Goal: Task Accomplishment & Management: Use online tool/utility

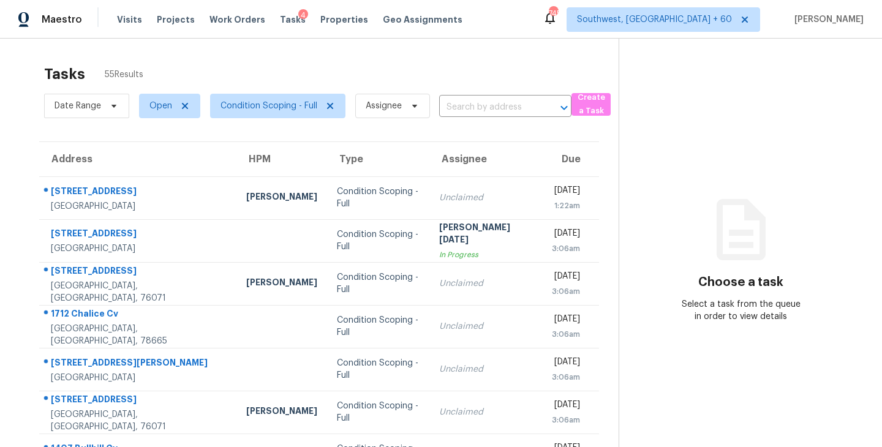
click at [392, 121] on span "Assignee" at bounding box center [388, 106] width 85 height 32
click at [399, 108] on span "Assignee" at bounding box center [384, 106] width 36 height 12
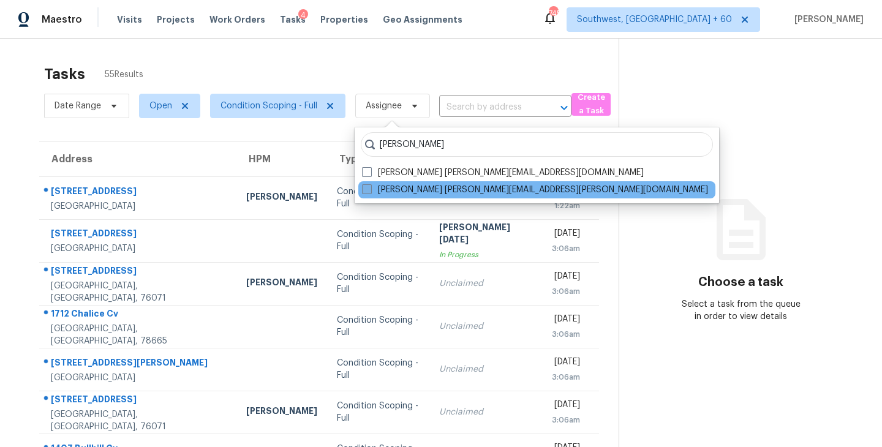
type input "sakthivel"
click at [372, 186] on label "Sakthivel Chandran sakthivel.chandran@opendoor.com" at bounding box center [535, 190] width 346 height 12
click at [370, 186] on input "Sakthivel Chandran sakthivel.chandran@opendoor.com" at bounding box center [366, 188] width 8 height 8
checkbox input "true"
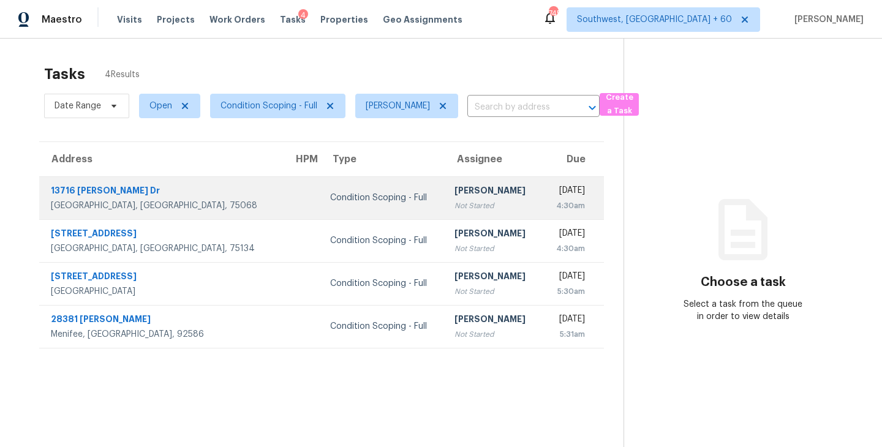
click at [455, 200] on div "Not Started" at bounding box center [494, 206] width 78 height 12
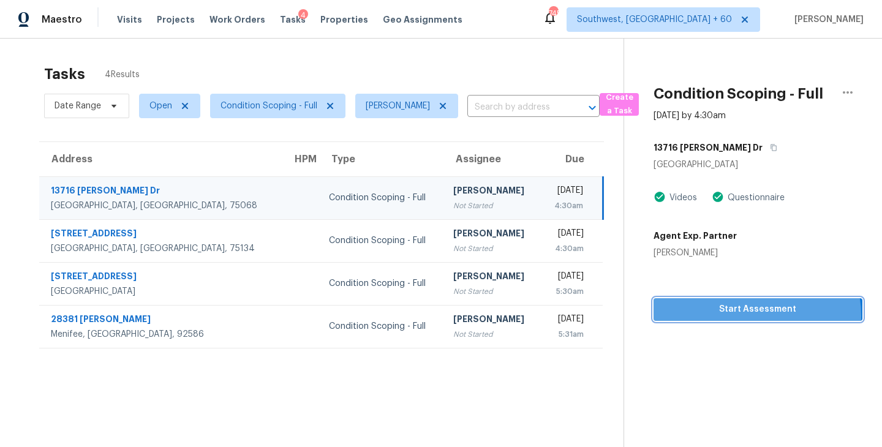
click at [751, 316] on span "Start Assessment" at bounding box center [757, 309] width 189 height 15
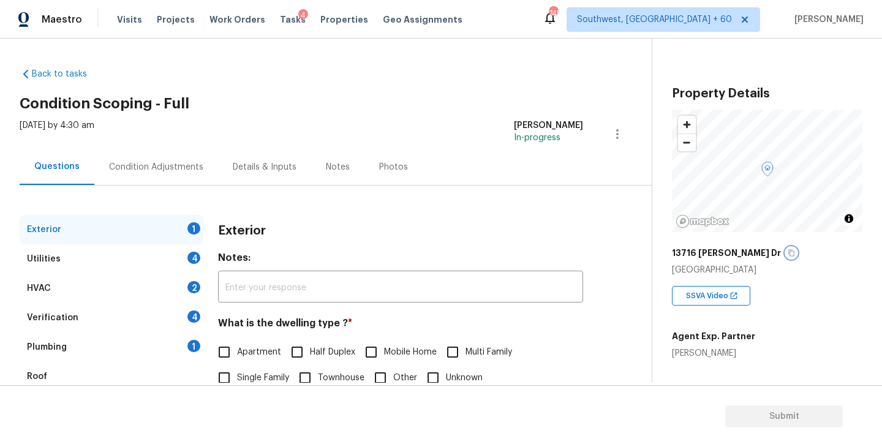
click at [788, 254] on icon "button" at bounding box center [791, 252] width 7 height 7
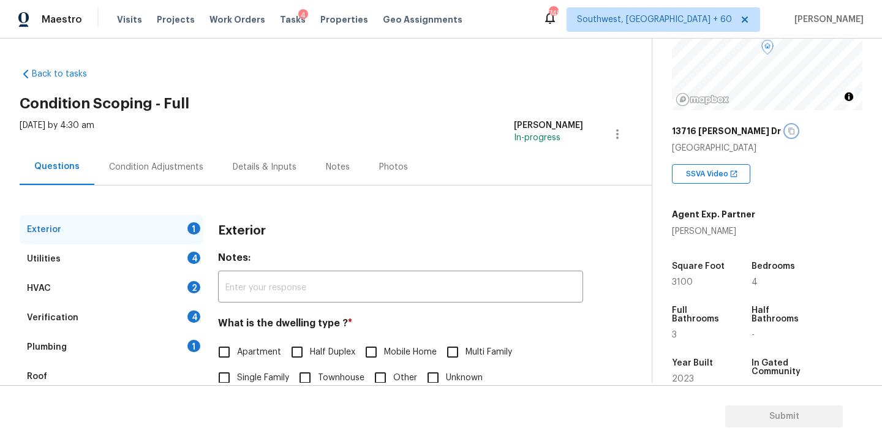
scroll to position [91, 0]
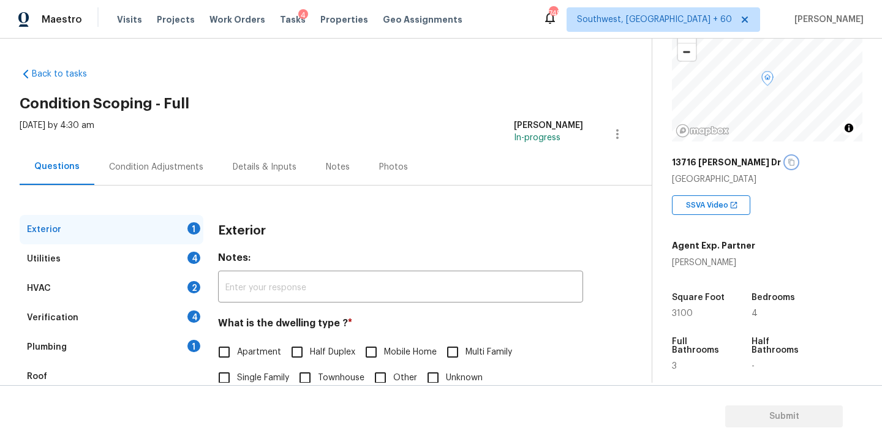
click at [788, 162] on icon "button" at bounding box center [791, 162] width 7 height 7
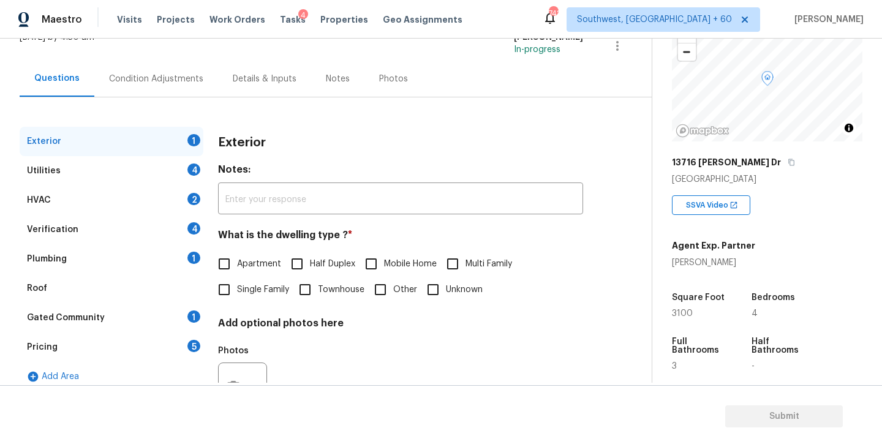
click at [243, 295] on span "Single Family" at bounding box center [263, 290] width 52 height 13
click at [237, 295] on input "Single Family" at bounding box center [224, 290] width 26 height 26
checkbox input "true"
click at [147, 180] on div "Utilities 4" at bounding box center [112, 170] width 184 height 29
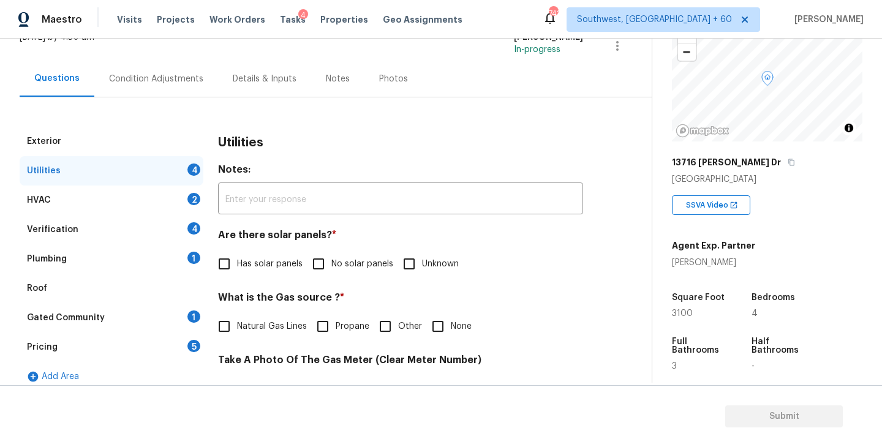
click at [332, 260] on span "No solar panels" at bounding box center [362, 264] width 62 height 13
click at [331, 260] on input "No solar panels" at bounding box center [319, 264] width 26 height 26
checkbox input "true"
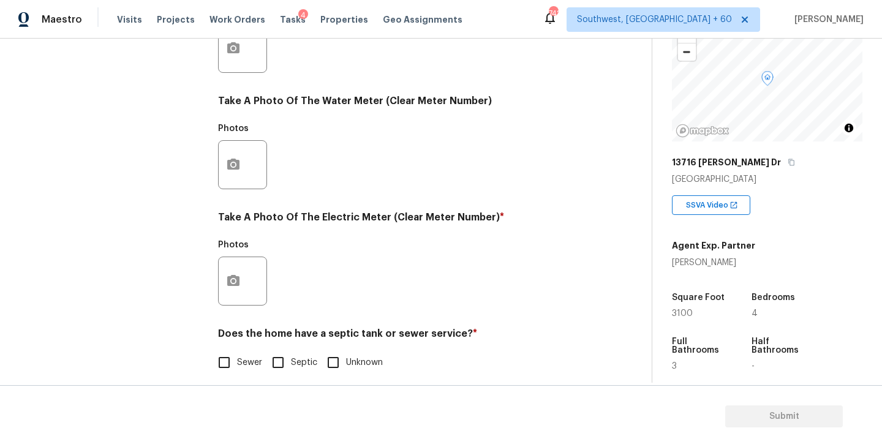
click at [238, 361] on span "Sewer" at bounding box center [249, 363] width 25 height 13
click at [237, 361] on input "Sewer" at bounding box center [224, 363] width 26 height 26
checkbox input "true"
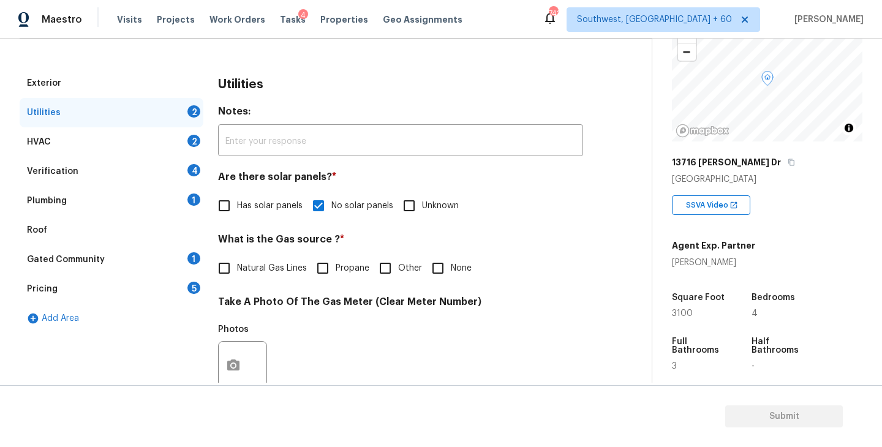
click at [139, 233] on div "Roof" at bounding box center [112, 230] width 184 height 29
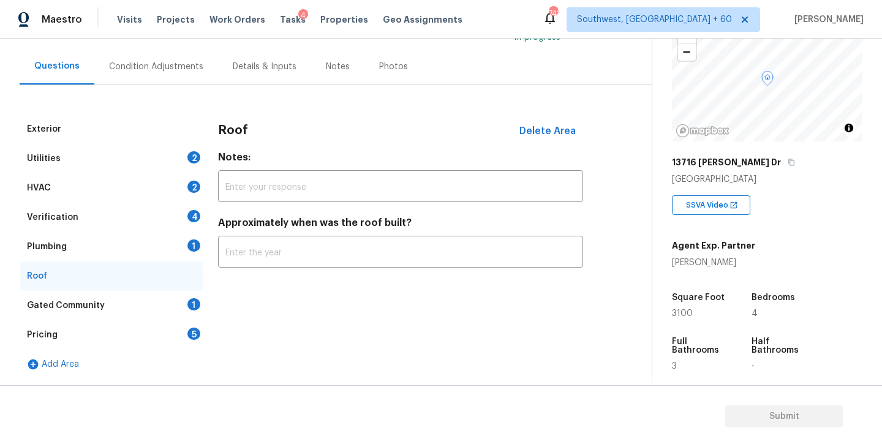
click at [139, 222] on div "Verification 4" at bounding box center [112, 217] width 184 height 29
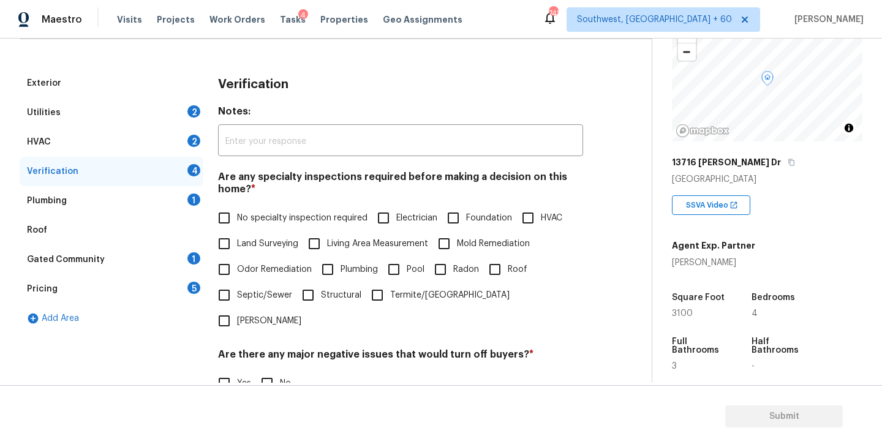
click at [155, 208] on div "Plumbing 1" at bounding box center [112, 200] width 184 height 29
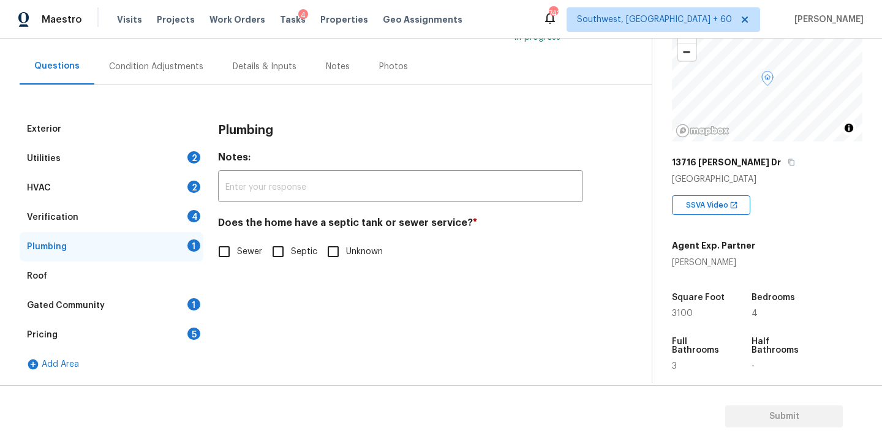
scroll to position [100, 0]
click at [228, 247] on input "Sewer" at bounding box center [224, 252] width 26 height 26
checkbox input "true"
click at [94, 306] on div "Gated Community" at bounding box center [66, 306] width 78 height 12
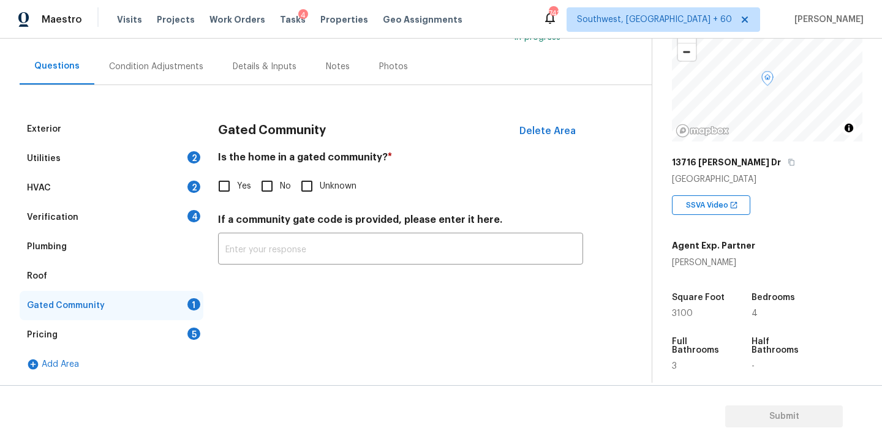
click at [277, 189] on input "No" at bounding box center [267, 186] width 26 height 26
checkbox input "true"
click at [162, 83] on div "Condition Adjustments" at bounding box center [156, 66] width 124 height 36
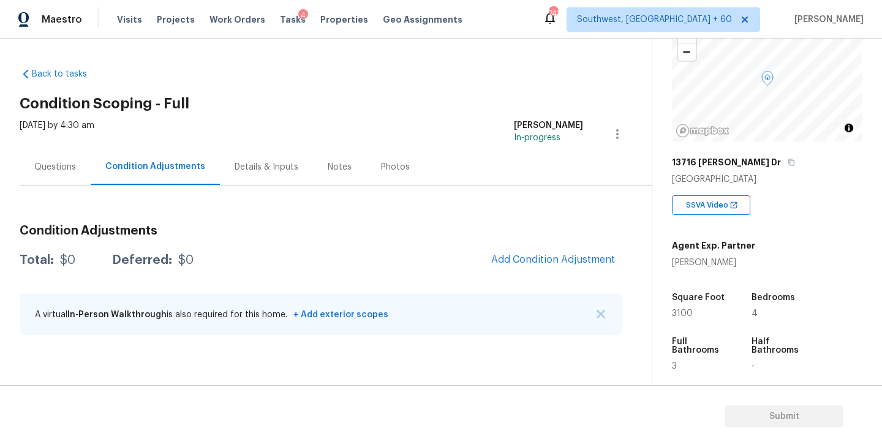
scroll to position [211, 0]
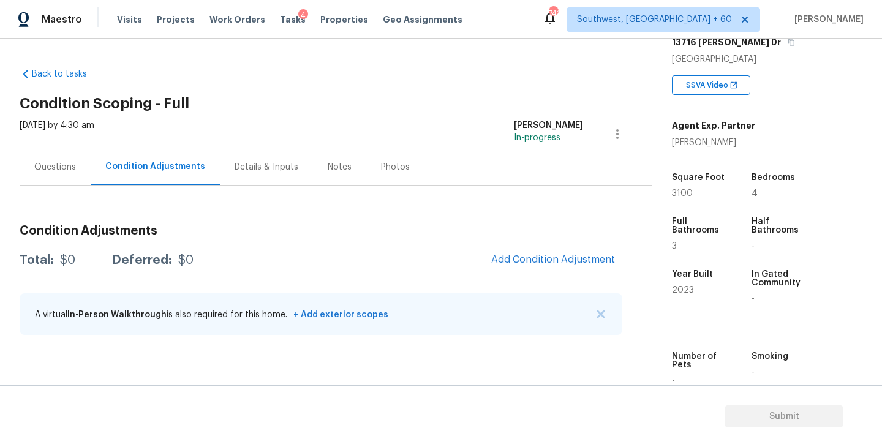
click at [66, 176] on div "Questions" at bounding box center [55, 167] width 71 height 36
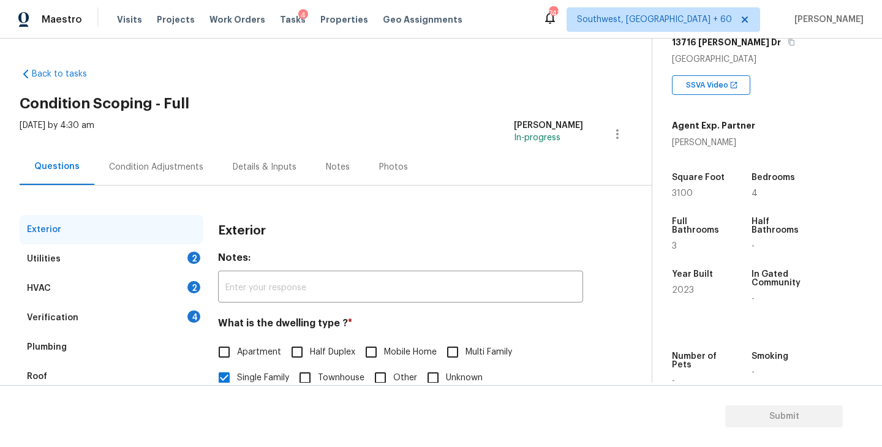
click at [185, 176] on div "Condition Adjustments" at bounding box center [156, 167] width 124 height 36
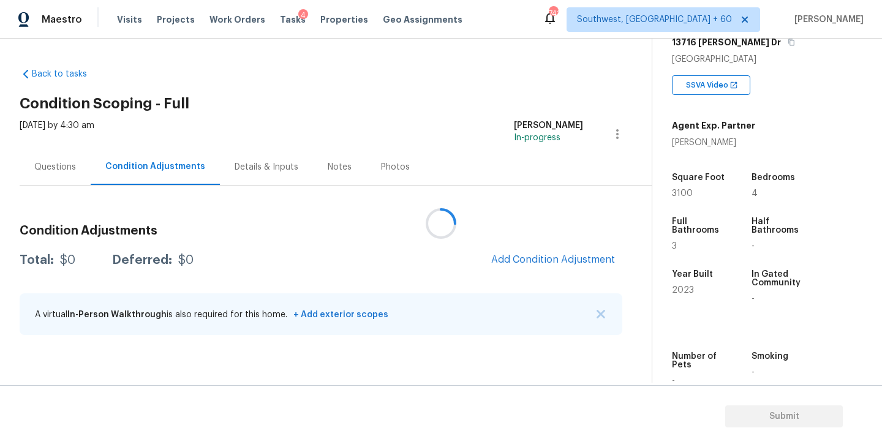
click at [75, 168] on div "Questions" at bounding box center [55, 167] width 71 height 36
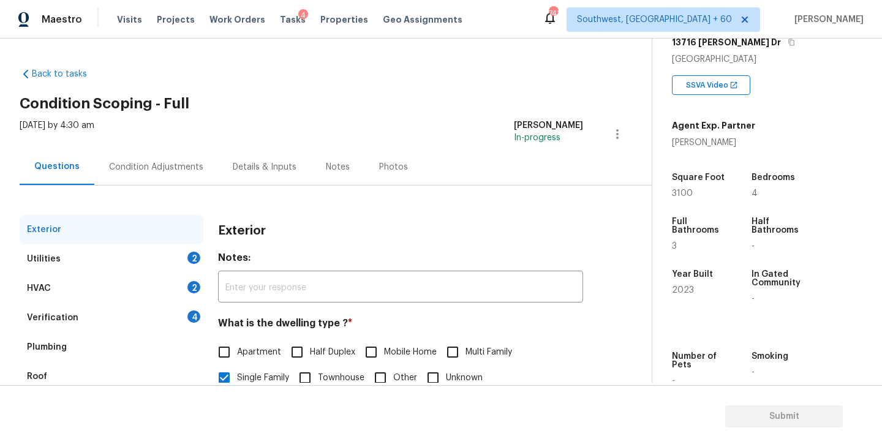
click at [110, 262] on div "Utilities 2" at bounding box center [112, 258] width 184 height 29
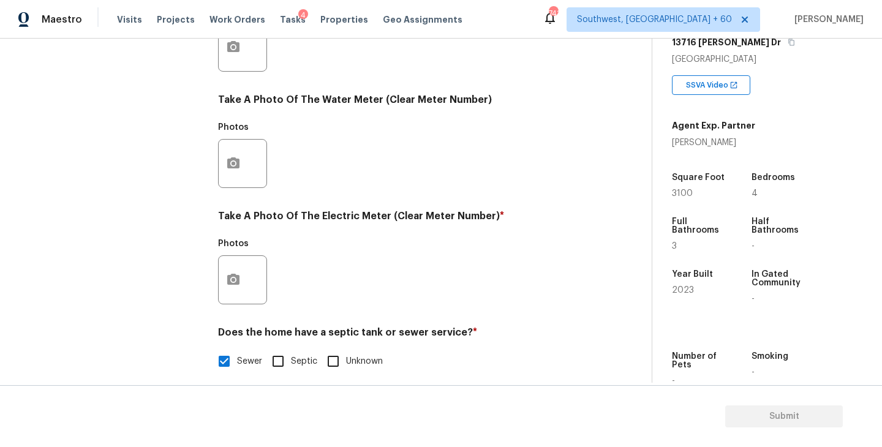
scroll to position [283, 0]
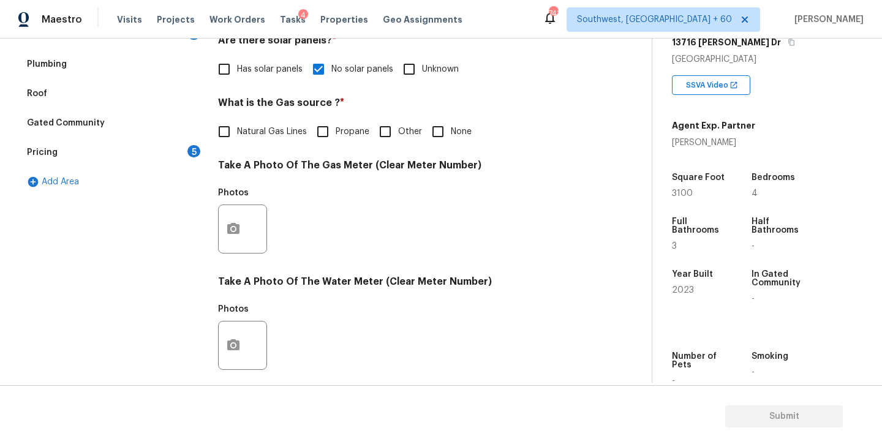
click at [440, 142] on input "None" at bounding box center [438, 132] width 26 height 26
checkbox input "true"
click at [265, 142] on label "Natural Gas Lines" at bounding box center [259, 132] width 96 height 26
click at [237, 142] on input "Natural Gas Lines" at bounding box center [224, 132] width 26 height 26
checkbox input "true"
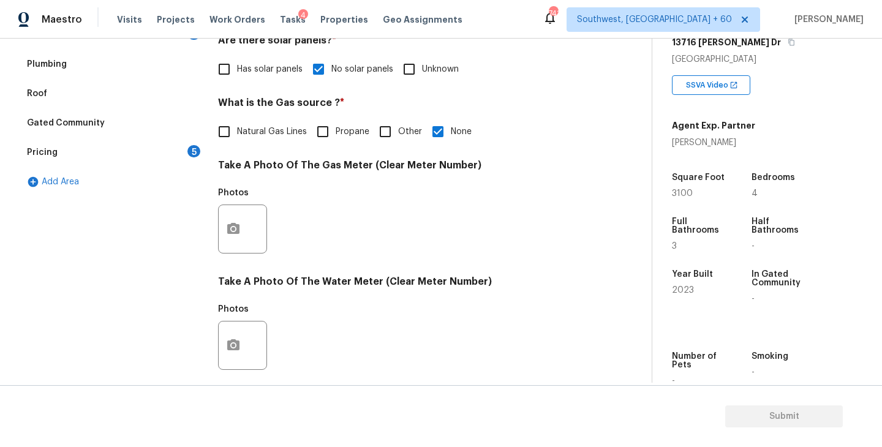
checkbox input "false"
click at [234, 239] on button "button" at bounding box center [233, 229] width 29 height 48
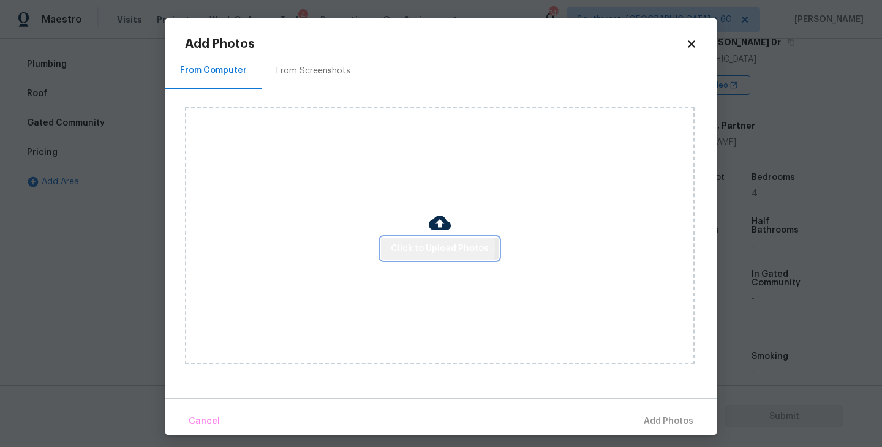
click at [411, 247] on span "Click to Upload Photos" at bounding box center [440, 248] width 98 height 15
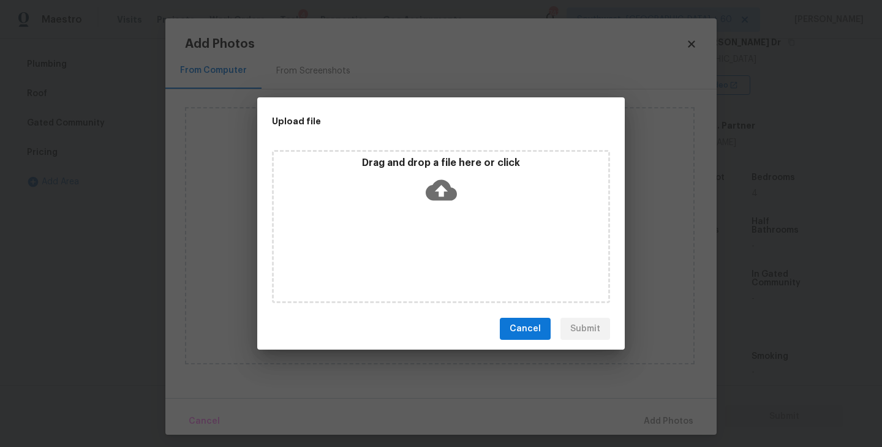
click at [434, 206] on div "Drag and drop a file here or click" at bounding box center [441, 183] width 334 height 53
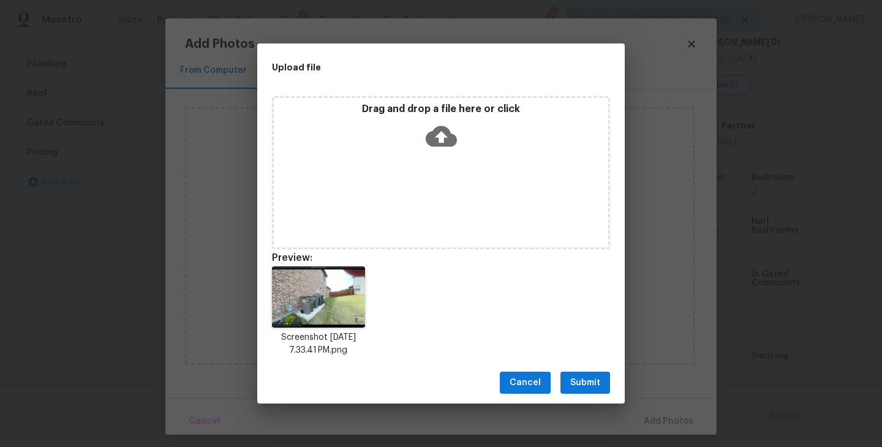
click at [584, 368] on div "Cancel Submit" at bounding box center [441, 383] width 368 height 42
click at [595, 380] on span "Submit" at bounding box center [585, 383] width 30 height 15
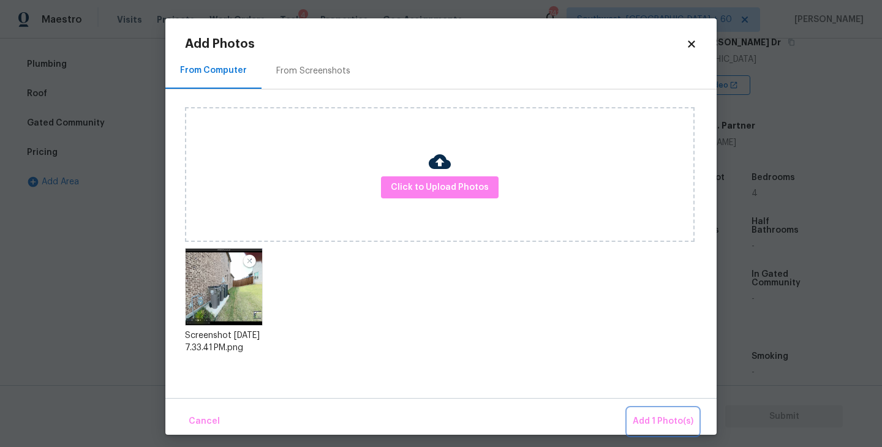
click at [650, 426] on span "Add 1 Photo(s)" at bounding box center [663, 421] width 61 height 15
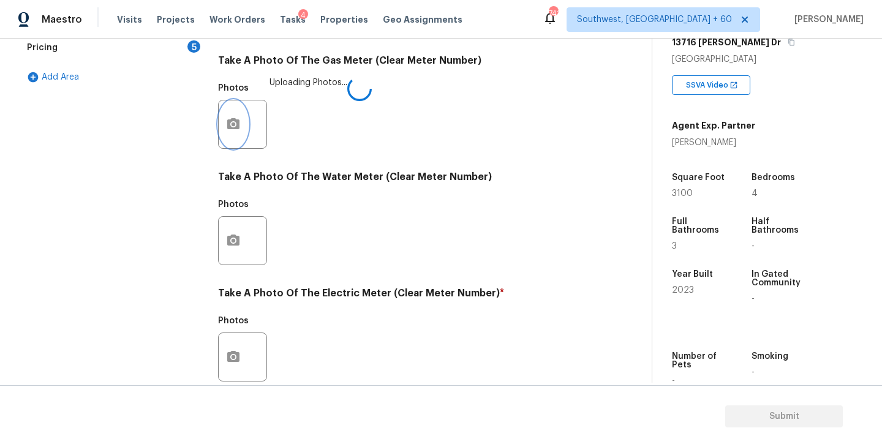
scroll to position [475, 0]
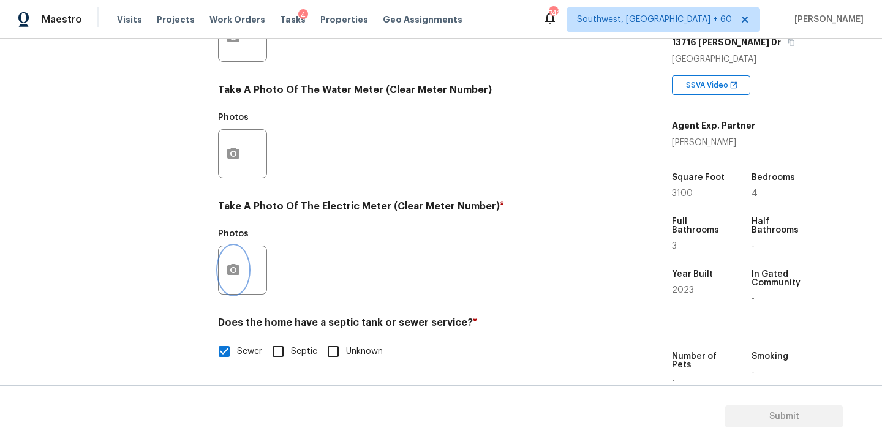
click at [228, 268] on icon "button" at bounding box center [233, 269] width 12 height 11
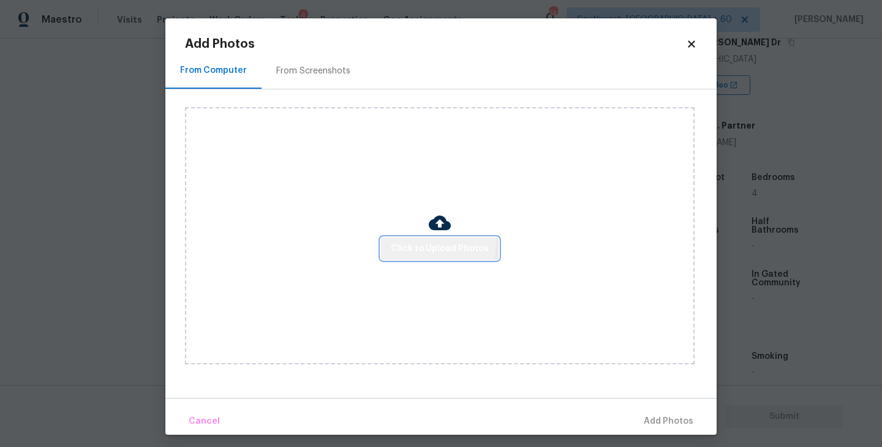
click at [402, 238] on button "Click to Upload Photos" at bounding box center [440, 249] width 118 height 23
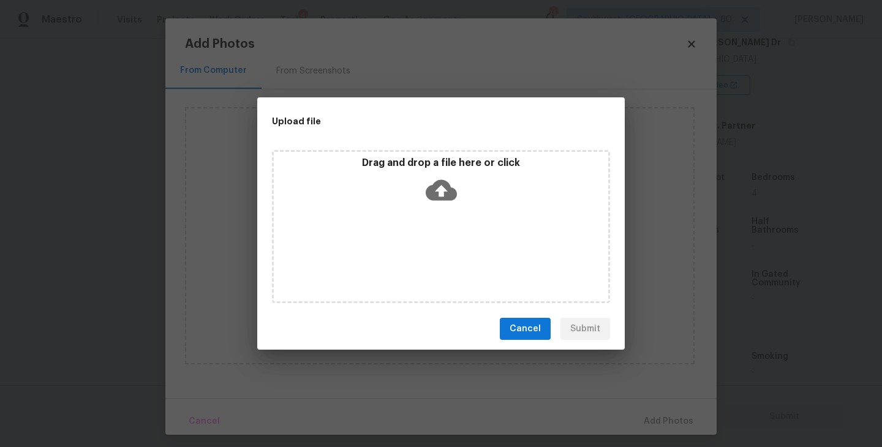
click at [441, 192] on icon at bounding box center [441, 190] width 31 height 31
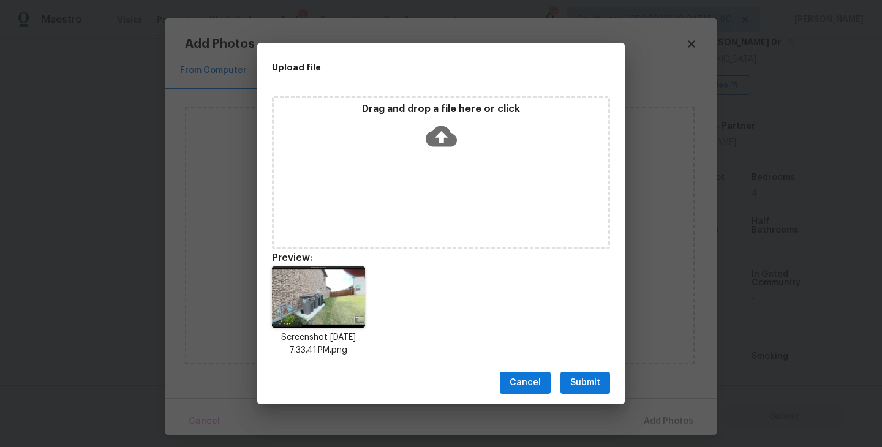
click at [585, 385] on span "Submit" at bounding box center [585, 383] width 30 height 15
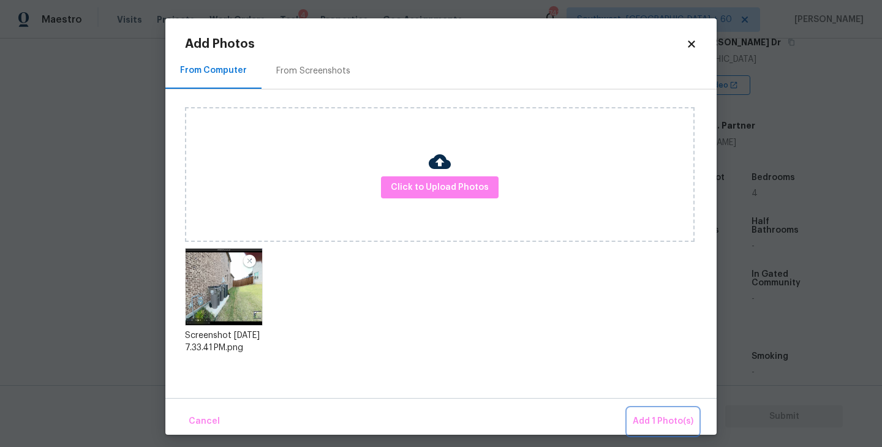
click at [633, 414] on button "Add 1 Photo(s)" at bounding box center [663, 422] width 70 height 26
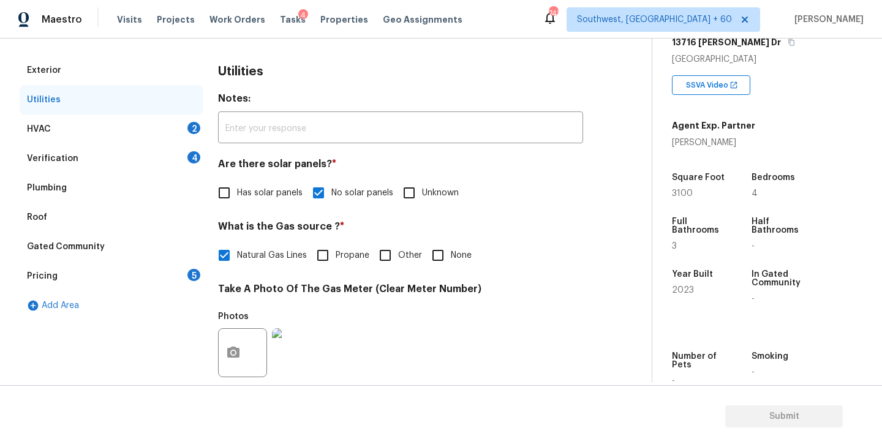
scroll to position [119, 0]
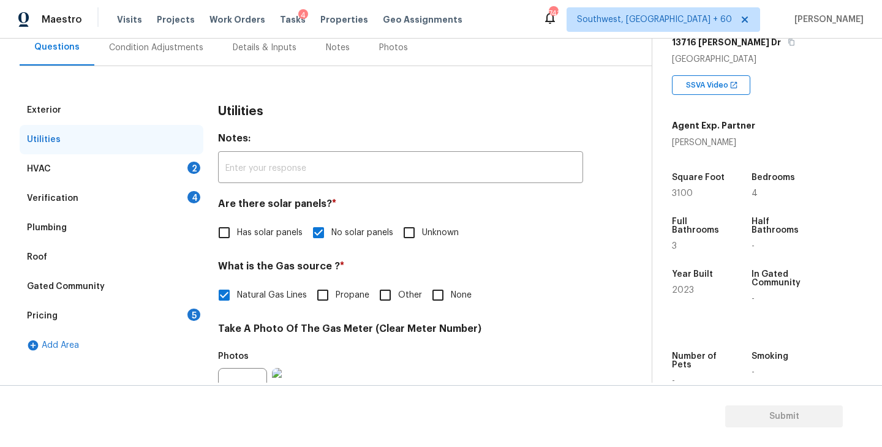
click at [153, 176] on div "HVAC 2" at bounding box center [112, 168] width 184 height 29
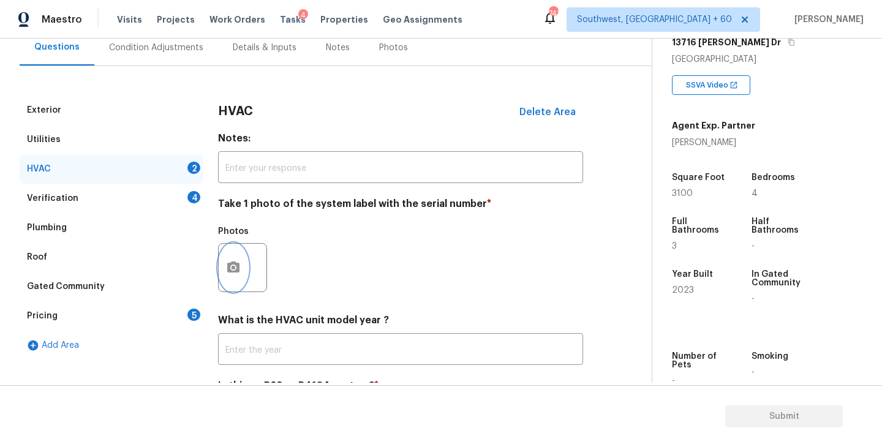
click at [243, 282] on button "button" at bounding box center [233, 268] width 29 height 48
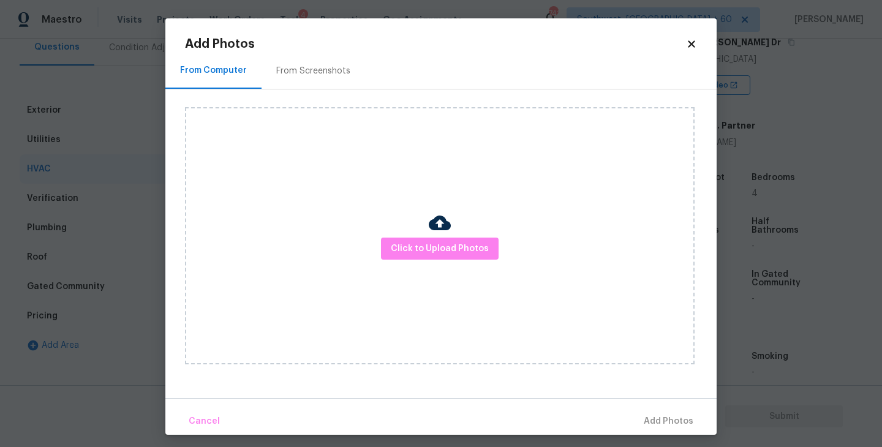
click at [415, 281] on div "Click to Upload Photos" at bounding box center [440, 235] width 510 height 257
click at [455, 241] on span "Click to Upload Photos" at bounding box center [440, 248] width 98 height 15
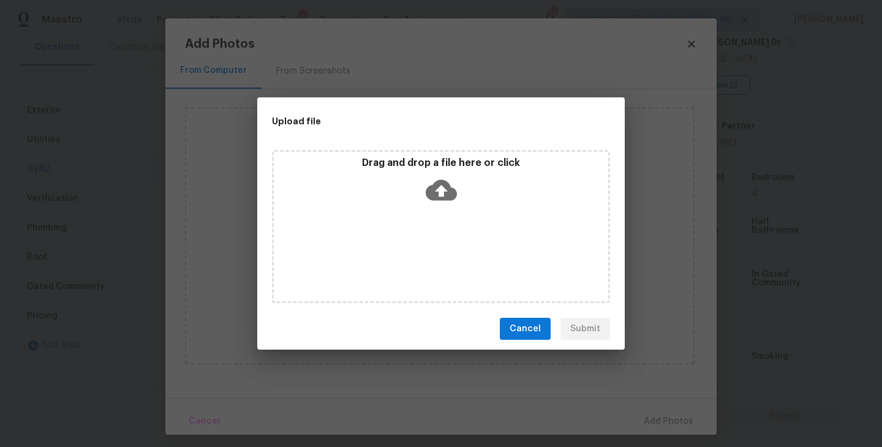
click at [453, 203] on icon at bounding box center [441, 190] width 31 height 31
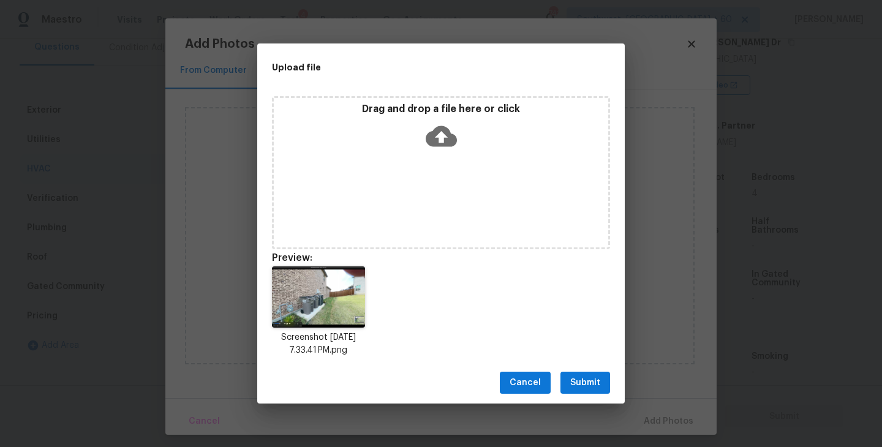
click at [575, 378] on span "Submit" at bounding box center [585, 383] width 30 height 15
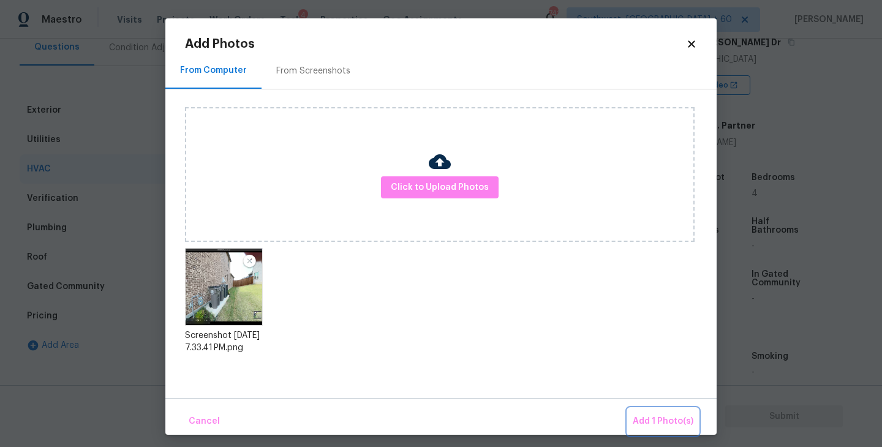
click at [642, 420] on span "Add 1 Photo(s)" at bounding box center [663, 421] width 61 height 15
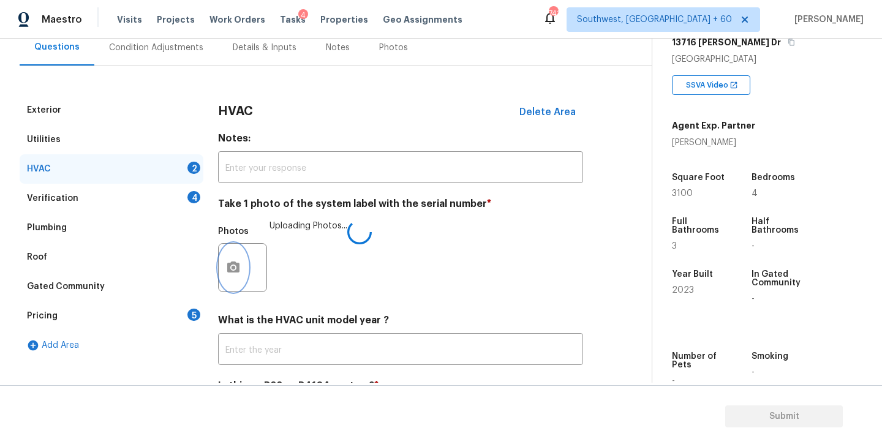
scroll to position [183, 0]
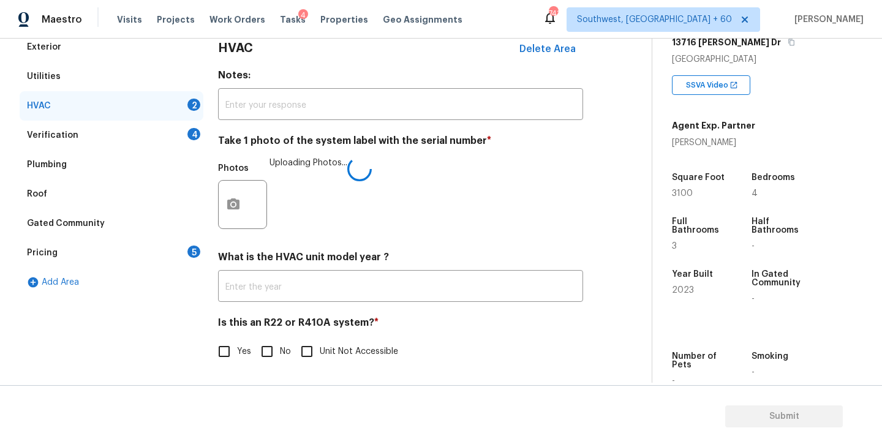
click at [267, 347] on input "No" at bounding box center [267, 352] width 26 height 26
checkbox input "true"
click at [157, 137] on div "Verification 4" at bounding box center [112, 135] width 184 height 29
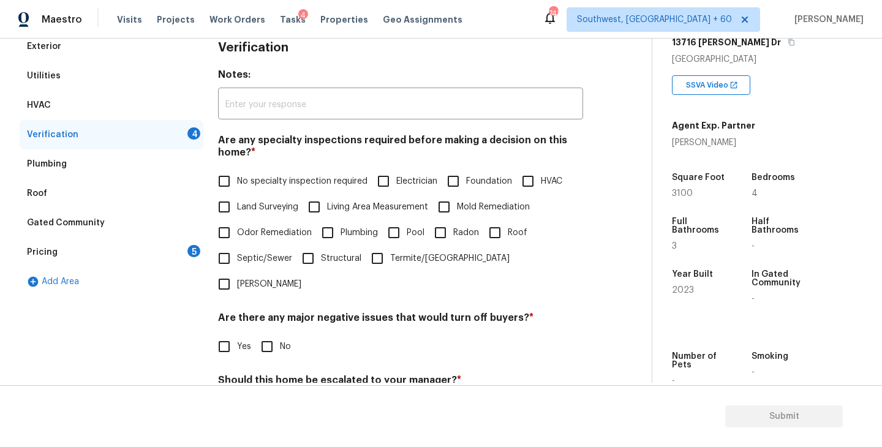
click at [329, 184] on span "No specialty inspection required" at bounding box center [302, 181] width 130 height 13
click at [237, 184] on input "No specialty inspection required" at bounding box center [224, 181] width 26 height 26
checkbox input "true"
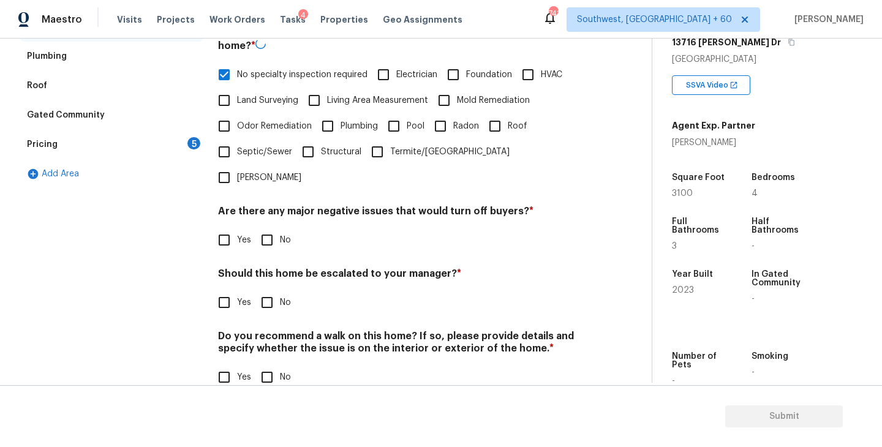
scroll to position [290, 0]
click at [281, 227] on label "No" at bounding box center [272, 240] width 37 height 26
click at [280, 227] on input "No" at bounding box center [267, 240] width 26 height 26
checkbox input "true"
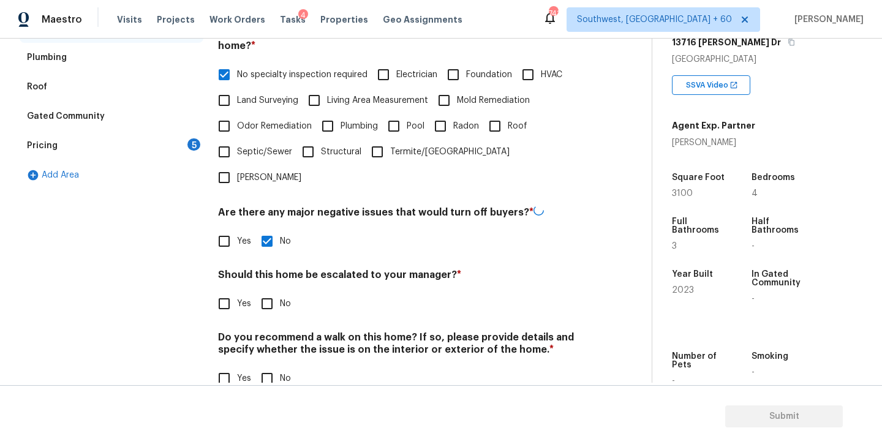
click at [280, 298] on span "No" at bounding box center [285, 304] width 11 height 13
click at [280, 291] on input "No" at bounding box center [267, 304] width 26 height 26
checkbox input "true"
click at [263, 366] on input "No" at bounding box center [267, 379] width 26 height 26
checkbox input "true"
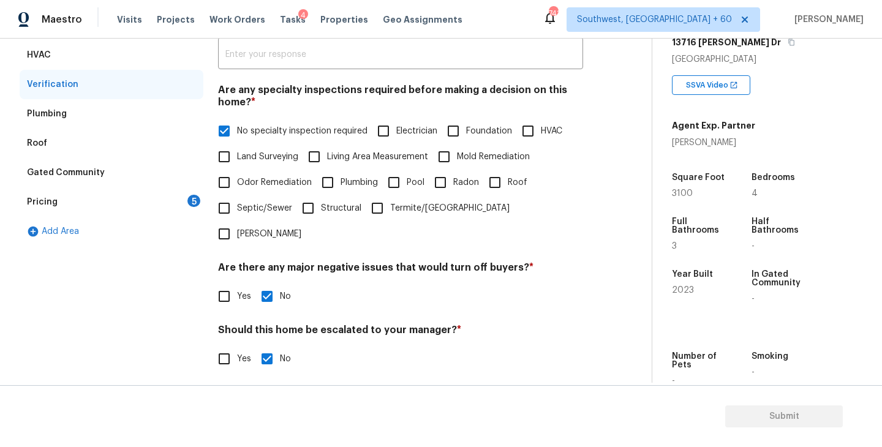
scroll to position [202, 0]
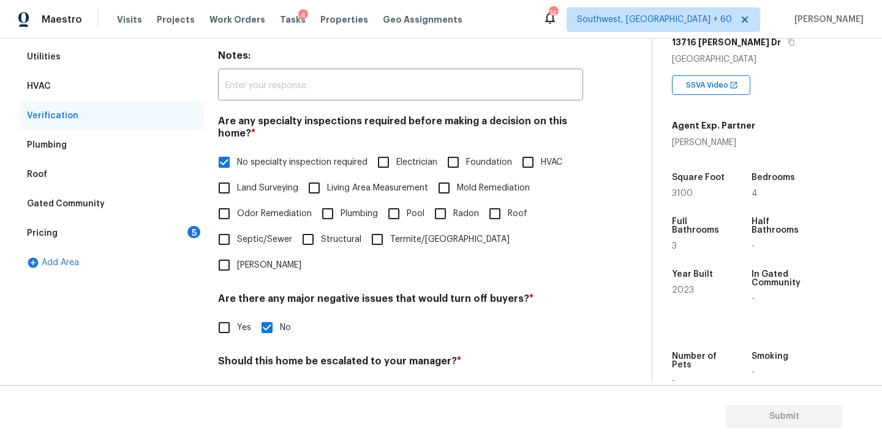
click at [167, 237] on div "Pricing 5" at bounding box center [112, 233] width 184 height 29
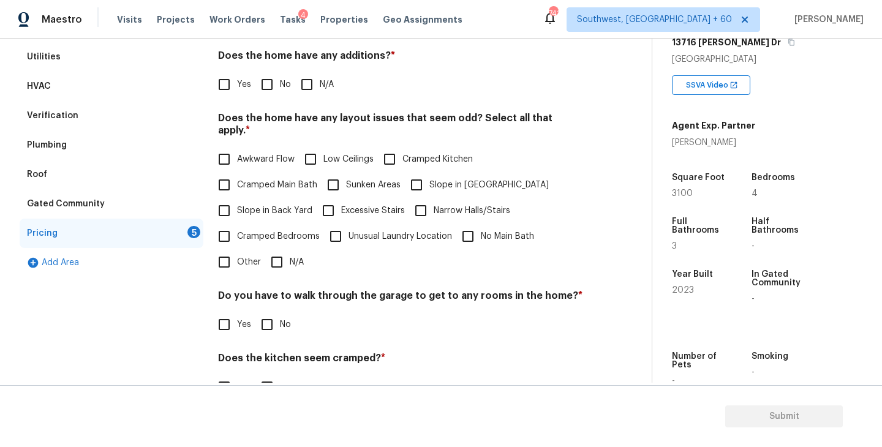
click at [307, 110] on div "Pricing Does the home have any additions? * Yes No N/A Does the home have any l…" at bounding box center [400, 245] width 365 height 464
click at [313, 94] on input "N/A" at bounding box center [307, 85] width 26 height 26
checkbox input "true"
click at [434, 179] on span "Slope in Front Yard" at bounding box center [488, 185] width 119 height 13
click at [429, 172] on input "Slope in Front Yard" at bounding box center [417, 185] width 26 height 26
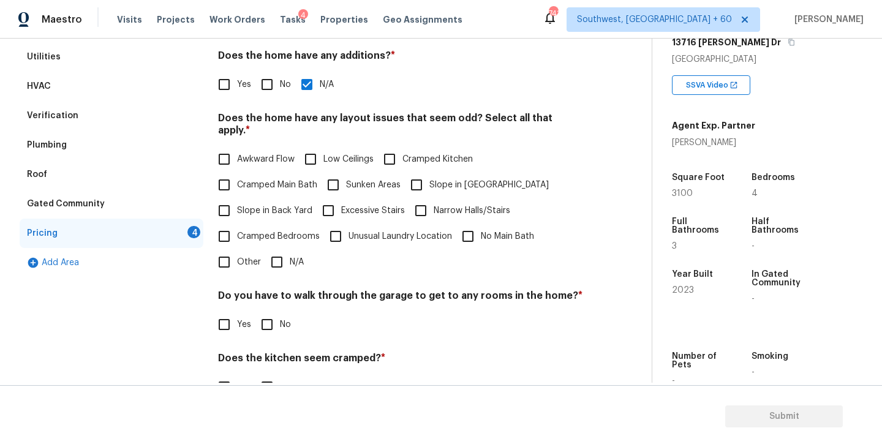
checkbox input "true"
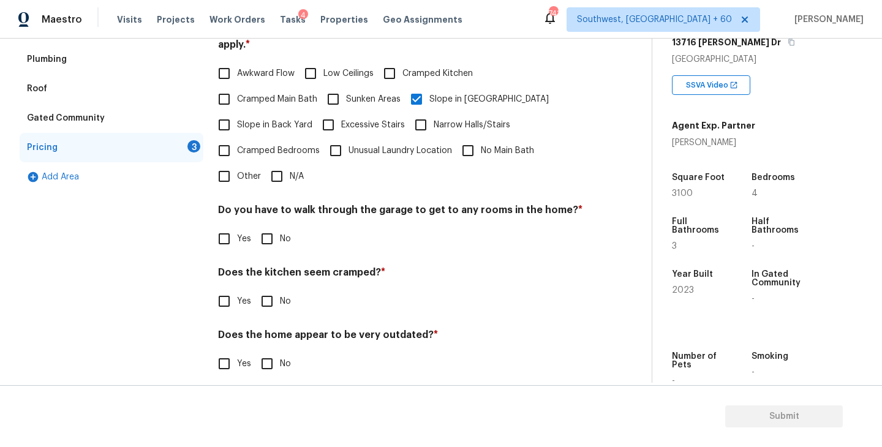
click at [275, 183] on div "Pricing Does the home have any additions? * Yes No N/A Does the home have any l…" at bounding box center [400, 159] width 365 height 464
click at [274, 240] on div "Pricing Does the home have any additions? * Yes No N/A Does the home have any l…" at bounding box center [400, 159] width 365 height 464
click at [265, 289] on input "No" at bounding box center [267, 302] width 26 height 26
checkbox input "true"
click at [271, 212] on div "Do you have to walk through the garage to get to any rooms in the home? * Yes No" at bounding box center [400, 228] width 365 height 48
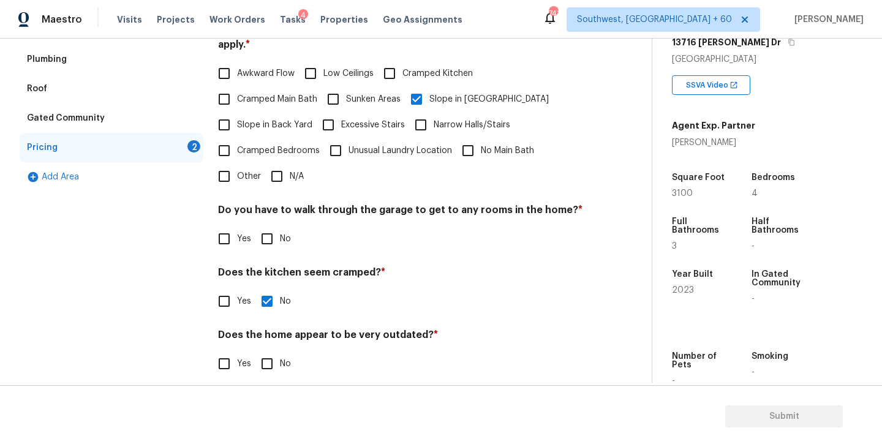
click at [266, 229] on input "No" at bounding box center [267, 239] width 26 height 26
checkbox input "true"
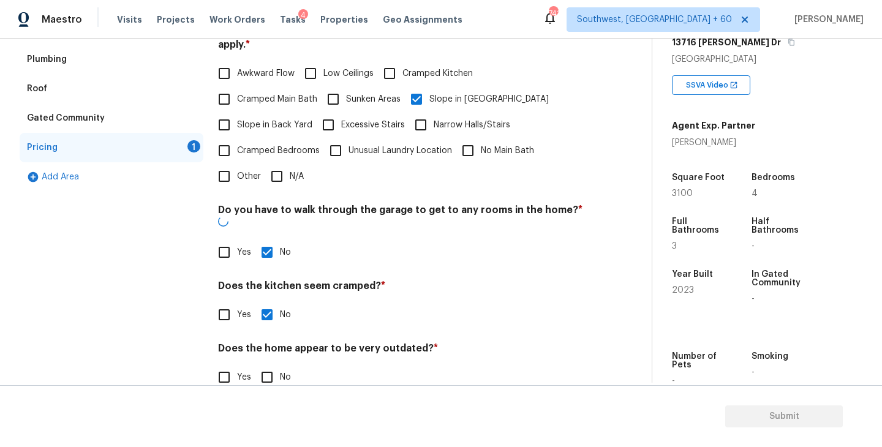
click at [268, 342] on h4 "Does the home appear to be very outdated? *" at bounding box center [400, 350] width 365 height 17
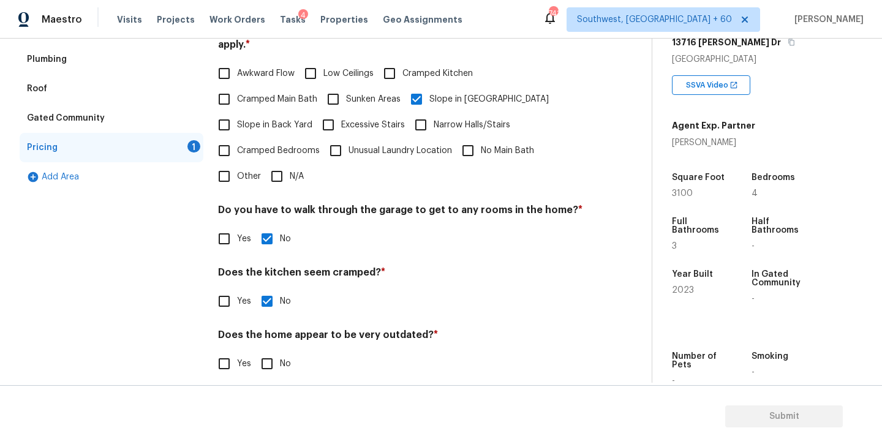
click at [270, 361] on input "No" at bounding box center [267, 364] width 26 height 26
checkbox input "true"
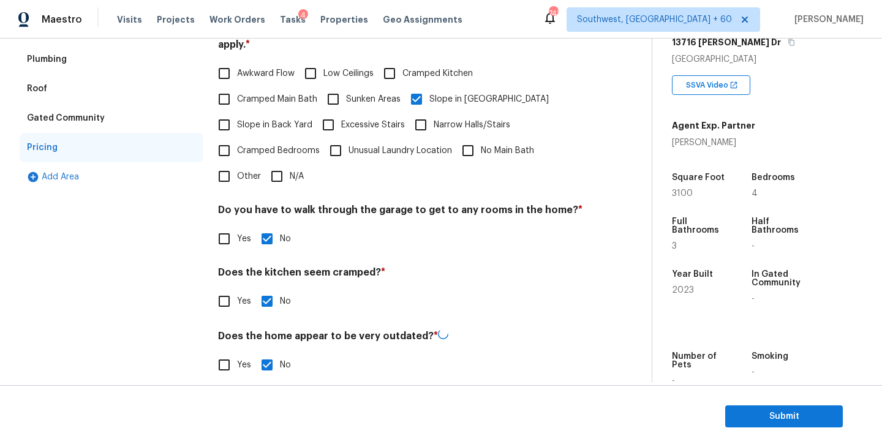
scroll to position [0, 0]
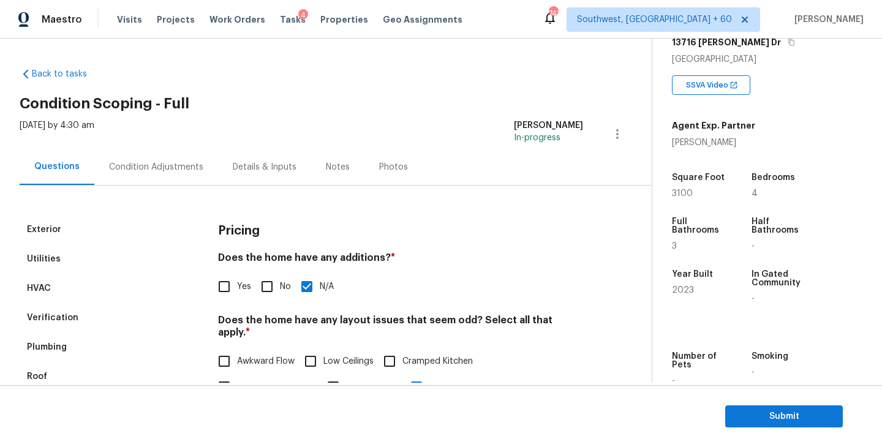
click at [174, 172] on div "Condition Adjustments" at bounding box center [156, 167] width 94 height 12
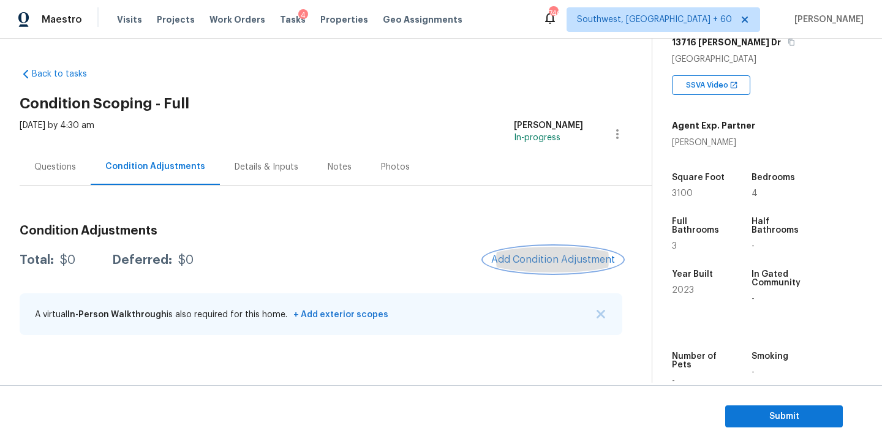
click at [524, 265] on span "Add Condition Adjustment" at bounding box center [553, 259] width 124 height 11
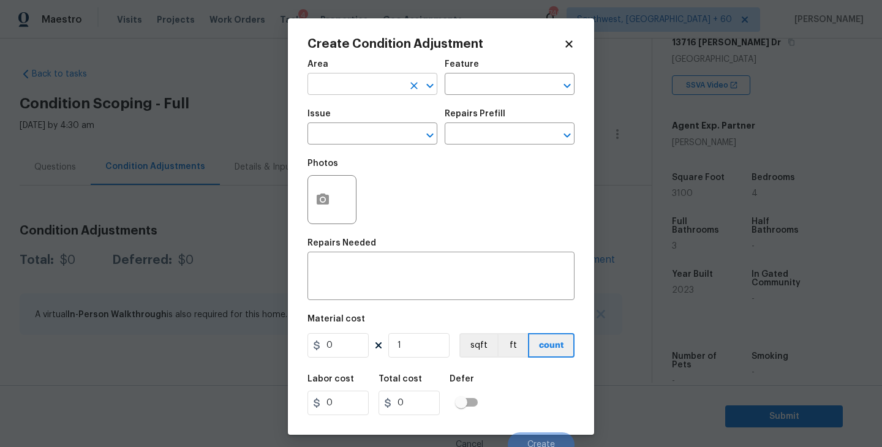
click at [333, 93] on input "text" at bounding box center [356, 85] width 96 height 19
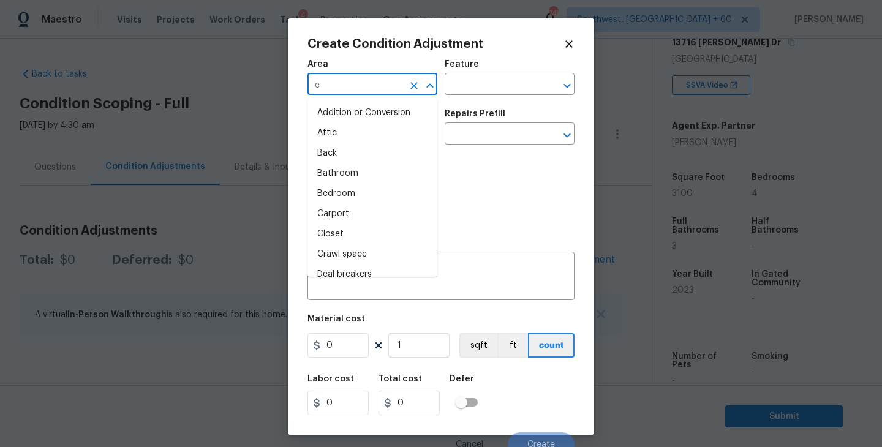
type input "ex"
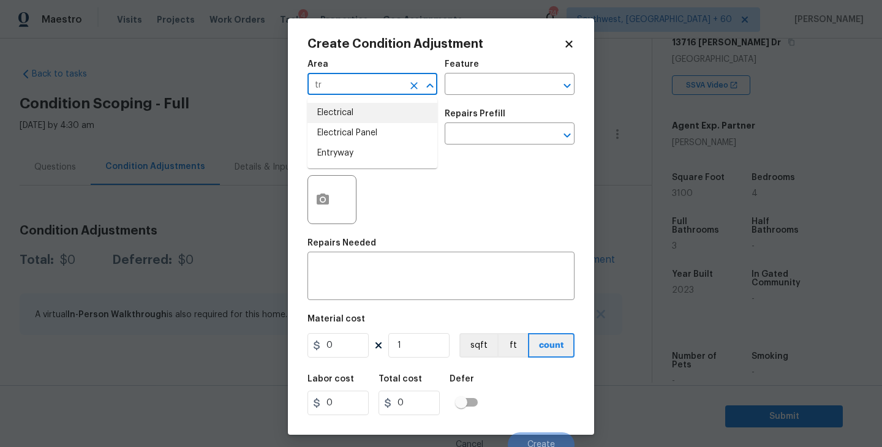
type input "t"
click at [355, 135] on li "Exterior Overall" at bounding box center [373, 133] width 130 height 20
type input "Exterior Overall"
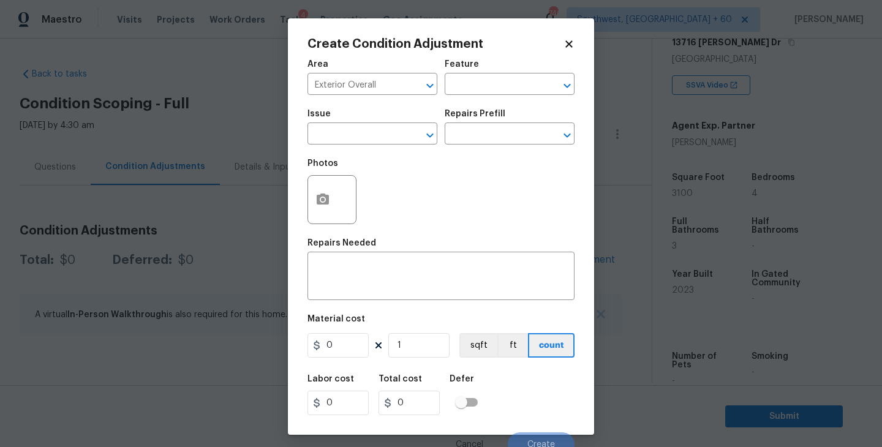
click at [463, 99] on div "Area Exterior Overall ​ Feature ​" at bounding box center [441, 78] width 267 height 50
click at [476, 93] on input "text" at bounding box center [493, 85] width 96 height 19
click at [474, 143] on li "Siding" at bounding box center [510, 142] width 130 height 20
type input "Siding"
click at [346, 132] on input "text" at bounding box center [356, 135] width 96 height 19
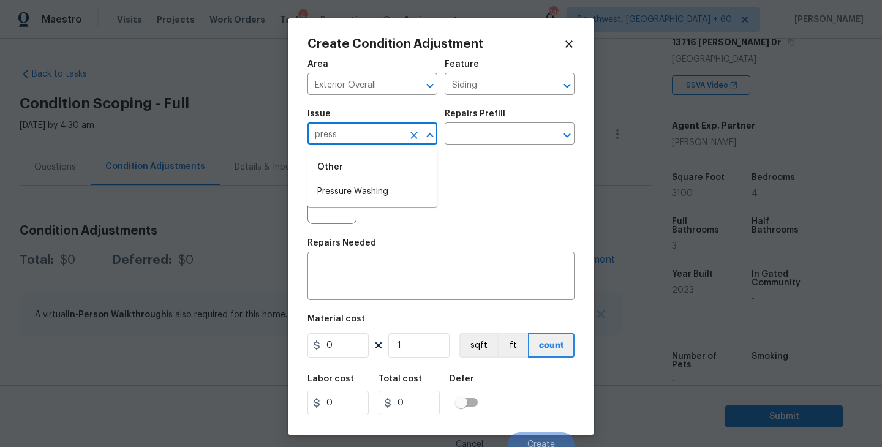
click at [353, 183] on li "Pressure Washing" at bounding box center [373, 192] width 130 height 20
type input "Pressure Washing"
click at [512, 129] on input "text" at bounding box center [493, 135] width 96 height 19
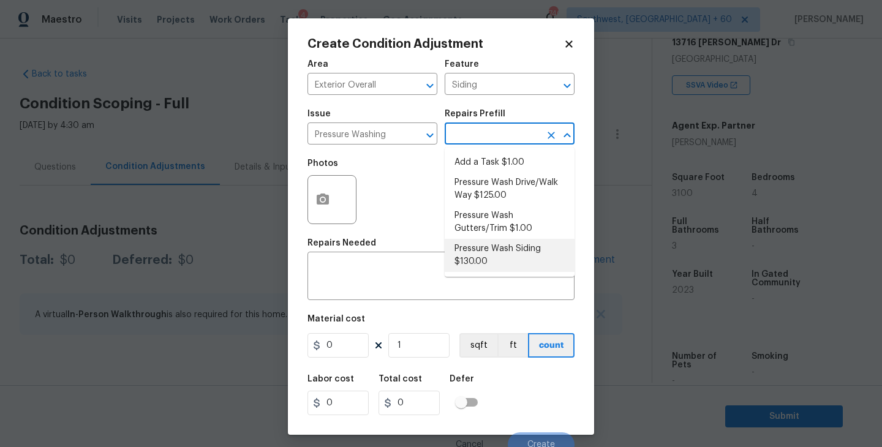
click at [483, 265] on li "Pressure Wash Siding $130.00" at bounding box center [510, 255] width 130 height 33
type textarea "Protect areas as needed for pressure washing. Pressure wash the siding on the h…"
type input "130"
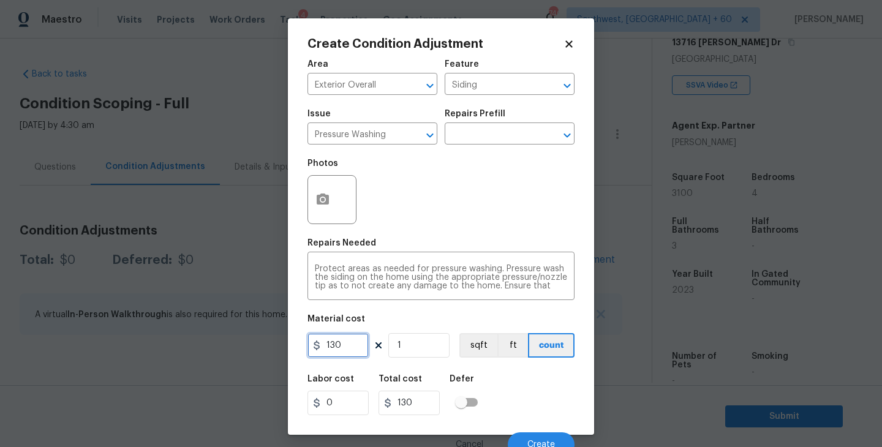
drag, startPoint x: 347, startPoint y: 346, endPoint x: 236, endPoint y: 345, distance: 110.9
click at [236, 345] on div "Create Condition Adjustment Area Exterior Overall ​ Feature Siding ​ Issue Pres…" at bounding box center [441, 223] width 882 height 447
type input "200"
click at [331, 213] on button "button" at bounding box center [322, 200] width 29 height 48
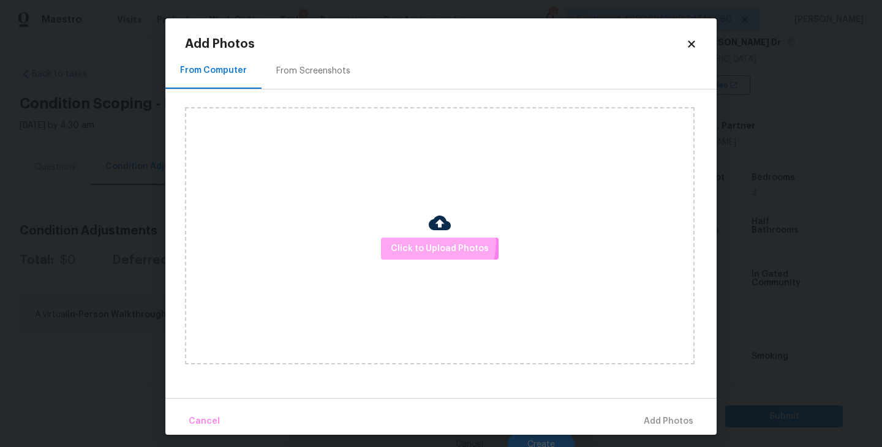
click at [406, 241] on span "Click to Upload Photos" at bounding box center [440, 248] width 98 height 15
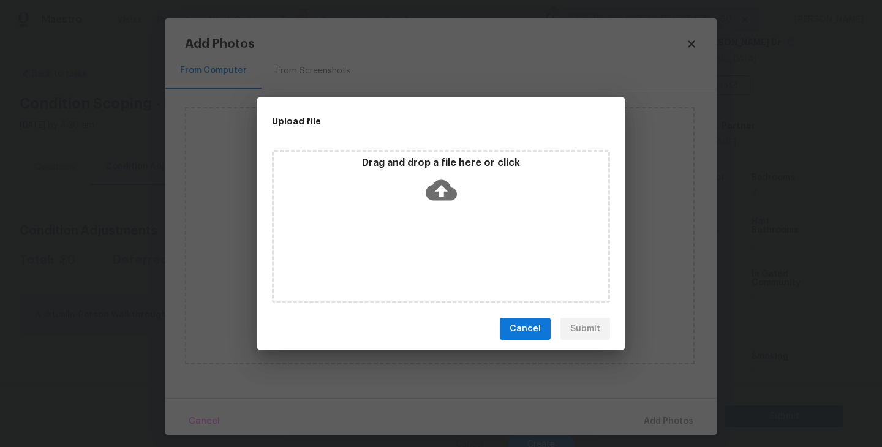
click at [433, 207] on div "Drag and drop a file here or click" at bounding box center [441, 183] width 334 height 53
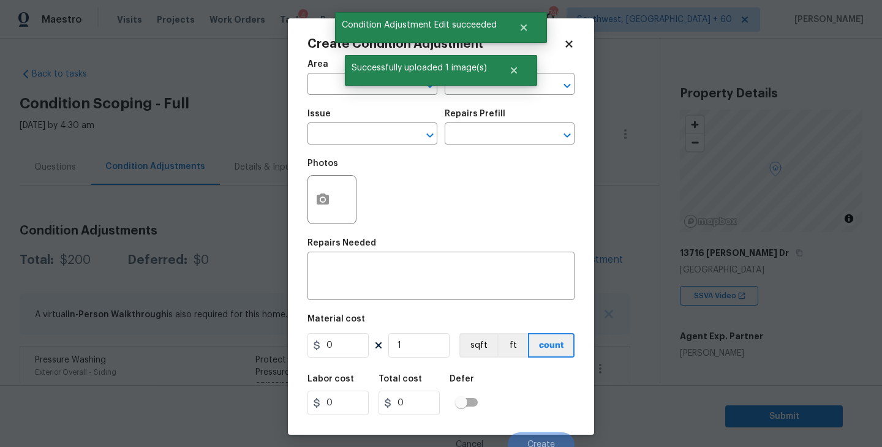
scroll to position [211, 0]
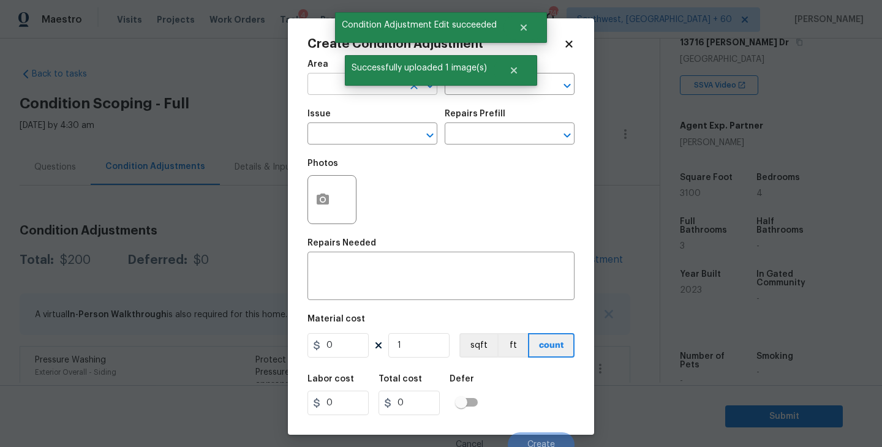
click at [333, 91] on input "text" at bounding box center [356, 85] width 96 height 19
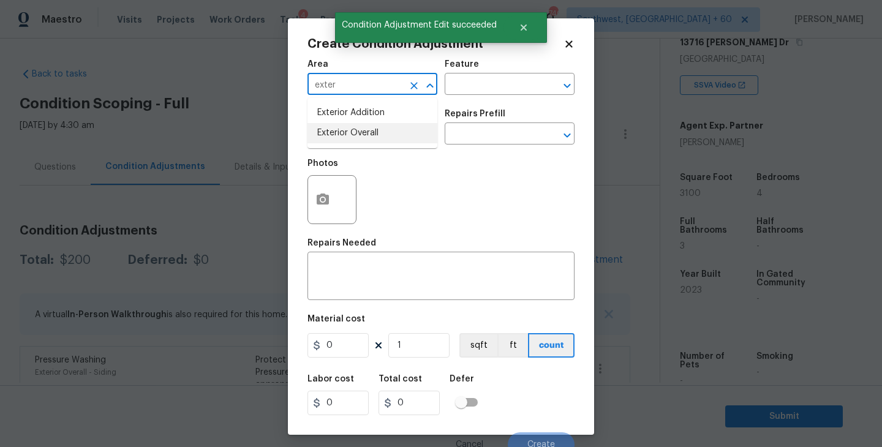
click at [374, 135] on li "Exterior Overall" at bounding box center [373, 133] width 130 height 20
type input "Exterior Overall"
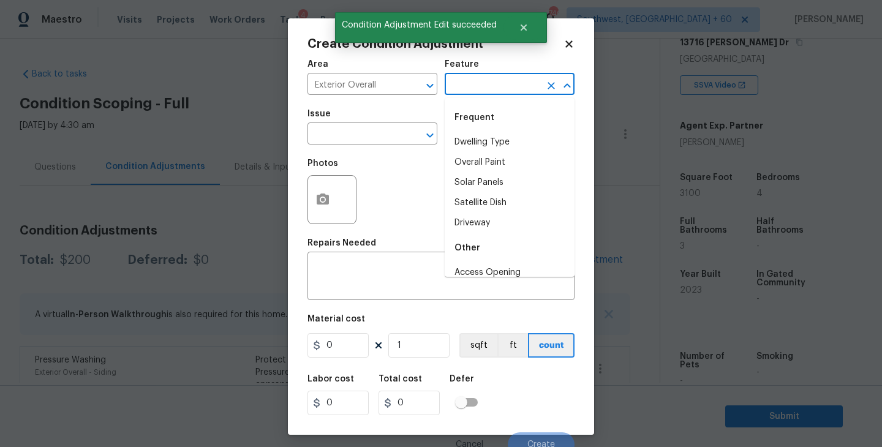
click at [505, 81] on input "text" at bounding box center [493, 85] width 96 height 19
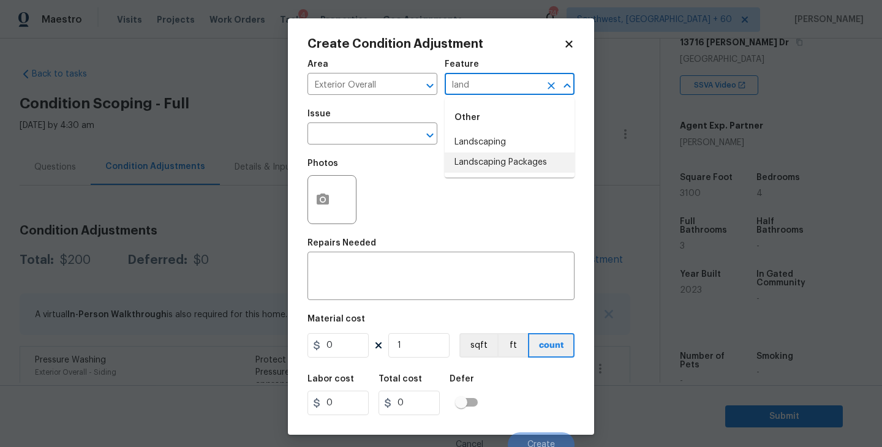
click at [500, 170] on li "Landscaping Packages" at bounding box center [510, 163] width 130 height 20
type input "Landscaping Packages"
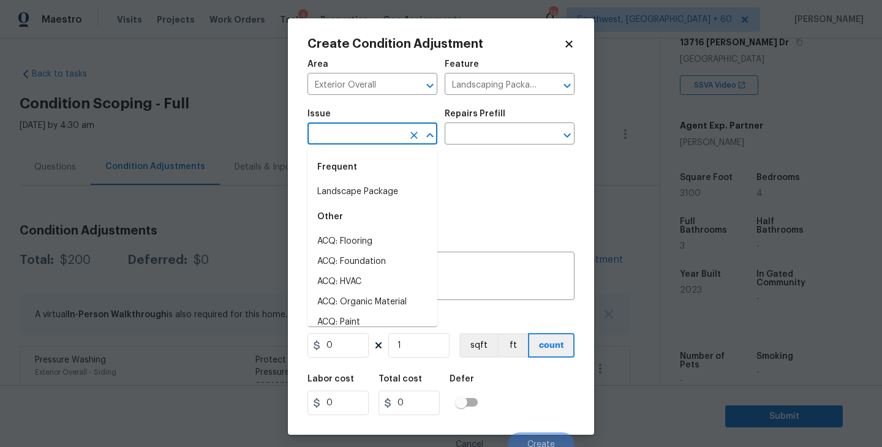
drag, startPoint x: 368, startPoint y: 127, endPoint x: 360, endPoint y: 126, distance: 8.0
click at [360, 126] on input "text" at bounding box center [356, 135] width 96 height 19
drag, startPoint x: 360, startPoint y: 126, endPoint x: 369, endPoint y: 165, distance: 40.3
click at [360, 132] on input "land" at bounding box center [356, 135] width 96 height 19
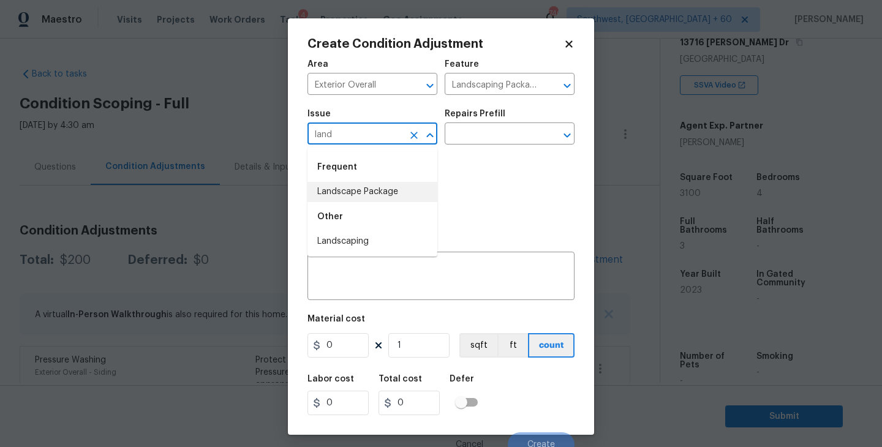
click at [379, 192] on li "Landscape Package" at bounding box center [373, 192] width 130 height 20
type input "Landscape Package"
click at [494, 142] on input "text" at bounding box center [493, 135] width 96 height 19
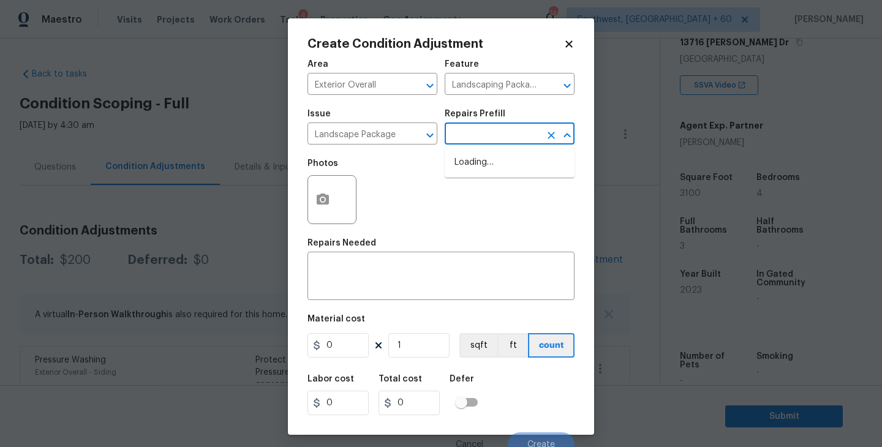
click at [494, 142] on input "text" at bounding box center [493, 135] width 96 height 19
click at [494, 152] on div "Photos" at bounding box center [441, 192] width 267 height 80
click at [505, 141] on input "text" at bounding box center [493, 135] width 96 height 19
click at [488, 173] on li "Initial landscaping package $60.00" at bounding box center [510, 169] width 130 height 33
type input "Home Readiness Packages"
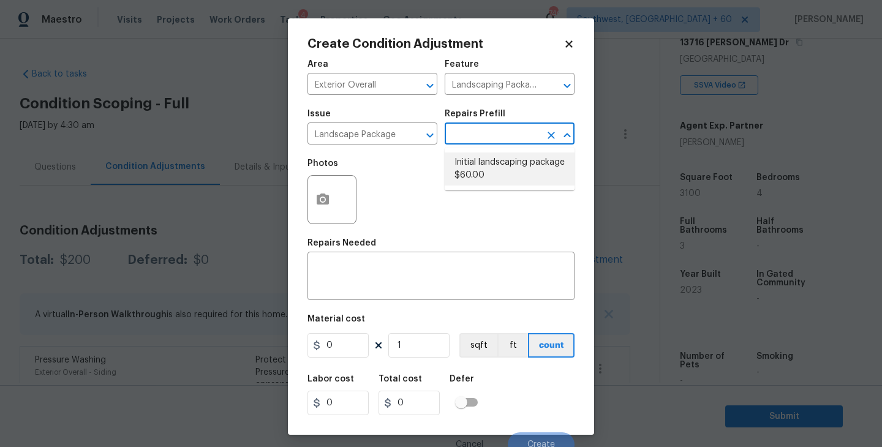
type input "60"
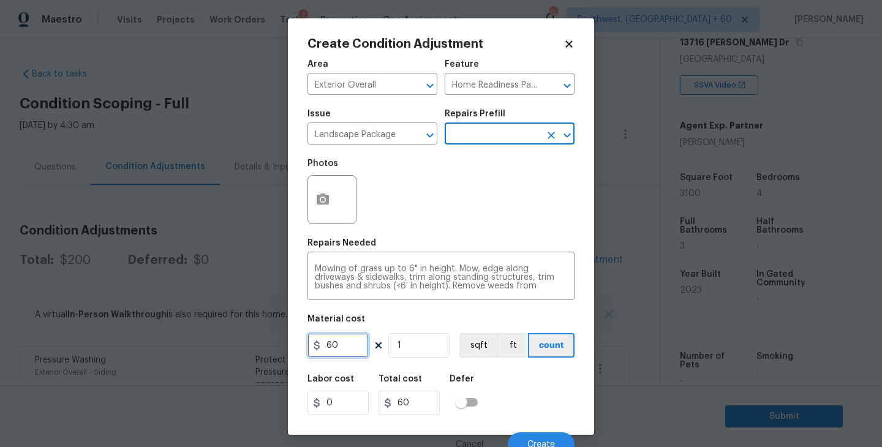
click at [290, 344] on div "Create Condition Adjustment Area Exterior Overall ​ Feature Home Readiness Pack…" at bounding box center [441, 226] width 306 height 417
type input "300"
click at [328, 215] on button "button" at bounding box center [322, 200] width 29 height 48
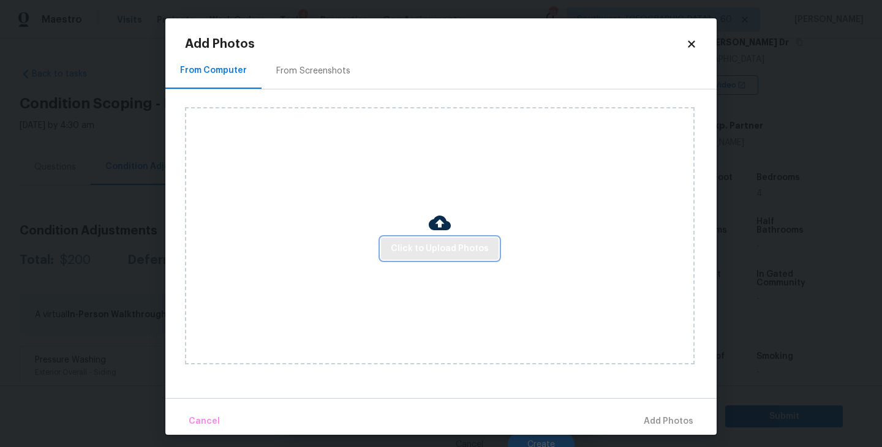
click at [433, 243] on span "Click to Upload Photos" at bounding box center [440, 248] width 98 height 15
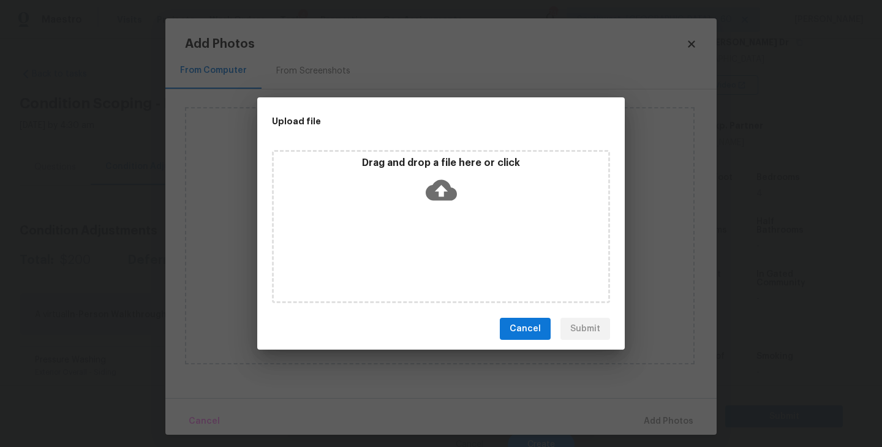
click at [433, 205] on div "Drag and drop a file here or click" at bounding box center [441, 183] width 334 height 53
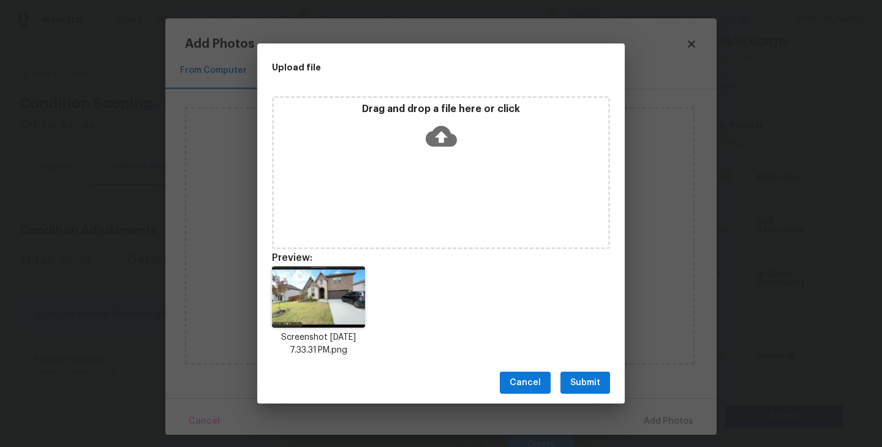
click at [584, 381] on span "Submit" at bounding box center [585, 383] width 30 height 15
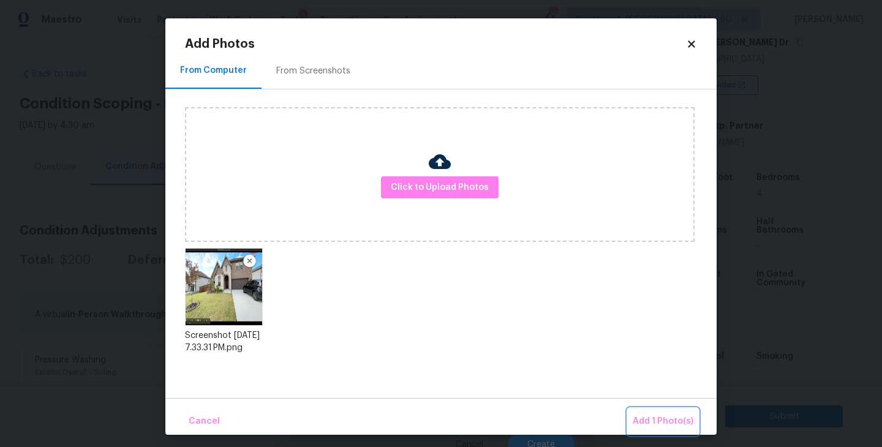
click at [667, 420] on span "Add 1 Photo(s)" at bounding box center [663, 421] width 61 height 15
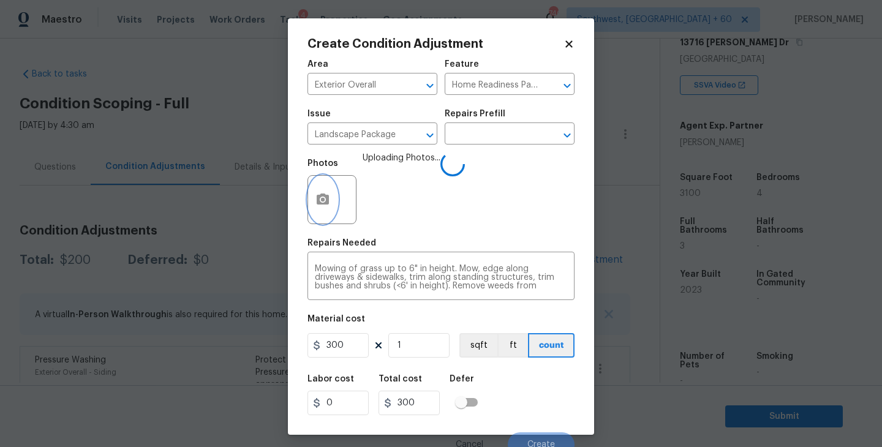
scroll to position [10, 0]
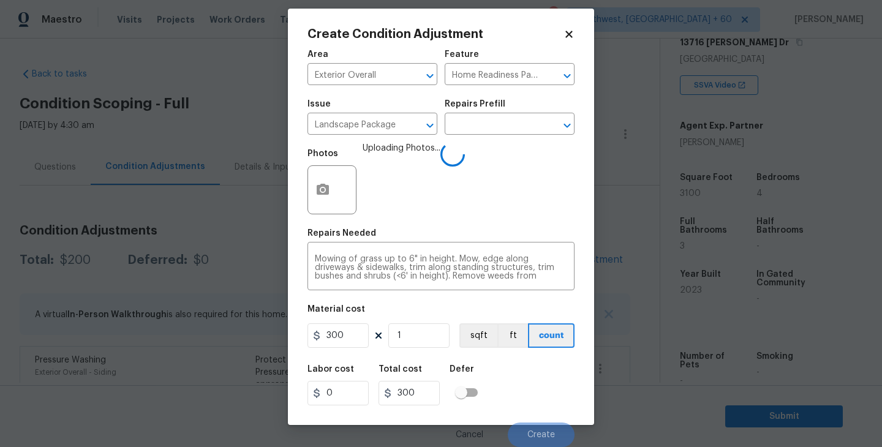
click at [518, 388] on div "Labor cost 0 Total cost 300 Defer" at bounding box center [441, 385] width 267 height 55
click at [526, 387] on div "Labor cost 0 Total cost 300 Defer" at bounding box center [441, 385] width 267 height 55
click at [527, 393] on div "Labor cost 0 Total cost 300 Defer" at bounding box center [441, 385] width 267 height 55
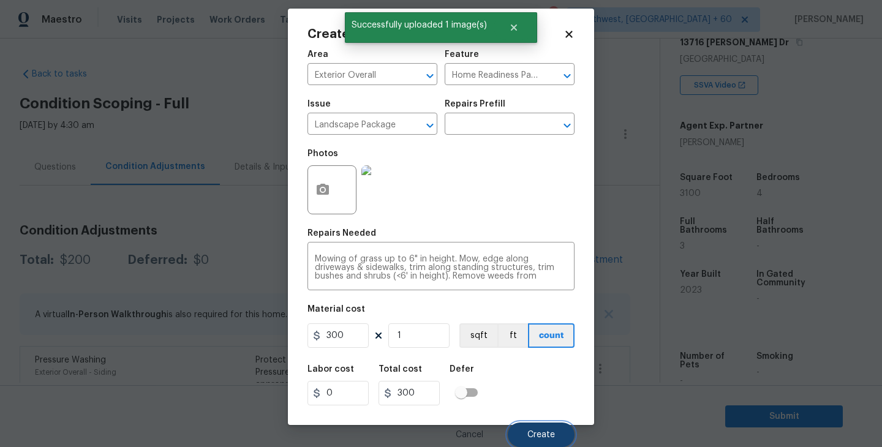
click at [537, 437] on span "Create" at bounding box center [541, 435] width 28 height 9
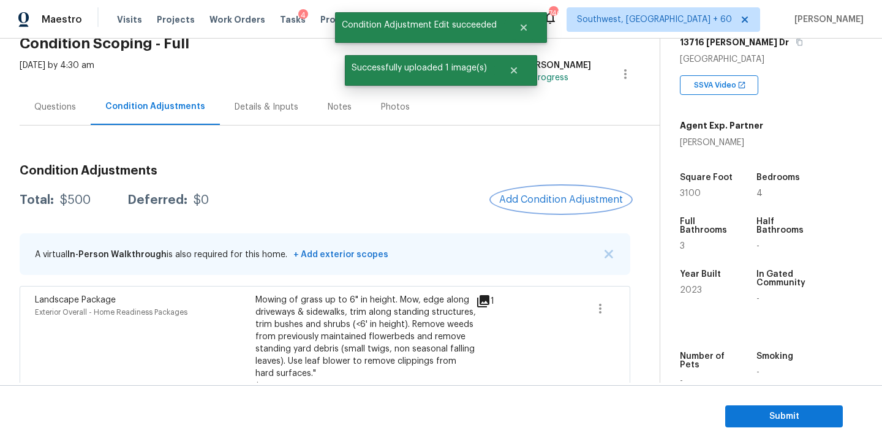
scroll to position [145, 0]
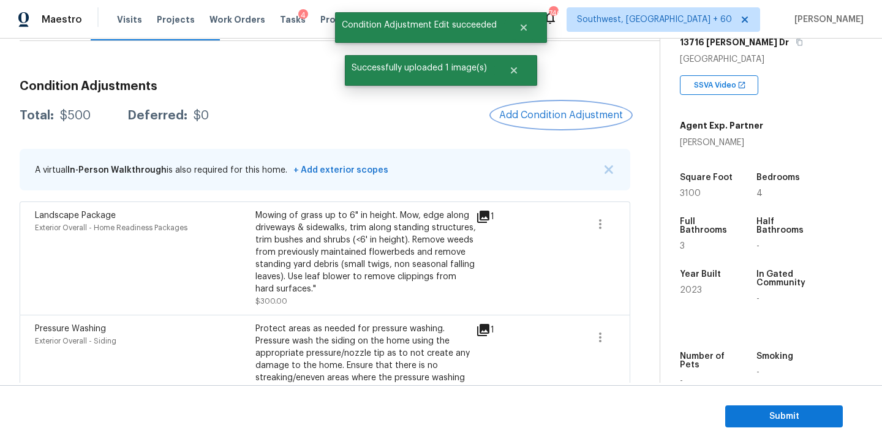
click at [561, 126] on button "Add Condition Adjustment" at bounding box center [561, 115] width 138 height 26
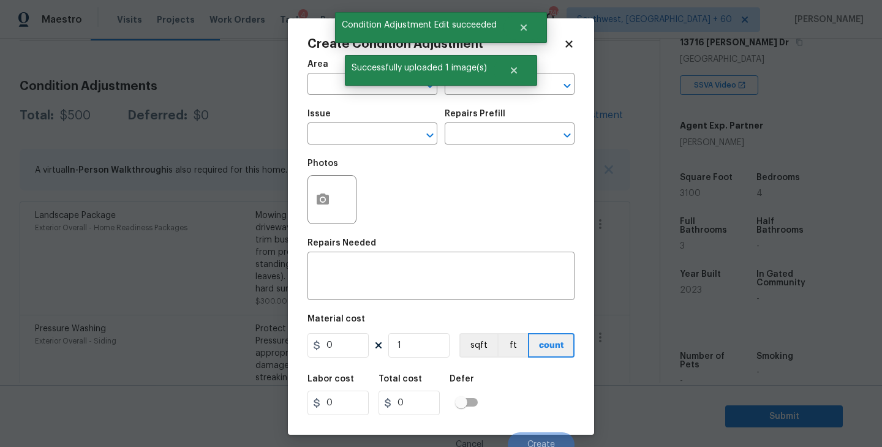
click at [342, 101] on span "Area ​" at bounding box center [373, 78] width 130 height 50
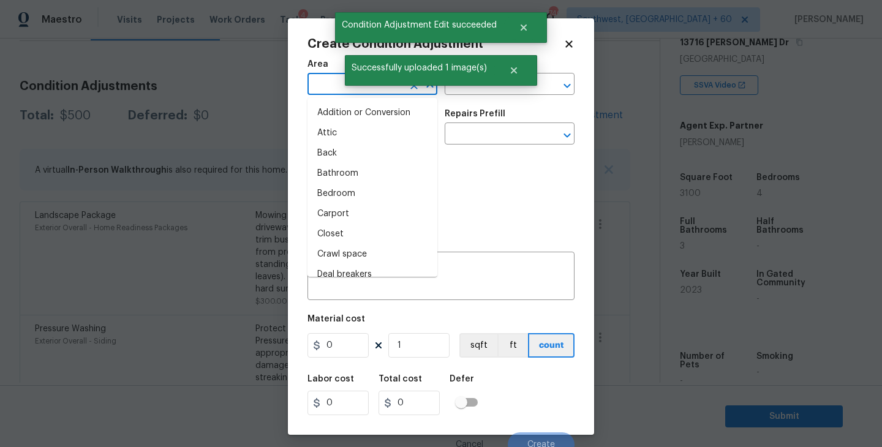
click at [325, 85] on input "text" at bounding box center [356, 85] width 96 height 19
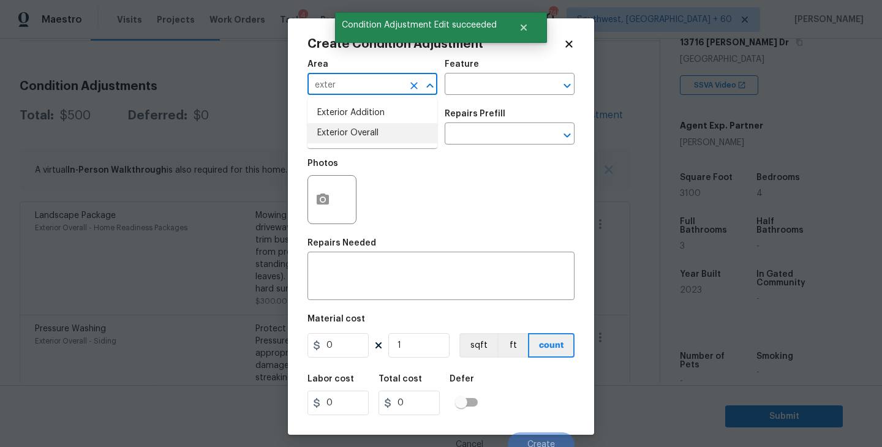
click at [372, 134] on li "Exterior Overall" at bounding box center [373, 133] width 130 height 20
type input "Exterior Overall"
click at [372, 134] on input "text" at bounding box center [356, 135] width 96 height 19
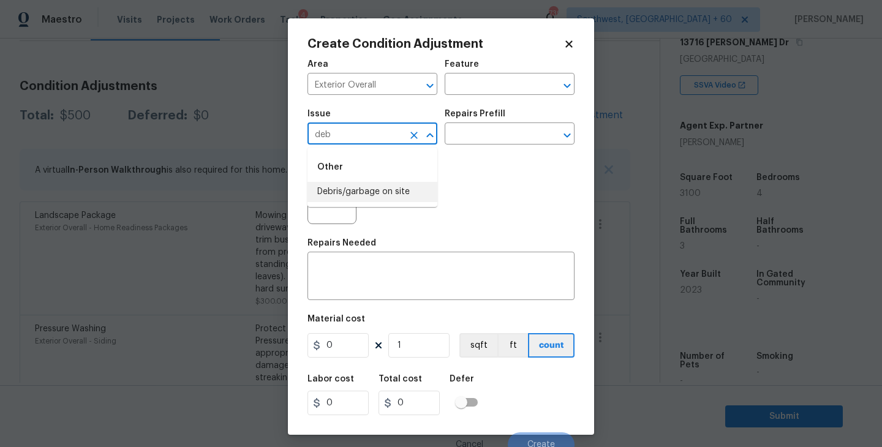
click at [404, 194] on li "Debris/garbage on site" at bounding box center [373, 192] width 130 height 20
type input "Debris/garbage on site"
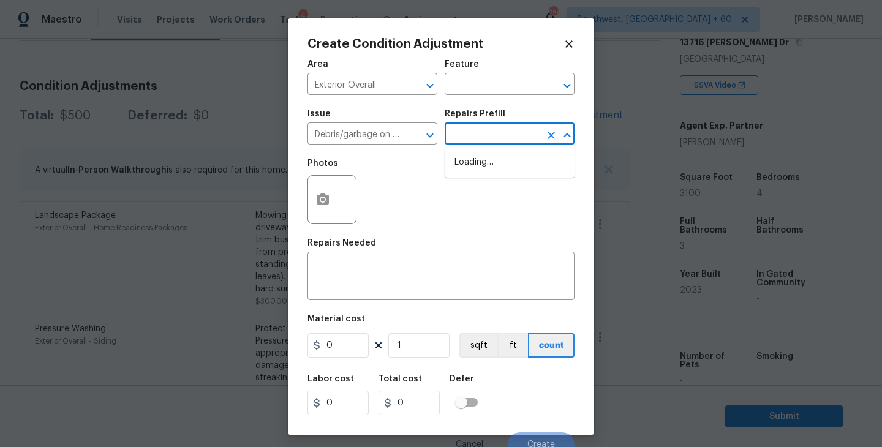
click at [505, 137] on input "text" at bounding box center [493, 135] width 96 height 19
click at [512, 165] on li "Remove debris/garbage $35.00" at bounding box center [510, 169] width 130 height 33
type textarea "Remove, haul off, and properly dispose of any debris left by seller to offsite …"
type input "35"
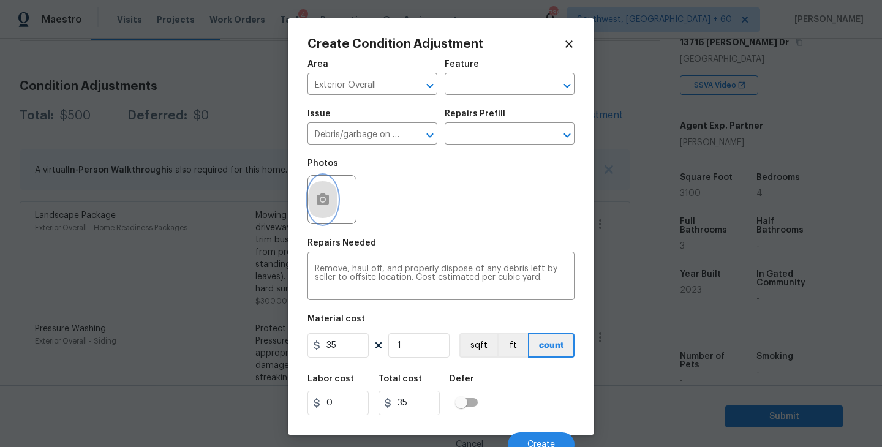
click at [313, 201] on button "button" at bounding box center [322, 200] width 29 height 48
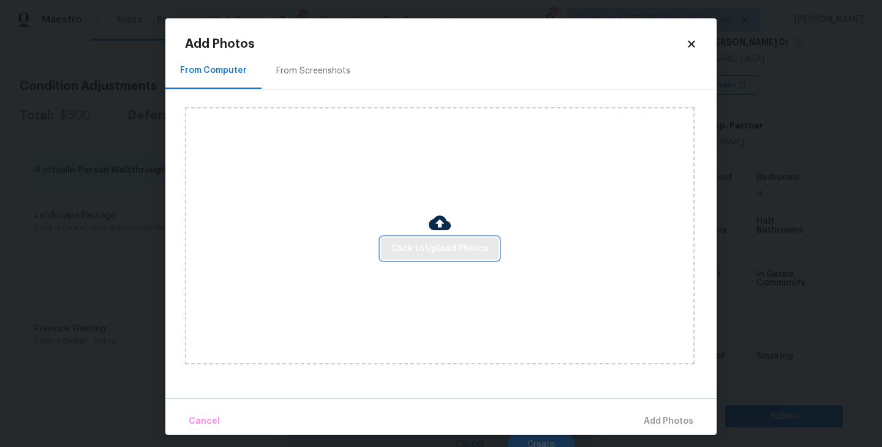
click at [406, 245] on span "Click to Upload Photos" at bounding box center [440, 248] width 98 height 15
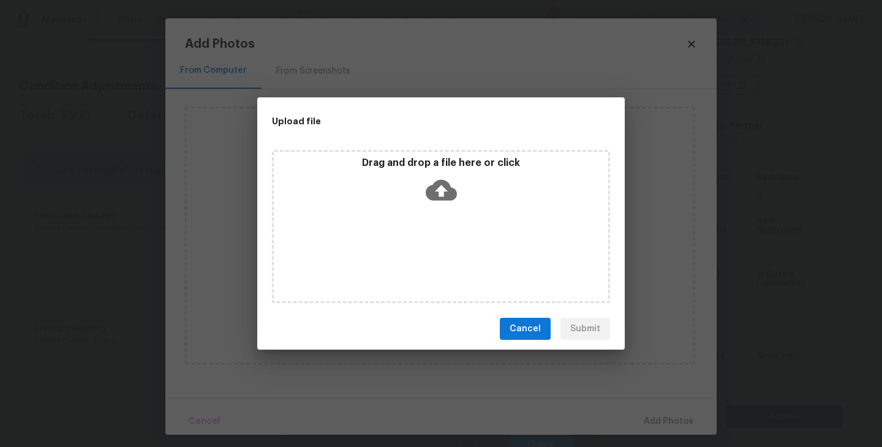
click at [434, 201] on icon at bounding box center [441, 190] width 31 height 31
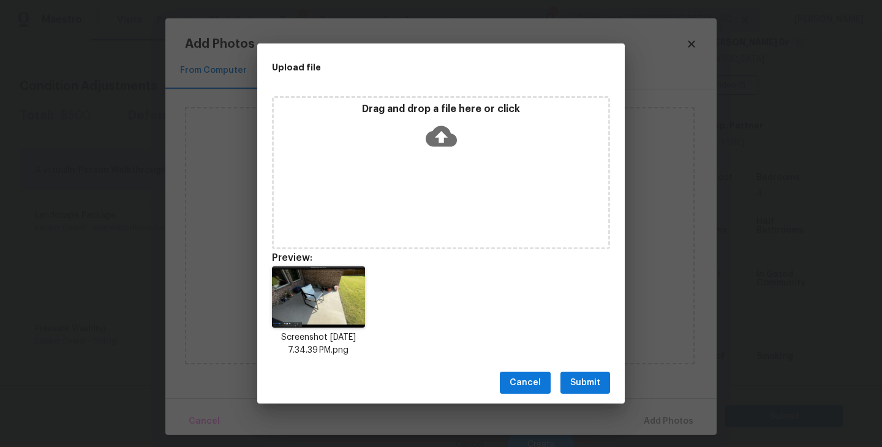
click at [608, 384] on button "Submit" at bounding box center [586, 383] width 50 height 23
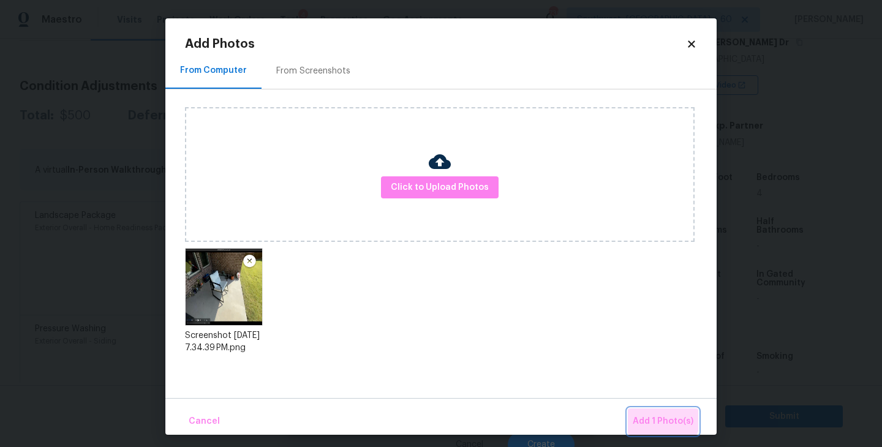
click at [658, 415] on span "Add 1 Photo(s)" at bounding box center [663, 421] width 61 height 15
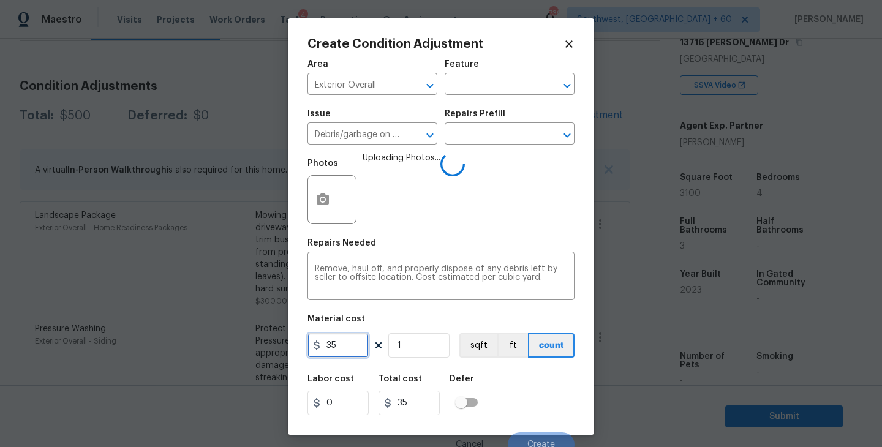
drag, startPoint x: 355, startPoint y: 349, endPoint x: 261, endPoint y: 348, distance: 93.7
click at [261, 348] on div "Create Condition Adjustment Area Exterior Overall ​ Feature ​ Issue Debris/garb…" at bounding box center [441, 223] width 882 height 447
type input "100"
click at [491, 369] on div "Labor cost 0 Total cost 100 Defer" at bounding box center [441, 395] width 267 height 55
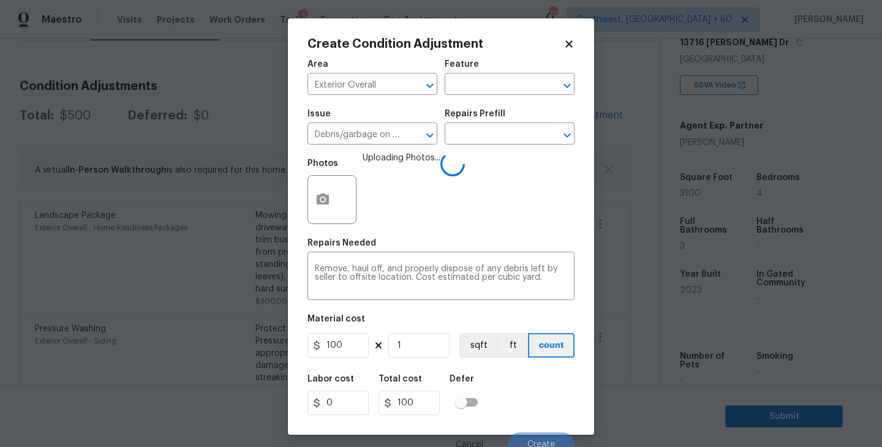
scroll to position [10, 0]
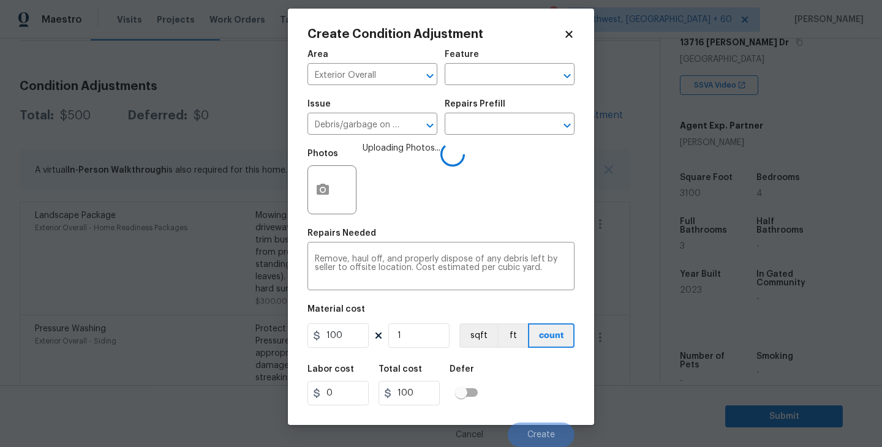
click at [507, 393] on div "Labor cost 0 Total cost 100 Defer" at bounding box center [441, 385] width 267 height 55
click at [559, 393] on div "Labor cost 0 Total cost 100 Defer" at bounding box center [441, 385] width 267 height 55
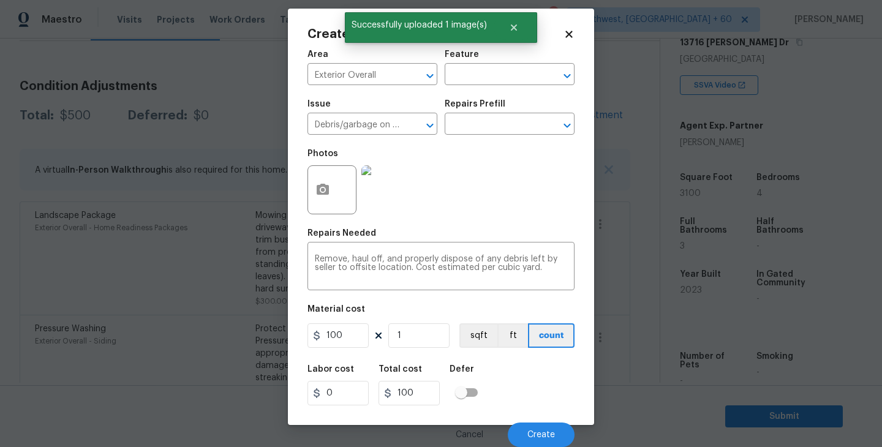
click at [560, 393] on div "Labor cost 0 Total cost 100 Defer" at bounding box center [441, 385] width 267 height 55
click at [556, 429] on button "Create" at bounding box center [541, 435] width 67 height 25
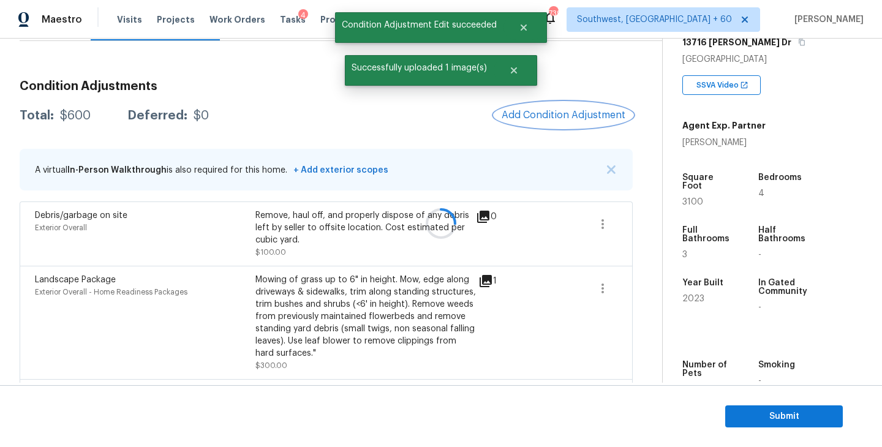
scroll to position [0, 0]
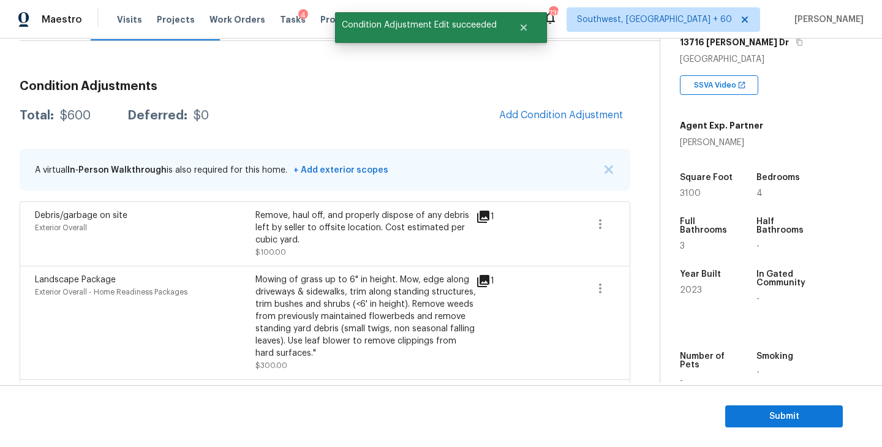
click at [567, 129] on span "Add Condition Adjustment" at bounding box center [561, 115] width 138 height 27
click at [559, 121] on span "Add Condition Adjustment" at bounding box center [561, 115] width 124 height 11
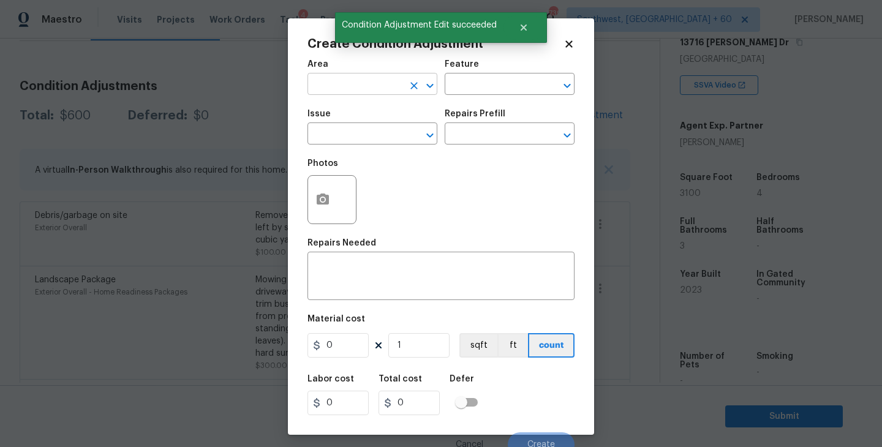
click at [368, 92] on input "text" at bounding box center [356, 85] width 96 height 19
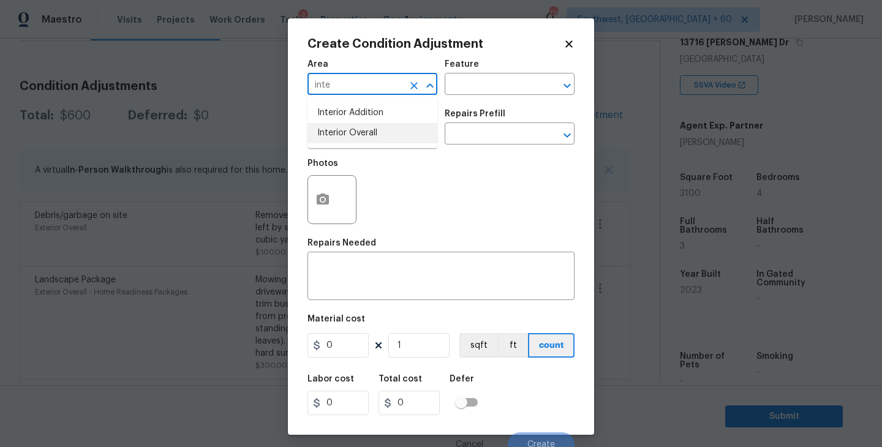
click at [371, 140] on li "Interior Overall" at bounding box center [373, 133] width 130 height 20
type input "Interior Overall"
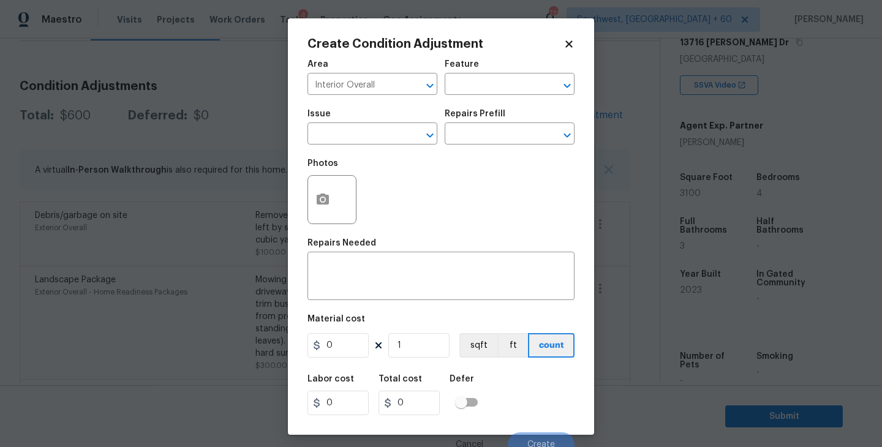
click at [461, 95] on div "Area Interior Overall ​ Feature ​" at bounding box center [441, 78] width 267 height 50
click at [487, 86] on input "text" at bounding box center [493, 85] width 96 height 19
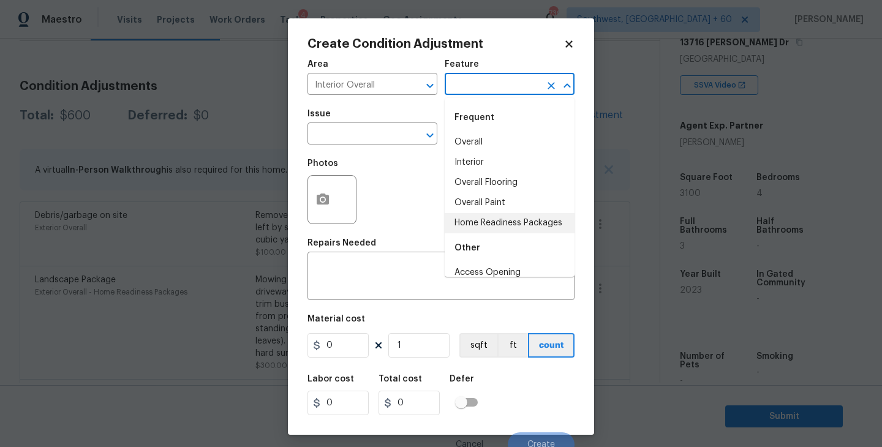
click at [494, 214] on li "Home Readiness Packages" at bounding box center [510, 223] width 130 height 20
type input "Home Readiness Packages"
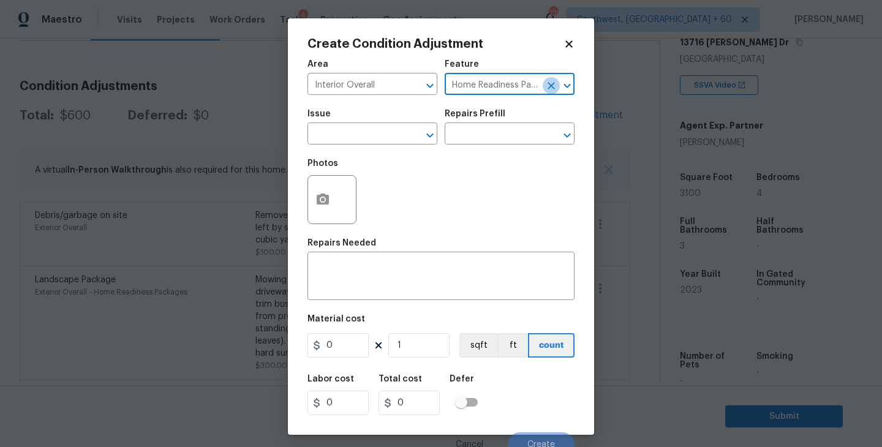
click at [557, 85] on button "Clear" at bounding box center [551, 85] width 17 height 17
click at [509, 87] on input "text" at bounding box center [493, 85] width 96 height 19
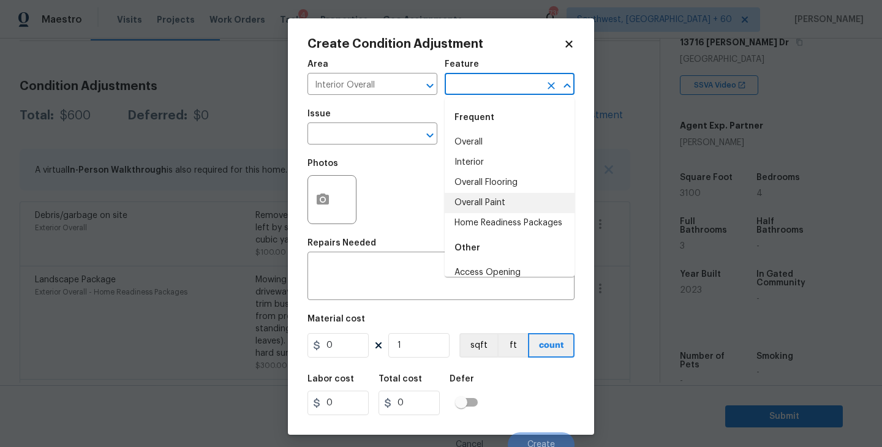
click at [491, 202] on li "Overall Paint" at bounding box center [510, 203] width 130 height 20
type input "Overall Paint"
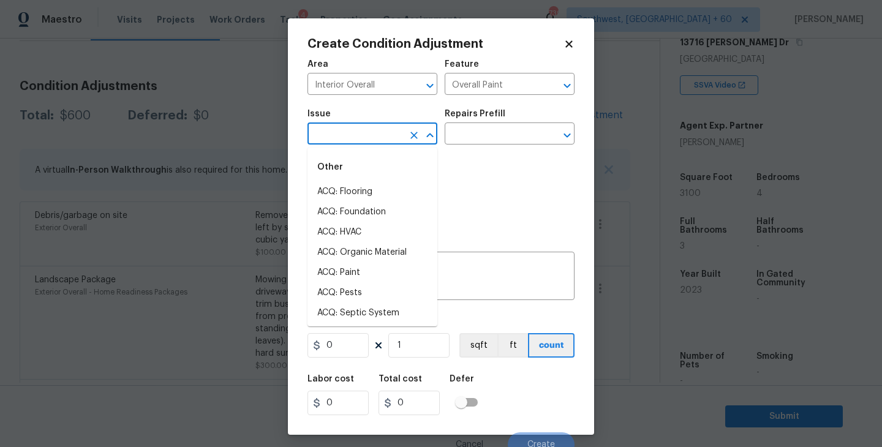
click at [356, 141] on input "text" at bounding box center [356, 135] width 96 height 19
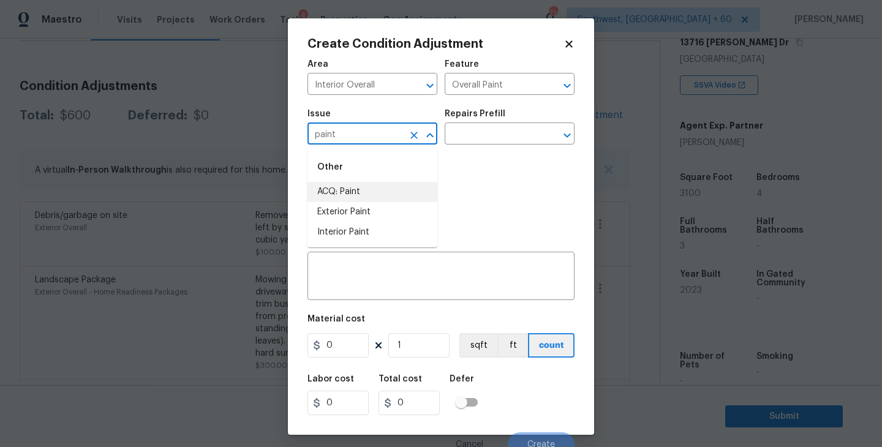
click at [360, 188] on li "ACQ: Paint" at bounding box center [373, 192] width 130 height 20
type input "ACQ: Paint"
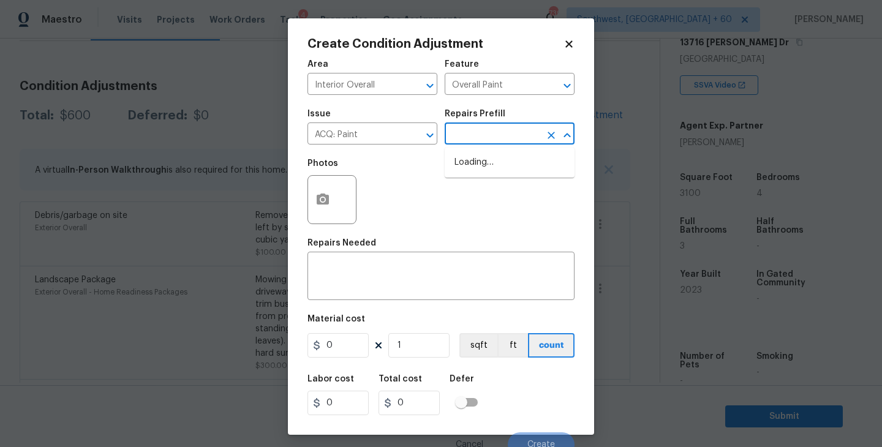
click at [502, 130] on input "text" at bounding box center [493, 135] width 96 height 19
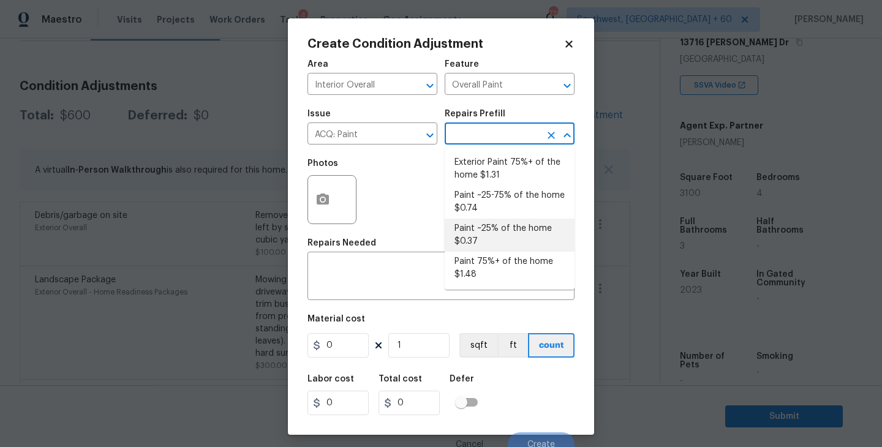
click at [496, 230] on li "Paint ~25% of the home $0.37" at bounding box center [510, 235] width 130 height 33
type input "Acquisition"
type textarea "Acquisition Scope: ~25% of the home needs interior paint"
type input "0.37"
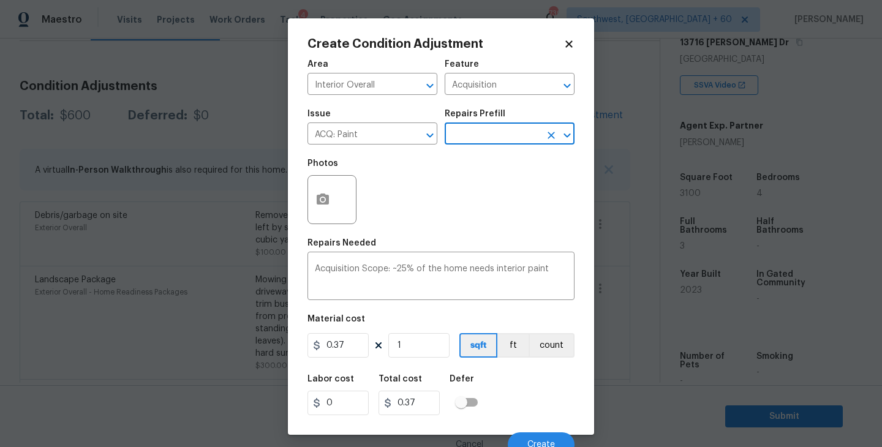
click at [431, 361] on div "Area Interior Overall ​ Feature Acquisition ​ Issue ACQ: Paint ​ Repairs Prefil…" at bounding box center [441, 255] width 267 height 404
click at [437, 347] on input "1" at bounding box center [418, 345] width 61 height 25
type input "0"
type input "3"
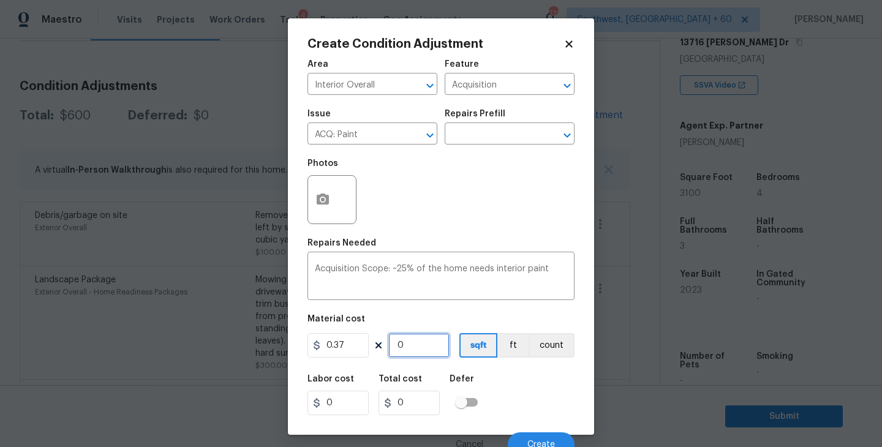
type input "1.11"
type input "31"
type input "11.47"
type input "310"
type input "114.7"
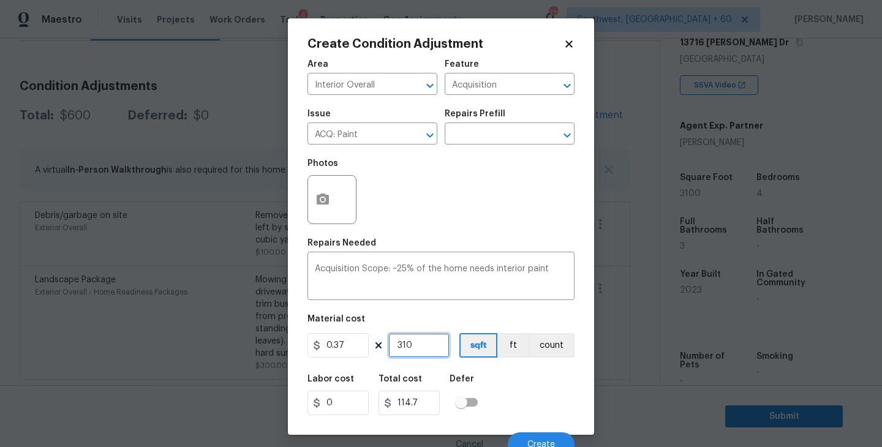
type input "3100"
type input "1147"
type input "3100"
click at [504, 384] on div "Labor cost 0 Total cost 1147 Defer" at bounding box center [441, 395] width 267 height 55
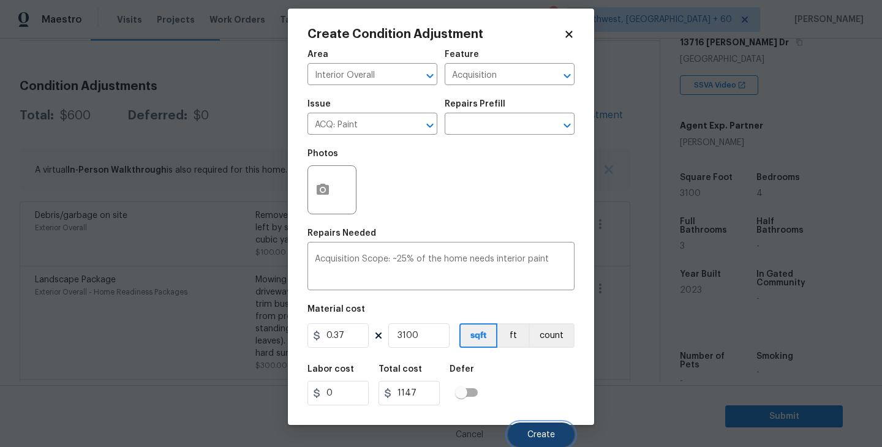
click at [534, 433] on span "Create" at bounding box center [541, 435] width 28 height 9
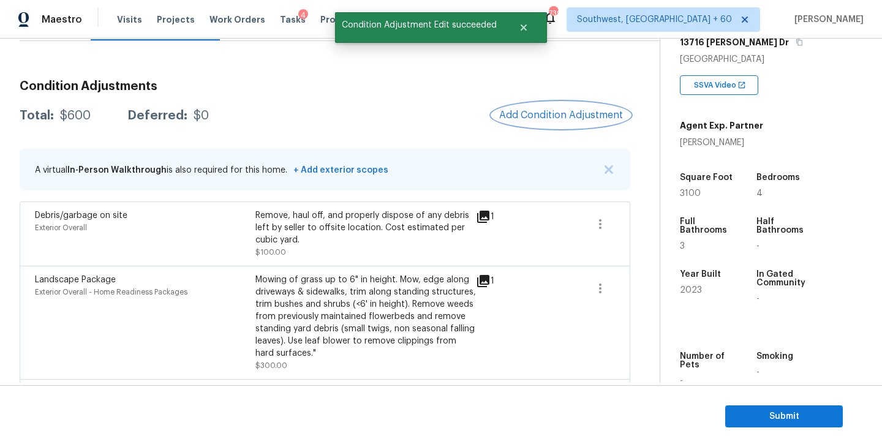
scroll to position [0, 0]
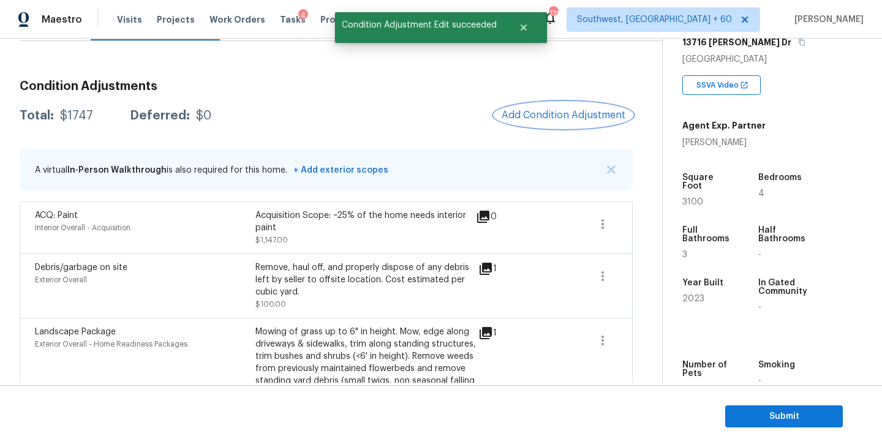
click at [521, 120] on span "Add Condition Adjustment" at bounding box center [564, 115] width 124 height 11
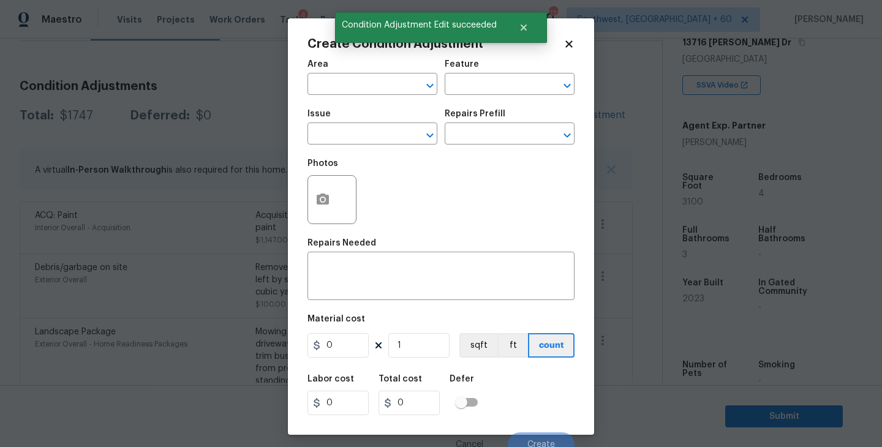
click at [342, 99] on span "Area ​" at bounding box center [373, 78] width 130 height 50
click at [362, 86] on input "text" at bounding box center [356, 85] width 96 height 19
click at [385, 126] on li "Interior Overall" at bounding box center [373, 133] width 130 height 20
type input "Interior Overall"
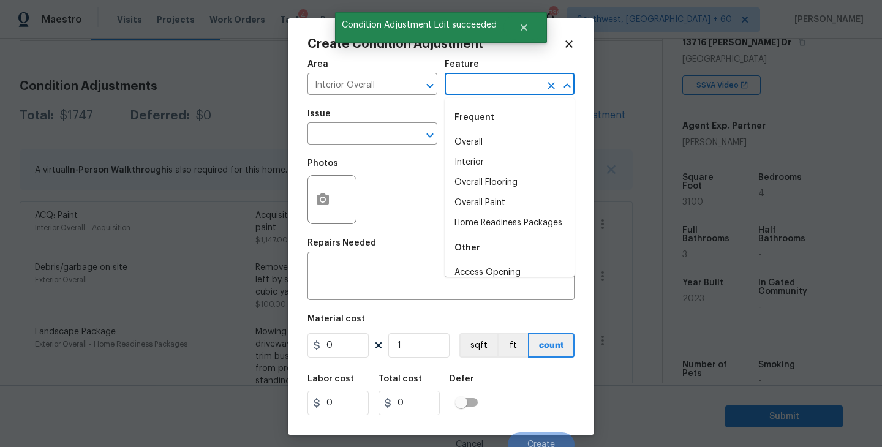
click at [488, 84] on input "text" at bounding box center [493, 85] width 96 height 19
click at [490, 187] on li "Overall Flooring" at bounding box center [510, 183] width 130 height 20
type input "Overall Flooring"
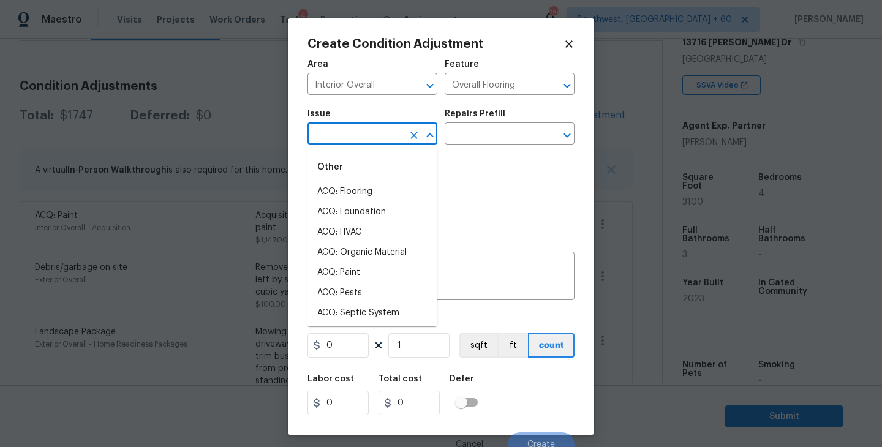
click at [374, 127] on input "text" at bounding box center [356, 135] width 96 height 19
click at [365, 190] on li "ACQ: Flooring" at bounding box center [373, 192] width 130 height 20
type input "ACQ: Flooring"
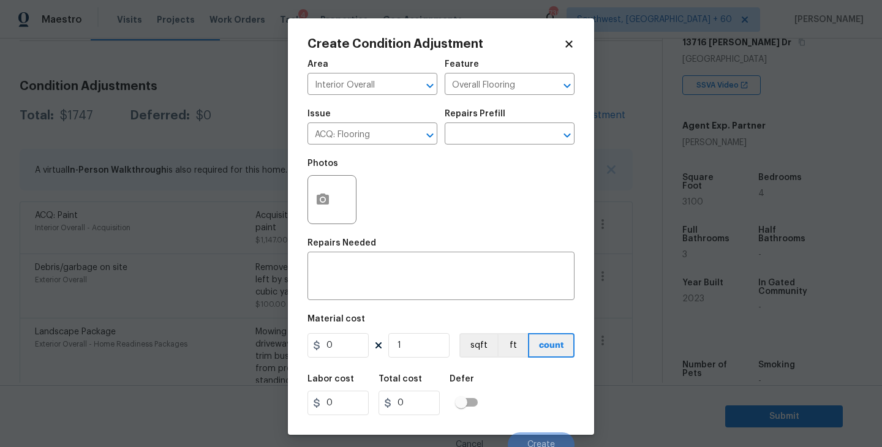
click at [510, 106] on div "Issue ACQ: Flooring ​ Repairs Prefill ​" at bounding box center [441, 127] width 267 height 50
click at [496, 135] on input "text" at bounding box center [493, 135] width 96 height 19
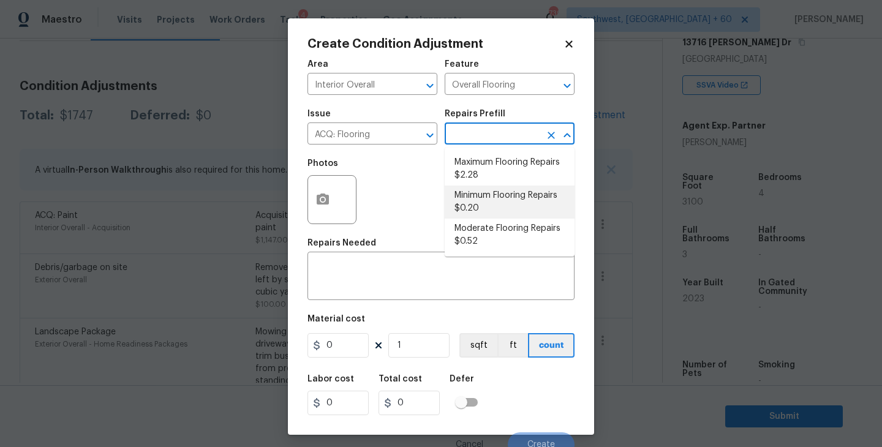
click at [482, 203] on li "Minimum Flooring Repairs $0.20" at bounding box center [510, 202] width 130 height 33
type input "Acquisition"
type textarea "Acquisition Scope: Minimum flooring repairs"
type input "0.2"
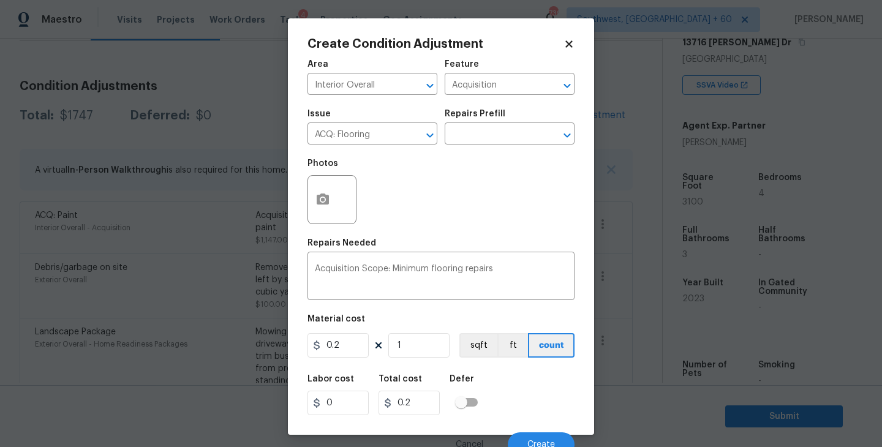
click at [407, 360] on figure "Material cost 0.2 1 sqft ft count" at bounding box center [441, 337] width 267 height 45
click at [412, 352] on input "1" at bounding box center [418, 345] width 61 height 25
type input "0"
type input "3"
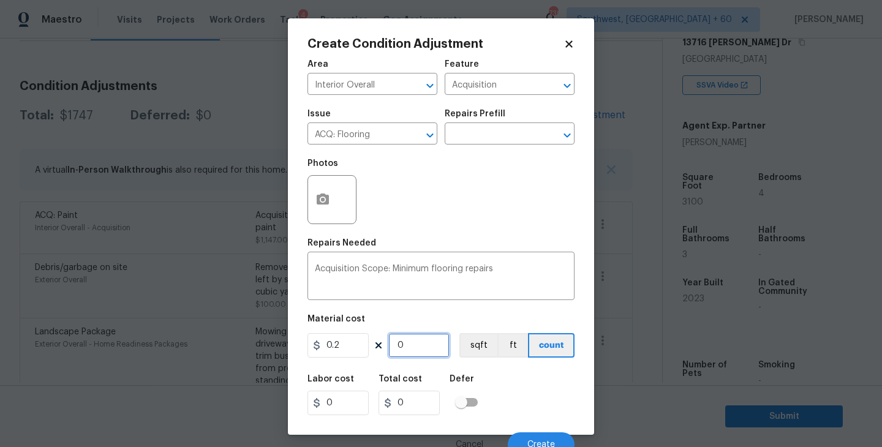
type input "0.6"
type input "31"
type input "6.2"
type input "310"
type input "62"
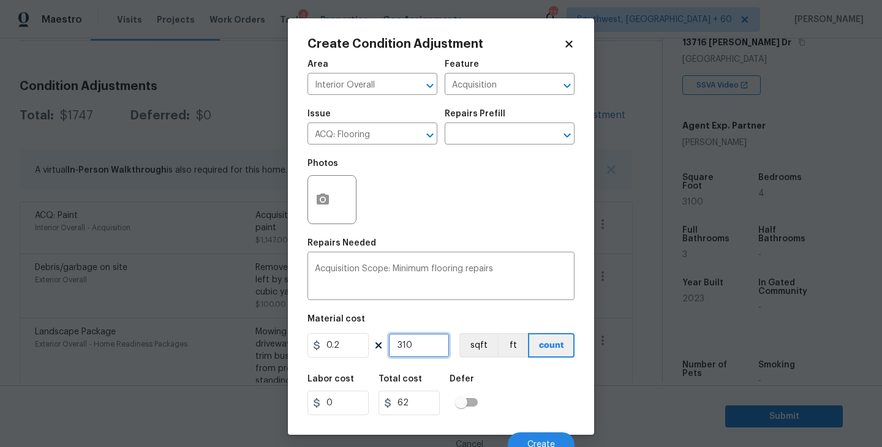
type input "3100"
type input "620"
type input "3100"
click at [526, 402] on div "Labor cost 0 Total cost 620 Defer" at bounding box center [441, 395] width 267 height 55
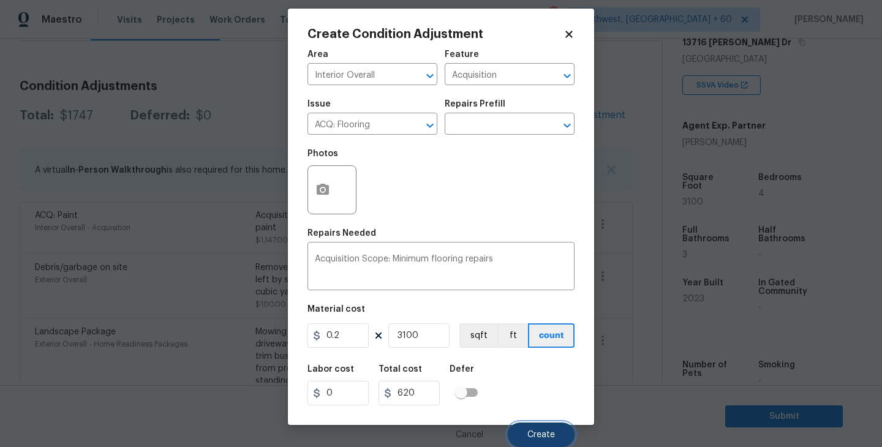
click at [532, 431] on span "Create" at bounding box center [541, 435] width 28 height 9
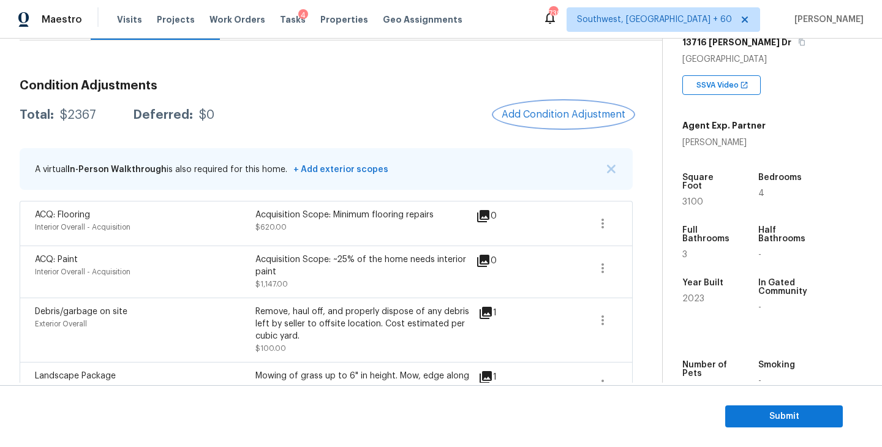
scroll to position [42, 0]
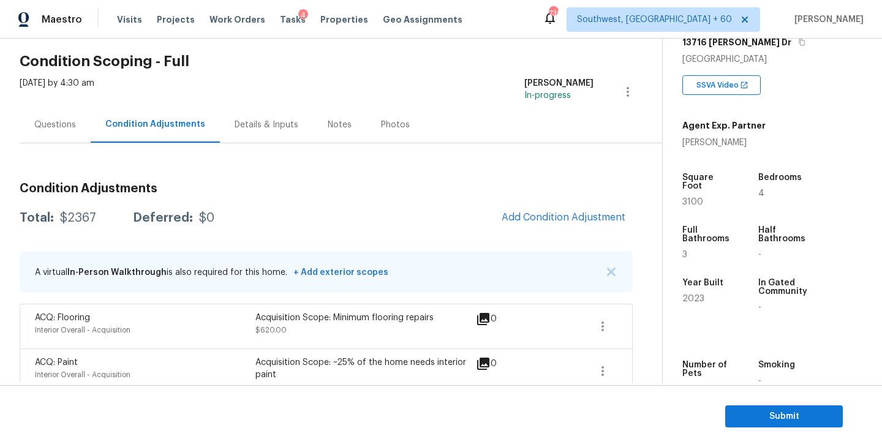
click at [82, 121] on div "Questions" at bounding box center [55, 125] width 71 height 36
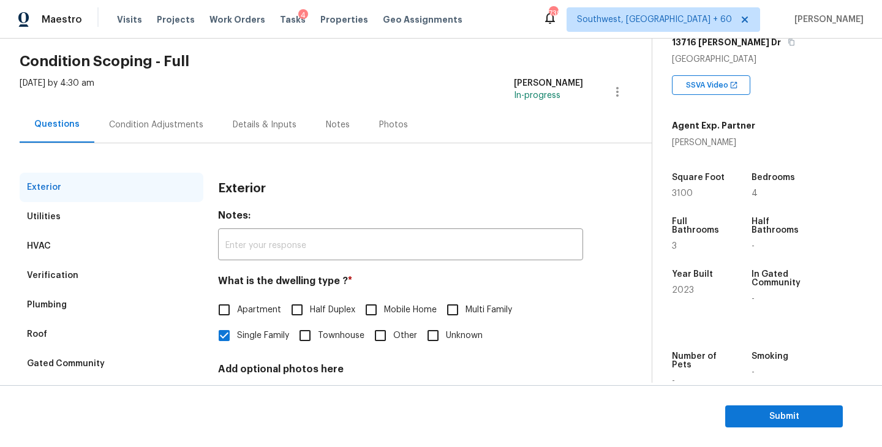
click at [144, 134] on div "Condition Adjustments" at bounding box center [156, 125] width 124 height 36
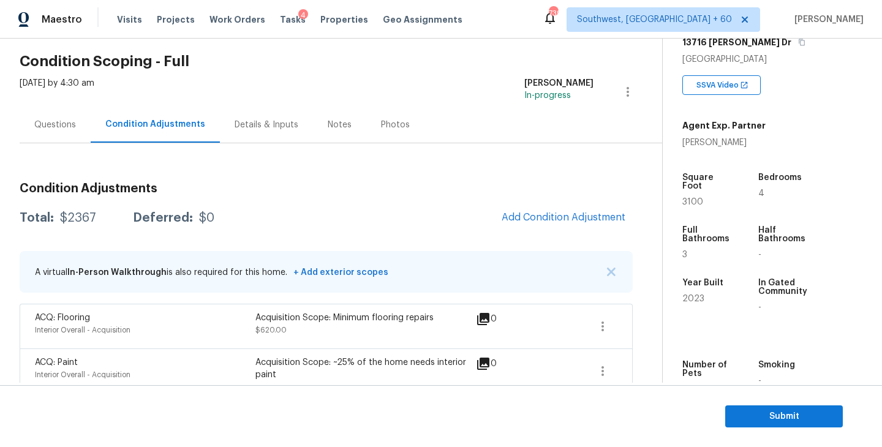
scroll to position [158, 0]
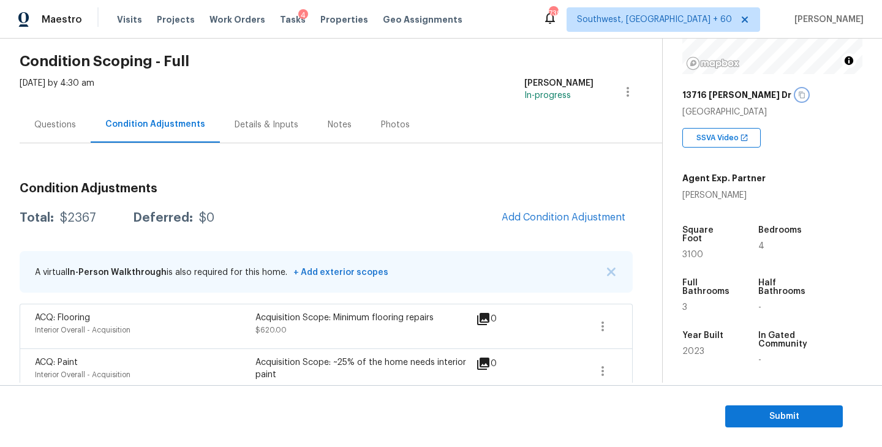
click at [798, 93] on icon "button" at bounding box center [801, 94] width 7 height 7
click at [240, 1] on div "Maestro Visits Projects Work Orders Tasks 4 Properties Geo Assignments 739 Sout…" at bounding box center [441, 19] width 882 height 39
click at [294, 110] on div "Details & Inputs" at bounding box center [266, 125] width 93 height 36
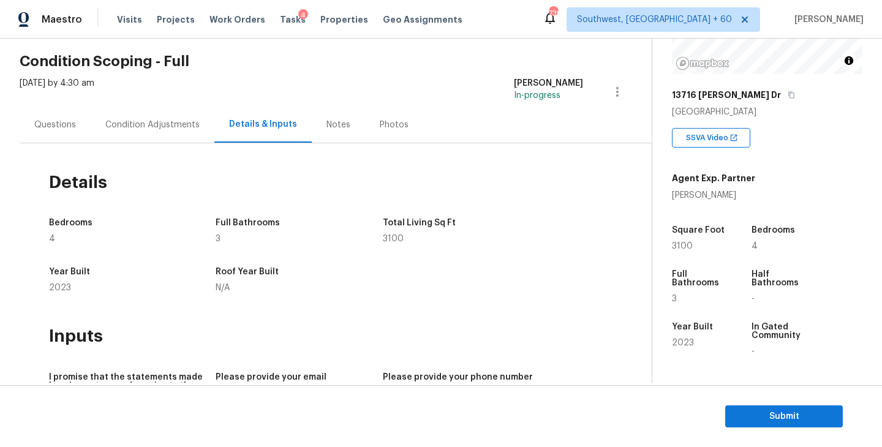
click at [183, 131] on div "Condition Adjustments" at bounding box center [153, 125] width 124 height 36
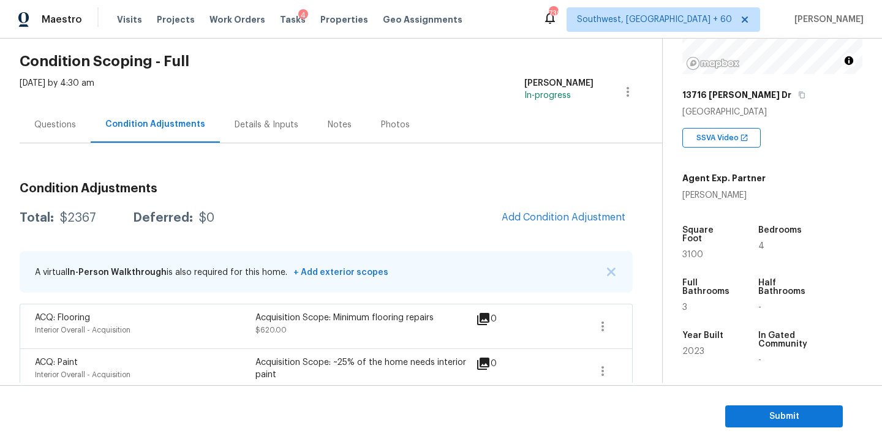
click at [82, 219] on div "$2367" at bounding box center [78, 218] width 36 height 12
copy div "$2367"
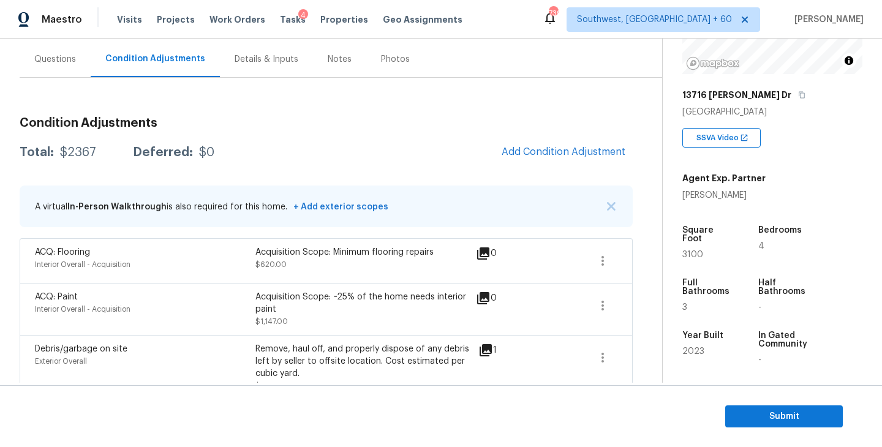
click at [354, 183] on div "Condition Adjustments Total: $2367 Deferred: $0 Add Condition Adjustment A virt…" at bounding box center [326, 367] width 613 height 520
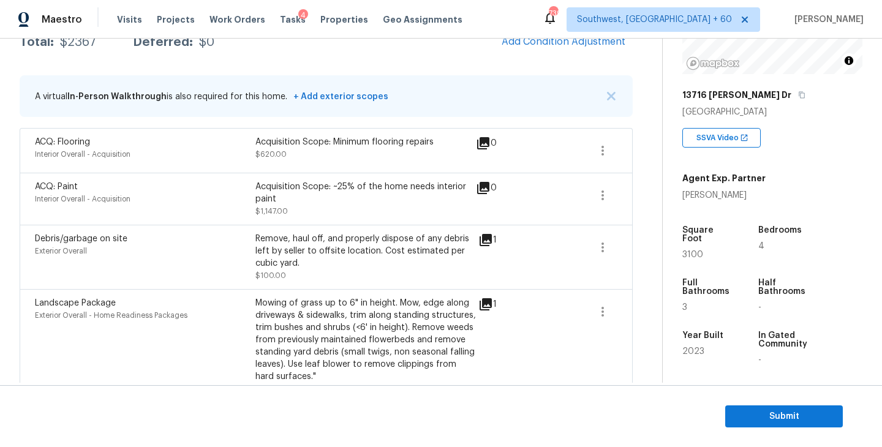
scroll to position [187, 0]
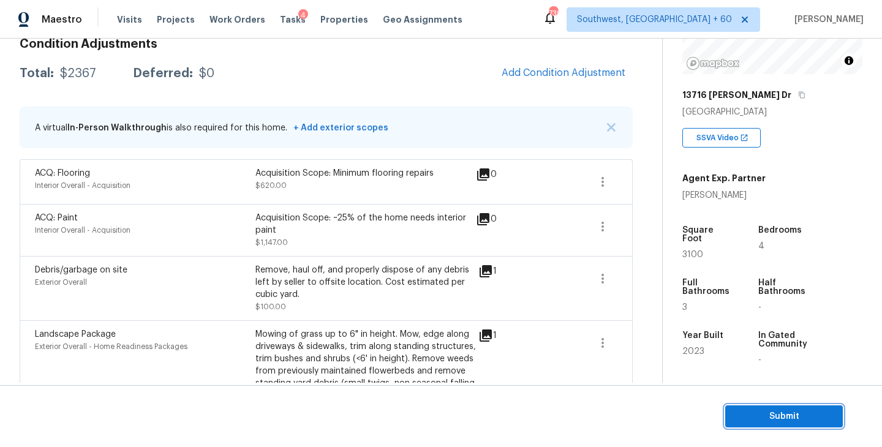
click at [751, 418] on span "Submit" at bounding box center [784, 416] width 98 height 15
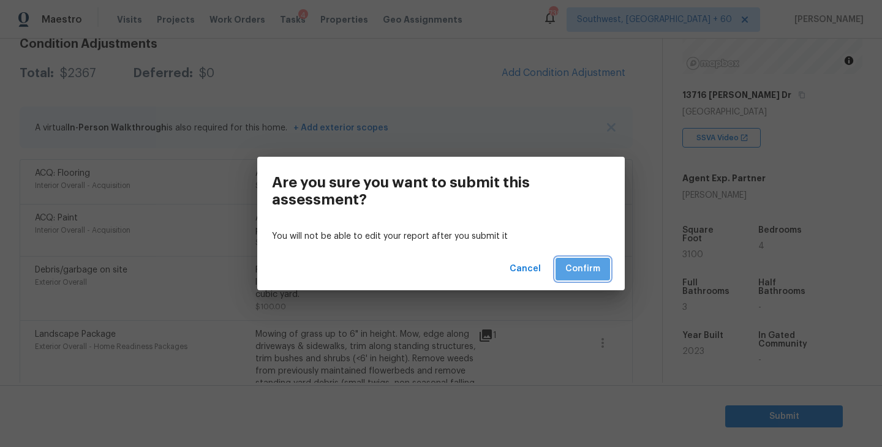
click at [583, 265] on span "Confirm" at bounding box center [582, 269] width 35 height 15
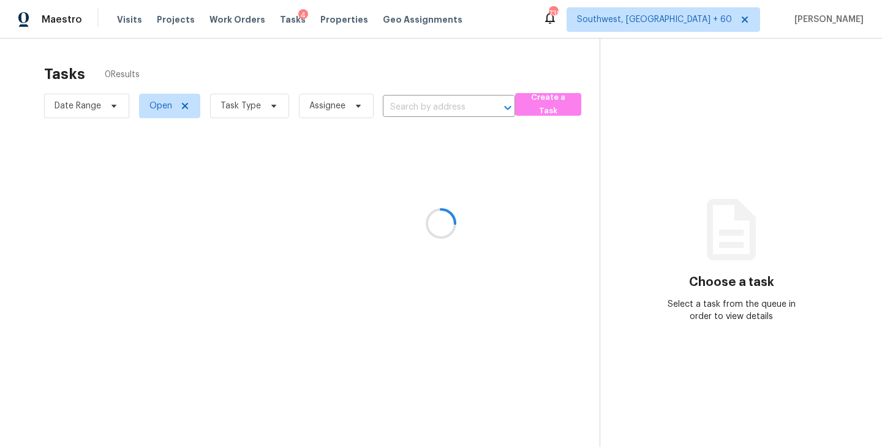
click at [247, 108] on div at bounding box center [441, 223] width 882 height 447
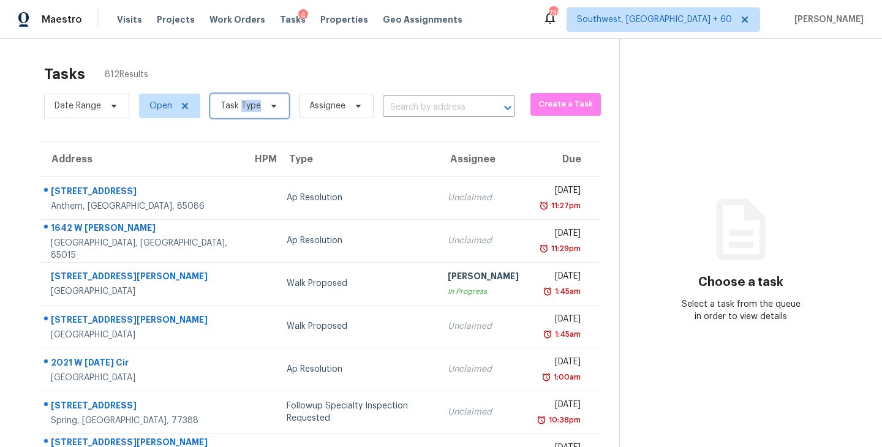
click at [247, 108] on span "Task Type" at bounding box center [241, 106] width 40 height 12
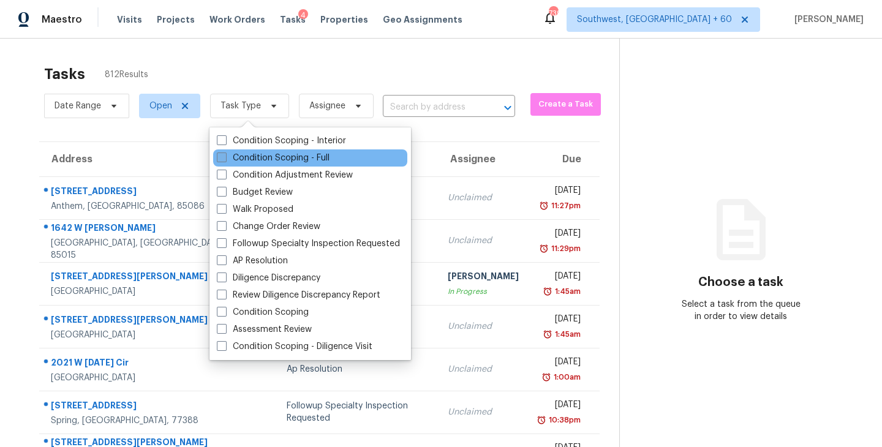
click at [257, 156] on label "Condition Scoping - Full" at bounding box center [273, 158] width 113 height 12
click at [225, 156] on input "Condition Scoping - Full" at bounding box center [221, 156] width 8 height 8
checkbox input "true"
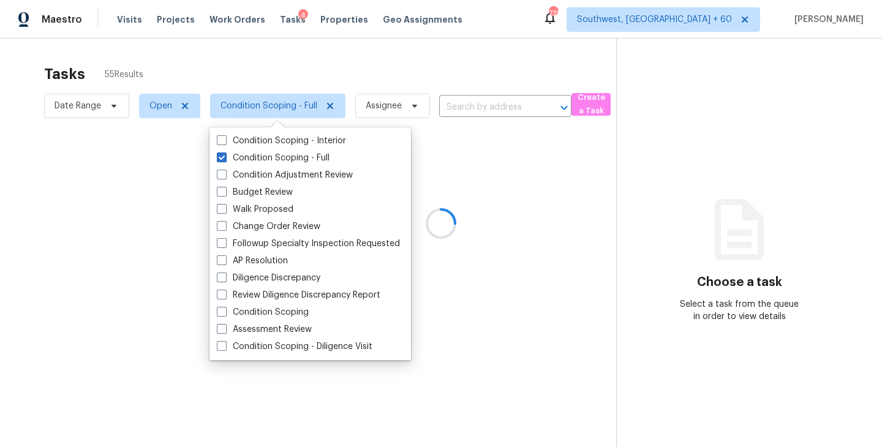
click at [369, 72] on div at bounding box center [441, 223] width 882 height 447
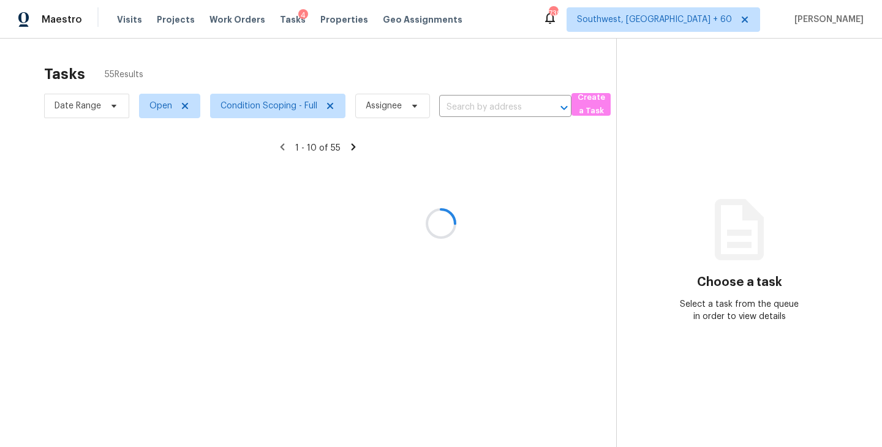
click at [398, 105] on div at bounding box center [441, 223] width 882 height 447
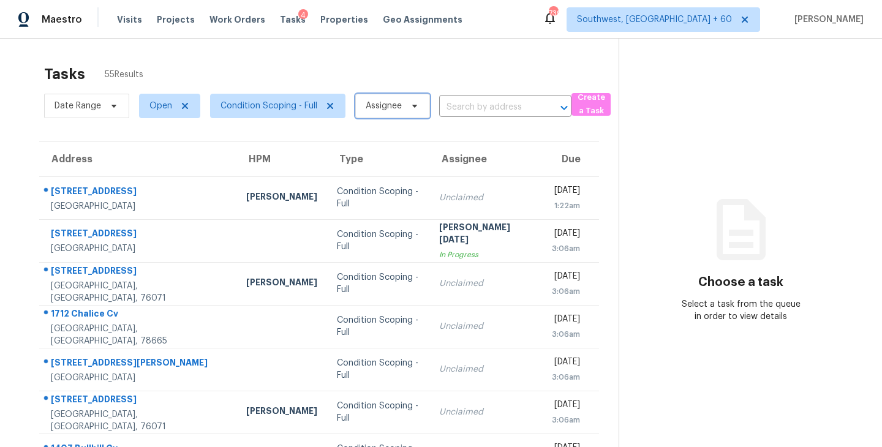
click at [398, 105] on span "Assignee" at bounding box center [384, 106] width 36 height 12
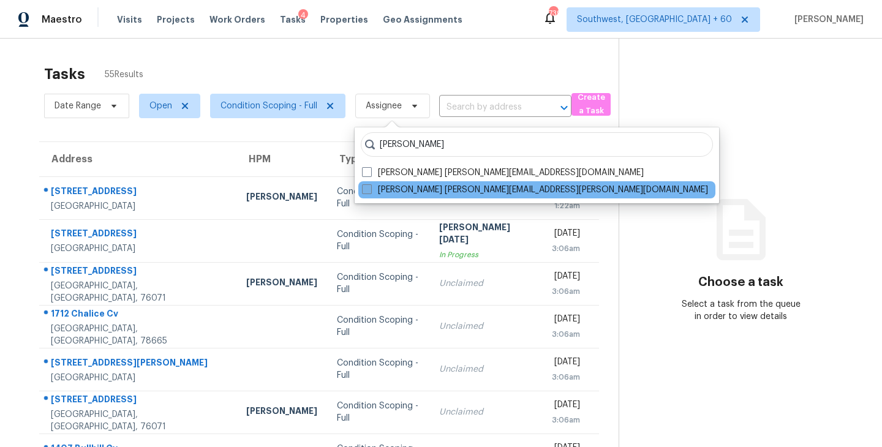
type input "sakthivel"
click at [388, 186] on label "Sakthivel Chandran sakthivel.chandran@opendoor.com" at bounding box center [535, 190] width 346 height 12
click at [370, 186] on input "Sakthivel Chandran sakthivel.chandran@opendoor.com" at bounding box center [366, 188] width 8 height 8
checkbox input "true"
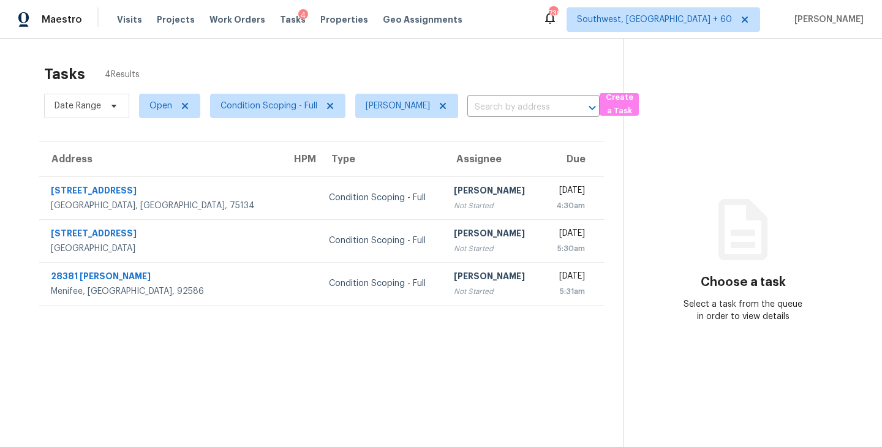
click at [454, 193] on div "[PERSON_NAME]" at bounding box center [493, 191] width 78 height 15
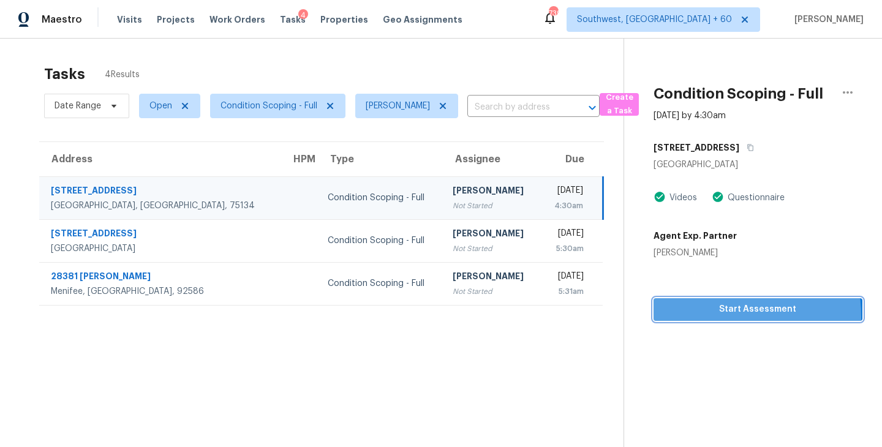
click at [701, 317] on button "Start Assessment" at bounding box center [758, 309] width 209 height 23
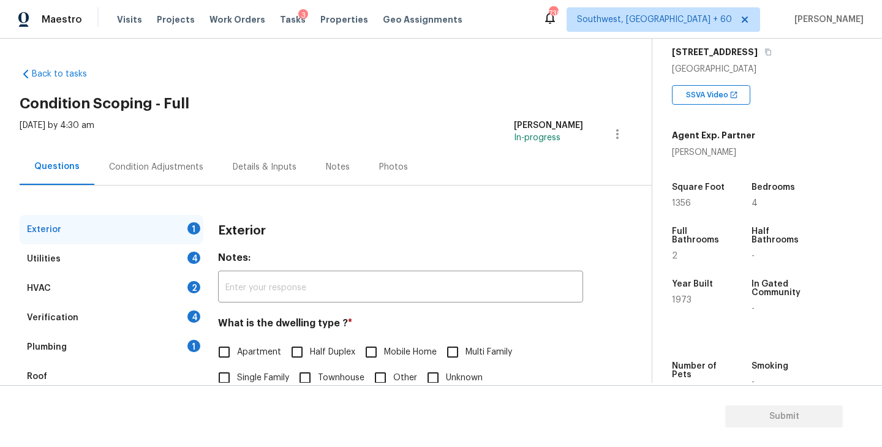
scroll to position [36, 0]
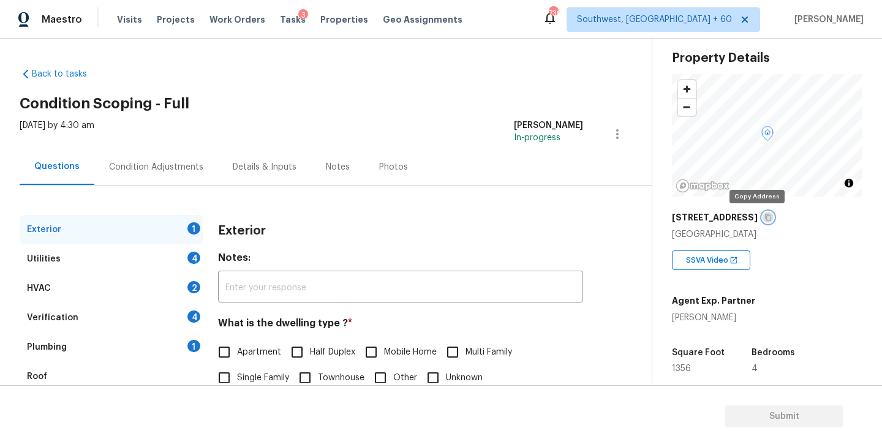
click at [765, 215] on icon "button" at bounding box center [768, 217] width 6 height 7
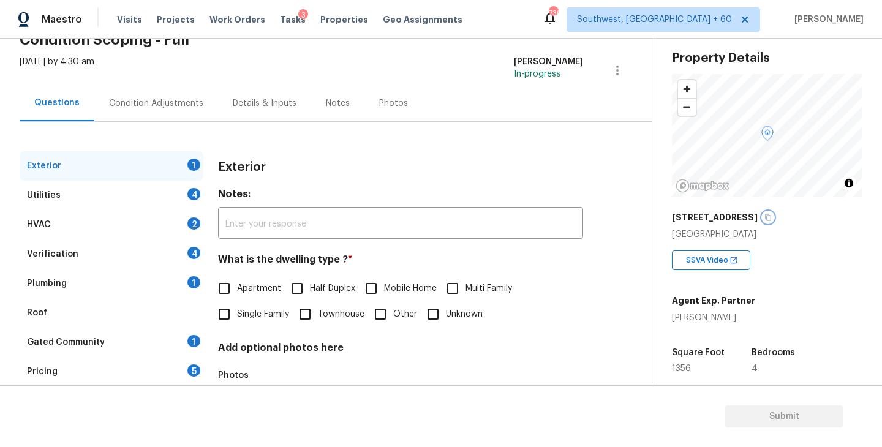
scroll to position [75, 0]
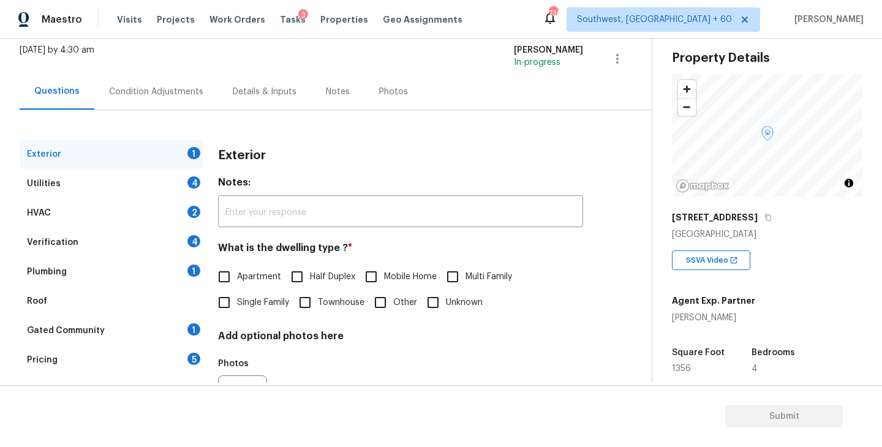
click at [275, 323] on div "Exterior Notes: ​ What is the dwelling type ? * Apartment Half Duplex Mobile Ho…" at bounding box center [400, 293] width 365 height 307
click at [268, 304] on span "Single Family" at bounding box center [263, 303] width 52 height 13
click at [237, 304] on input "Single Family" at bounding box center [224, 303] width 26 height 26
checkbox input "true"
click at [168, 188] on div "Utilities 4" at bounding box center [112, 183] width 184 height 29
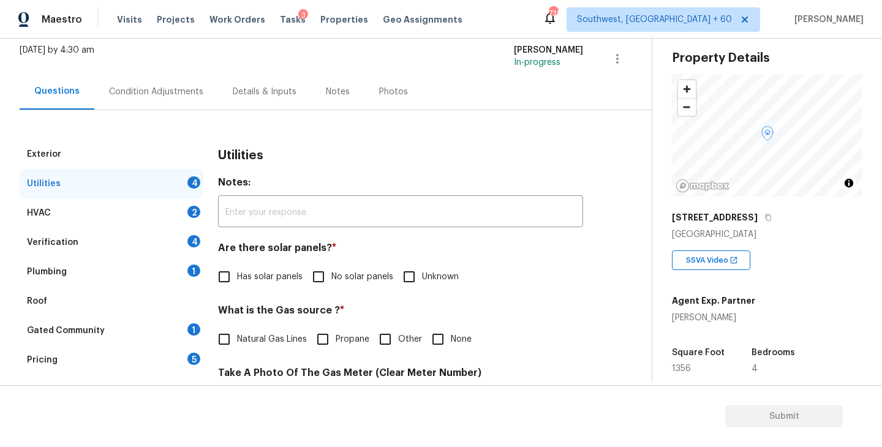
click at [320, 264] on div "Are there solar panels? * Has solar panels No solar panels Unknown" at bounding box center [400, 266] width 365 height 48
click at [323, 279] on input "No solar panels" at bounding box center [319, 277] width 26 height 26
checkbox input "true"
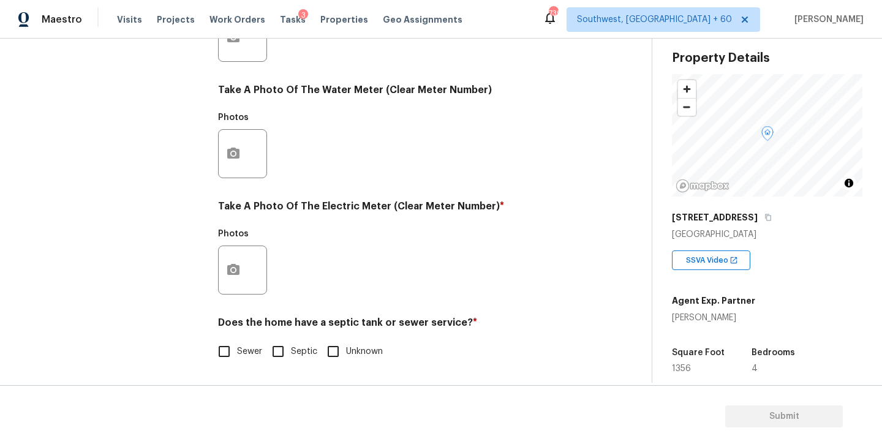
scroll to position [475, 0]
click at [288, 350] on input "Septic" at bounding box center [278, 352] width 26 height 26
checkbox input "true"
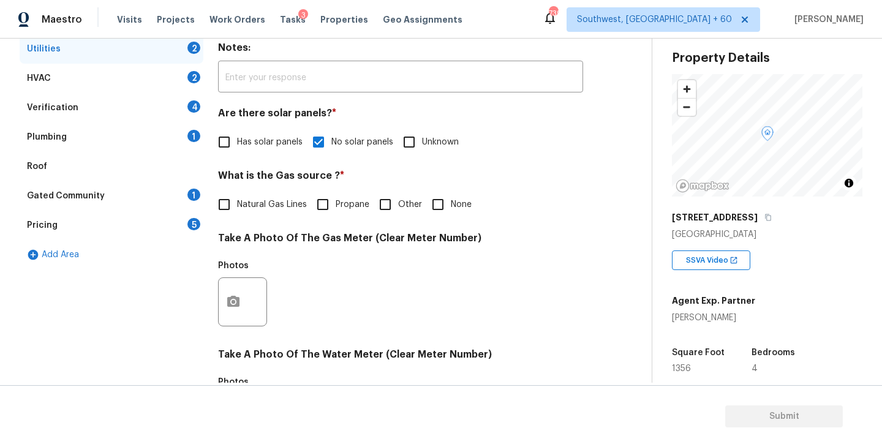
scroll to position [147, 0]
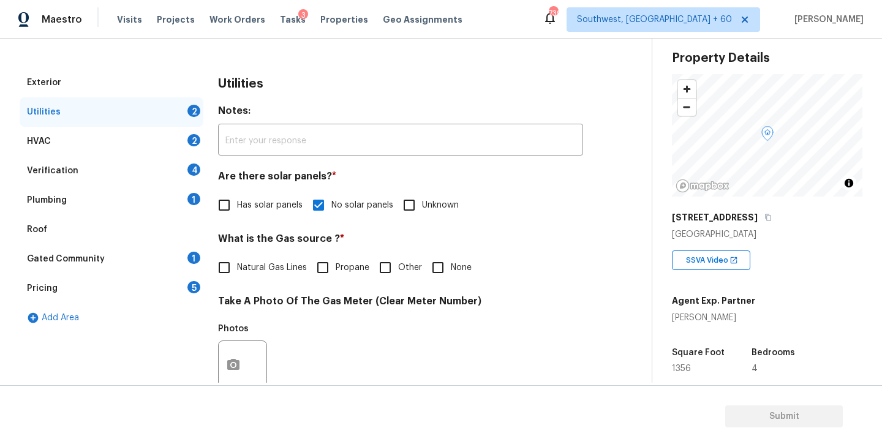
click at [83, 198] on div "Plumbing 1" at bounding box center [112, 200] width 184 height 29
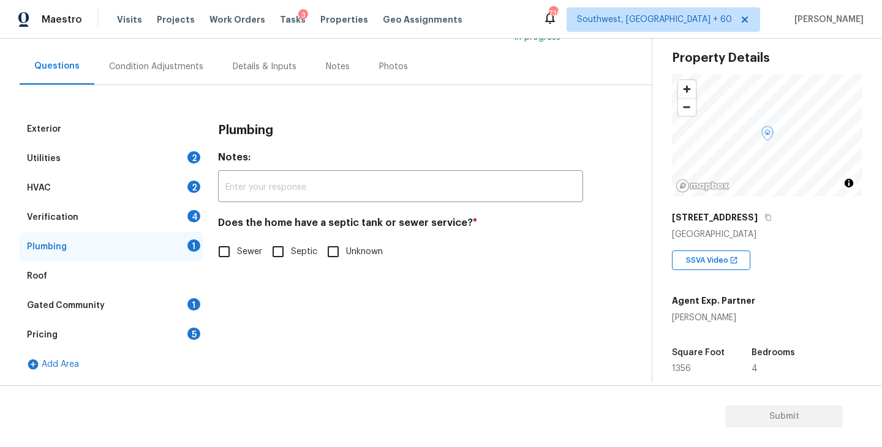
scroll to position [100, 0]
click at [284, 254] on input "Septic" at bounding box center [278, 252] width 26 height 26
checkbox input "true"
click at [91, 296] on div "Gated Community 1" at bounding box center [112, 305] width 184 height 29
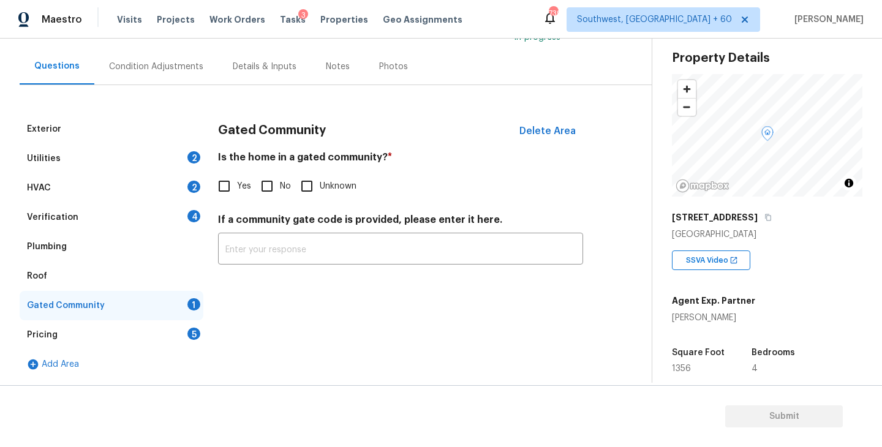
click at [280, 181] on span "No" at bounding box center [285, 186] width 11 height 13
click at [279, 181] on input "No" at bounding box center [267, 186] width 26 height 26
checkbox input "true"
click at [170, 54] on div "Condition Adjustments" at bounding box center [156, 66] width 124 height 36
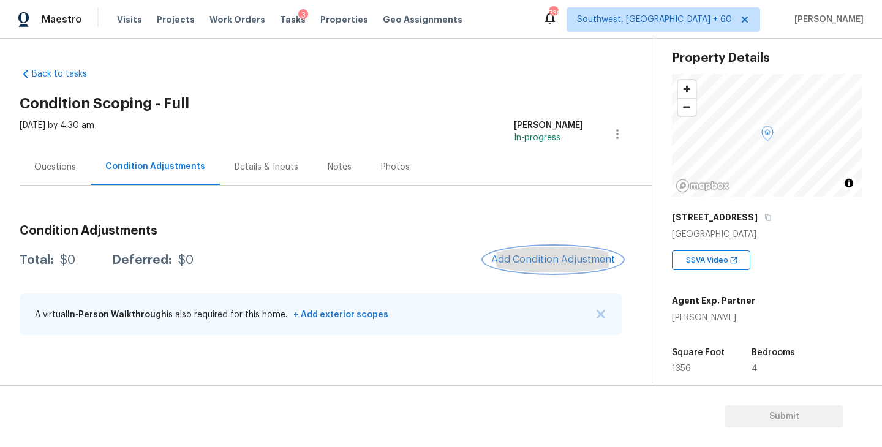
click at [538, 260] on span "Add Condition Adjustment" at bounding box center [553, 259] width 124 height 11
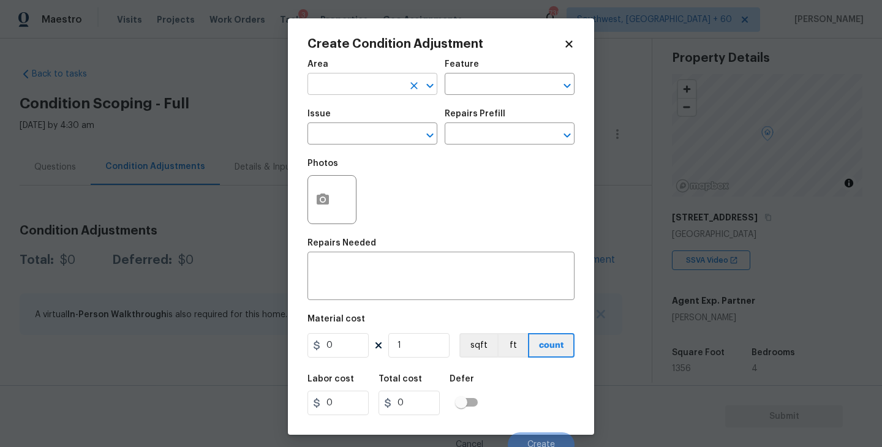
click at [348, 93] on input "text" at bounding box center [356, 85] width 96 height 19
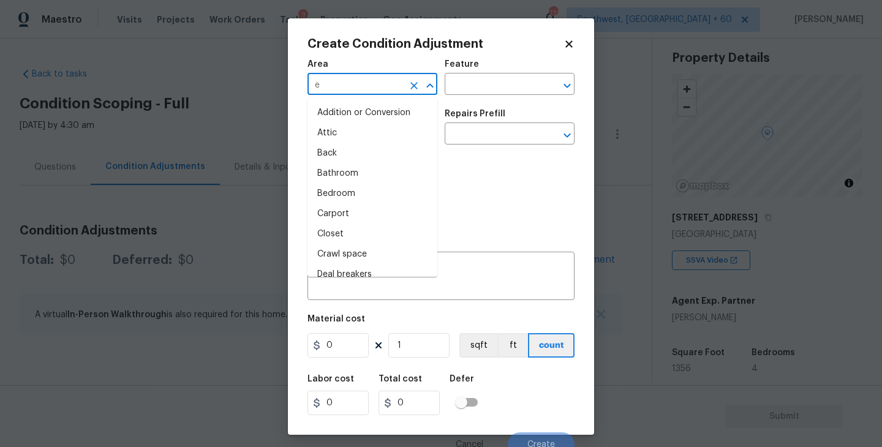
type input "ex"
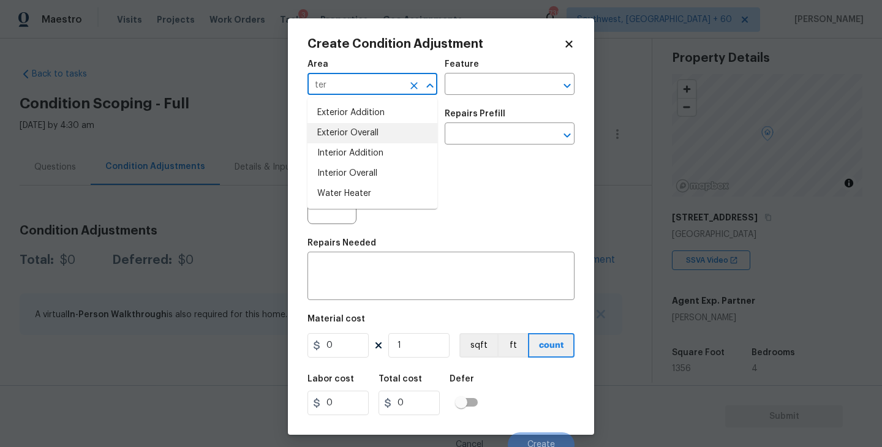
click at [363, 136] on li "Exterior Overall" at bounding box center [373, 133] width 130 height 20
type input "Exterior Overall"
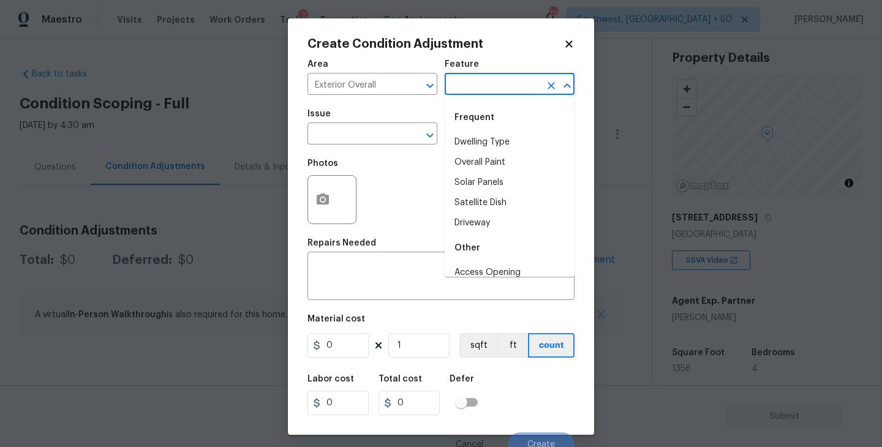
click at [485, 80] on input "text" at bounding box center [493, 85] width 96 height 19
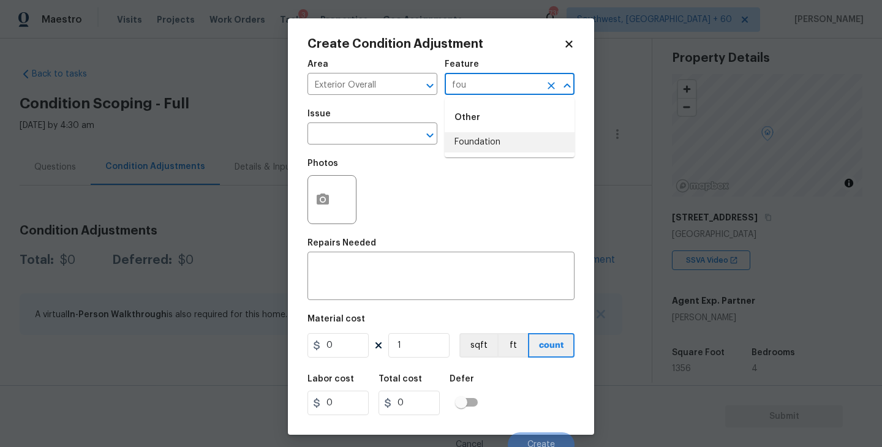
click at [489, 140] on li "Foundation" at bounding box center [510, 142] width 130 height 20
click at [393, 138] on div "​" at bounding box center [373, 135] width 130 height 19
type input "Foundation"
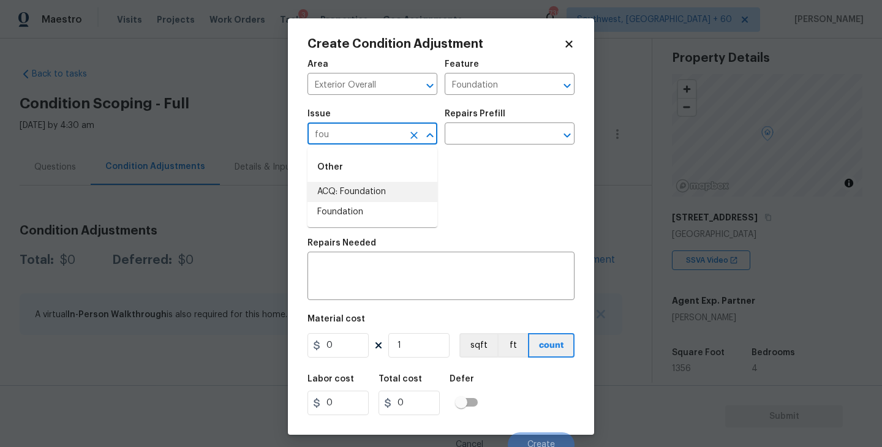
click at [384, 187] on li "ACQ: Foundation" at bounding box center [373, 192] width 130 height 20
type input "ACQ: Foundation"
click at [463, 153] on div "Photos" at bounding box center [441, 192] width 267 height 80
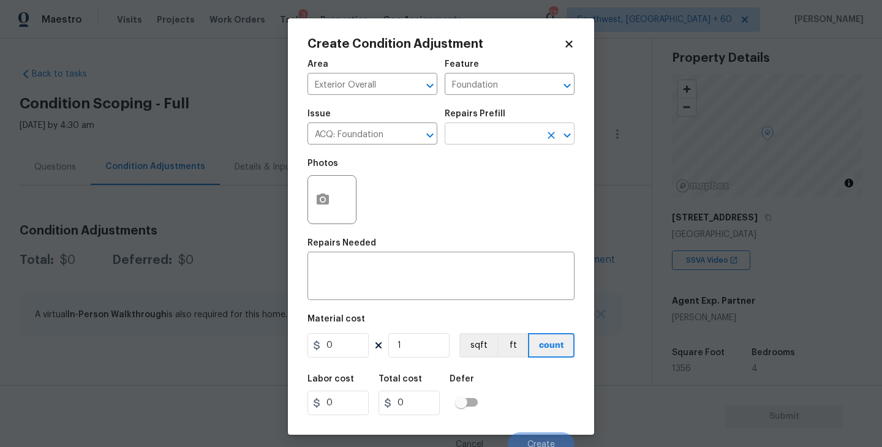
click at [483, 140] on input "text" at bounding box center [493, 135] width 96 height 19
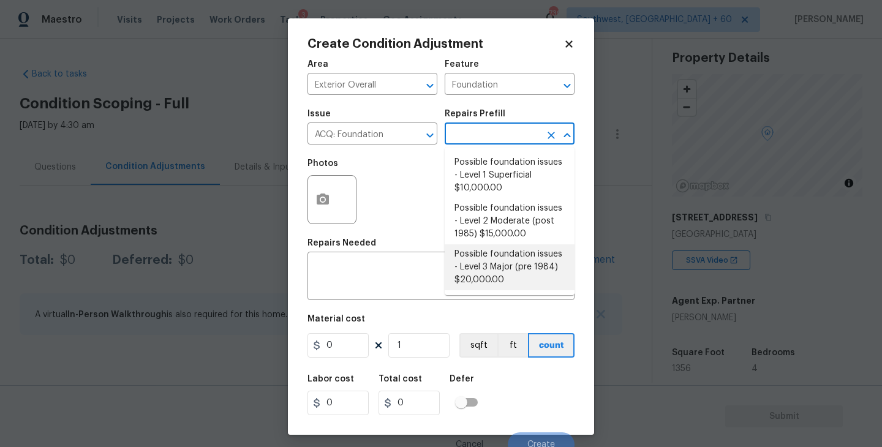
click at [490, 276] on li "Possible foundation issues - Level 3 Major (pre 1984) $20,000.00" at bounding box center [510, 267] width 130 height 46
type input "Acquisition"
type textarea "Possible foundation issues - Level 3 Major: Disclaimer: This is NOT a technical…"
type input "20000"
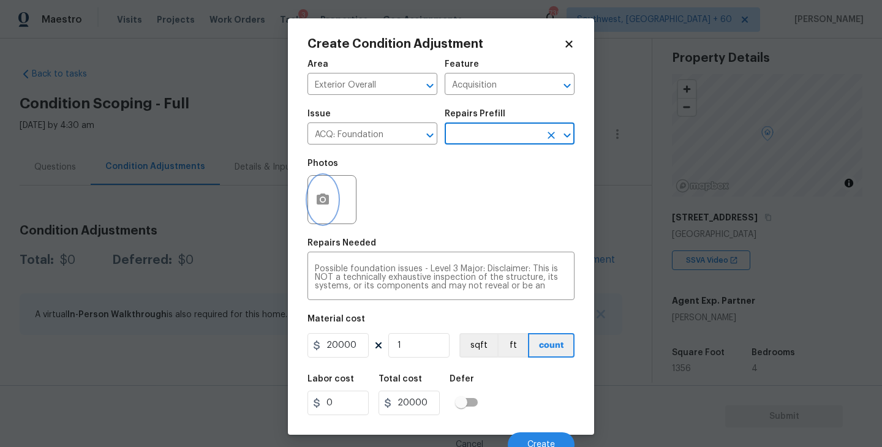
click at [327, 211] on button "button" at bounding box center [322, 200] width 29 height 48
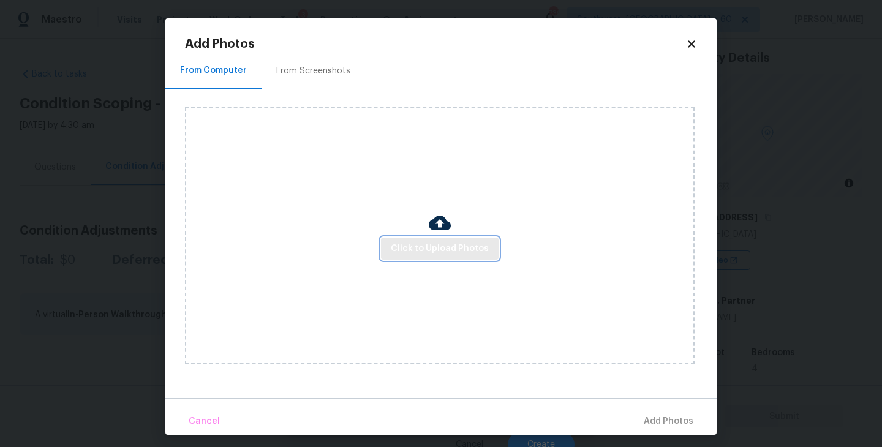
click at [431, 248] on span "Click to Upload Photos" at bounding box center [440, 248] width 98 height 15
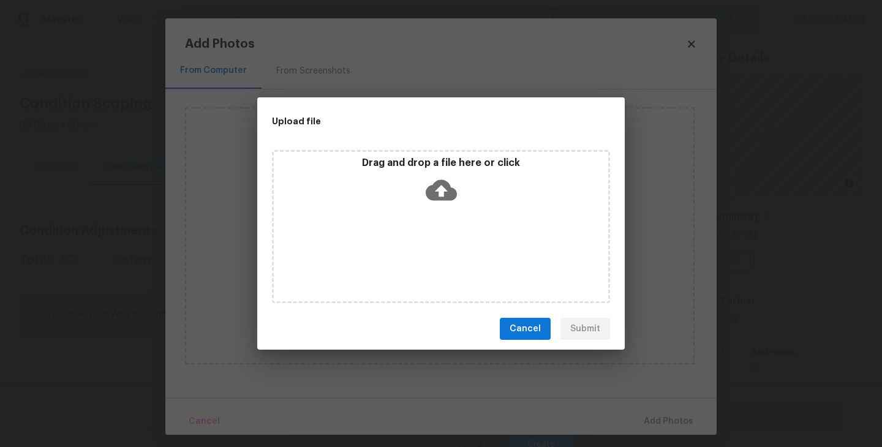
click at [448, 216] on div "Drag and drop a file here or click" at bounding box center [441, 226] width 338 height 153
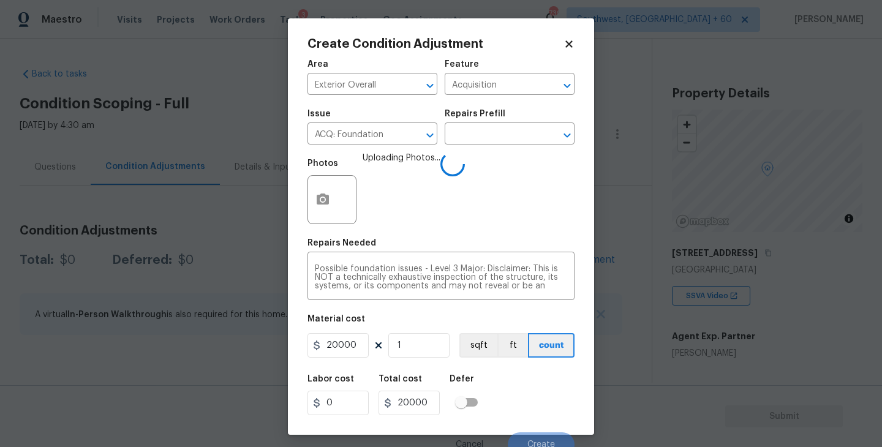
scroll to position [10, 0]
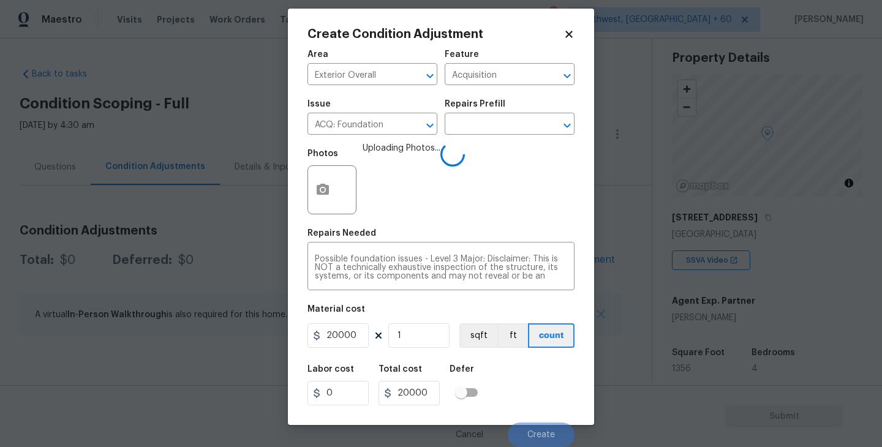
click at [538, 379] on div "Labor cost 0 Total cost 20000 Defer" at bounding box center [441, 385] width 267 height 55
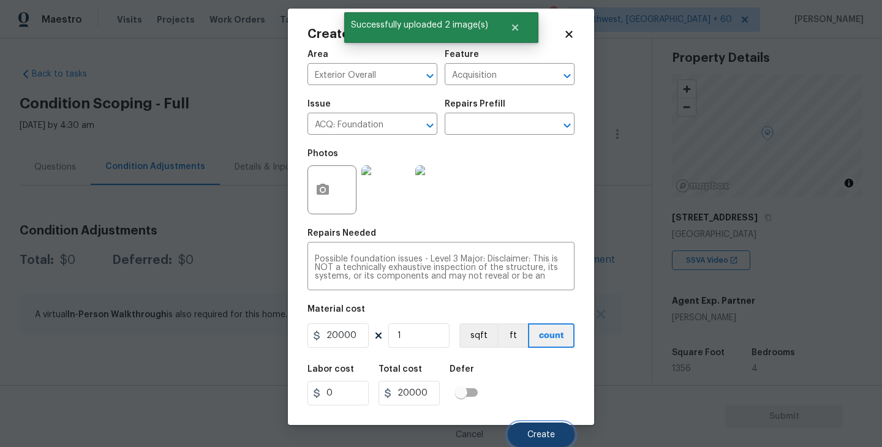
click at [538, 426] on button "Create" at bounding box center [541, 435] width 67 height 25
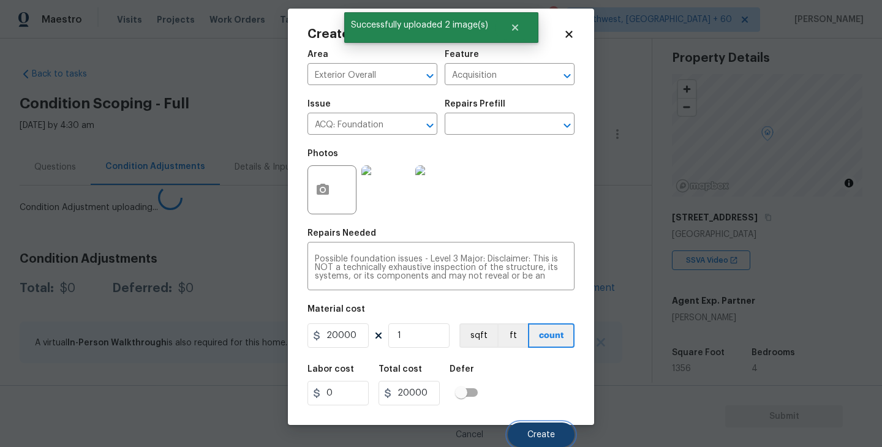
click at [538, 426] on button "Create" at bounding box center [541, 435] width 67 height 25
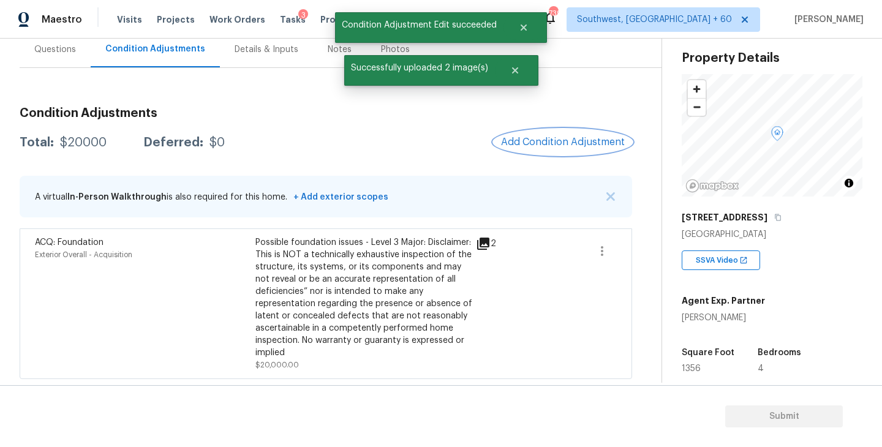
scroll to position [0, 0]
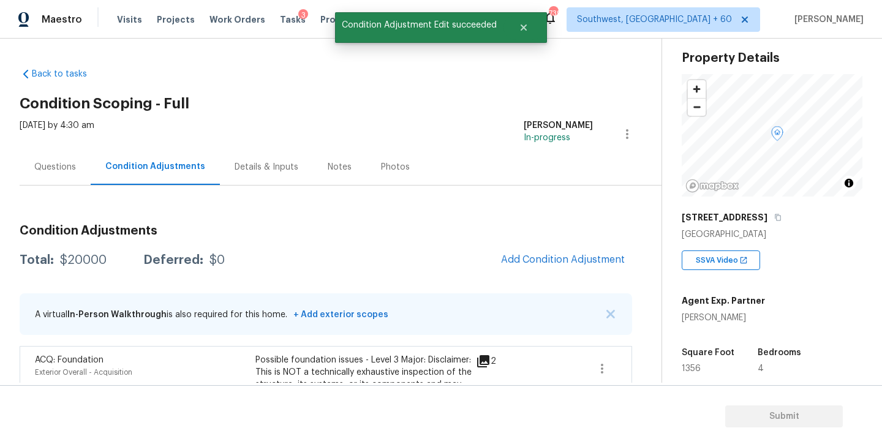
click at [60, 164] on div "Questions" at bounding box center [55, 167] width 42 height 12
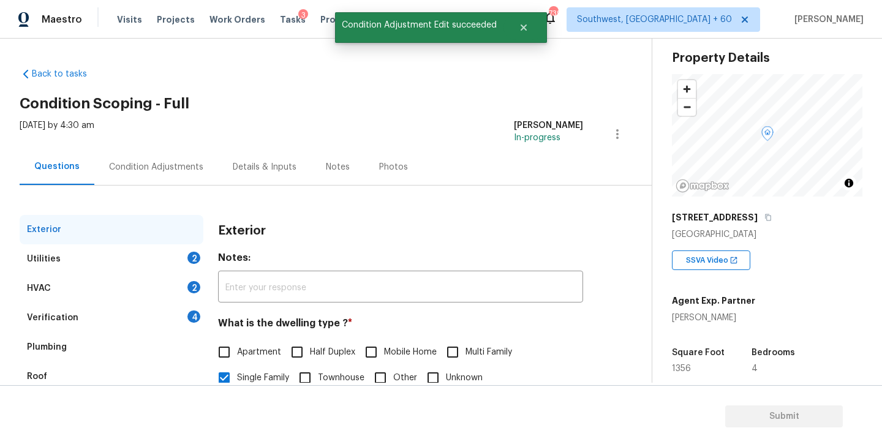
scroll to position [69, 0]
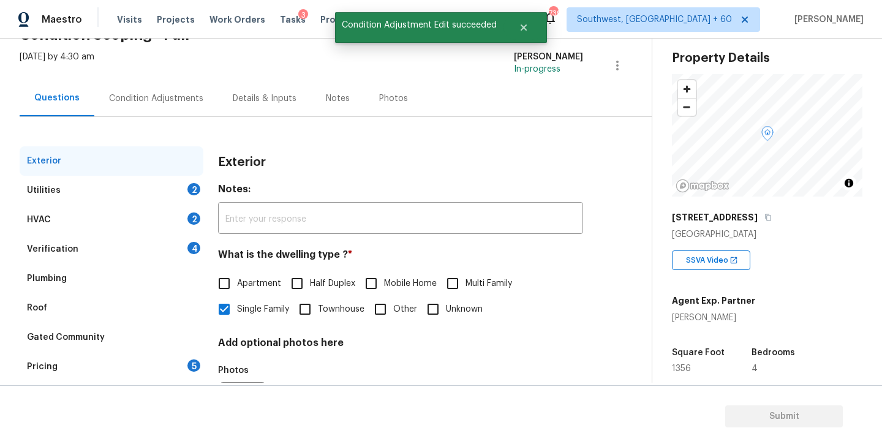
click at [143, 104] on div "Condition Adjustments" at bounding box center [156, 98] width 124 height 36
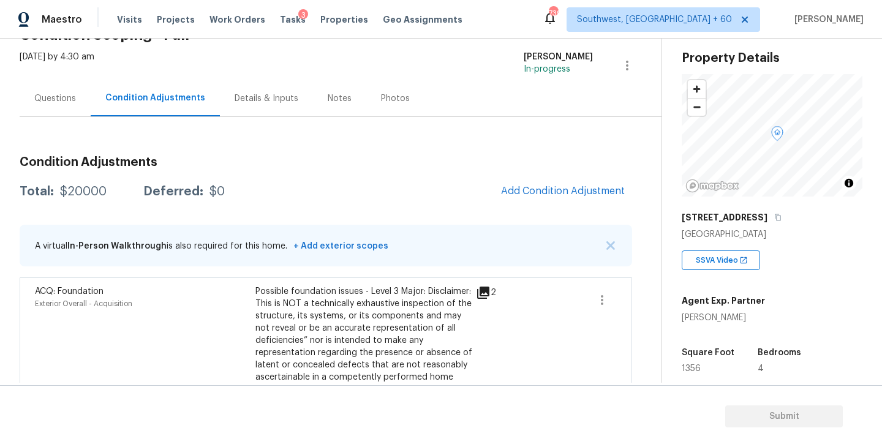
click at [52, 96] on div "Questions" at bounding box center [55, 99] width 42 height 12
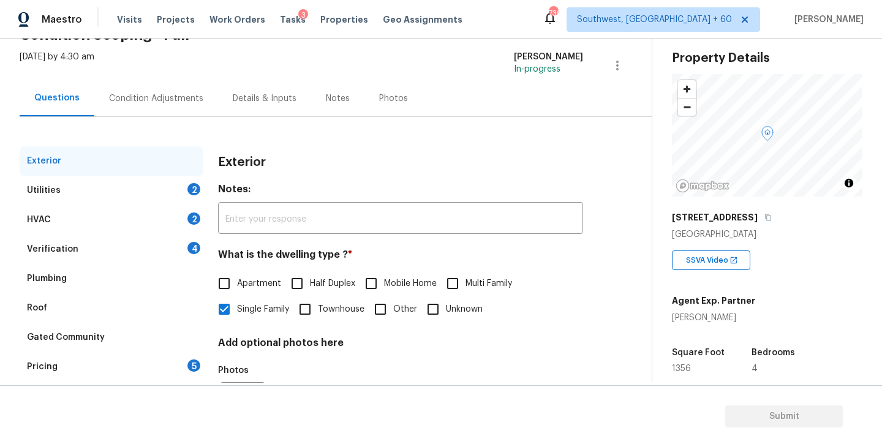
click at [96, 260] on div "Verification 4" at bounding box center [112, 249] width 184 height 29
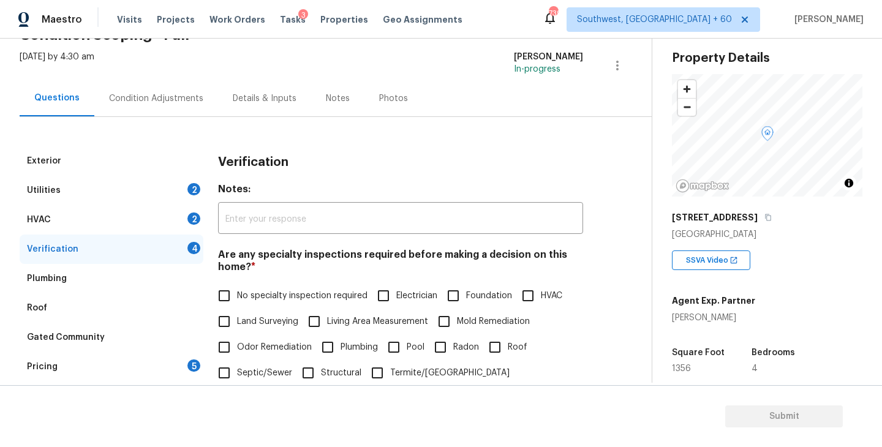
click at [477, 297] on span "Foundation" at bounding box center [489, 296] width 46 height 13
click at [466, 297] on input "Foundation" at bounding box center [453, 296] width 26 height 26
checkbox input "true"
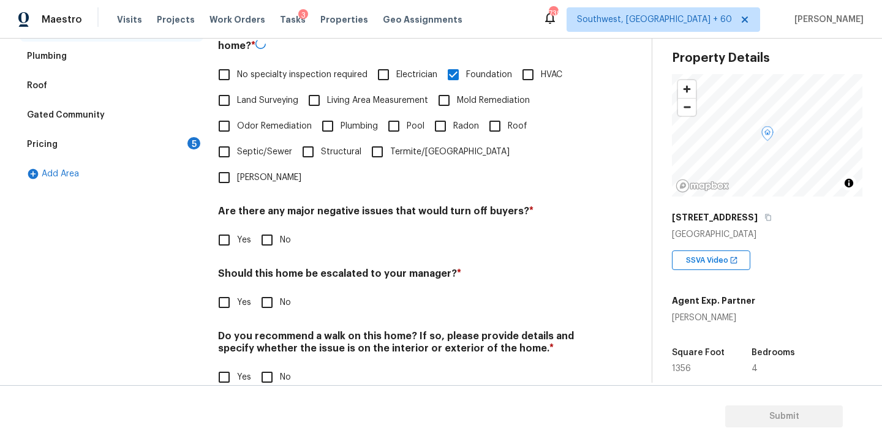
scroll to position [290, 0]
click at [274, 227] on input "No" at bounding box center [267, 240] width 26 height 26
checkbox input "true"
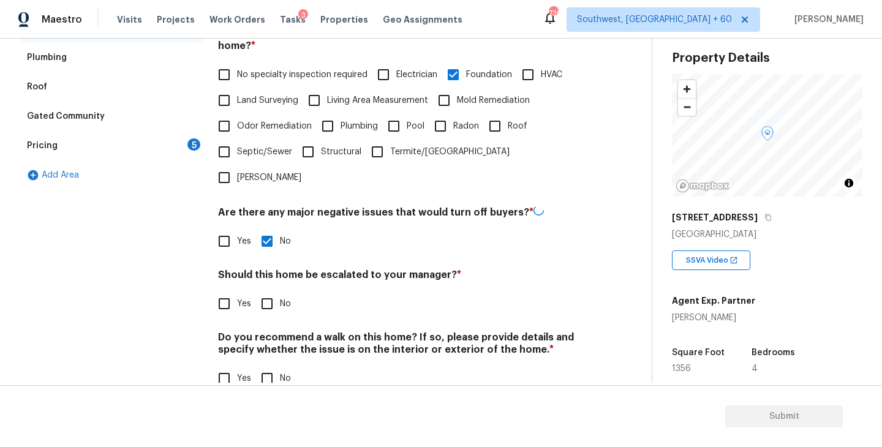
click at [270, 366] on input "No" at bounding box center [267, 379] width 26 height 26
checkbox input "true"
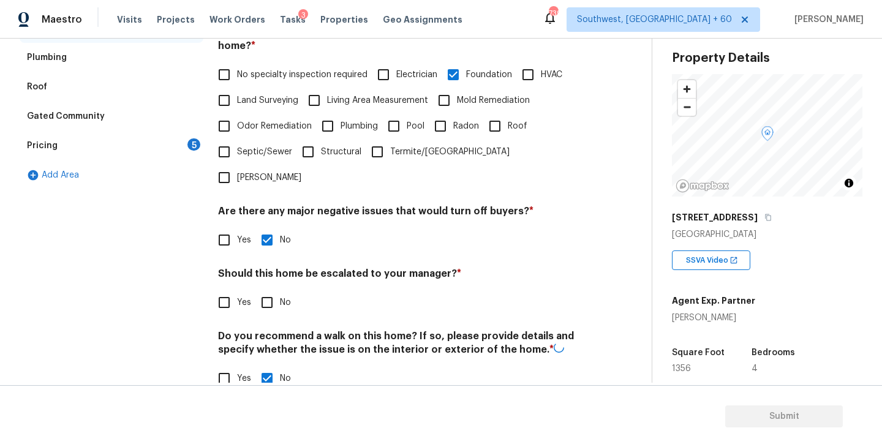
click at [217, 259] on div "Exterior Utilities 2 HVAC 2 Verification 1 Plumbing Roof Gated Community Pricin…" at bounding box center [321, 165] width 603 height 481
click at [222, 290] on input "Yes" at bounding box center [224, 303] width 26 height 26
checkbox input "true"
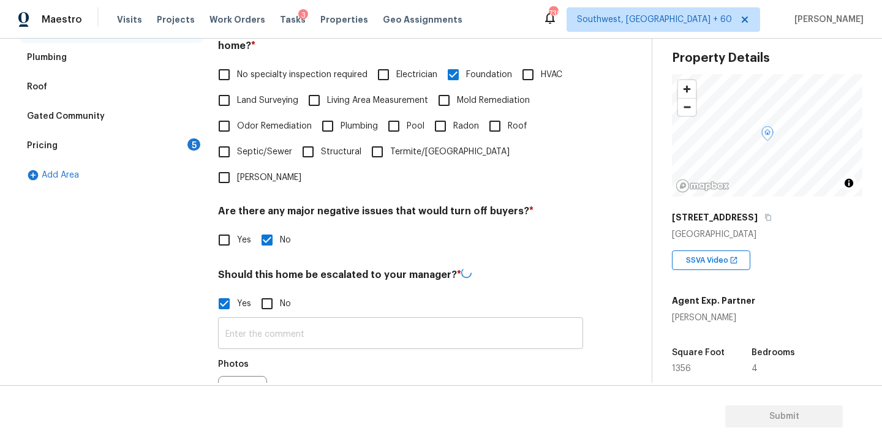
click at [277, 320] on input "text" at bounding box center [400, 334] width 365 height 29
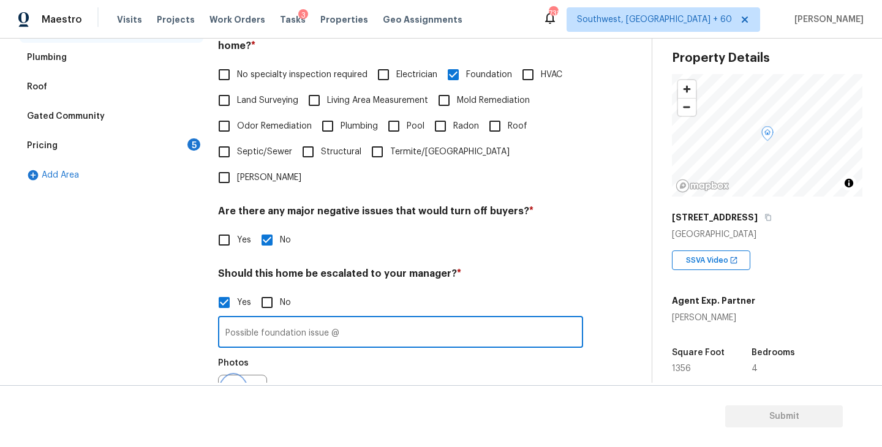
click at [240, 376] on button "button" at bounding box center [233, 400] width 29 height 48
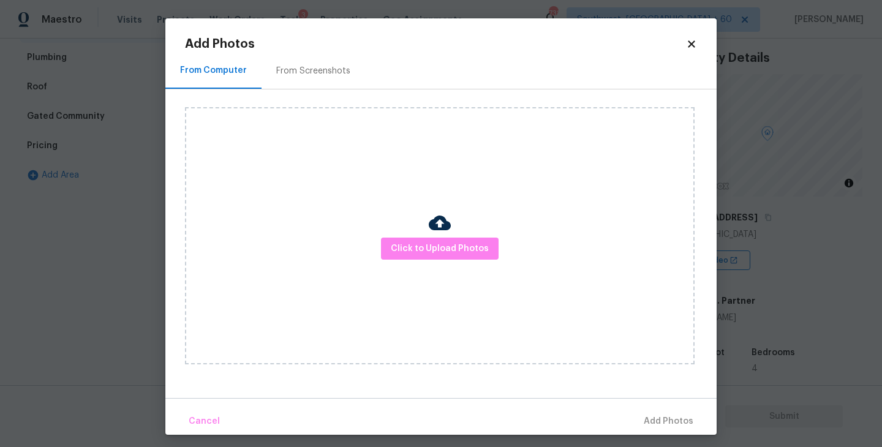
click at [420, 274] on div "Click to Upload Photos" at bounding box center [440, 235] width 510 height 257
click at [431, 263] on div "Click to Upload Photos" at bounding box center [440, 235] width 510 height 257
click at [431, 255] on span "Click to Upload Photos" at bounding box center [440, 248] width 98 height 15
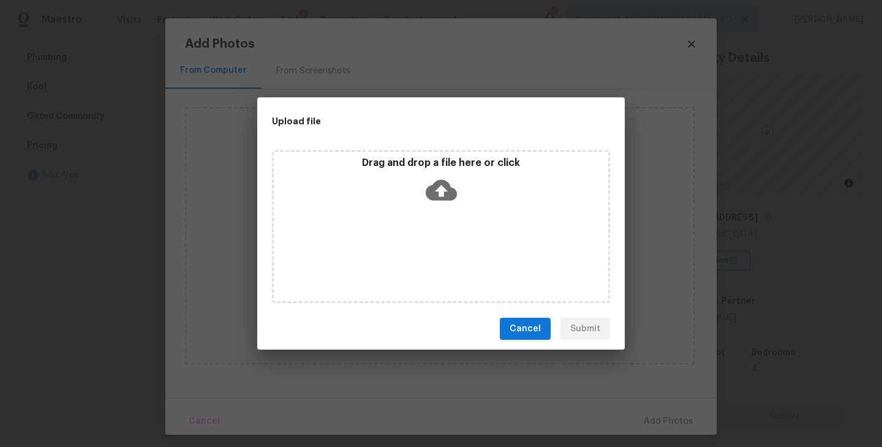
click at [433, 235] on div "Drag and drop a file here or click" at bounding box center [441, 226] width 338 height 153
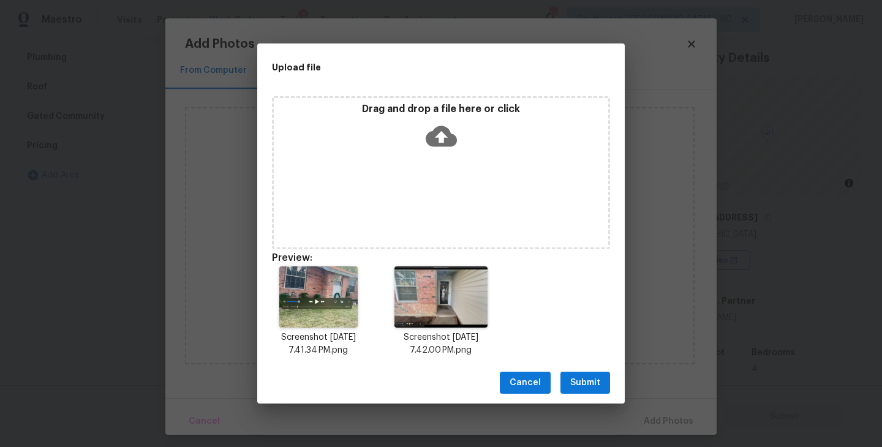
click at [585, 379] on span "Submit" at bounding box center [585, 383] width 30 height 15
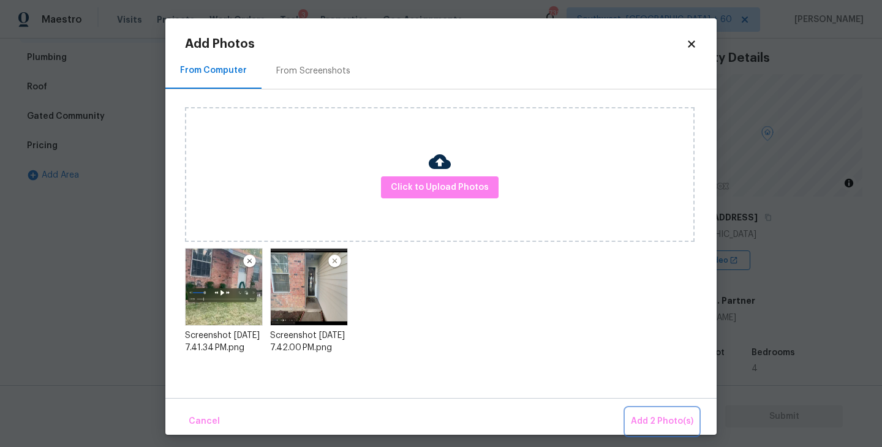
click at [644, 418] on span "Add 2 Photo(s)" at bounding box center [662, 421] width 62 height 15
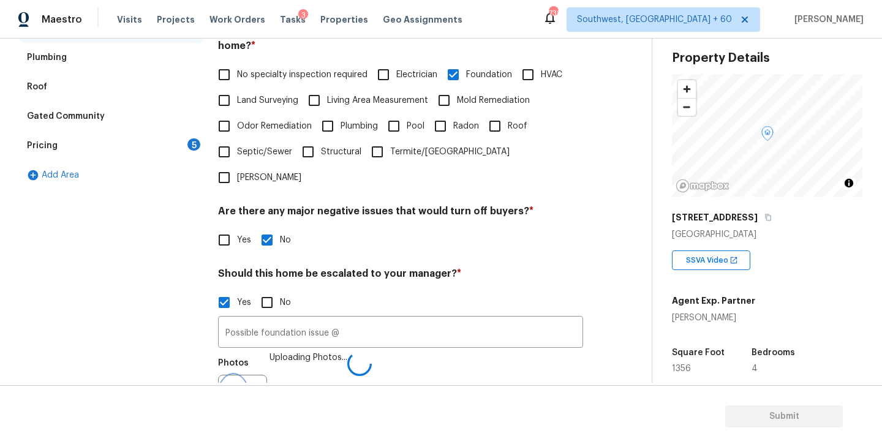
scroll to position [305, 0]
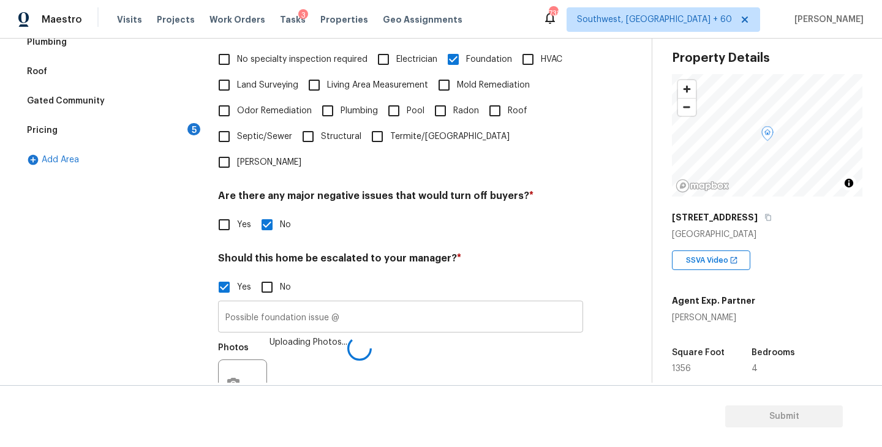
click at [433, 304] on input "Possible foundation issue @" at bounding box center [400, 318] width 365 height 29
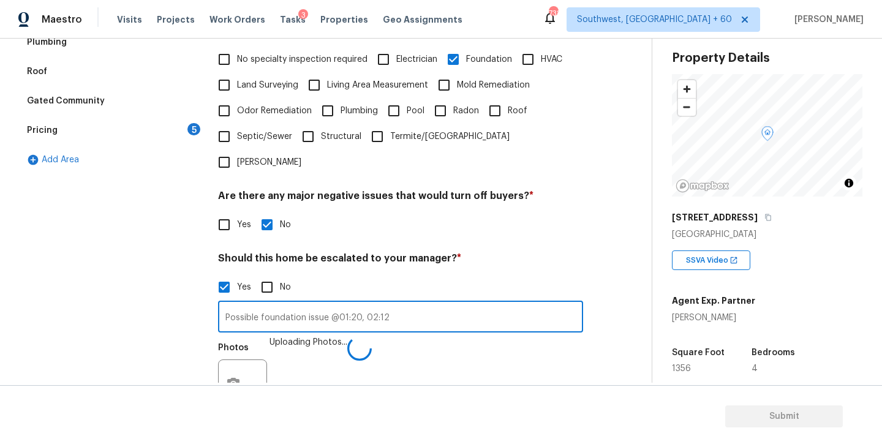
click at [467, 338] on div "Photos Uploading Photos..." at bounding box center [400, 376] width 365 height 80
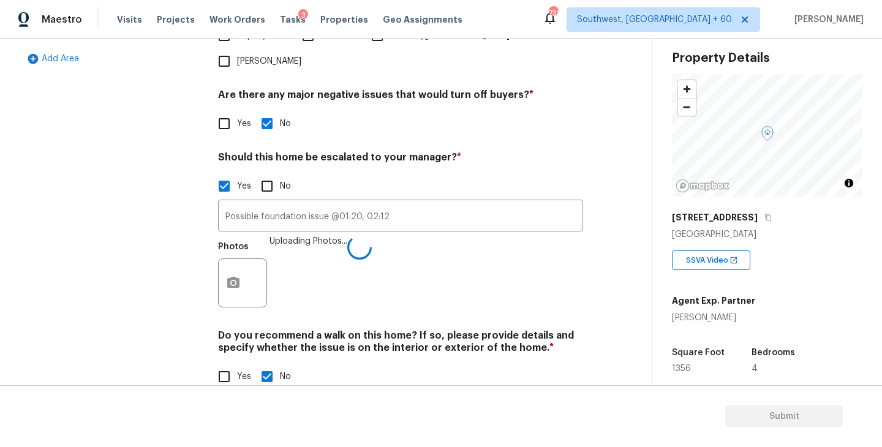
scroll to position [346, 0]
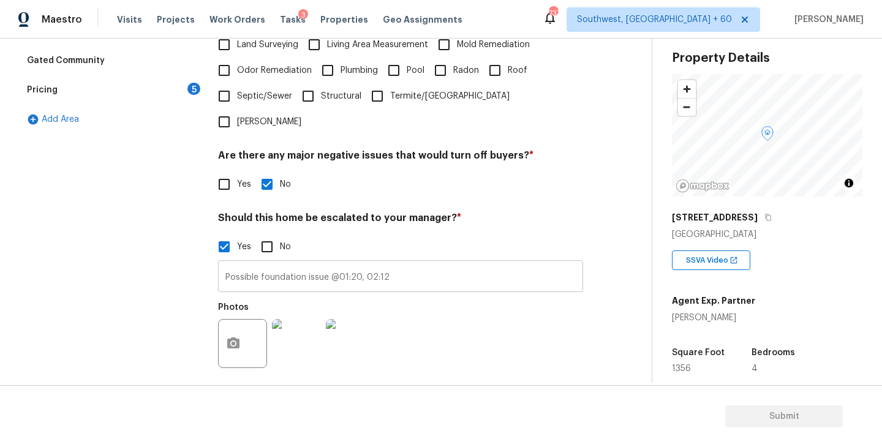
click at [436, 263] on input "Possible foundation issue @01:20, 02:12" at bounding box center [400, 277] width 365 height 29
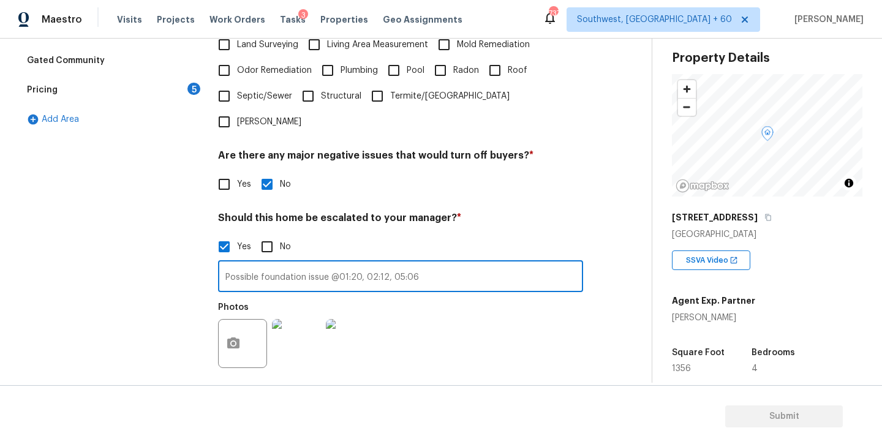
type input "Possible foundation issue @01:20, 02:12, 05:06"
click at [454, 299] on div "Photos" at bounding box center [400, 336] width 365 height 80
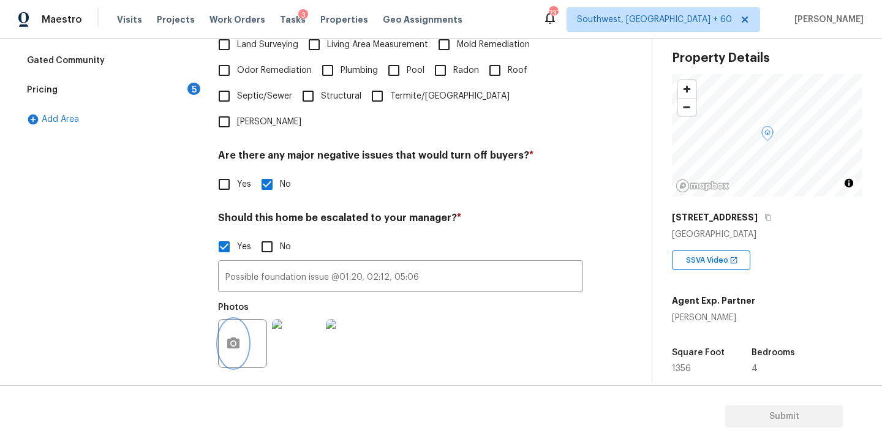
click at [224, 320] on button "button" at bounding box center [233, 344] width 29 height 48
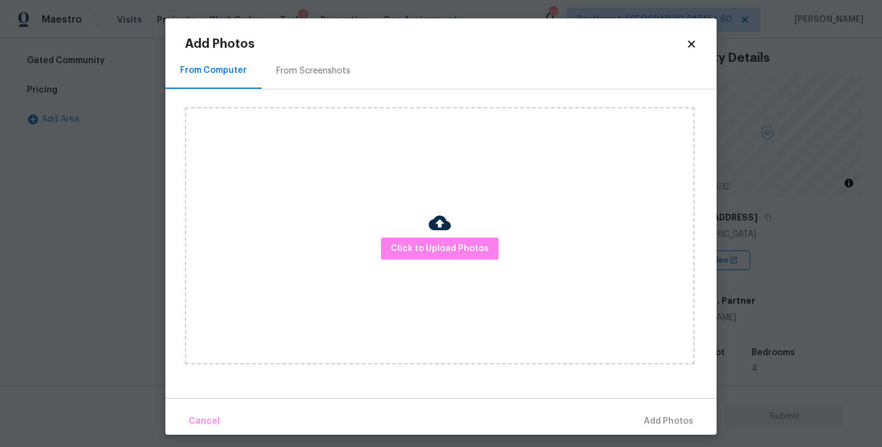
click at [453, 291] on div "Click to Upload Photos" at bounding box center [440, 235] width 510 height 257
click at [465, 249] on span "Click to Upload Photos" at bounding box center [440, 248] width 98 height 15
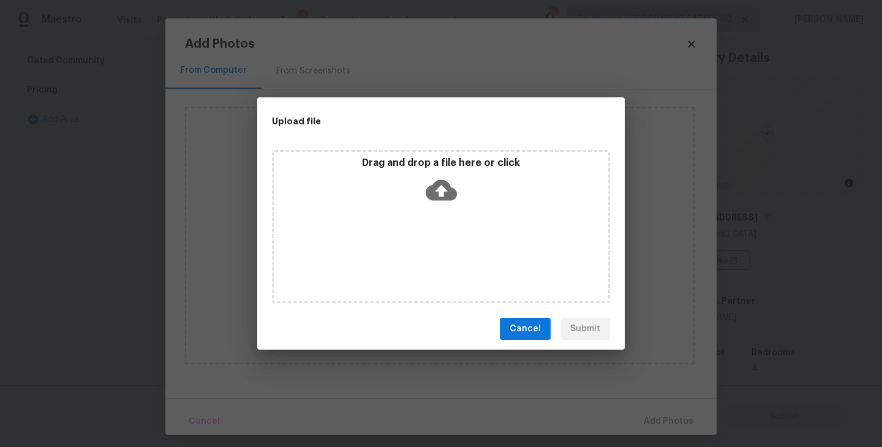
click at [429, 176] on icon at bounding box center [441, 190] width 31 height 31
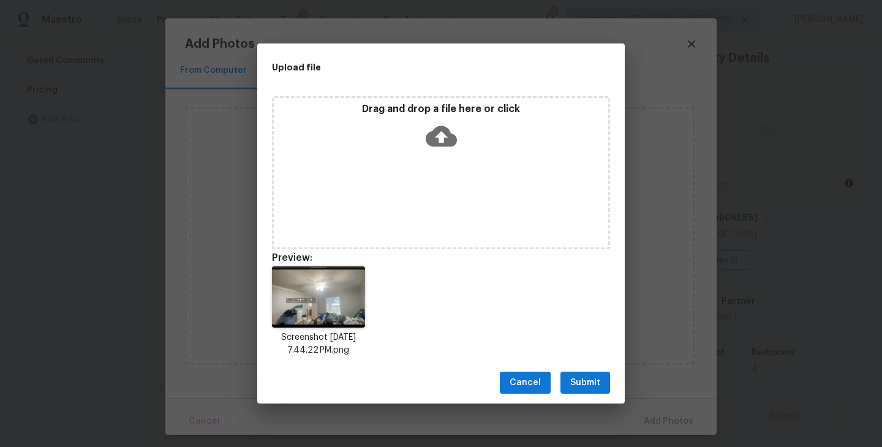
click at [591, 376] on span "Submit" at bounding box center [585, 383] width 30 height 15
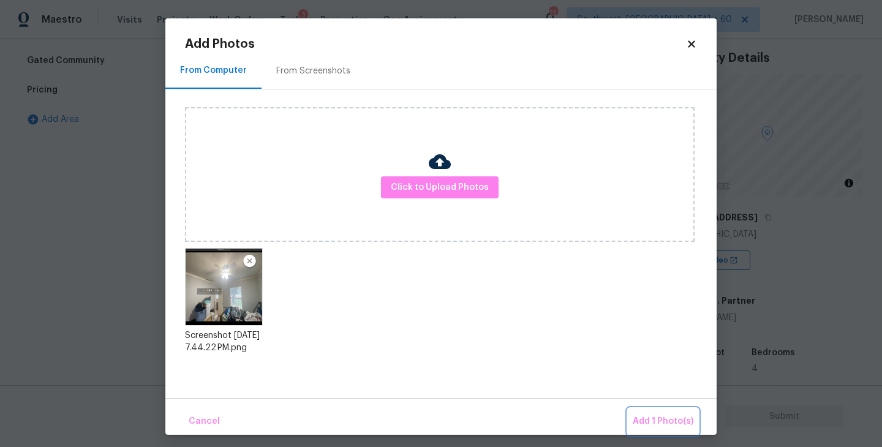
click at [644, 417] on span "Add 1 Photo(s)" at bounding box center [663, 421] width 61 height 15
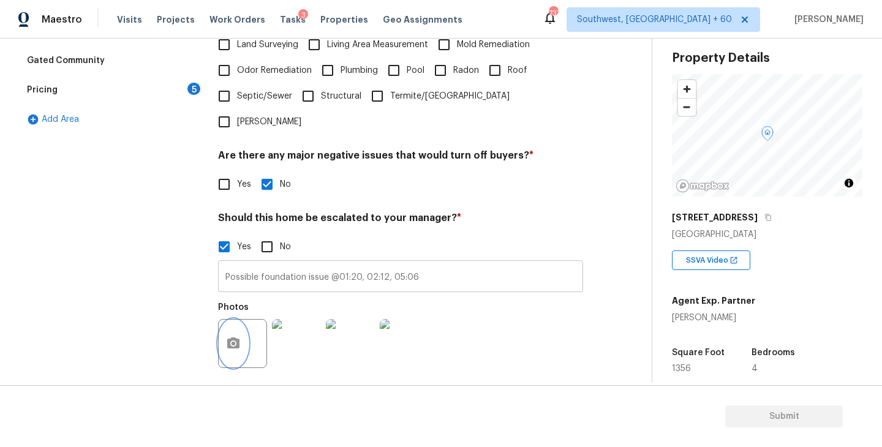
scroll to position [0, 0]
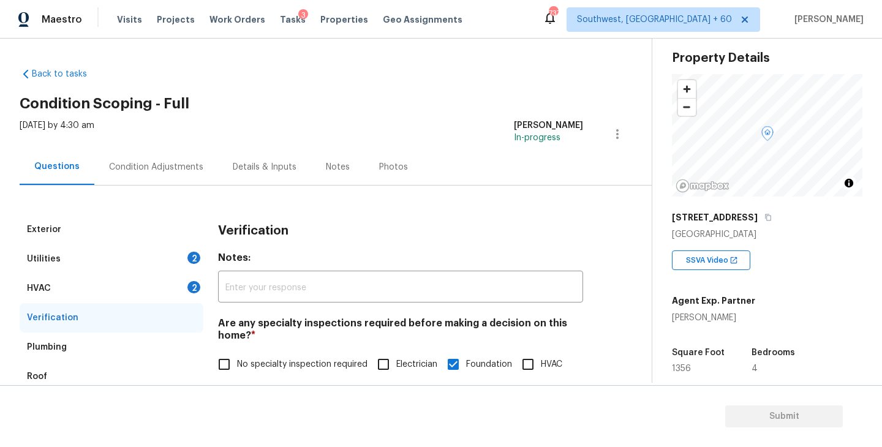
click at [184, 173] on div "Condition Adjustments" at bounding box center [156, 167] width 94 height 12
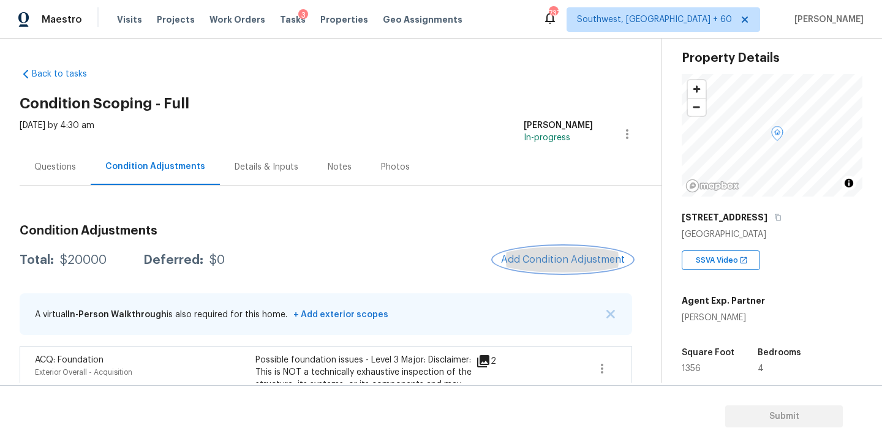
click at [587, 267] on button "Add Condition Adjustment" at bounding box center [563, 260] width 138 height 26
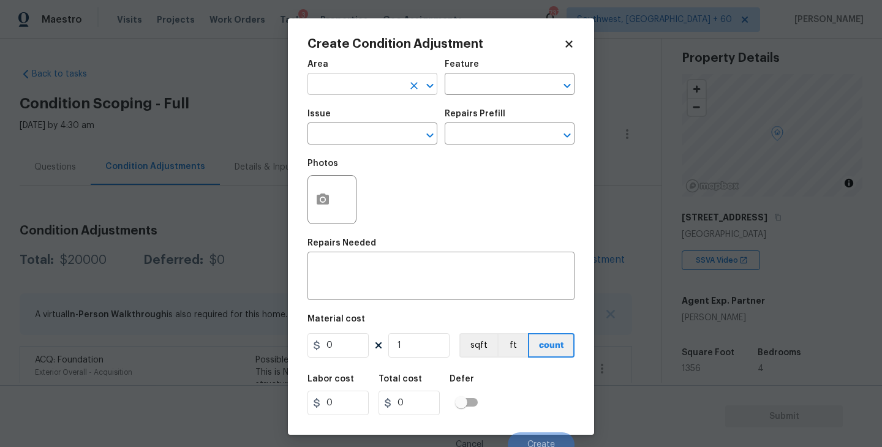
click at [360, 83] on input "text" at bounding box center [356, 85] width 96 height 19
click at [377, 119] on li "Bathroom" at bounding box center [373, 113] width 130 height 20
type input "Bathroom"
click at [469, 96] on div "Area Bathroom ​ Feature ​" at bounding box center [441, 78] width 267 height 50
click at [483, 91] on input "text" at bounding box center [493, 85] width 96 height 19
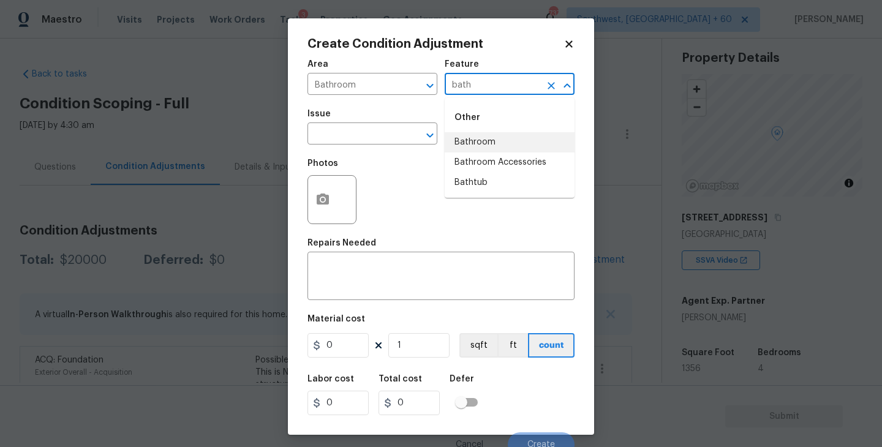
click at [488, 149] on li "Bathroom" at bounding box center [510, 142] width 130 height 20
type input "Bathroom"
click at [356, 139] on input "text" at bounding box center [356, 135] width 96 height 19
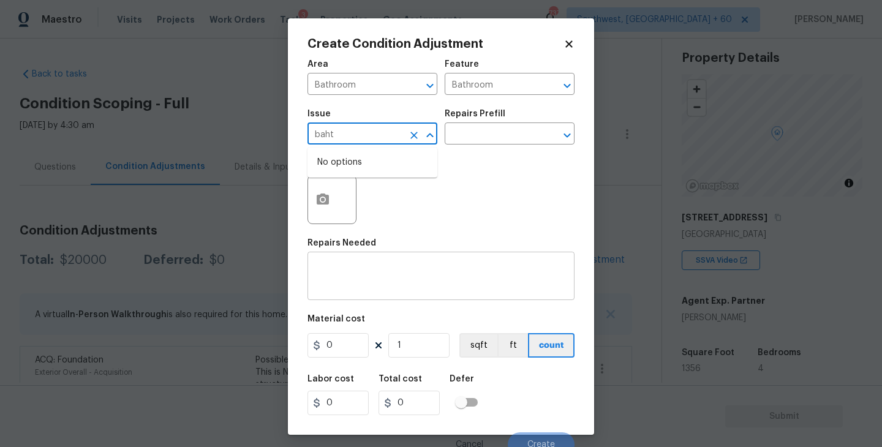
type input "baht"
click at [404, 274] on textarea at bounding box center [441, 278] width 252 height 26
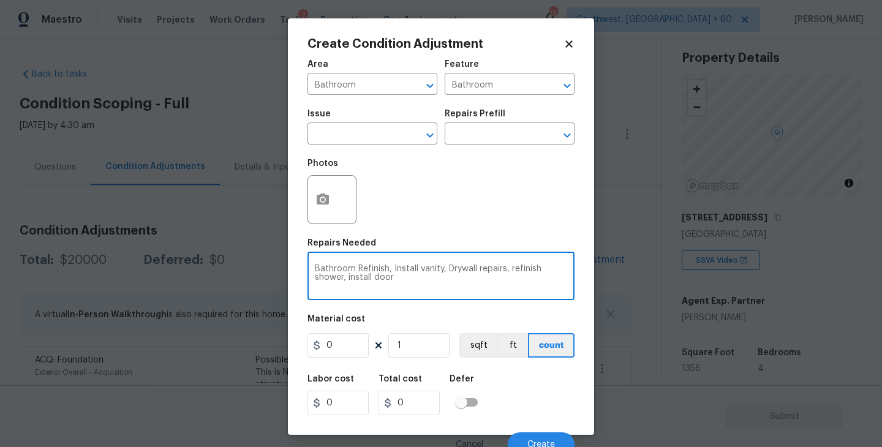
type textarea "Bathroom Refinish, Install vanity, Drywall repairs, refinish shower, install do…"
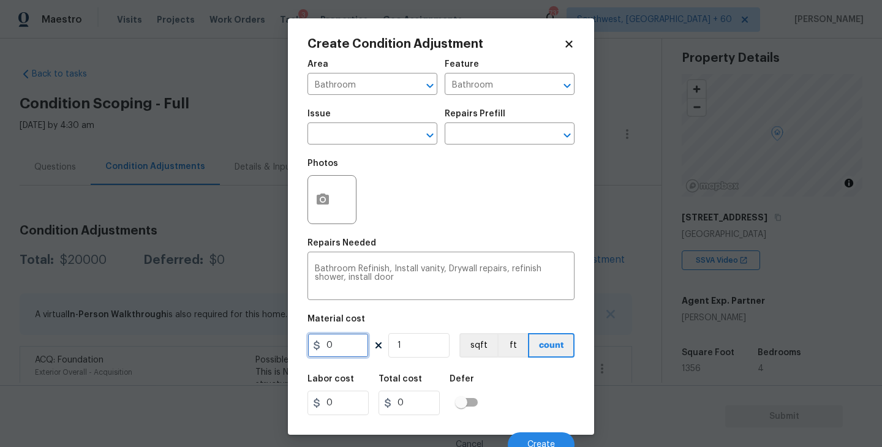
drag, startPoint x: 346, startPoint y: 347, endPoint x: 240, endPoint y: 347, distance: 105.4
click at [240, 347] on div "Create Condition Adjustment Area Bathroom ​ Feature Bathroom ​ Issue ​ Repairs …" at bounding box center [441, 223] width 882 height 447
type input "3000"
click at [316, 198] on icon "button" at bounding box center [323, 199] width 15 height 15
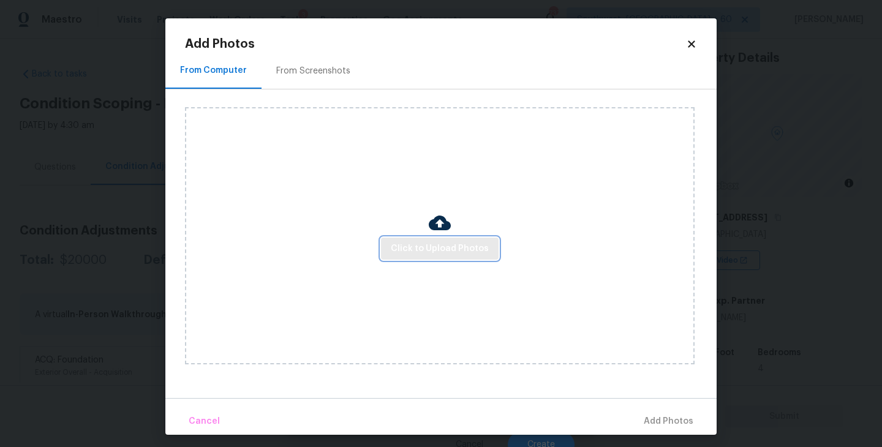
click at [409, 241] on span "Click to Upload Photos" at bounding box center [440, 248] width 98 height 15
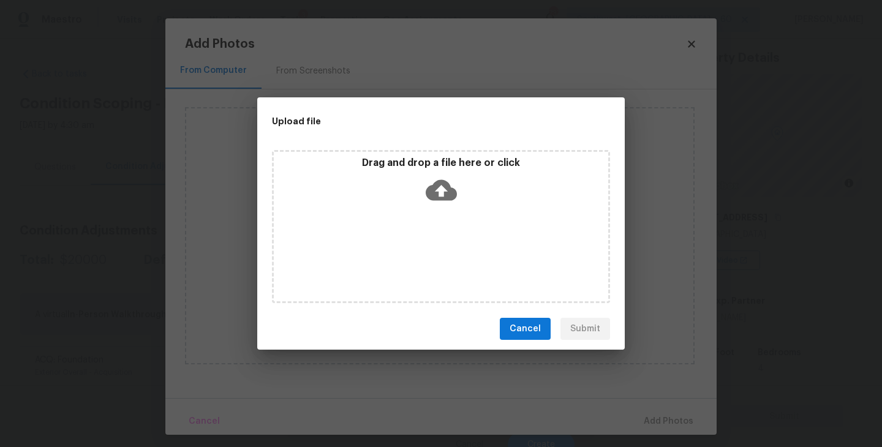
click at [426, 216] on div "Drag and drop a file here or click" at bounding box center [441, 226] width 338 height 153
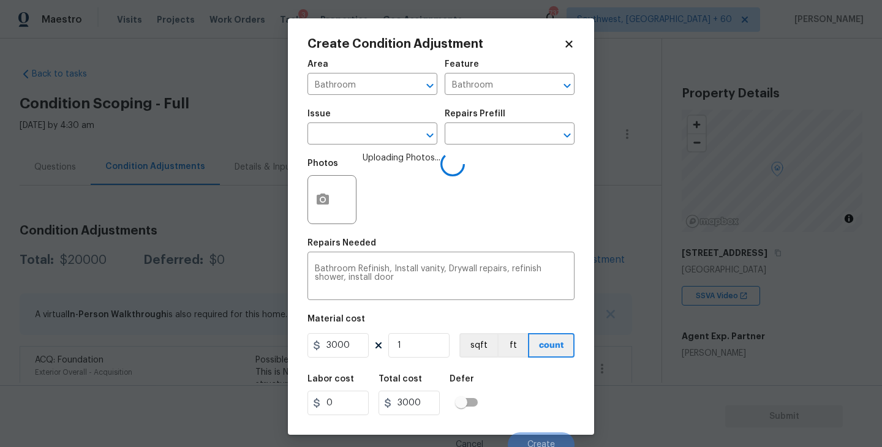
scroll to position [10, 0]
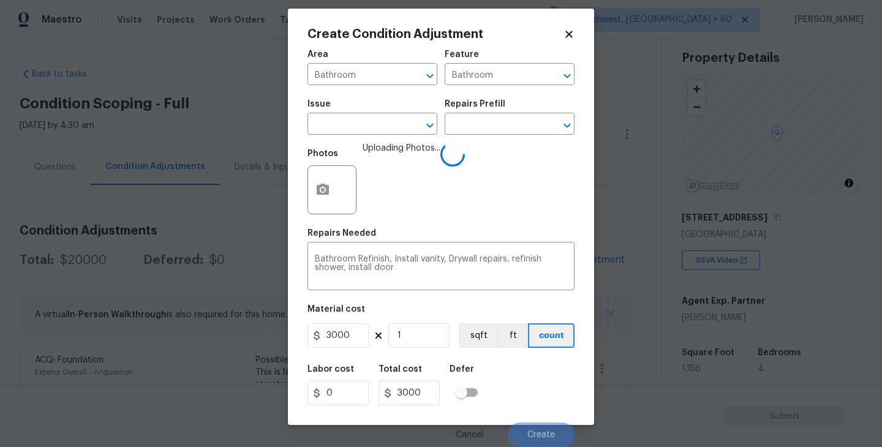
click at [542, 398] on div "Labor cost 0 Total cost 3000 Defer" at bounding box center [441, 385] width 267 height 55
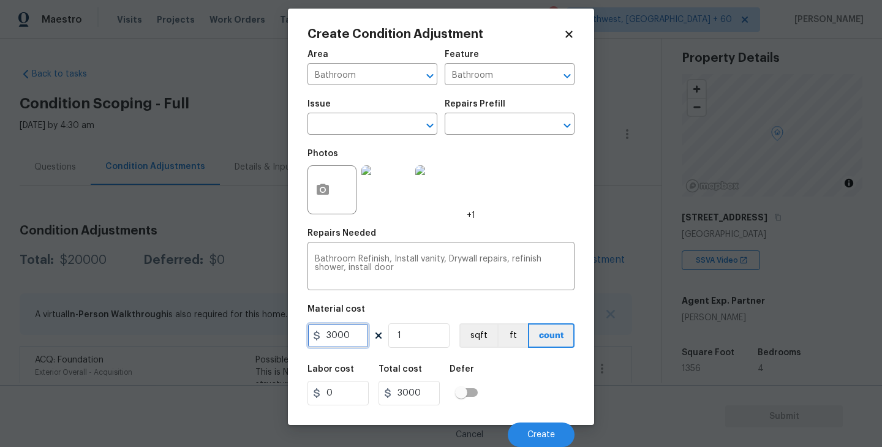
drag, startPoint x: 331, startPoint y: 336, endPoint x: 369, endPoint y: 336, distance: 37.4
click at [369, 336] on div "3000 1 sqft ft count" at bounding box center [441, 335] width 267 height 25
type input "3500"
click at [540, 393] on div "Labor cost 0 Total cost 3500 Defer" at bounding box center [441, 385] width 267 height 55
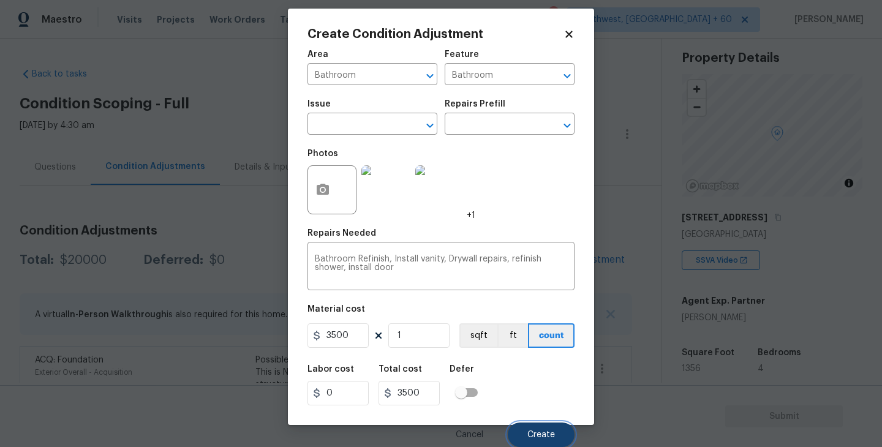
click at [543, 438] on span "Create" at bounding box center [541, 435] width 28 height 9
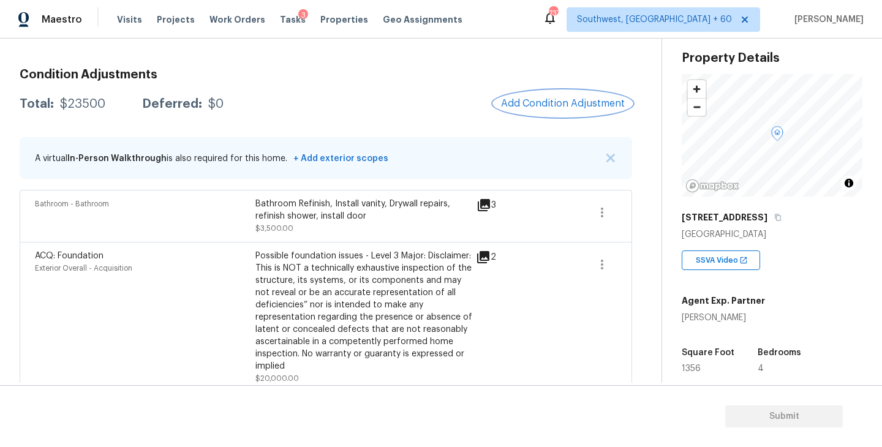
scroll to position [170, 0]
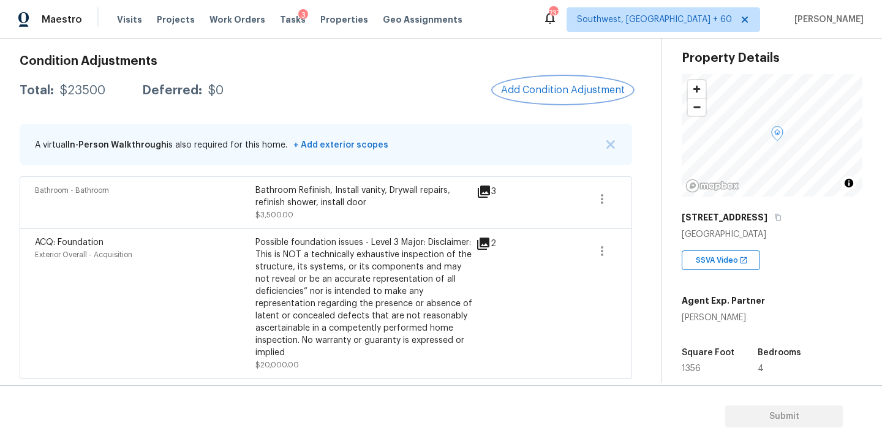
click at [546, 94] on span "Add Condition Adjustment" at bounding box center [563, 90] width 124 height 11
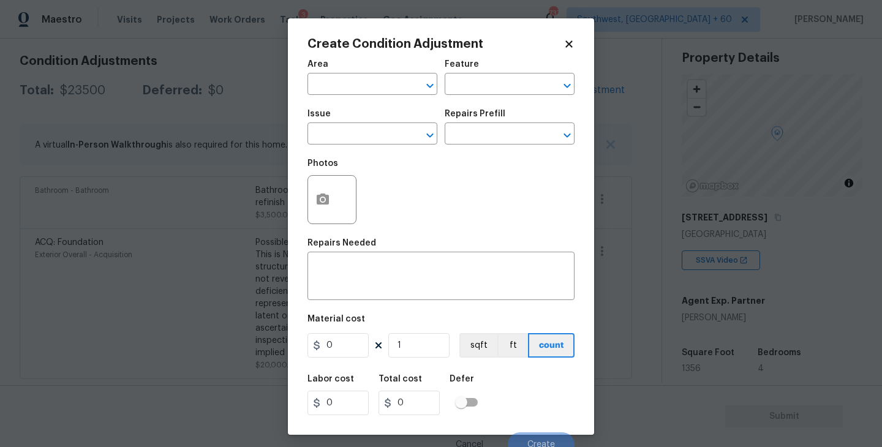
click at [362, 107] on span "Issue ​" at bounding box center [373, 127] width 130 height 50
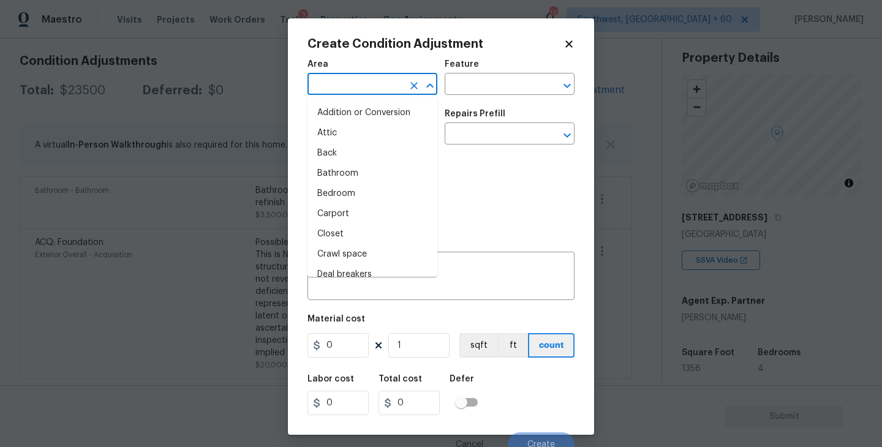
click at [364, 86] on input "text" at bounding box center [356, 85] width 96 height 19
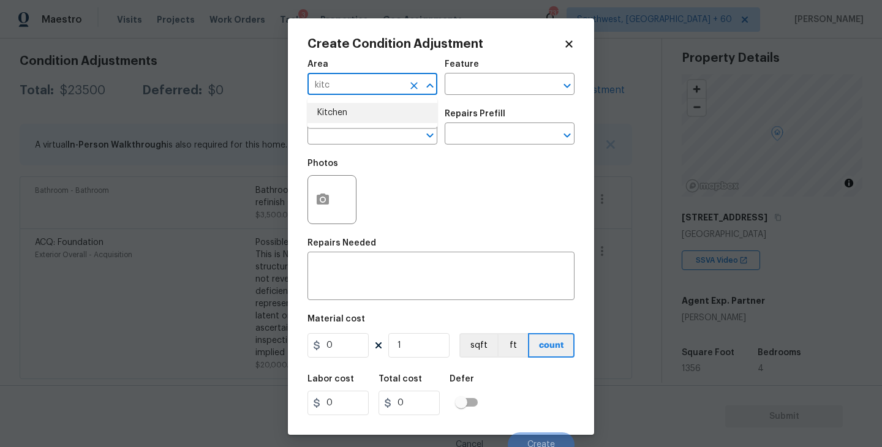
click at [364, 118] on li "Kitchen" at bounding box center [373, 113] width 130 height 20
type input "Kitchen"
click at [480, 96] on div "Area Kitchen ​ Feature ​" at bounding box center [441, 78] width 267 height 50
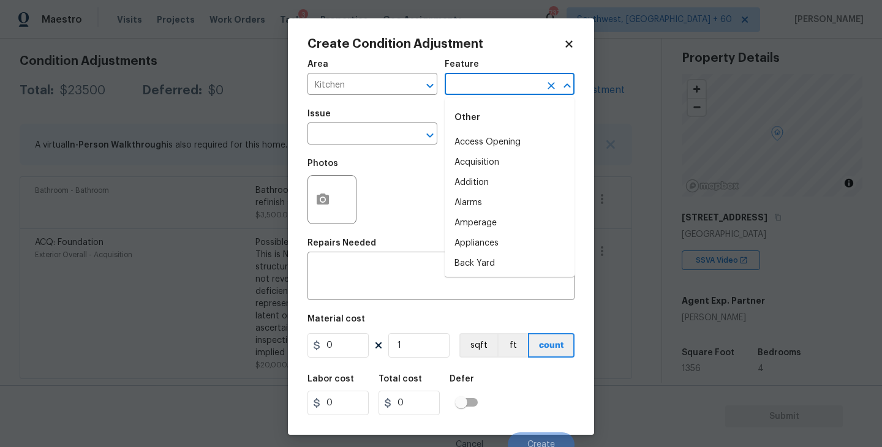
click at [496, 89] on input "text" at bounding box center [493, 85] width 96 height 19
click at [493, 130] on div "Other" at bounding box center [510, 117] width 130 height 29
click at [480, 141] on li "Cabinets" at bounding box center [510, 142] width 130 height 20
type input "Cabinets"
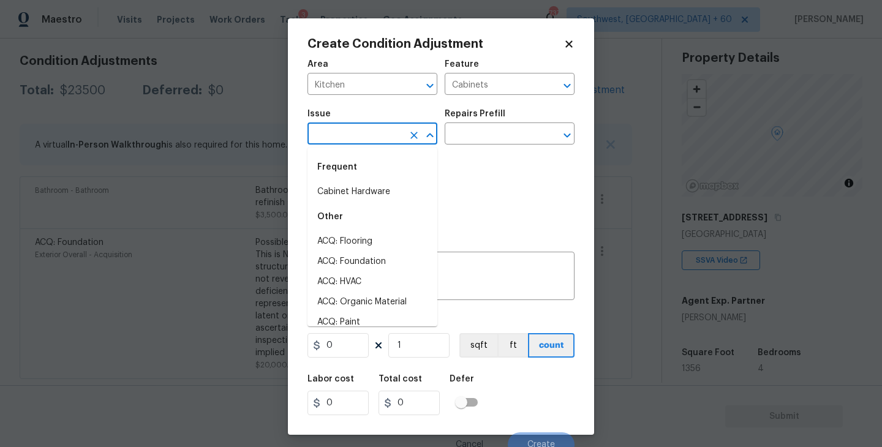
click at [377, 129] on input "text" at bounding box center [356, 135] width 96 height 19
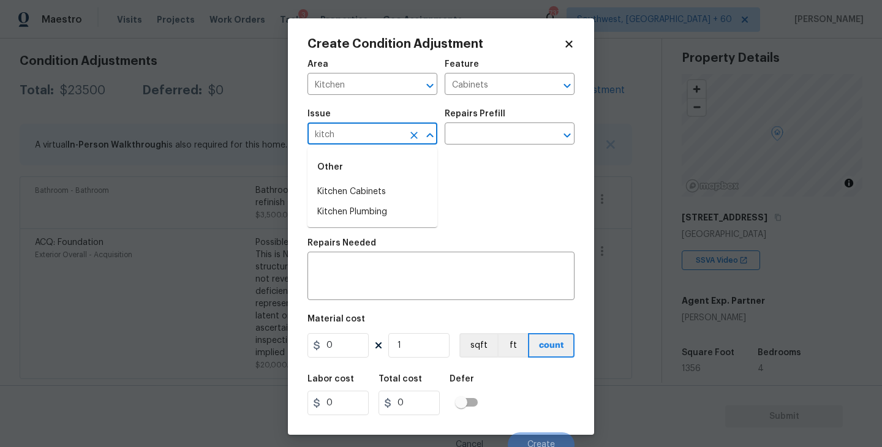
click at [374, 183] on li "Kitchen Cabinets" at bounding box center [373, 192] width 130 height 20
type input "Kitchen Cabinets"
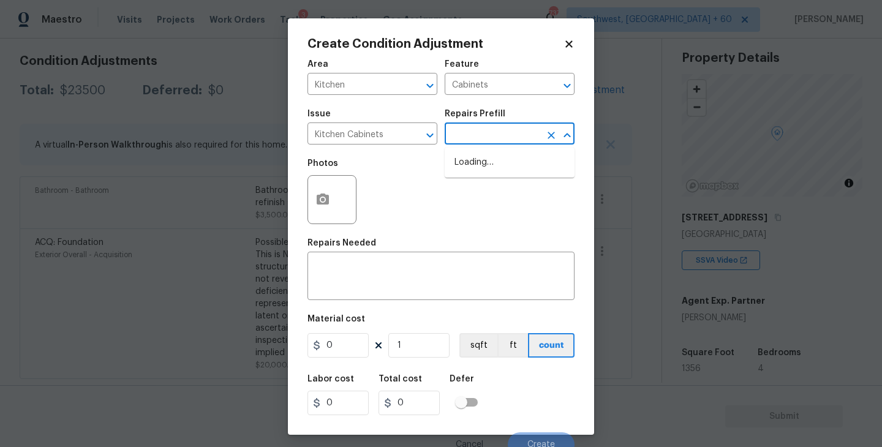
click at [479, 132] on input "text" at bounding box center [493, 135] width 96 height 19
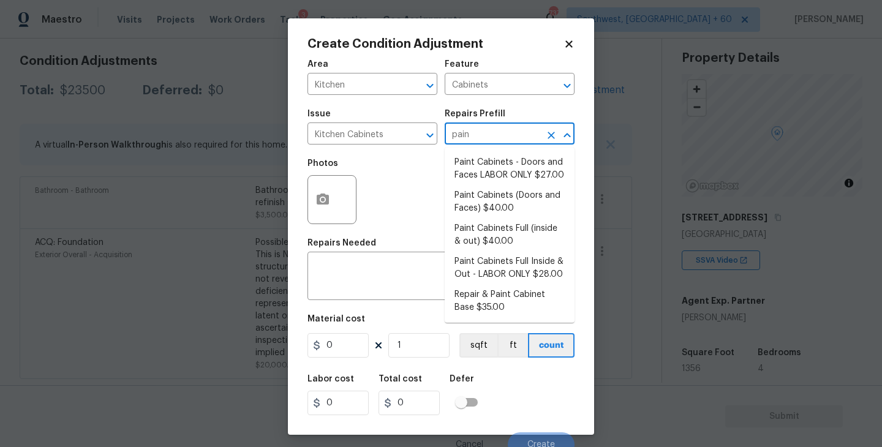
type input "paint"
click at [493, 233] on li "Paint Cabinets Full (inside & out) $40.00" at bounding box center [510, 235] width 130 height 33
type textarea "Prep, sand, mask and apply 2 coats of paint to the kitchen cabinet doors, inter…"
type input "40"
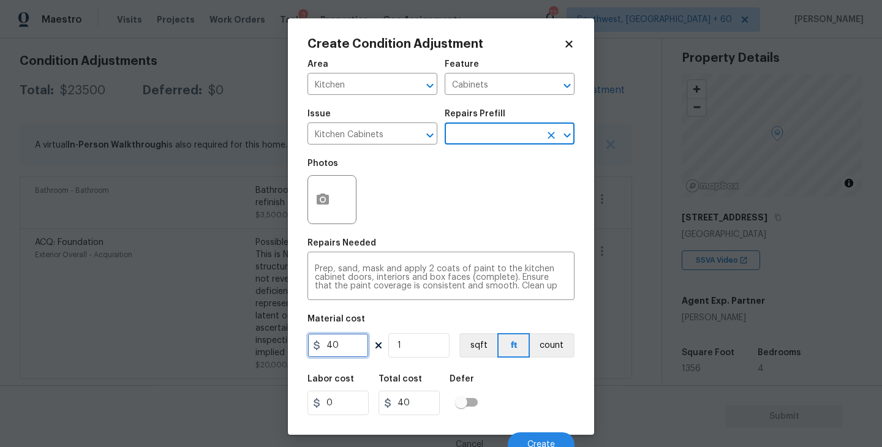
drag, startPoint x: 251, startPoint y: 344, endPoint x: 233, endPoint y: 342, distance: 18.5
click at [233, 342] on div "Create Condition Adjustment Area Kitchen ​ Feature Cabinets ​ Issue Kitchen Cab…" at bounding box center [441, 223] width 882 height 447
type input "1200"
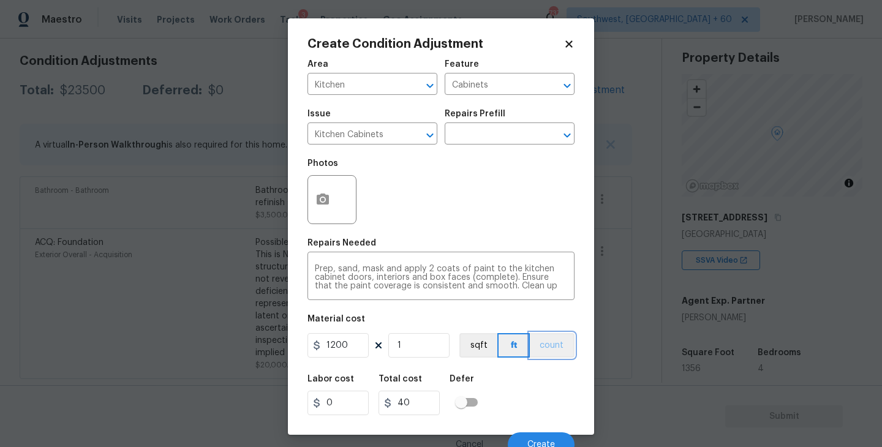
type input "1200"
click at [538, 345] on button "count" at bounding box center [552, 345] width 45 height 25
click at [320, 201] on icon "button" at bounding box center [323, 199] width 12 height 11
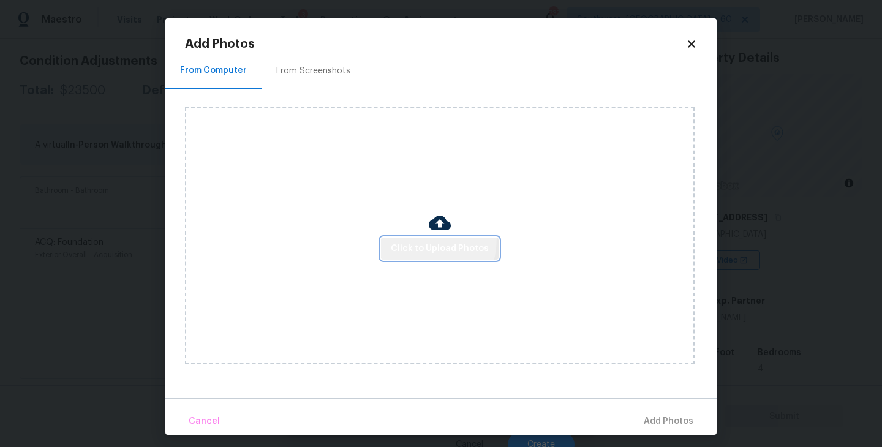
click at [410, 238] on button "Click to Upload Photos" at bounding box center [440, 249] width 118 height 23
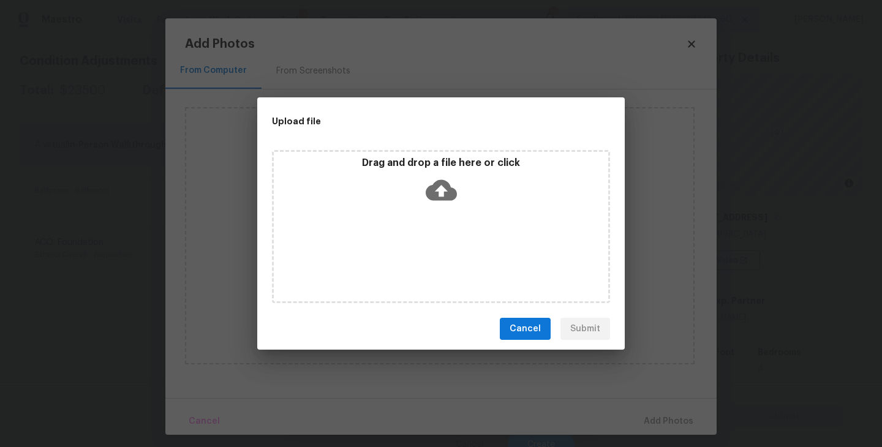
click at [433, 201] on icon at bounding box center [441, 190] width 31 height 31
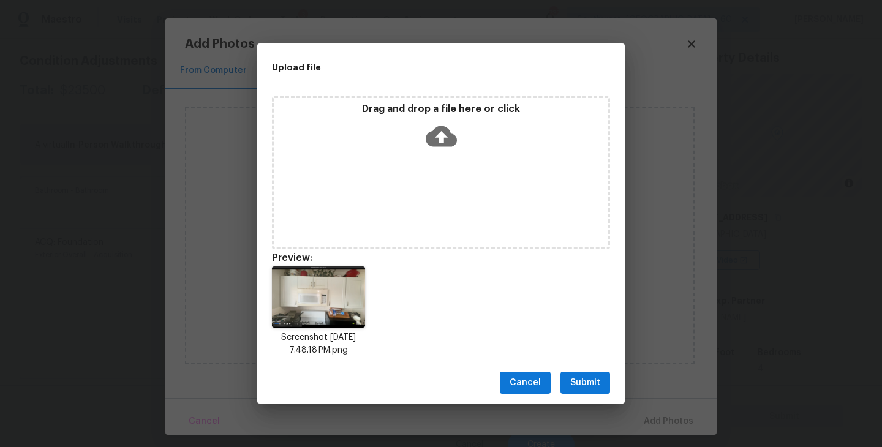
click at [585, 382] on span "Submit" at bounding box center [585, 383] width 30 height 15
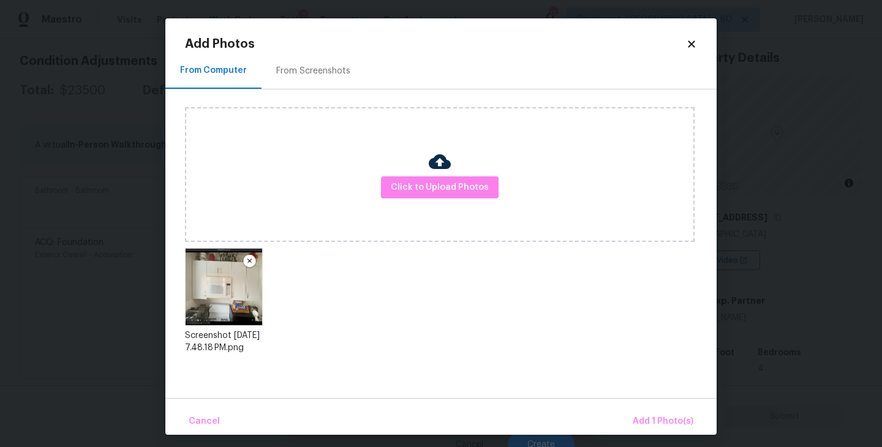
click at [636, 406] on div "Cancel Add 1 Photo(s)" at bounding box center [440, 416] width 551 height 37
click at [648, 426] on span "Add 1 Photo(s)" at bounding box center [663, 421] width 61 height 15
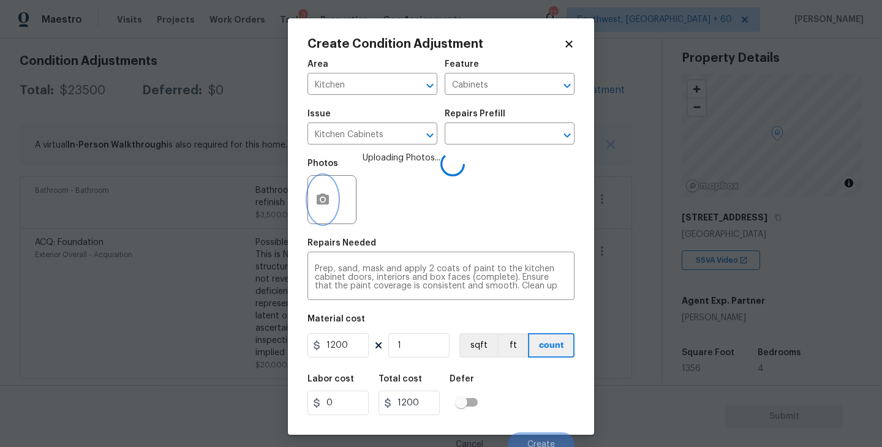
scroll to position [10, 0]
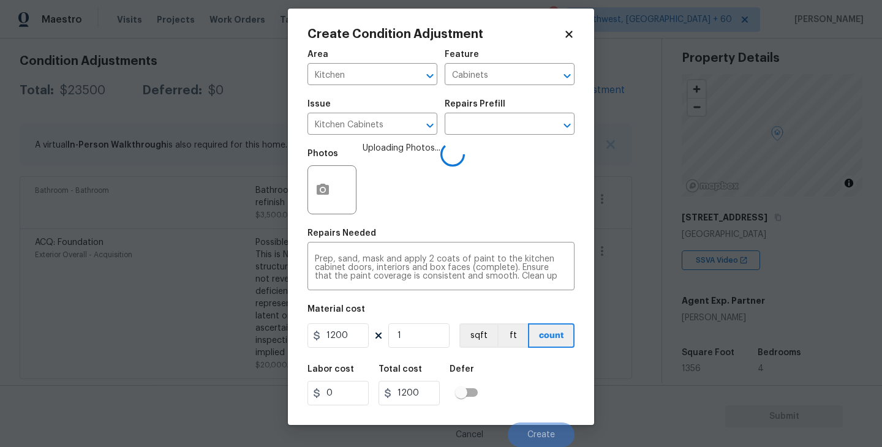
click at [557, 364] on div "Labor cost 0 Total cost 1200 Defer" at bounding box center [441, 385] width 267 height 55
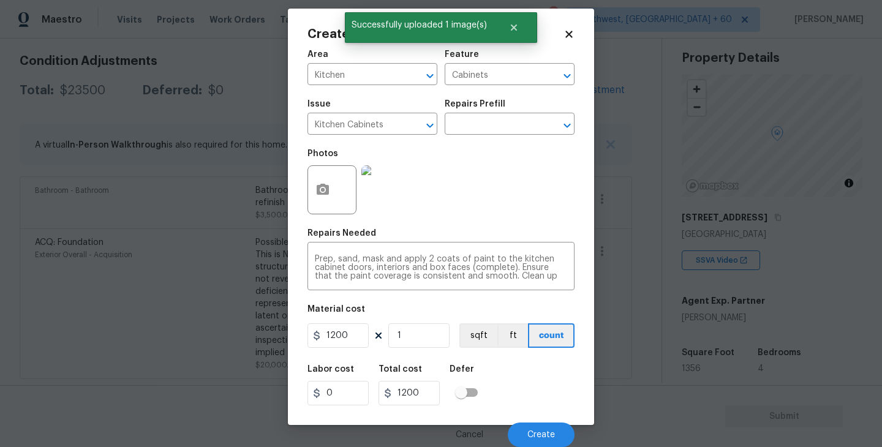
click at [557, 364] on div "Labor cost 0 Total cost 1200 Defer" at bounding box center [441, 385] width 267 height 55
click at [532, 427] on button "Create" at bounding box center [541, 435] width 67 height 25
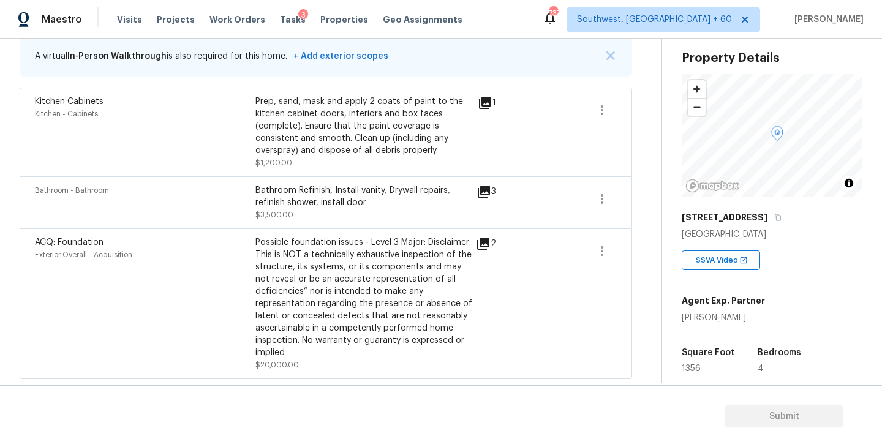
scroll to position [162, 0]
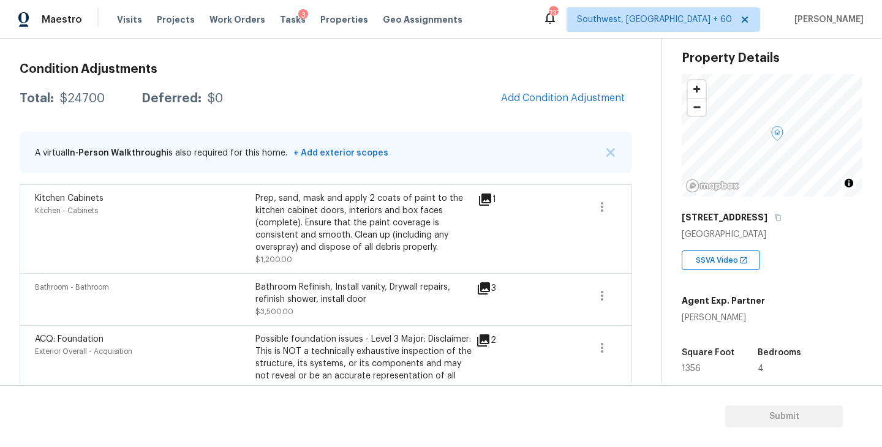
click at [564, 81] on div "Condition Adjustments Total: $24700 Deferred: $0 Add Condition Adjustment A vir…" at bounding box center [326, 264] width 613 height 423
click at [546, 93] on span "Add Condition Adjustment" at bounding box center [563, 98] width 124 height 11
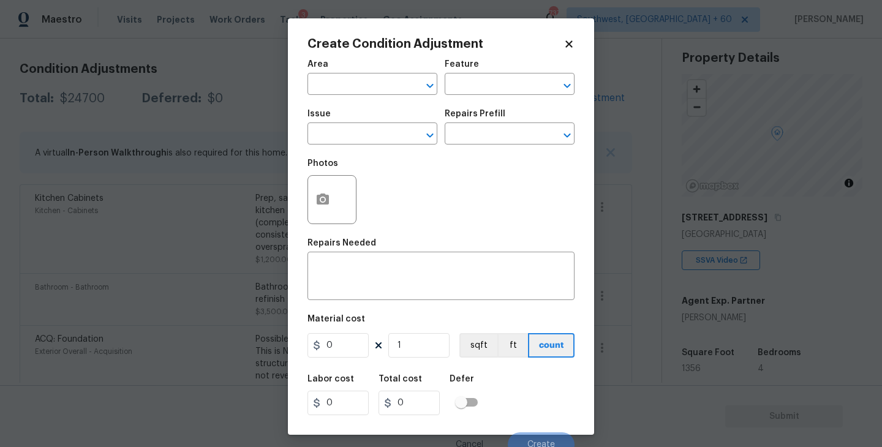
click at [363, 74] on div "Area" at bounding box center [373, 68] width 130 height 16
click at [339, 88] on input "text" at bounding box center [356, 85] width 96 height 19
click at [376, 130] on li "Exterior Overall" at bounding box center [373, 133] width 130 height 20
type input "Exterior Overall"
click at [499, 88] on input "text" at bounding box center [493, 85] width 96 height 19
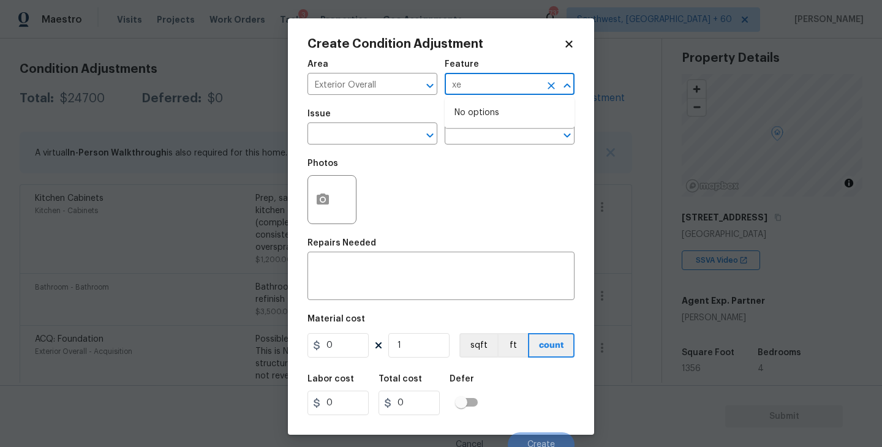
type input "x"
click at [518, 142] on li "Deck" at bounding box center [510, 142] width 130 height 20
type input "Deck"
click at [384, 149] on span "Issue ​" at bounding box center [373, 127] width 130 height 50
click at [371, 142] on input "text" at bounding box center [356, 135] width 96 height 19
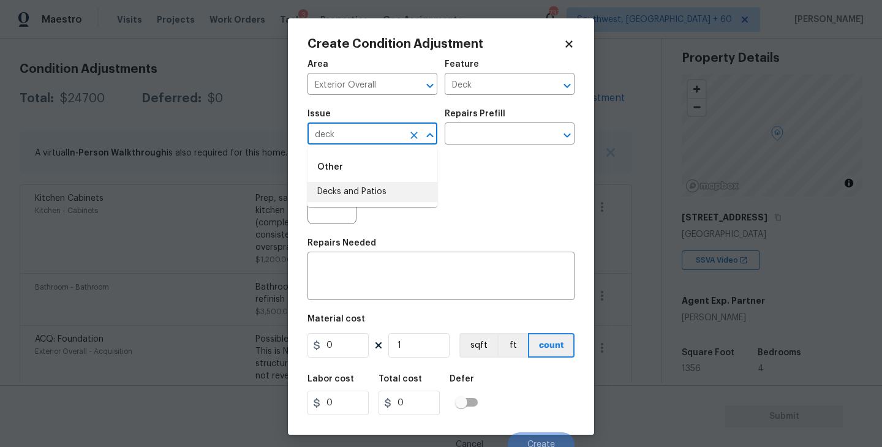
click at [374, 191] on li "Decks and Patios" at bounding box center [373, 192] width 130 height 20
type input "Decks and Patios"
click at [349, 274] on textarea at bounding box center [441, 278] width 252 height 26
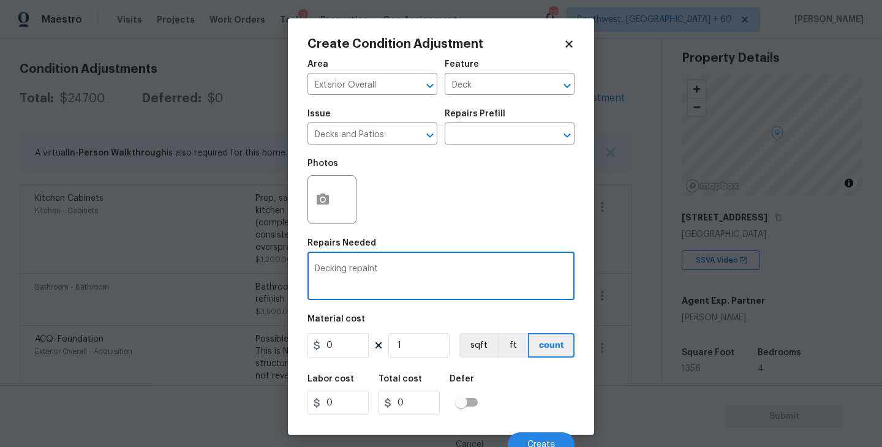
type textarea "Decking repaint"
click at [243, 350] on div "Create Condition Adjustment Area Exterior Overall ​ Feature Deck ​ Issue Decks …" at bounding box center [441, 223] width 882 height 447
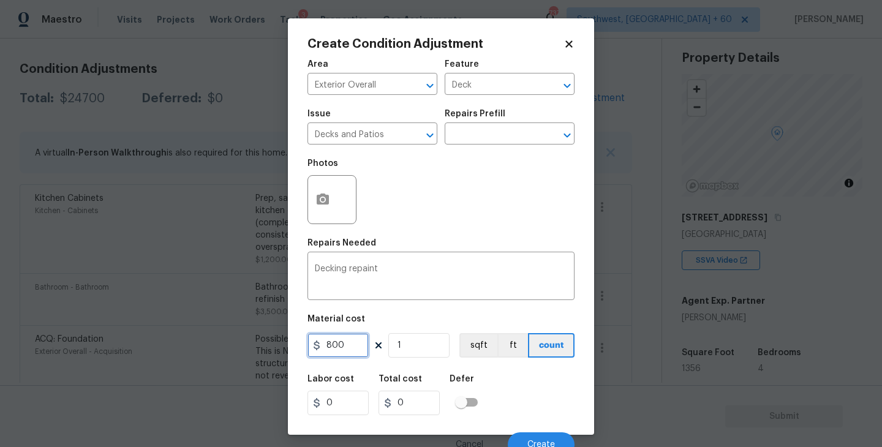
type input "800"
click at [338, 206] on div at bounding box center [332, 199] width 49 height 49
click at [404, 236] on div "Area Exterior Overall ​ Feature Deck ​ Issue Decks and Patios ​ Repairs Prefill…" at bounding box center [441, 255] width 267 height 404
click at [308, 197] on button "button" at bounding box center [322, 200] width 29 height 48
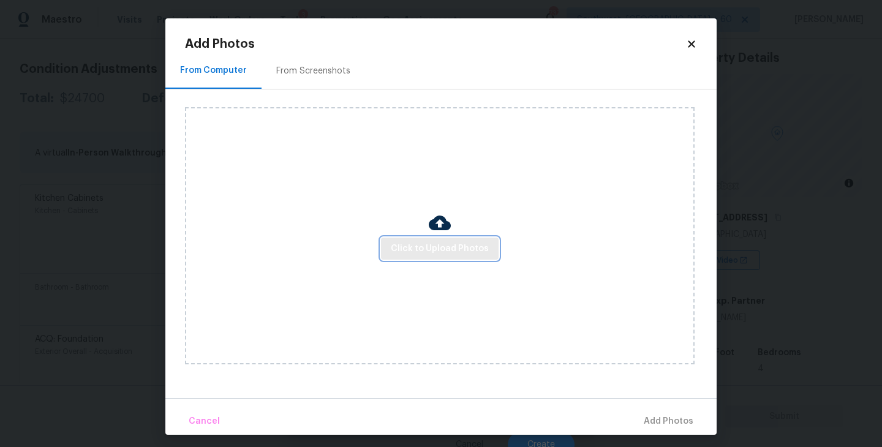
click at [388, 245] on button "Click to Upload Photos" at bounding box center [440, 249] width 118 height 23
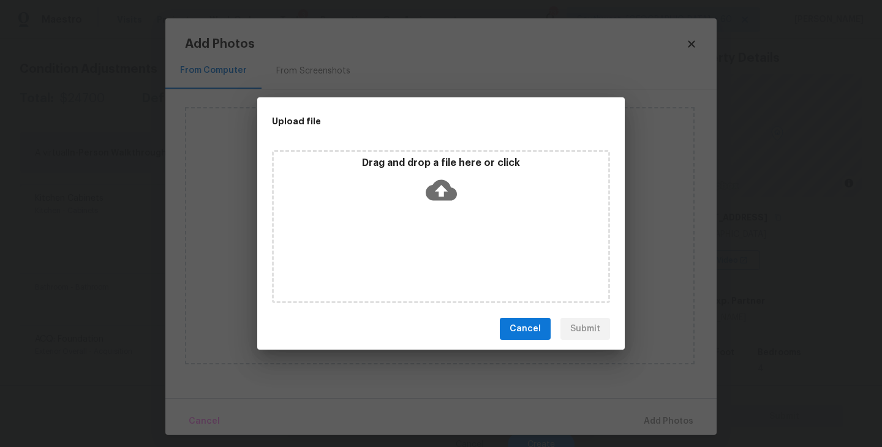
click at [425, 210] on div "Drag and drop a file here or click" at bounding box center [441, 226] width 338 height 153
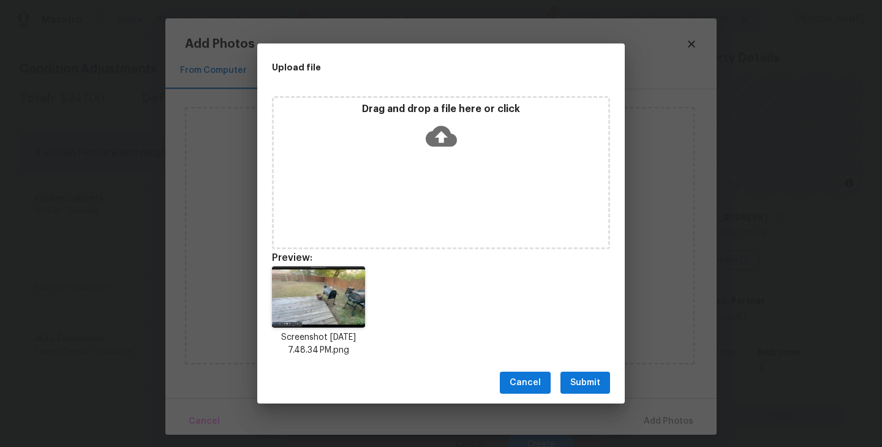
click at [575, 388] on span "Submit" at bounding box center [585, 383] width 30 height 15
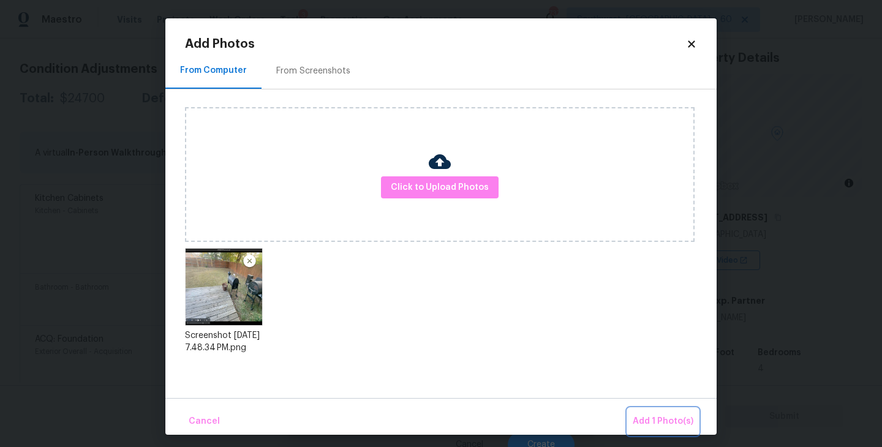
click at [642, 410] on button "Add 1 Photo(s)" at bounding box center [663, 422] width 70 height 26
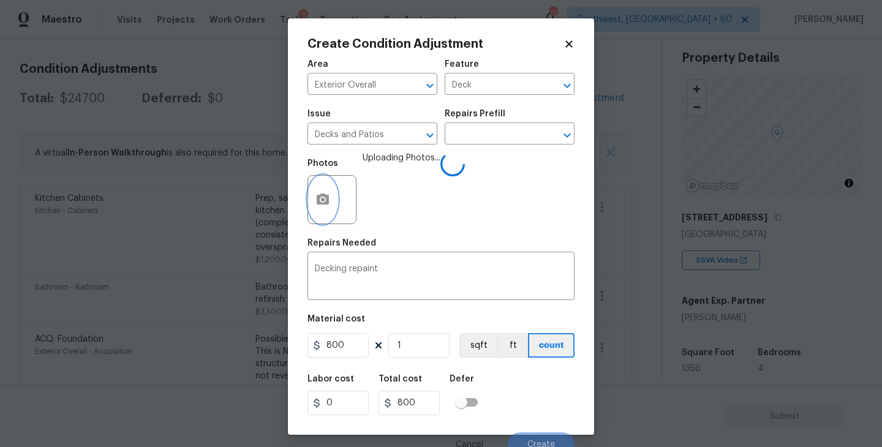
scroll to position [10, 0]
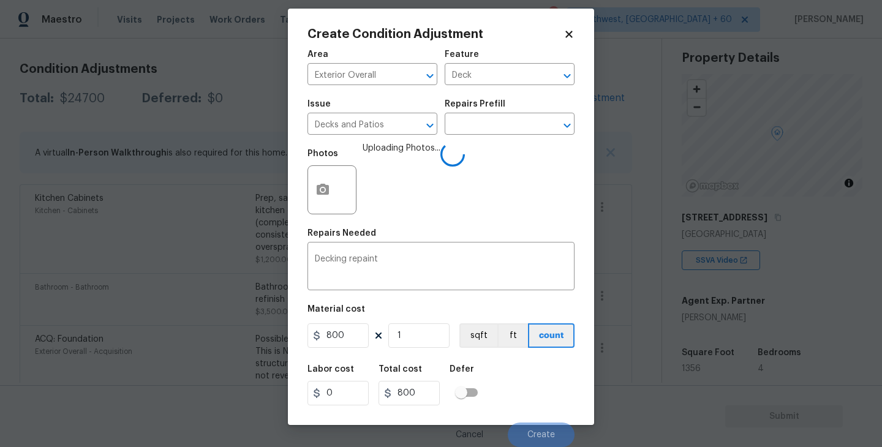
click at [548, 375] on div "Labor cost 0 Total cost 800 Defer" at bounding box center [441, 385] width 267 height 55
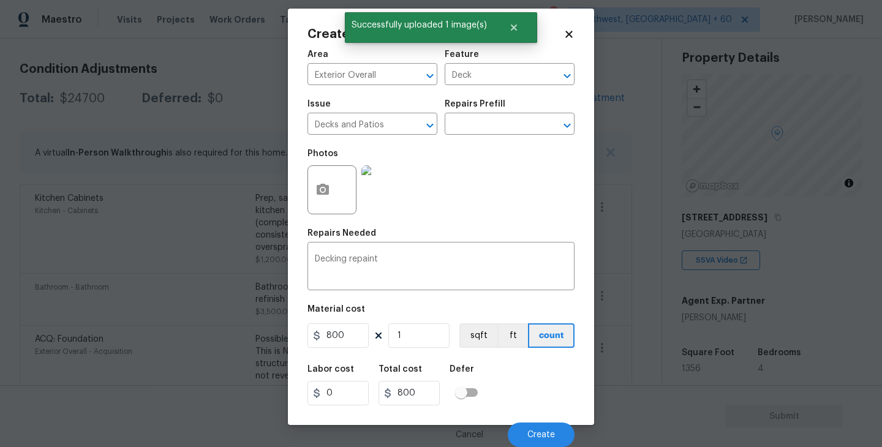
click at [548, 417] on div "Cancel Create" at bounding box center [441, 430] width 267 height 34
click at [548, 419] on div "Cancel Create" at bounding box center [441, 430] width 267 height 34
click at [532, 433] on span "Create" at bounding box center [541, 435] width 28 height 9
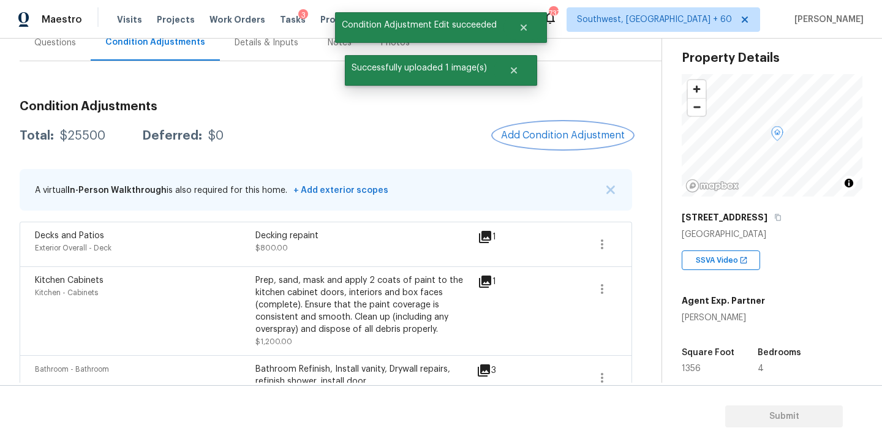
scroll to position [125, 0]
click at [521, 127] on button "Add Condition Adjustment" at bounding box center [563, 135] width 138 height 26
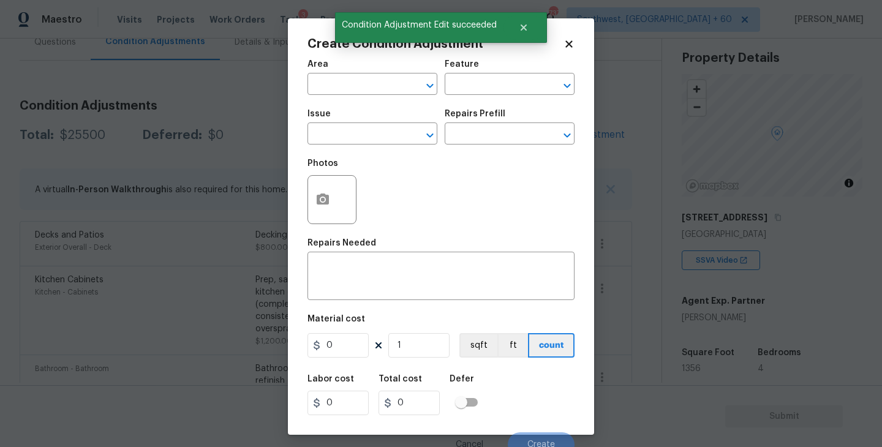
click at [312, 96] on span "Area ​" at bounding box center [373, 78] width 130 height 50
click at [338, 91] on input "text" at bounding box center [356, 85] width 96 height 19
click at [360, 135] on li "Exterior Overall" at bounding box center [373, 133] width 130 height 20
type input "Exterior Overall"
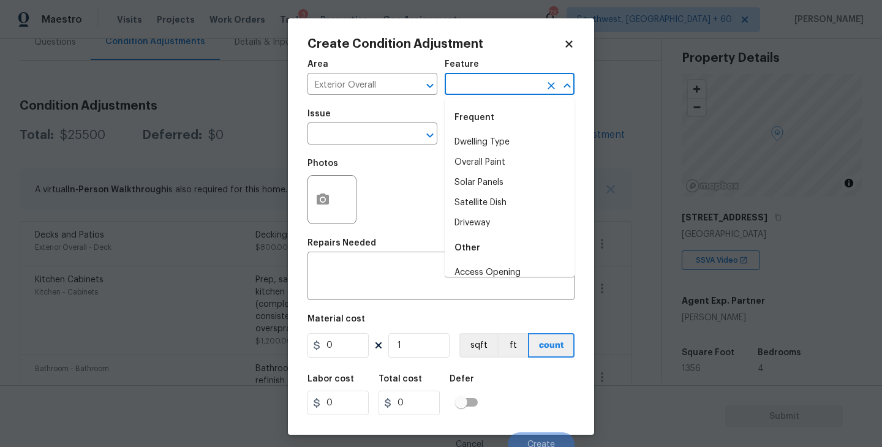
click at [486, 81] on input "text" at bounding box center [493, 85] width 96 height 19
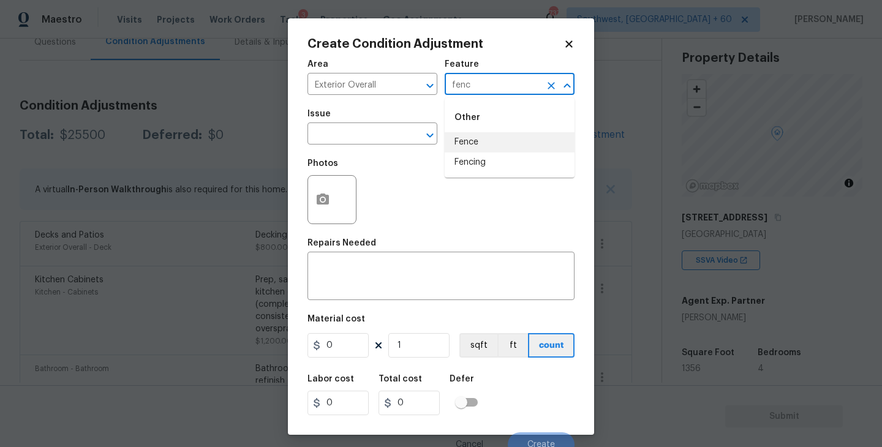
click at [480, 138] on li "Fence" at bounding box center [510, 142] width 130 height 20
type input "Fence"
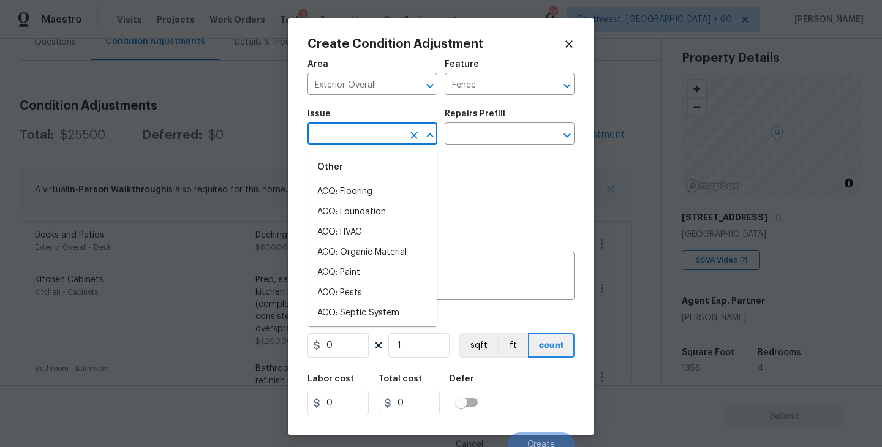
click at [361, 133] on input "text" at bounding box center [356, 135] width 96 height 19
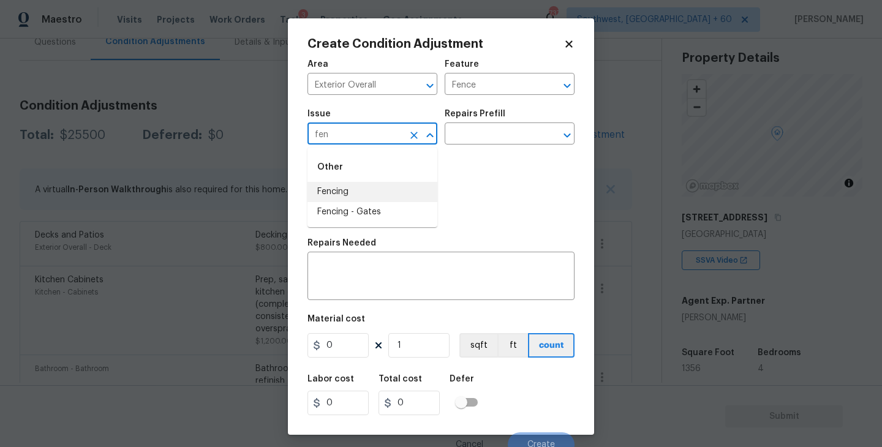
click at [350, 182] on li "Fencing" at bounding box center [373, 192] width 130 height 20
type input "Fencing"
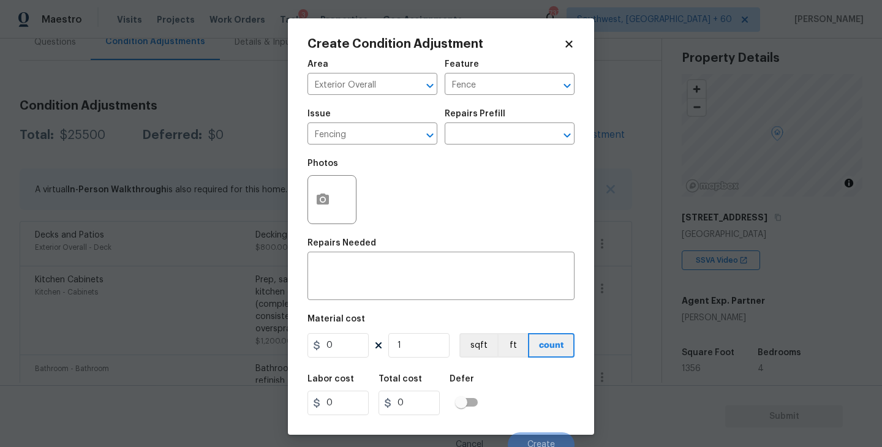
click at [349, 301] on div "Area Exterior Overall ​ Feature Fence ​ Issue Fencing ​ Repairs Prefill ​ Photo…" at bounding box center [441, 255] width 267 height 404
click at [365, 285] on textarea at bounding box center [441, 278] width 252 height 26
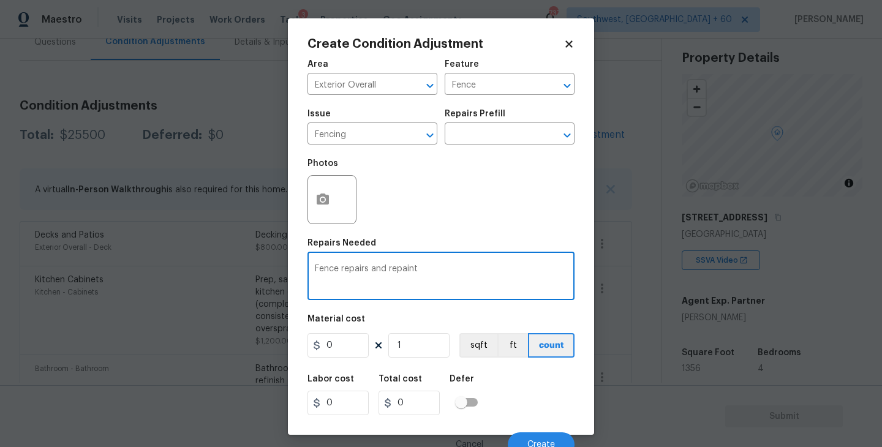
type textarea "Fence repairs and repaint"
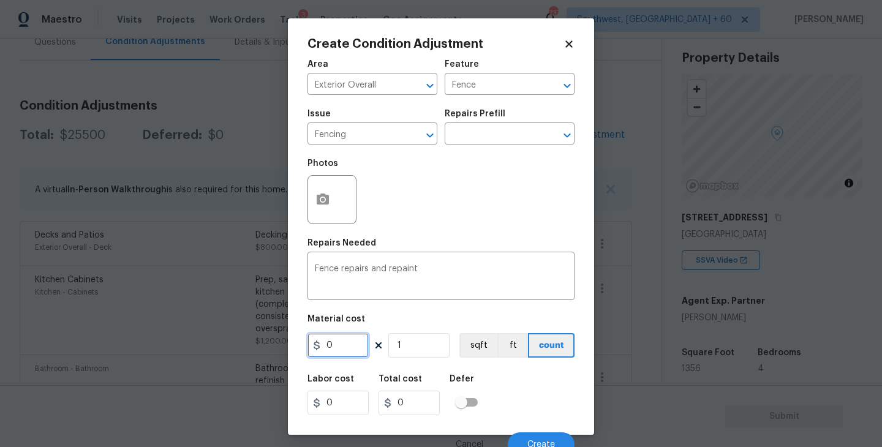
drag, startPoint x: 344, startPoint y: 356, endPoint x: 244, endPoint y: 356, distance: 100.5
click at [246, 356] on div "Create Condition Adjustment Area Exterior Overall ​ Feature Fence ​ Issue Fenci…" at bounding box center [441, 223] width 882 height 447
type input "1500"
click at [315, 210] on button "button" at bounding box center [322, 200] width 29 height 48
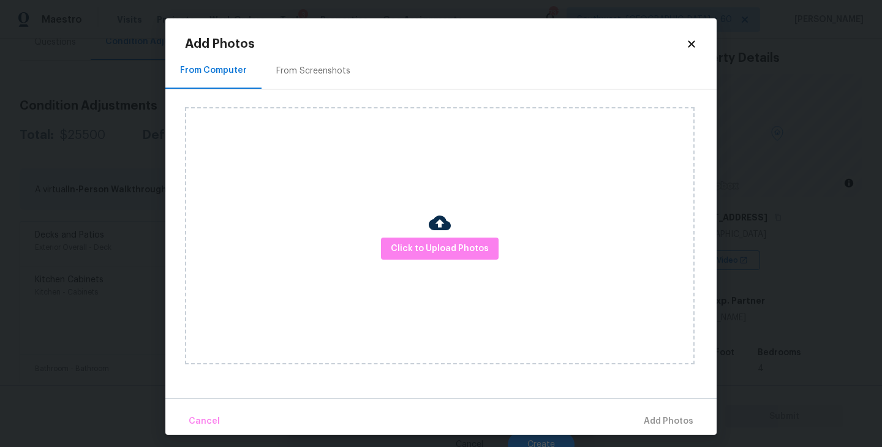
click at [382, 246] on div "Click to Upload Photos" at bounding box center [440, 235] width 510 height 257
click at [424, 241] on span "Click to Upload Photos" at bounding box center [440, 248] width 98 height 15
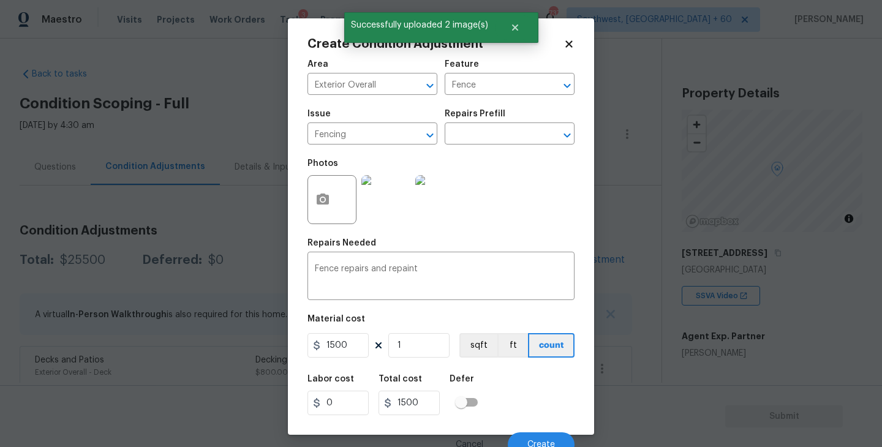
scroll to position [10, 0]
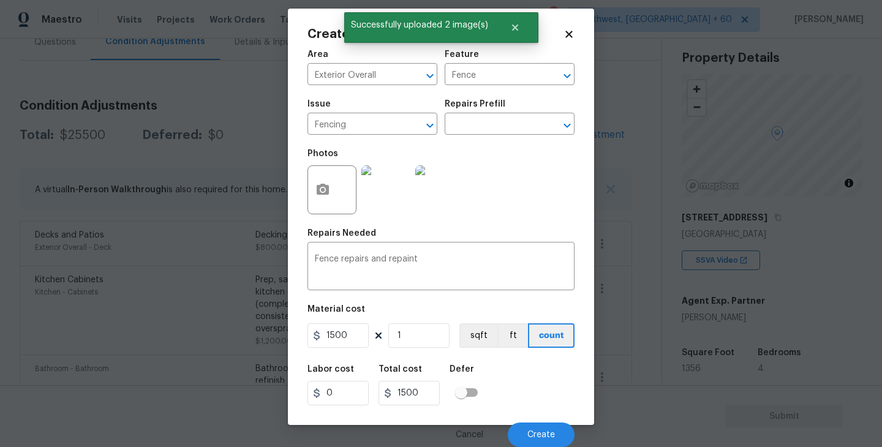
click at [528, 393] on div "Labor cost 0 Total cost 1500 Defer" at bounding box center [441, 385] width 267 height 55
click at [527, 418] on div "Cancel Create" at bounding box center [441, 430] width 267 height 34
click at [527, 426] on button "Create" at bounding box center [541, 435] width 67 height 25
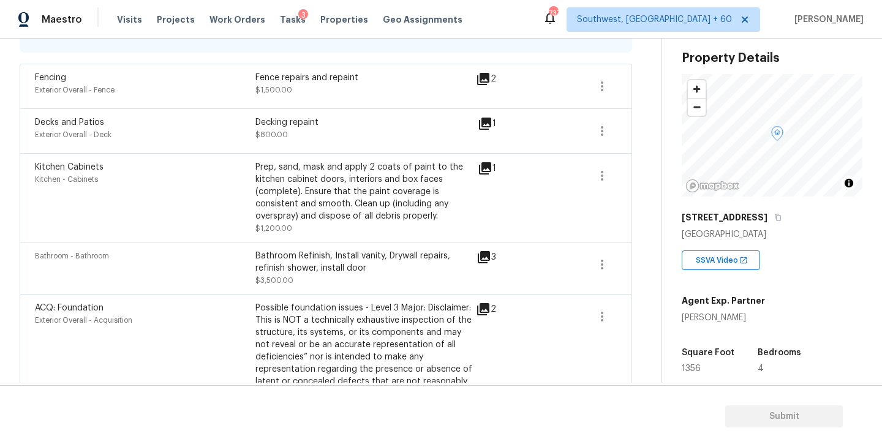
scroll to position [195, 0]
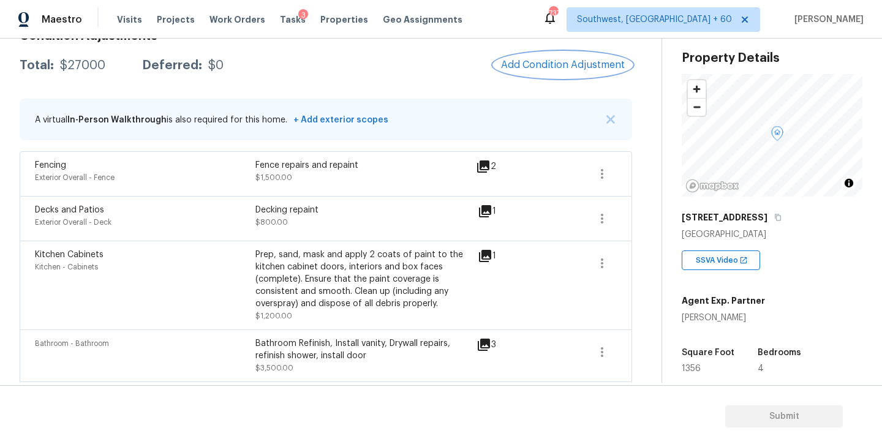
click at [563, 64] on span "Add Condition Adjustment" at bounding box center [563, 64] width 124 height 11
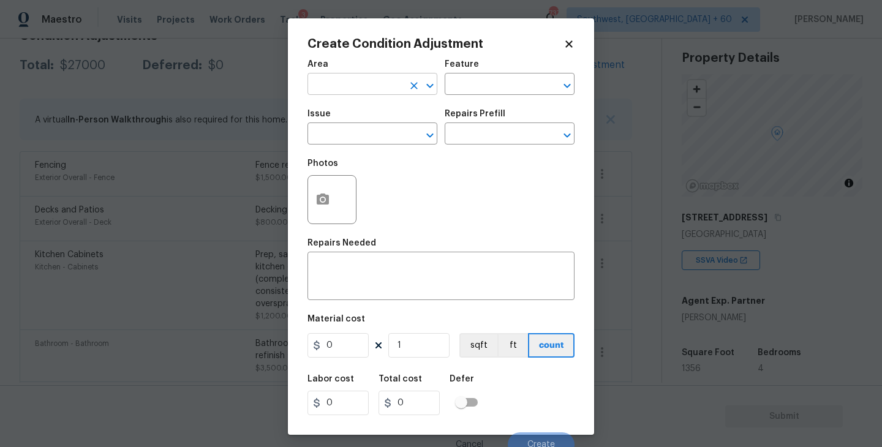
click at [345, 87] on input "text" at bounding box center [356, 85] width 96 height 19
type input "x"
drag, startPoint x: 345, startPoint y: 87, endPoint x: 345, endPoint y: 95, distance: 8.0
click at [345, 88] on input "exter" at bounding box center [356, 85] width 96 height 19
click at [352, 130] on li "Exterior Overall" at bounding box center [373, 133] width 130 height 20
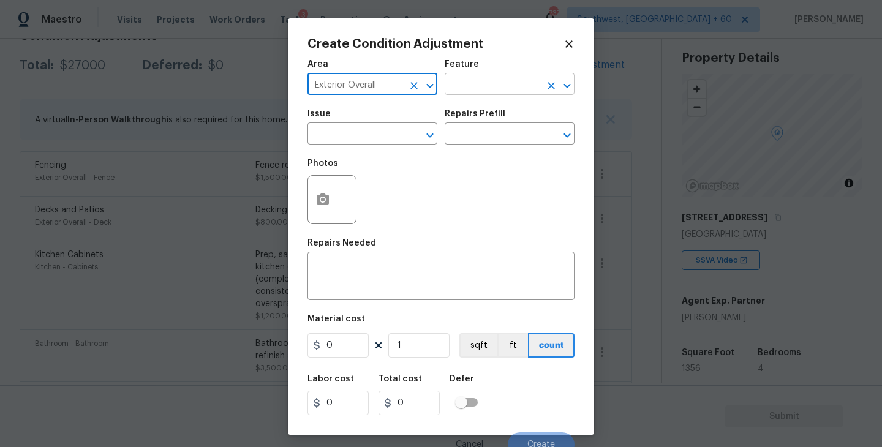
type input "Exterior Overall"
click at [482, 83] on input "text" at bounding box center [493, 85] width 96 height 19
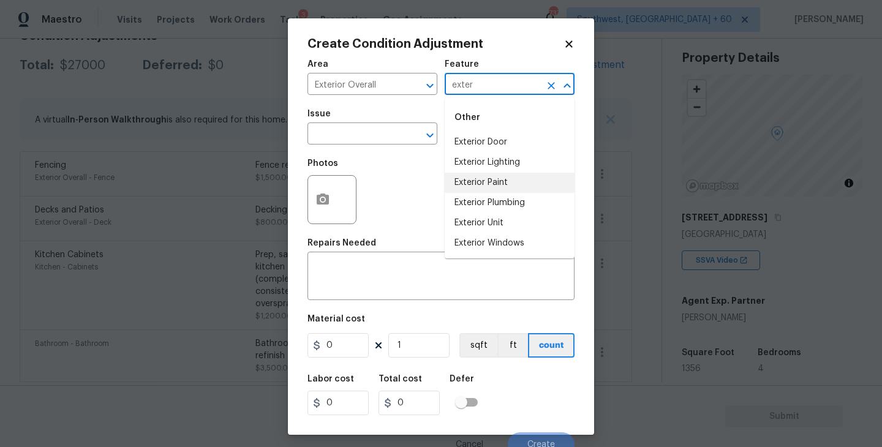
click at [484, 177] on li "Exterior Paint" at bounding box center [510, 183] width 130 height 20
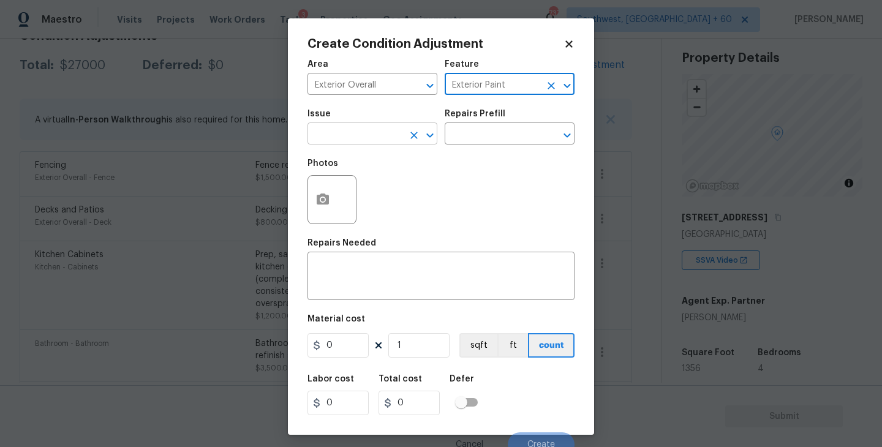
type input "Exterior Paint"
click at [388, 140] on input "text" at bounding box center [356, 135] width 96 height 19
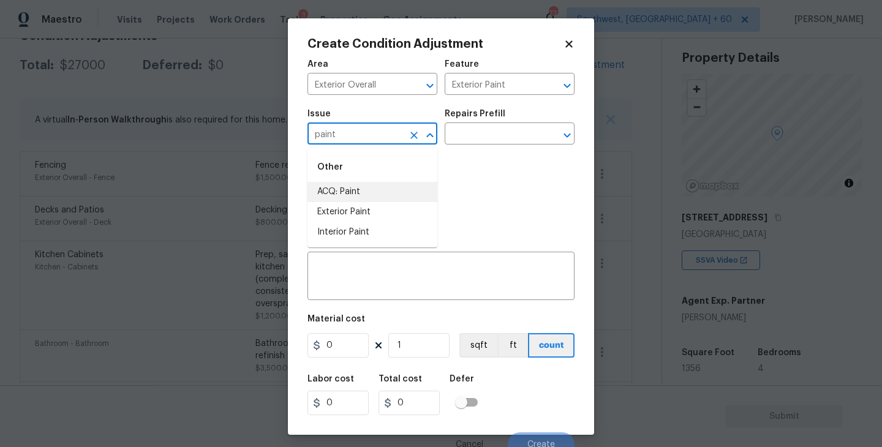
click at [375, 200] on li "ACQ: Paint" at bounding box center [373, 192] width 130 height 20
type input "ACQ: Paint"
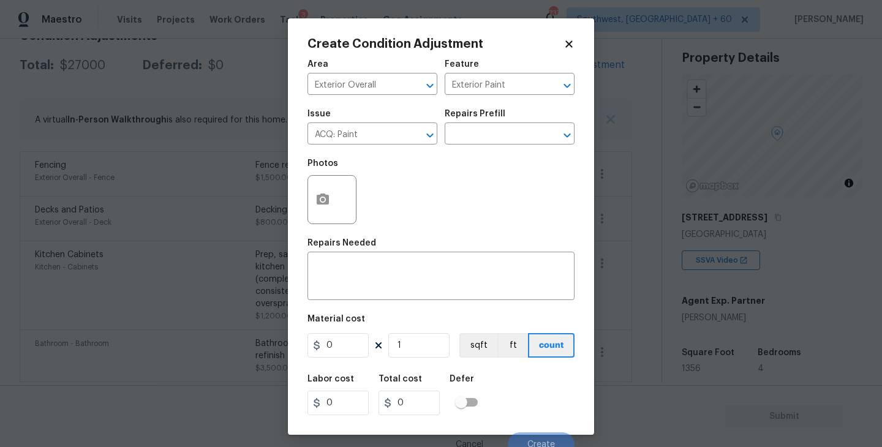
click at [469, 155] on div "Photos" at bounding box center [441, 192] width 267 height 80
click at [506, 129] on input "text" at bounding box center [493, 135] width 96 height 19
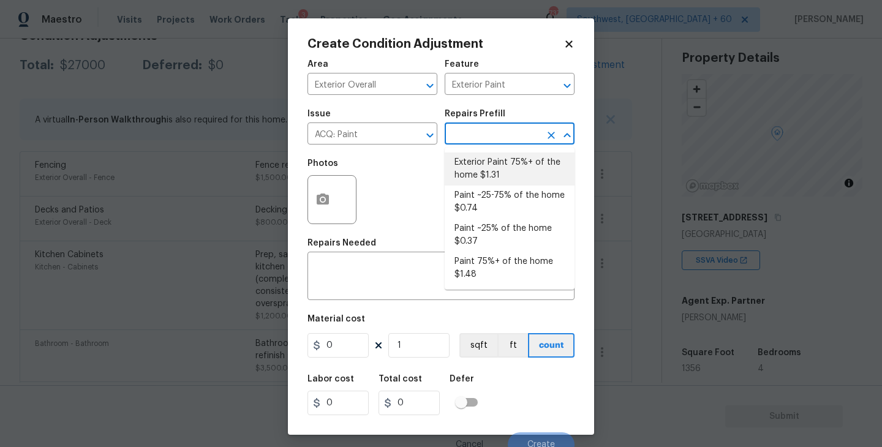
click at [502, 173] on li "Exterior Paint 75%+ of the home $1.31" at bounding box center [510, 169] width 130 height 33
type input "Acquisition"
type textarea "Acquisition Scope: 75%+ of the home exterior will likely require paint"
type input "1.31"
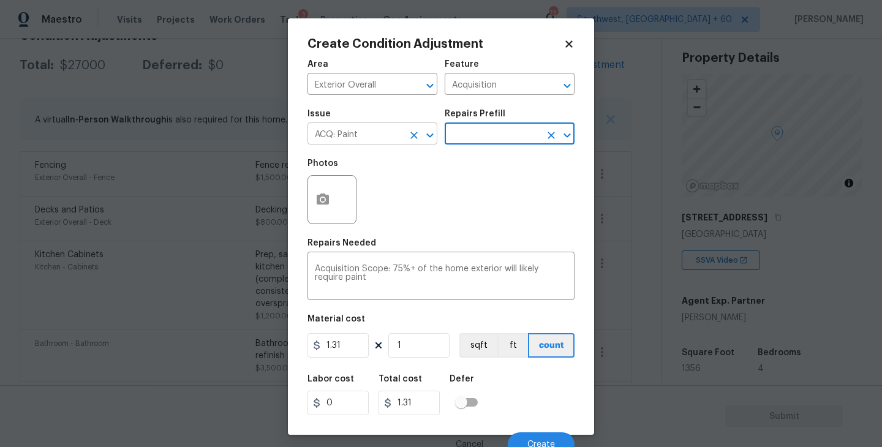
click at [416, 139] on icon "Clear" at bounding box center [414, 135] width 12 height 12
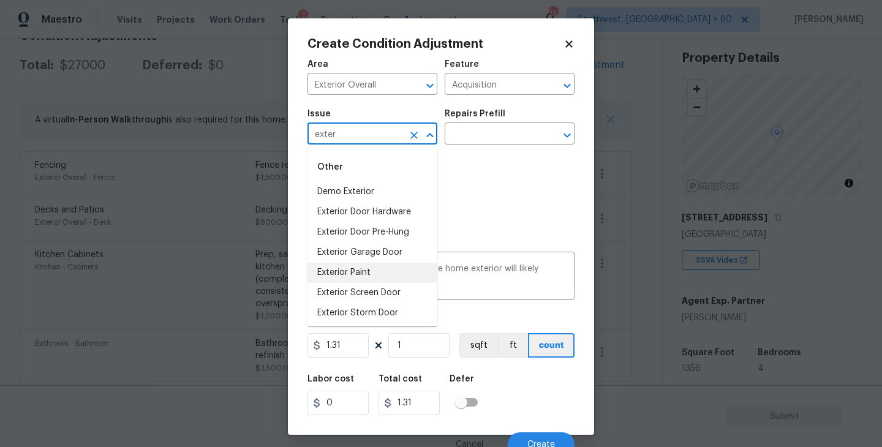
click at [376, 268] on li "Exterior Paint" at bounding box center [373, 273] width 130 height 20
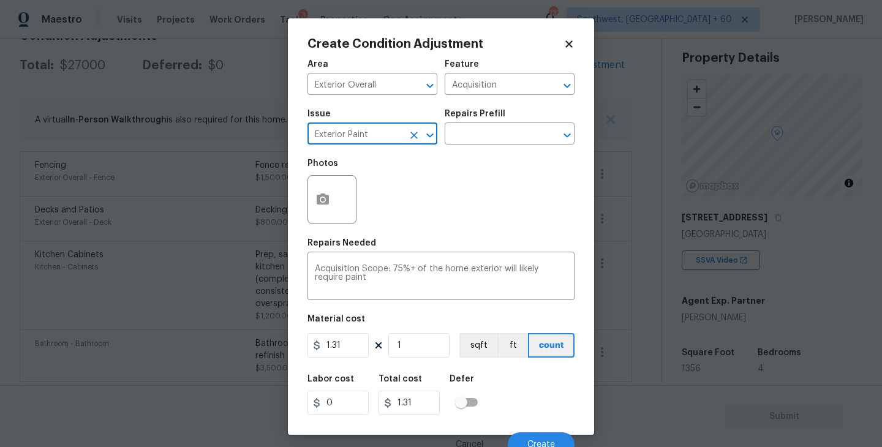
type input "Exterior Paint"
click at [328, 211] on button "button" at bounding box center [322, 200] width 29 height 48
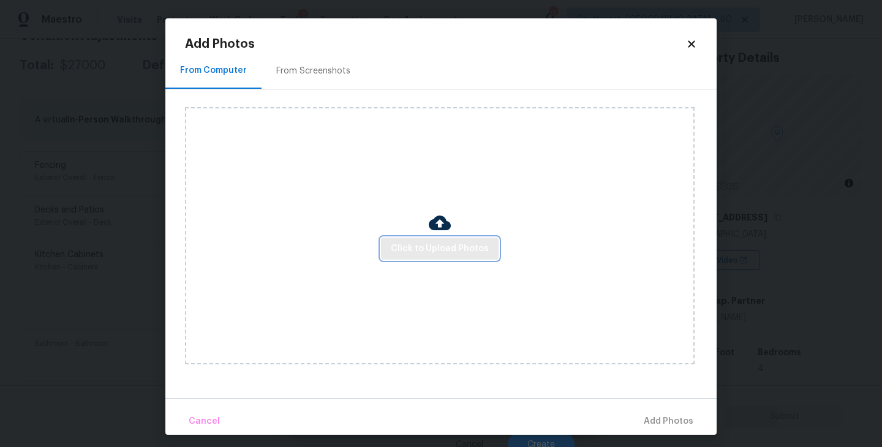
click at [430, 260] on div "Click to Upload Photos" at bounding box center [440, 235] width 510 height 257
click at [445, 244] on span "Click to Upload Photos" at bounding box center [440, 248] width 98 height 15
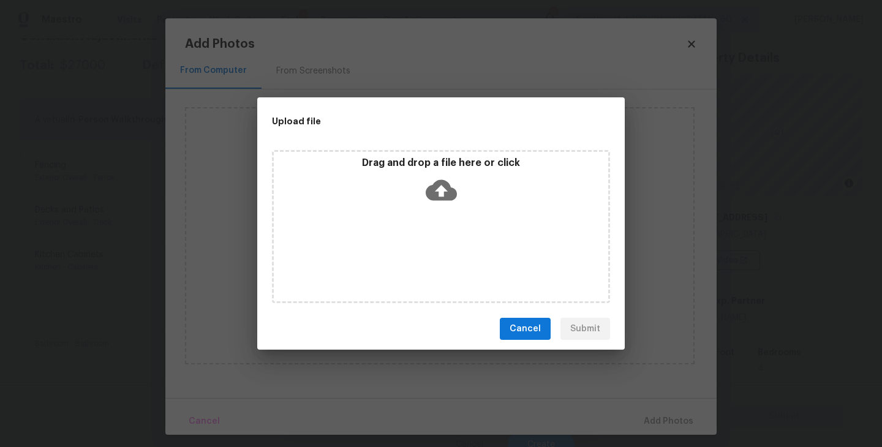
click at [445, 210] on div "Drag and drop a file here or click" at bounding box center [441, 226] width 338 height 153
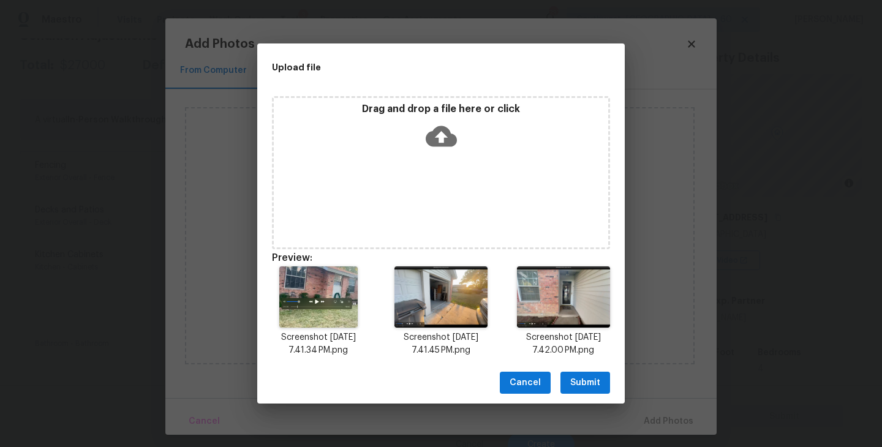
click at [587, 380] on span "Submit" at bounding box center [585, 383] width 30 height 15
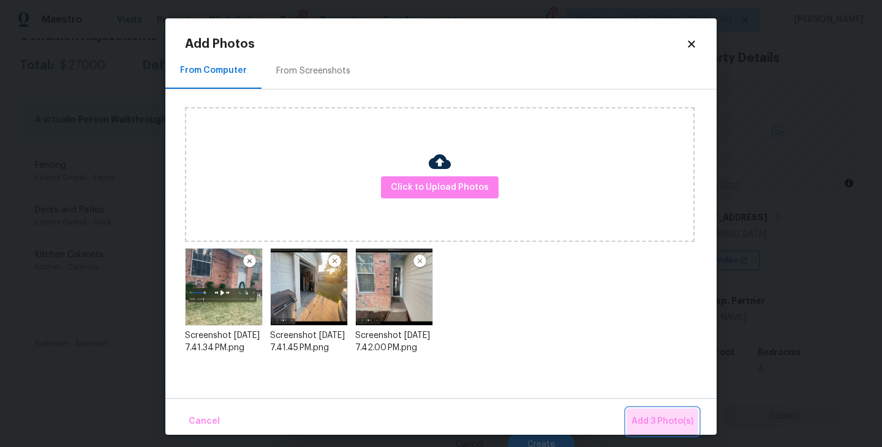
click at [643, 421] on span "Add 3 Photo(s)" at bounding box center [663, 421] width 62 height 15
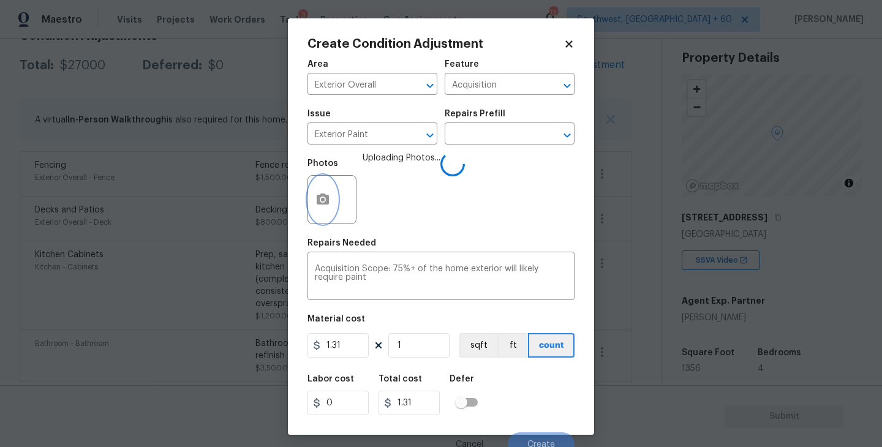
scroll to position [10, 0]
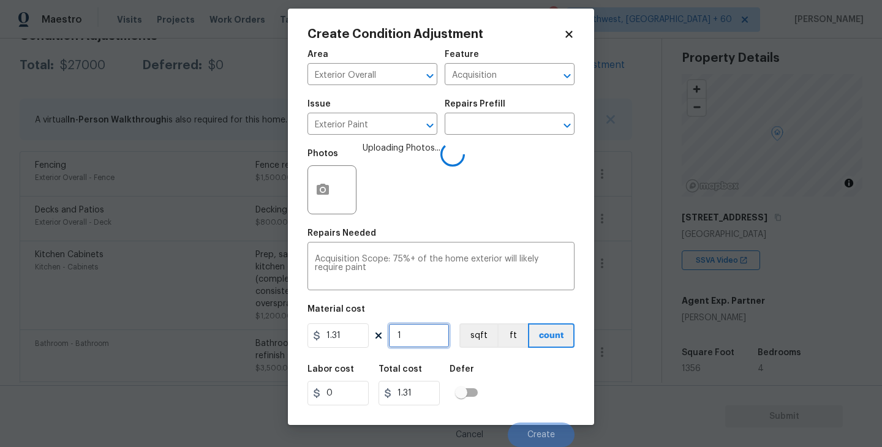
click at [421, 344] on input "1" at bounding box center [418, 335] width 61 height 25
type input "13"
type input "17.03"
type input "135"
type input "176.85"
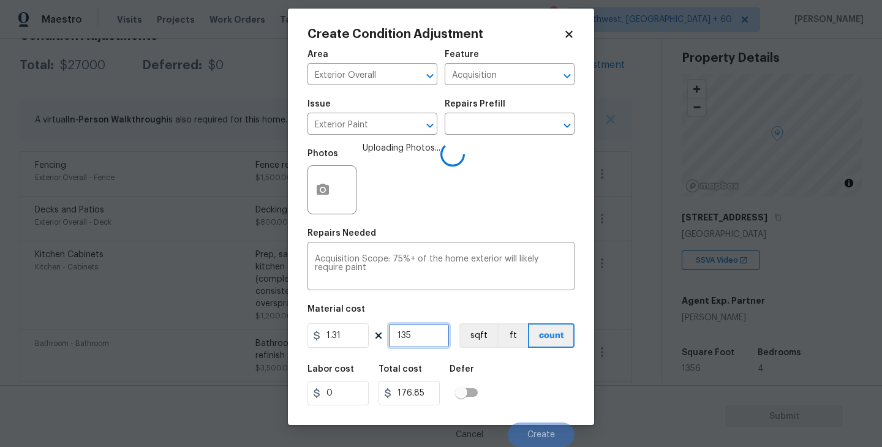
type input "1356"
type input "1776.36"
type input "1356"
click at [474, 341] on button "sqft" at bounding box center [478, 335] width 38 height 25
click at [482, 352] on div "Area Exterior Overall ​ Feature Acquisition ​ Issue Exterior Paint ​ Repairs Pr…" at bounding box center [441, 245] width 267 height 404
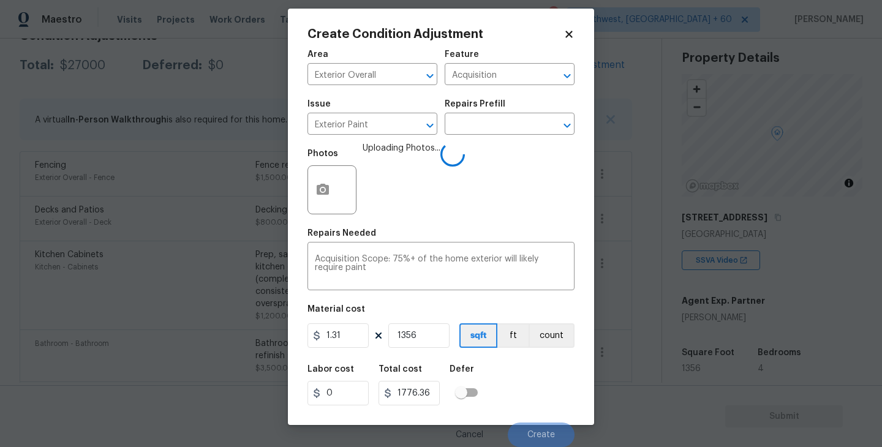
click at [512, 376] on div "Labor cost 0 Total cost 1776.36 Defer" at bounding box center [441, 385] width 267 height 55
click at [523, 402] on div "Labor cost 0 Total cost 1776.36 Defer" at bounding box center [441, 385] width 267 height 55
click at [531, 412] on div "Labor cost 0 Total cost 1776.36 Defer" at bounding box center [441, 385] width 267 height 55
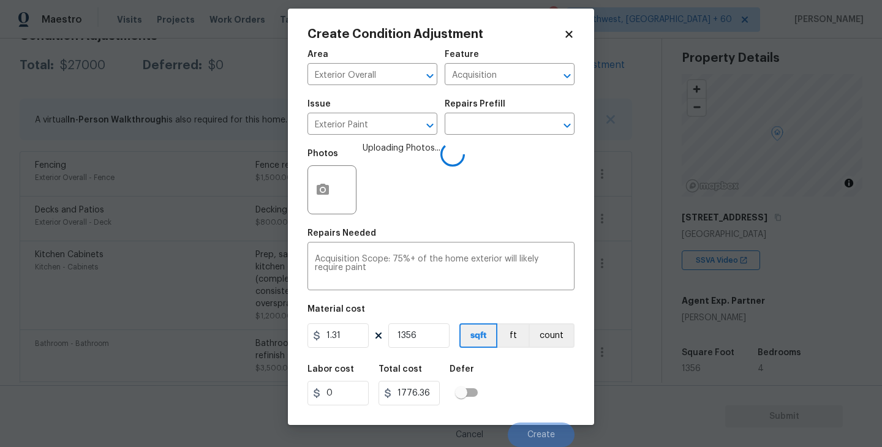
click at [531, 411] on div "Labor cost 0 Total cost 1776.36 Defer" at bounding box center [441, 385] width 267 height 55
click at [533, 405] on div "Labor cost 0 Total cost 1776.36 Defer" at bounding box center [441, 385] width 267 height 55
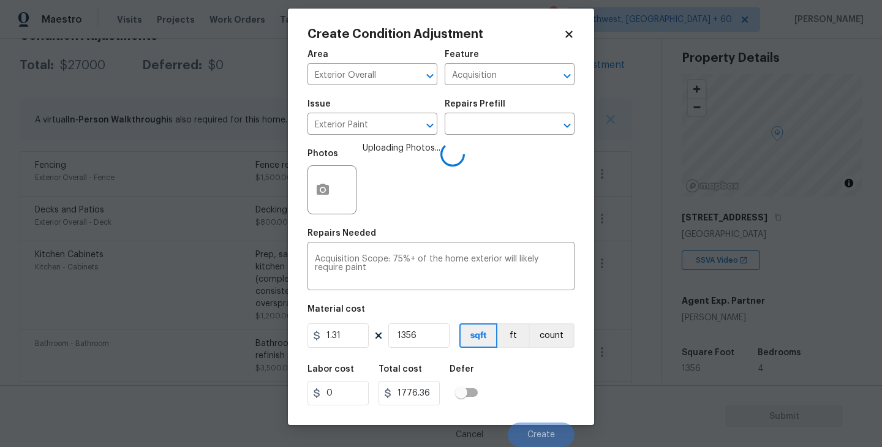
click at [533, 405] on div "Labor cost 0 Total cost 1776.36 Defer" at bounding box center [441, 385] width 267 height 55
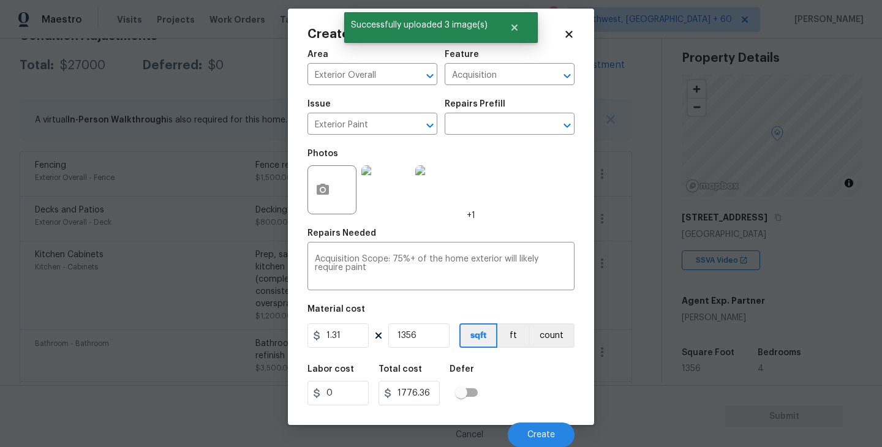
click at [533, 405] on div "Labor cost 0 Total cost 1776.36 Defer" at bounding box center [441, 385] width 267 height 55
click at [535, 429] on button "Create" at bounding box center [541, 435] width 67 height 25
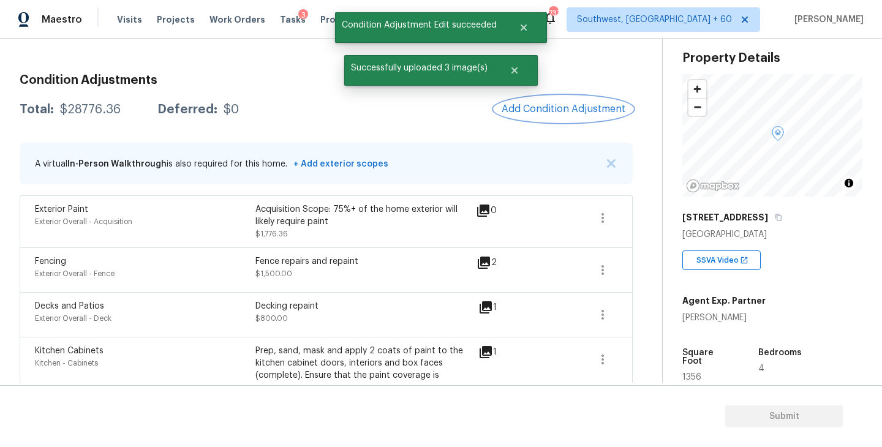
scroll to position [137, 0]
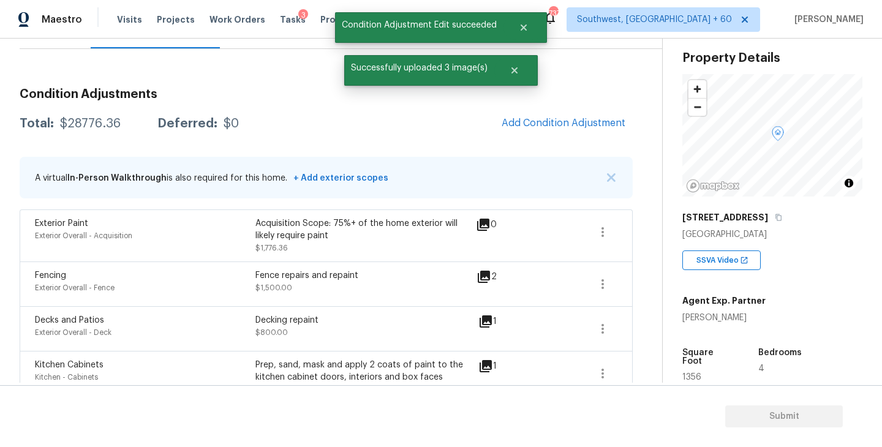
click at [561, 104] on div "Condition Adjustments Total: $28776.36 Deferred: $0 Add Condition Adjustment A …" at bounding box center [326, 360] width 613 height 564
click at [548, 120] on span "Add Condition Adjustment" at bounding box center [564, 123] width 124 height 11
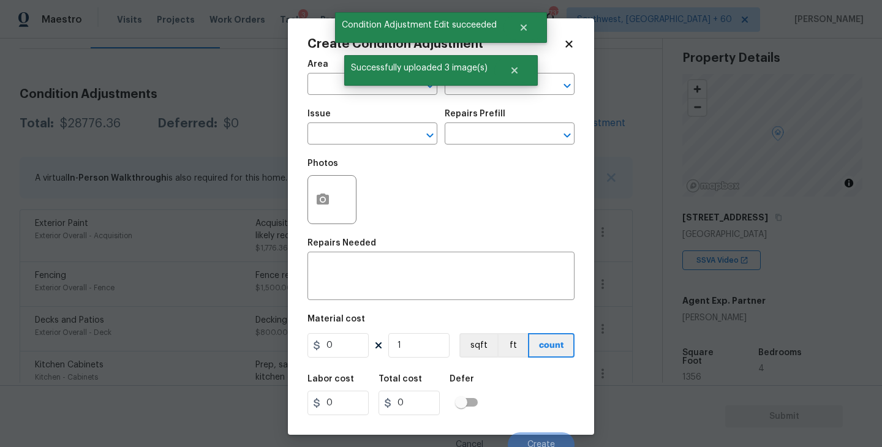
click at [297, 85] on div "Create Condition Adjustment Area ​ Feature ​ Issue ​ Repairs Prefill ​ Photos R…" at bounding box center [441, 226] width 306 height 417
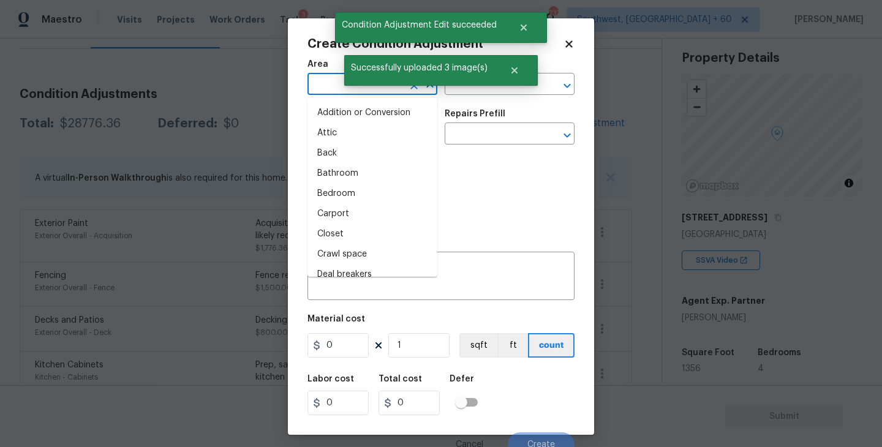
click at [320, 85] on input "text" at bounding box center [356, 85] width 96 height 19
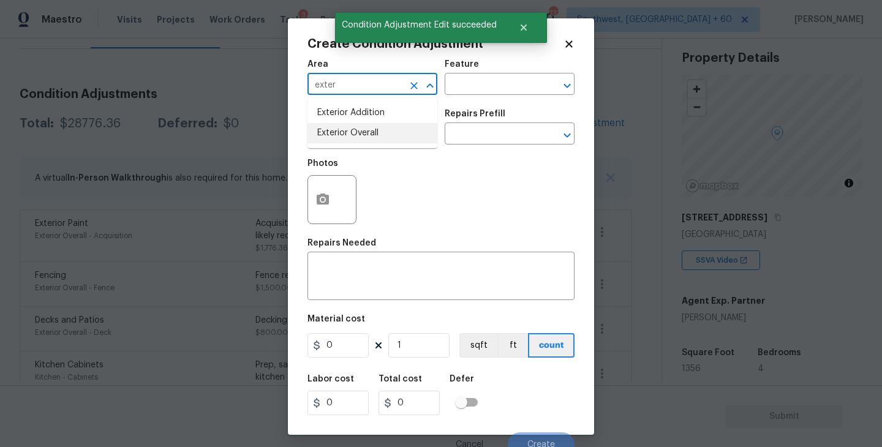
click at [376, 135] on li "Exterior Overall" at bounding box center [373, 133] width 130 height 20
type input "Exterior Overall"
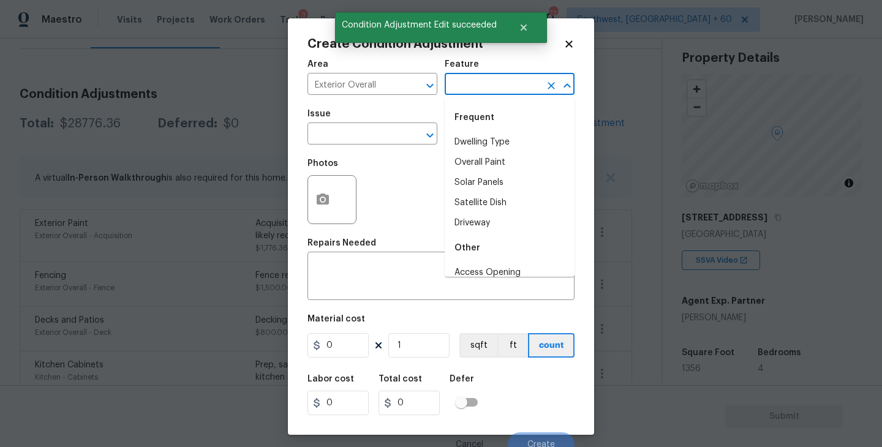
click at [468, 83] on input "text" at bounding box center [493, 85] width 96 height 19
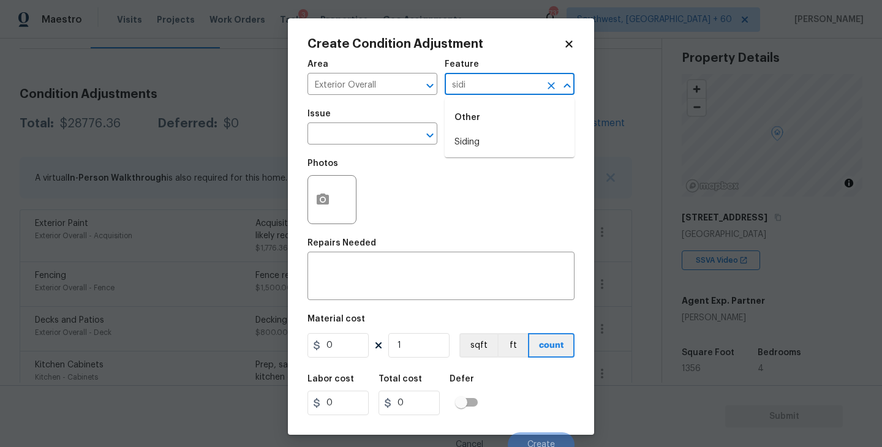
click at [464, 127] on div "Other" at bounding box center [510, 117] width 130 height 29
click at [464, 129] on div "Other" at bounding box center [510, 117] width 130 height 29
click at [463, 137] on li "Siding" at bounding box center [510, 142] width 130 height 20
type input "Siding"
click at [375, 138] on input "text" at bounding box center [356, 135] width 96 height 19
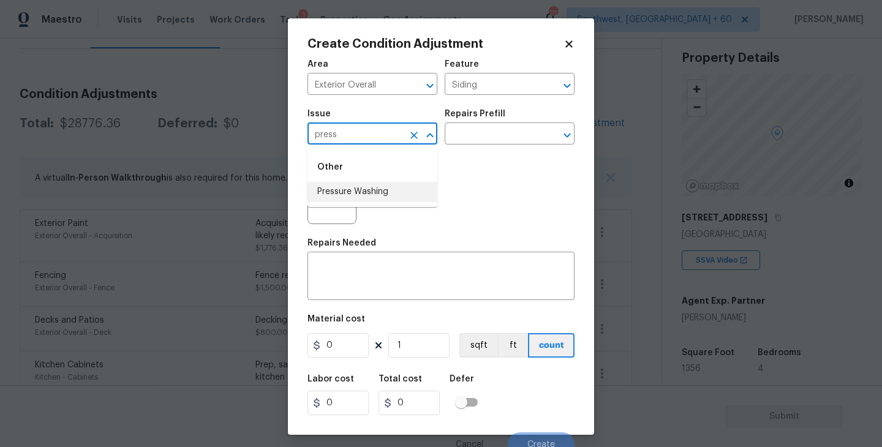
click at [377, 203] on ul "Other Pressure Washing" at bounding box center [373, 177] width 130 height 59
click at [388, 197] on li "Pressure Washing" at bounding box center [373, 192] width 130 height 20
type input "Pressure Washing"
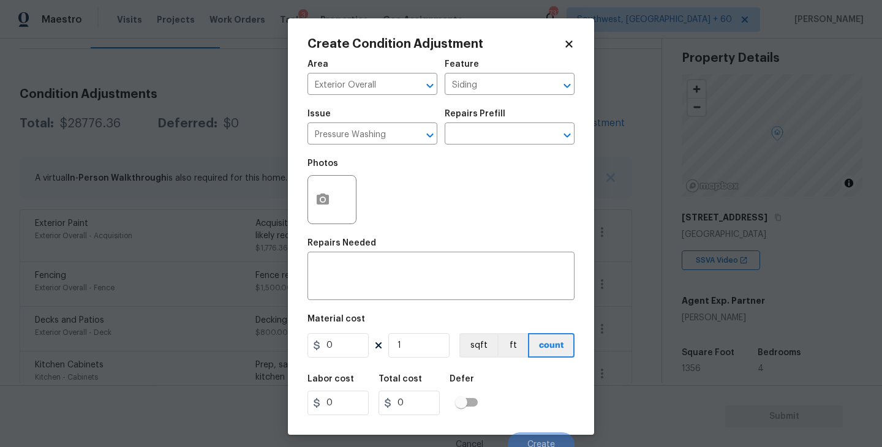
click at [480, 154] on div "Photos" at bounding box center [441, 192] width 267 height 80
click at [507, 140] on input "text" at bounding box center [493, 135] width 96 height 19
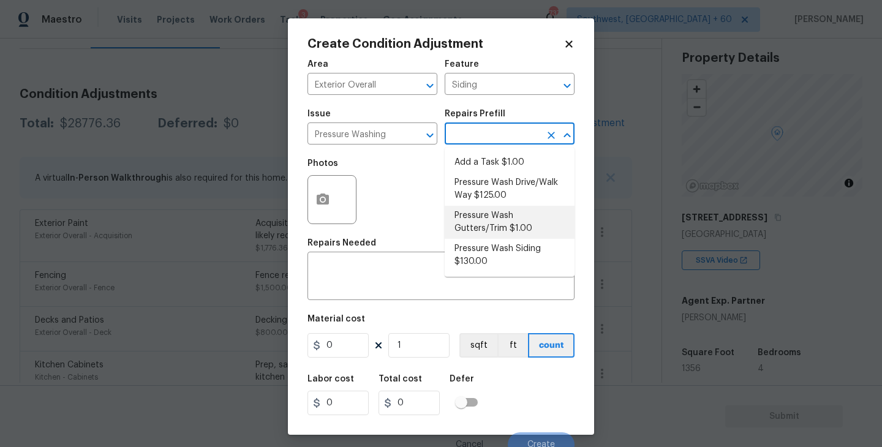
click at [502, 266] on li "Pressure Wash Siding $130.00" at bounding box center [510, 255] width 130 height 33
type textarea "Protect areas as needed for pressure washing. Pressure wash the siding on the h…"
type input "130"
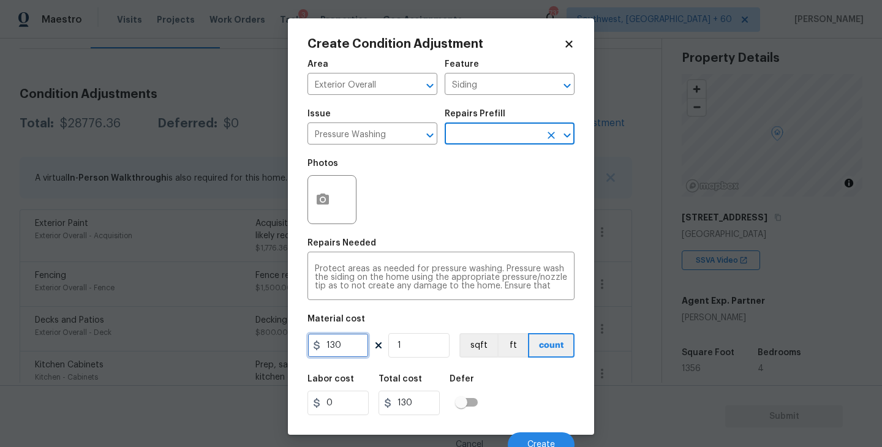
drag, startPoint x: 339, startPoint y: 351, endPoint x: 227, endPoint y: 350, distance: 111.5
click at [227, 350] on div "Create Condition Adjustment Area Exterior Overall ​ Feature Siding ​ Issue Pres…" at bounding box center [441, 223] width 882 height 447
type input "200"
click at [317, 227] on div "Photos" at bounding box center [333, 192] width 51 height 80
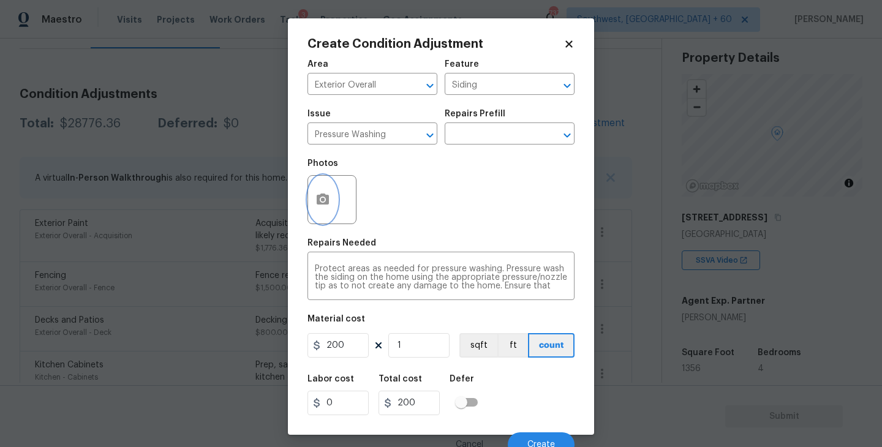
click at [329, 221] on button "button" at bounding box center [322, 200] width 29 height 48
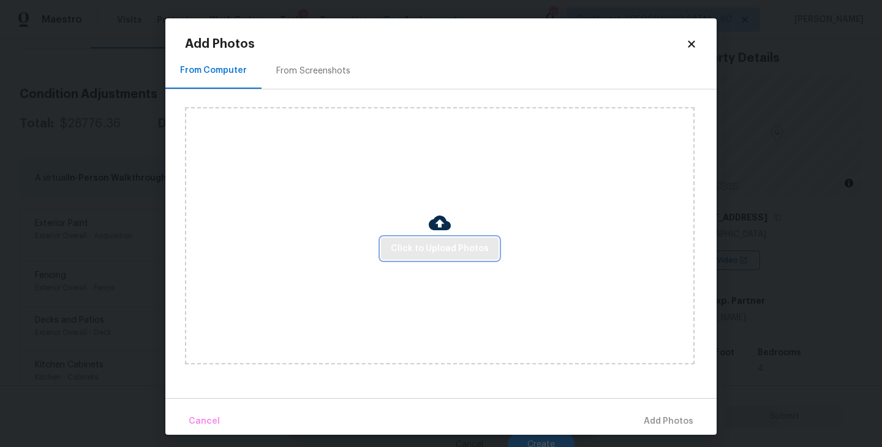
click at [389, 243] on button "Click to Upload Photos" at bounding box center [440, 249] width 118 height 23
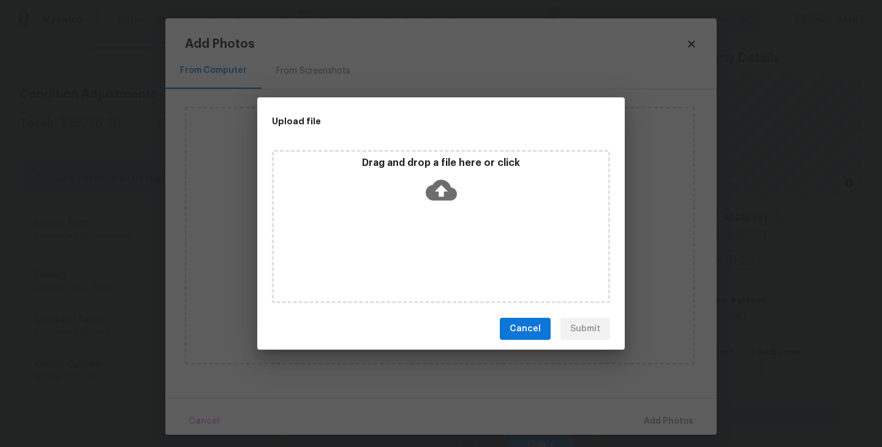
click at [417, 221] on div "Drag and drop a file here or click" at bounding box center [441, 226] width 338 height 153
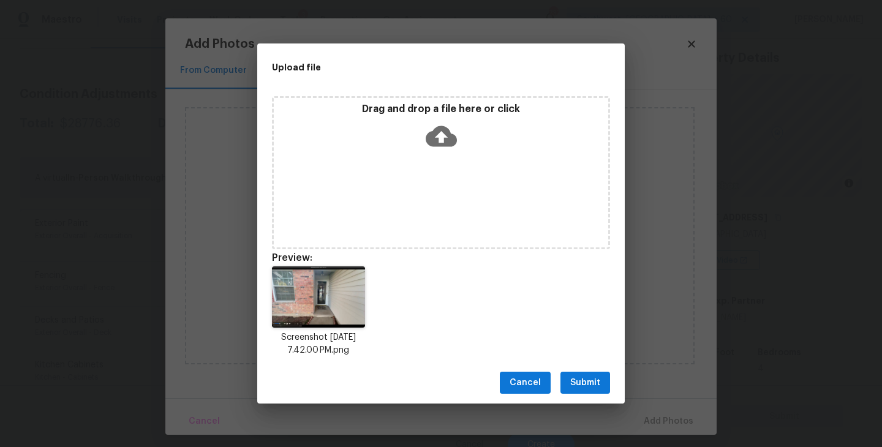
click at [581, 379] on span "Submit" at bounding box center [585, 383] width 30 height 15
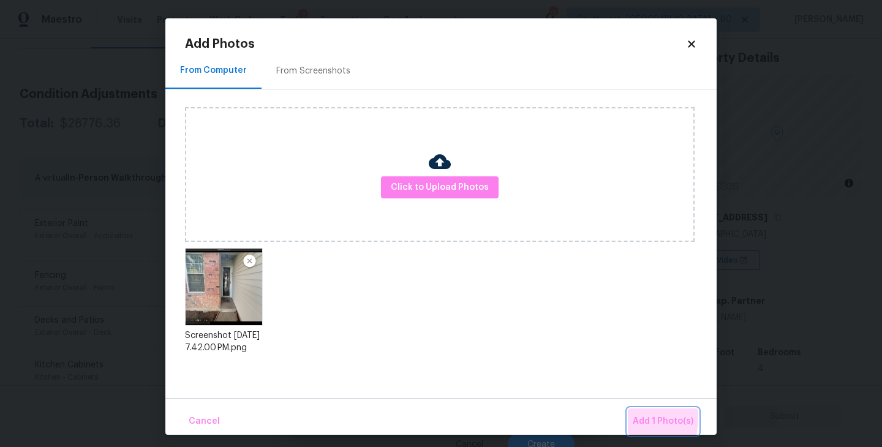
click at [631, 419] on button "Add 1 Photo(s)" at bounding box center [663, 422] width 70 height 26
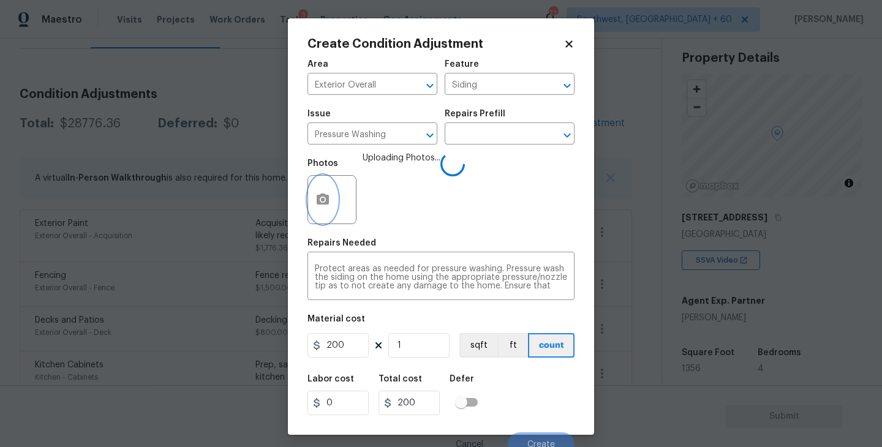
scroll to position [17, 0]
click at [527, 386] on div "Labor cost 0 Total cost 200 Defer" at bounding box center [441, 395] width 267 height 55
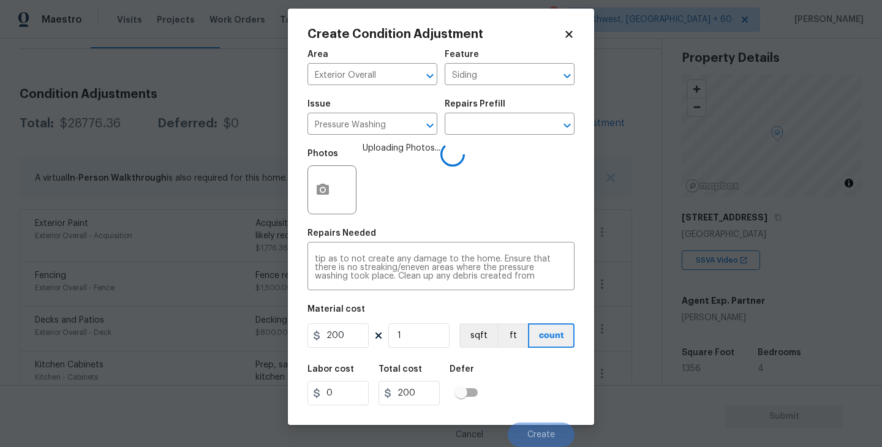
click at [527, 386] on div "Labor cost 0 Total cost 200 Defer" at bounding box center [441, 385] width 267 height 55
click at [495, 356] on div "Area Exterior Overall ​ Feature Siding ​ Issue Pressure Washing ​ Repairs Prefi…" at bounding box center [441, 245] width 267 height 404
click at [507, 373] on div "Labor cost 0 Total cost 200 Defer" at bounding box center [441, 385] width 267 height 55
click at [507, 374] on div "Labor cost 0 Total cost 200 Defer" at bounding box center [441, 385] width 267 height 55
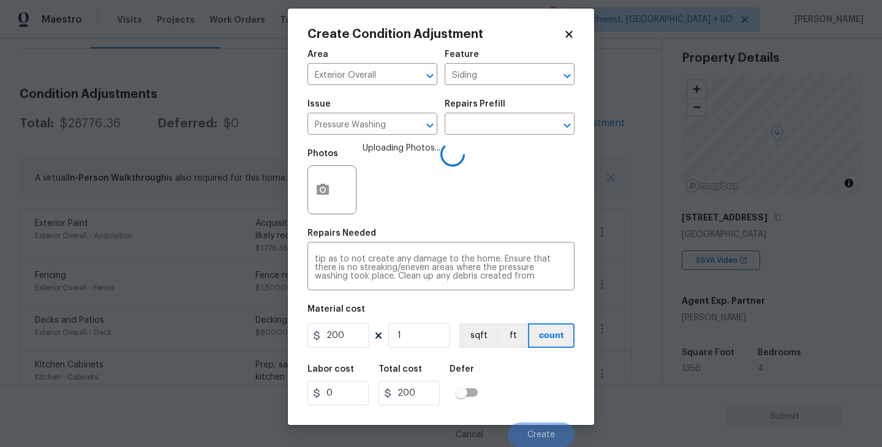
click at [518, 383] on div "Labor cost 0 Total cost 200 Defer" at bounding box center [441, 385] width 267 height 55
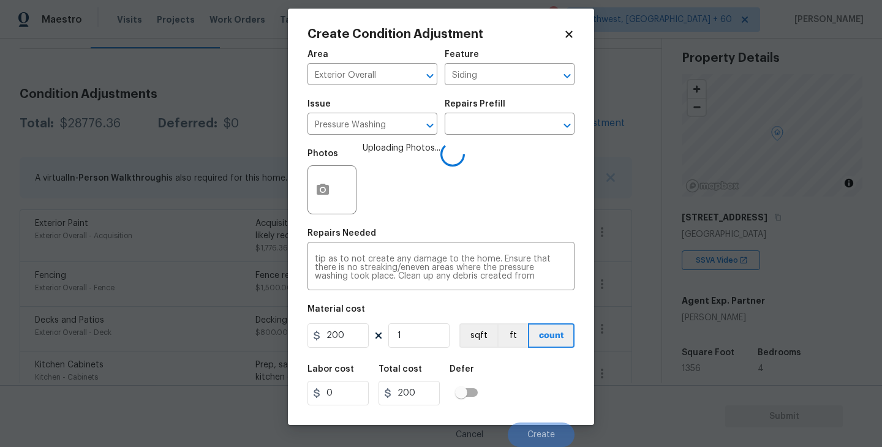
click at [518, 383] on div "Labor cost 0 Total cost 200 Defer" at bounding box center [441, 385] width 267 height 55
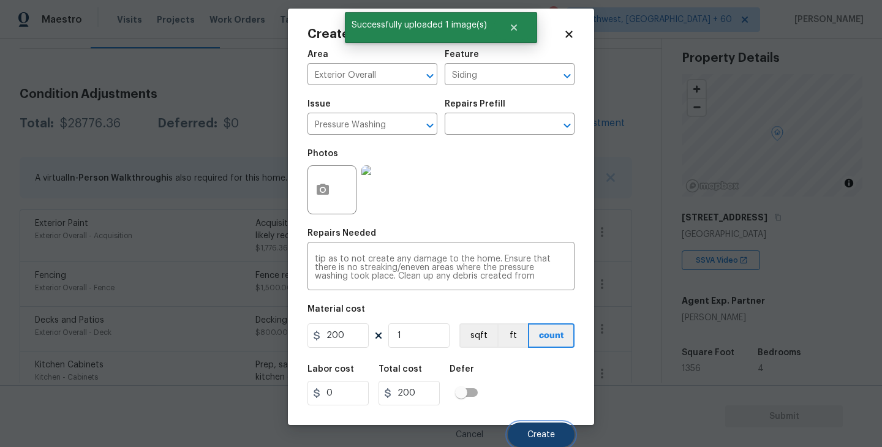
click at [554, 434] on span "Create" at bounding box center [541, 435] width 28 height 9
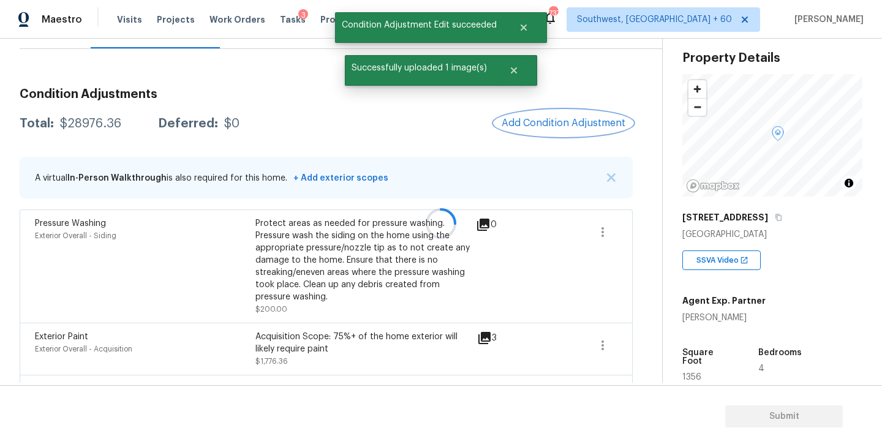
scroll to position [0, 0]
click at [564, 123] on span "Add Condition Adjustment" at bounding box center [563, 123] width 124 height 11
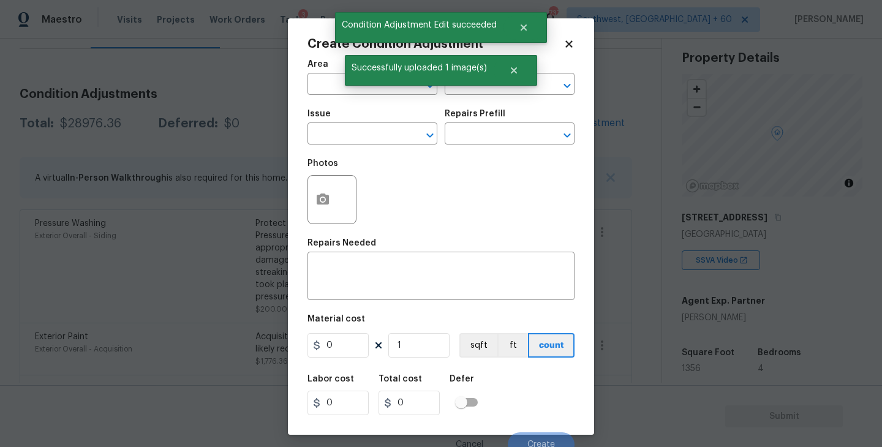
click at [319, 97] on span "Area ​" at bounding box center [373, 78] width 130 height 50
click at [328, 91] on input "text" at bounding box center [356, 85] width 96 height 19
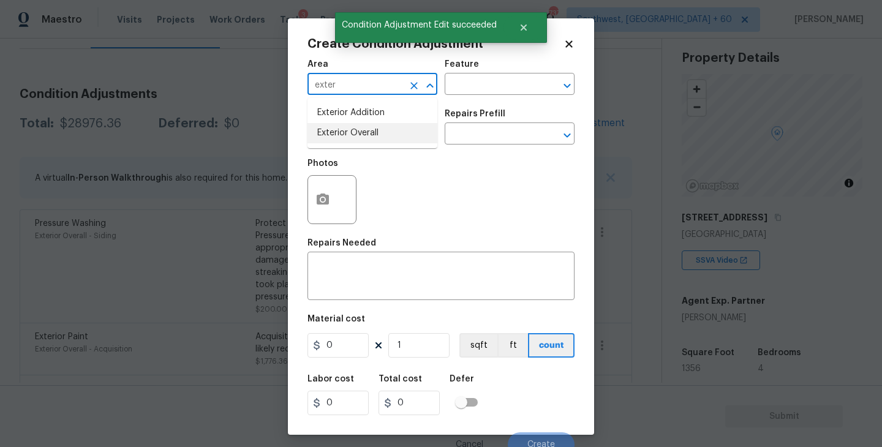
click at [361, 136] on li "Exterior Overall" at bounding box center [373, 133] width 130 height 20
type input "Exterior Overall"
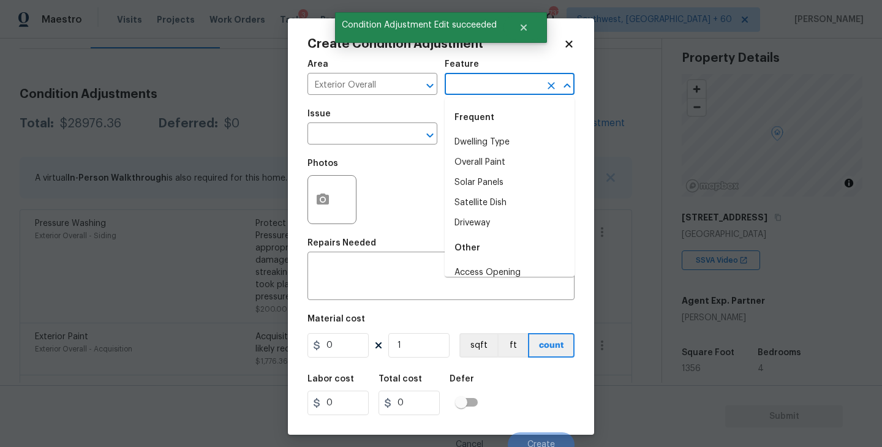
click at [487, 78] on input "text" at bounding box center [493, 85] width 96 height 19
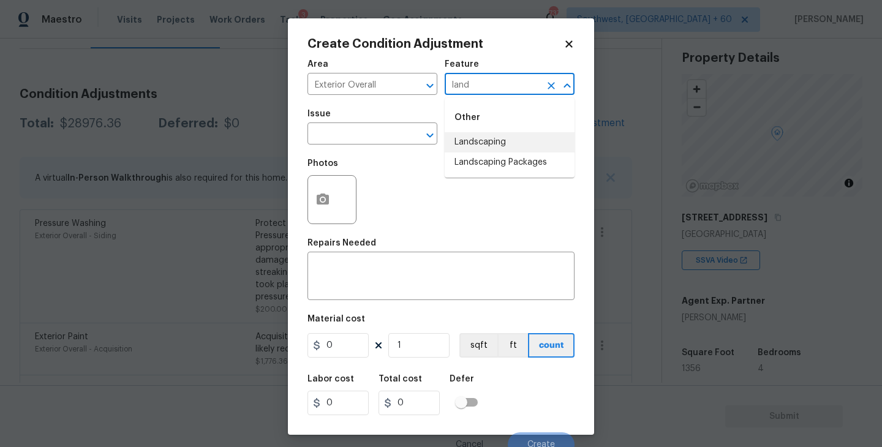
click at [505, 159] on li "Landscaping Packages" at bounding box center [510, 163] width 130 height 20
type input "Landscaping Packages"
click at [405, 150] on span "Issue ​" at bounding box center [373, 127] width 130 height 50
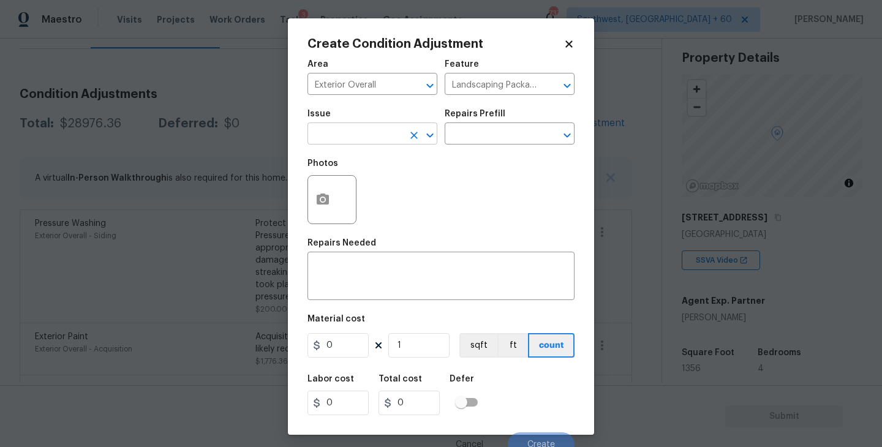
click at [378, 143] on input "text" at bounding box center [356, 135] width 96 height 19
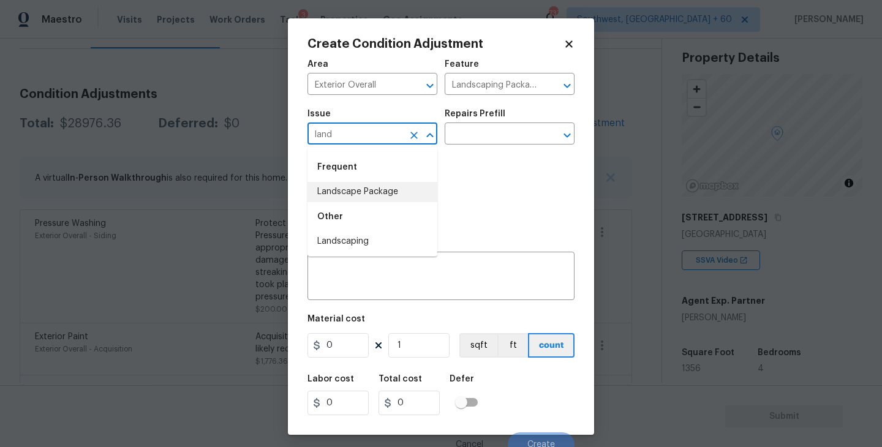
click at [372, 189] on li "Landscape Package" at bounding box center [373, 192] width 130 height 20
type input "Landscape Package"
click at [497, 144] on input "text" at bounding box center [493, 135] width 96 height 19
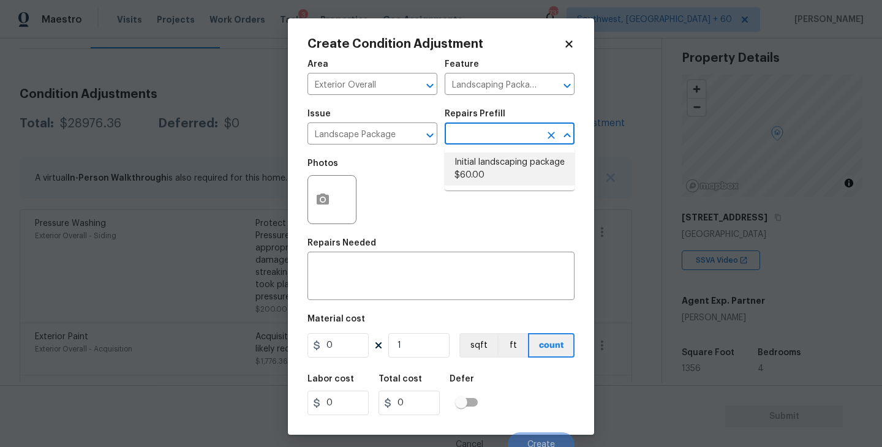
click at [490, 167] on li "Initial landscaping package $60.00" at bounding box center [510, 169] width 130 height 33
type input "Home Readiness Packages"
type textarea "Mowing of grass up to 6" in height. Mow, edge along driveways & sidewalks, trim…"
type input "60"
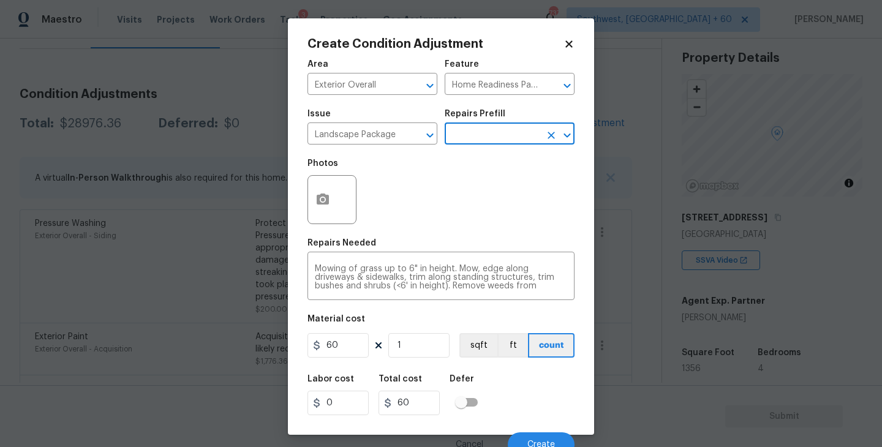
click at [333, 221] on div at bounding box center [332, 199] width 49 height 49
click at [323, 207] on icon "button" at bounding box center [323, 199] width 15 height 15
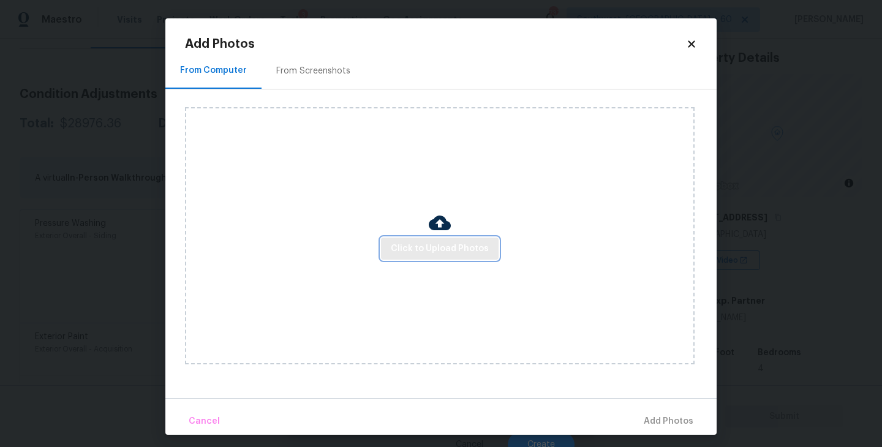
click at [421, 252] on span "Click to Upload Photos" at bounding box center [440, 248] width 98 height 15
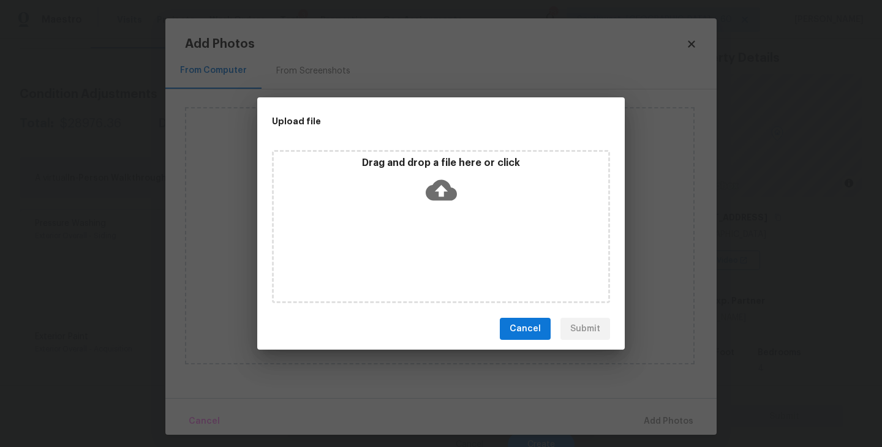
click at [447, 208] on div "Drag and drop a file here or click" at bounding box center [441, 226] width 338 height 153
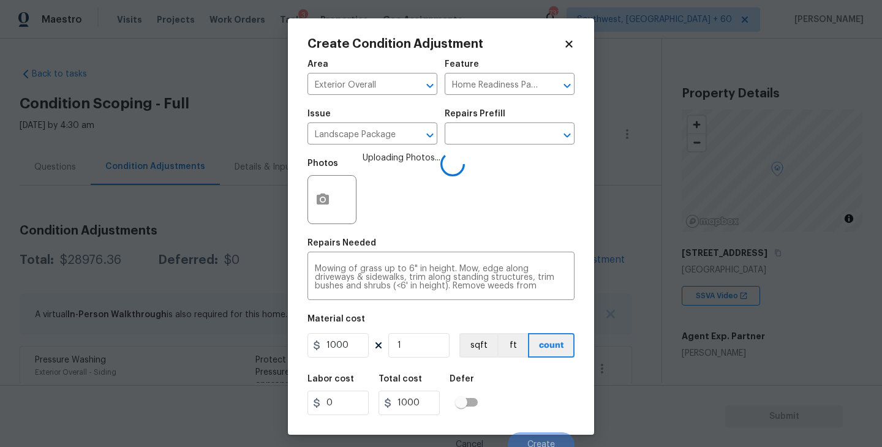
scroll to position [10, 0]
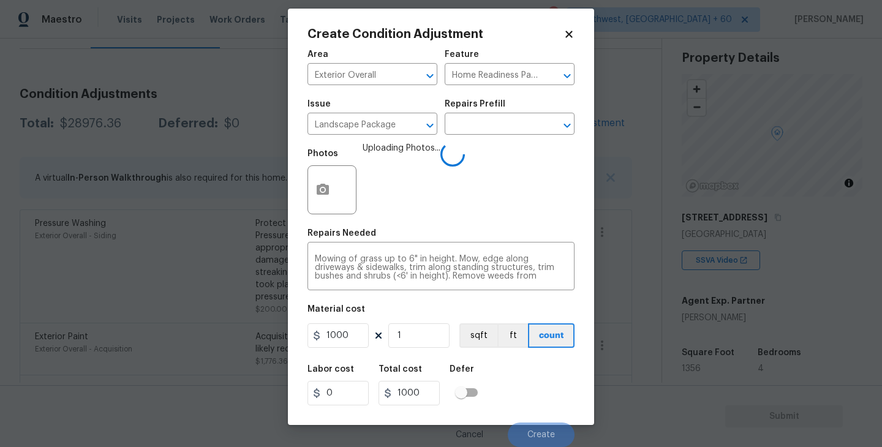
click at [534, 384] on div "Labor cost 0 Total cost 1000 Defer" at bounding box center [441, 385] width 267 height 55
click at [532, 385] on div "Labor cost 0 Total cost 1000 Defer" at bounding box center [441, 385] width 267 height 55
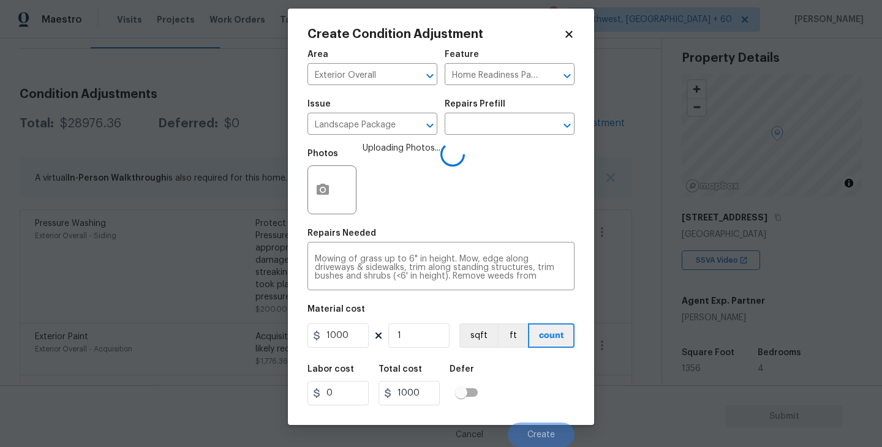
click at [531, 386] on div "Labor cost 0 Total cost 1000 Defer" at bounding box center [441, 385] width 267 height 55
click at [534, 377] on div "Labor cost 0 Total cost 1000 Defer" at bounding box center [441, 385] width 267 height 55
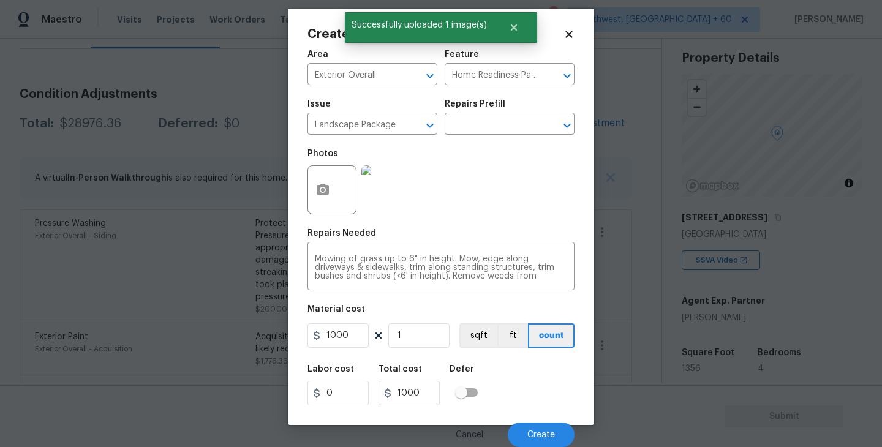
click at [539, 382] on div "Labor cost 0 Total cost 1000 Defer" at bounding box center [441, 385] width 267 height 55
click at [545, 440] on button "Create" at bounding box center [541, 435] width 67 height 25
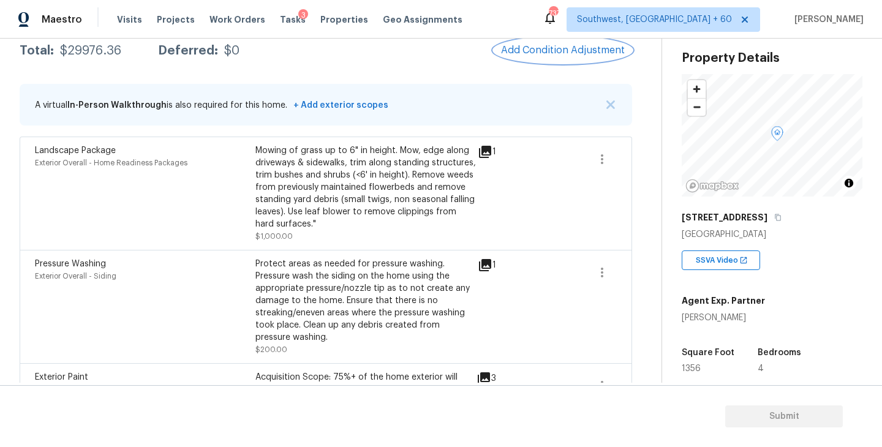
scroll to position [182, 0]
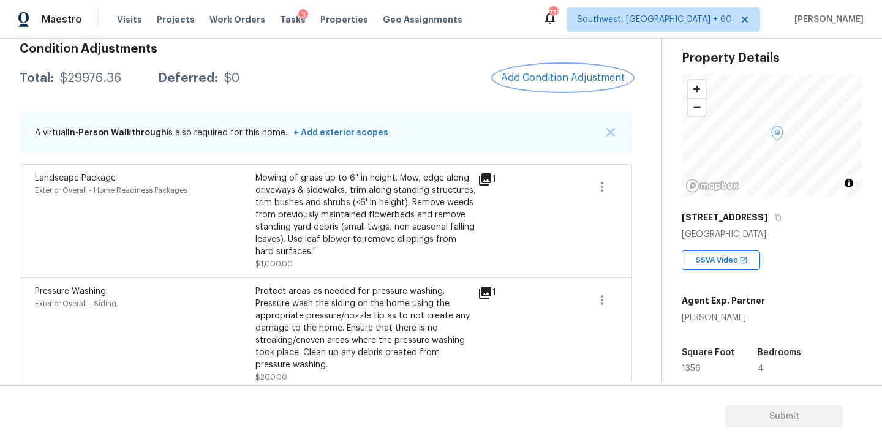
click at [538, 73] on span "Add Condition Adjustment" at bounding box center [563, 77] width 124 height 11
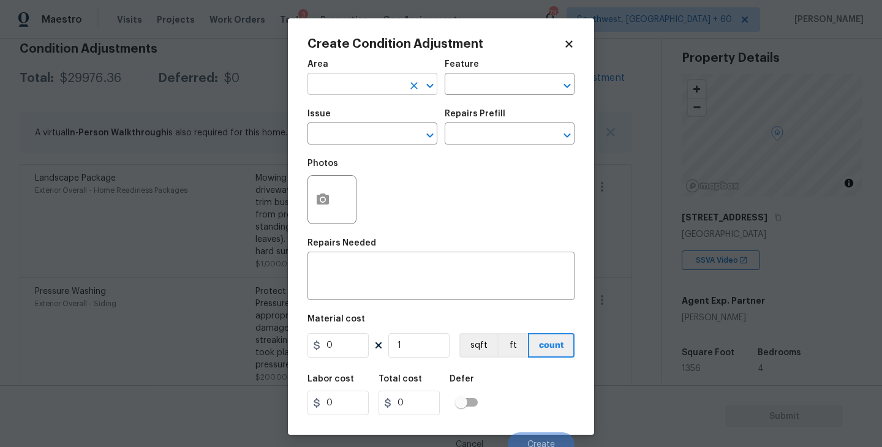
click at [389, 84] on input "text" at bounding box center [356, 85] width 96 height 19
click at [388, 130] on li "Exterior Overall" at bounding box center [373, 133] width 130 height 20
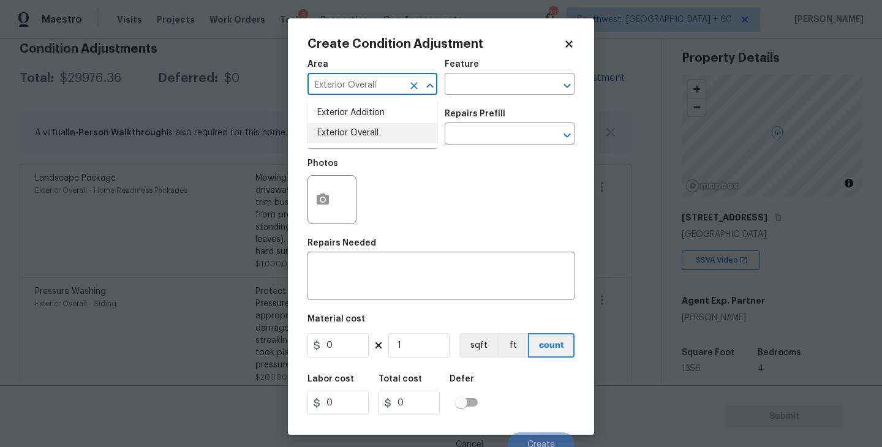
type input "Exterior Overall"
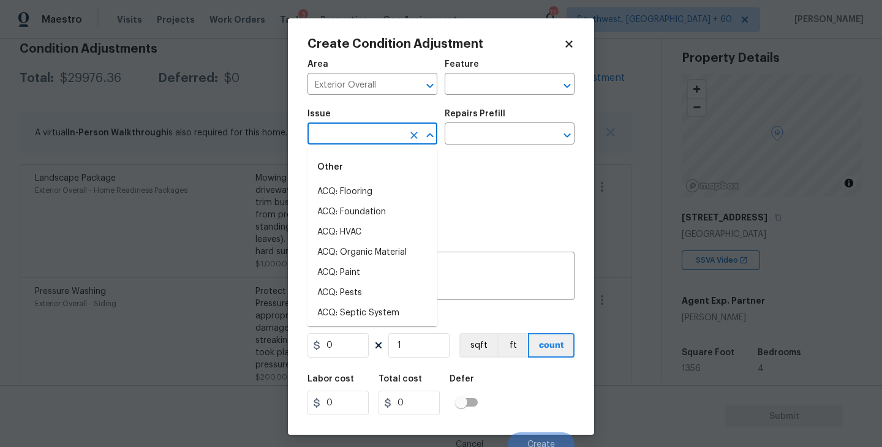
click at [388, 130] on input "text" at bounding box center [356, 135] width 96 height 19
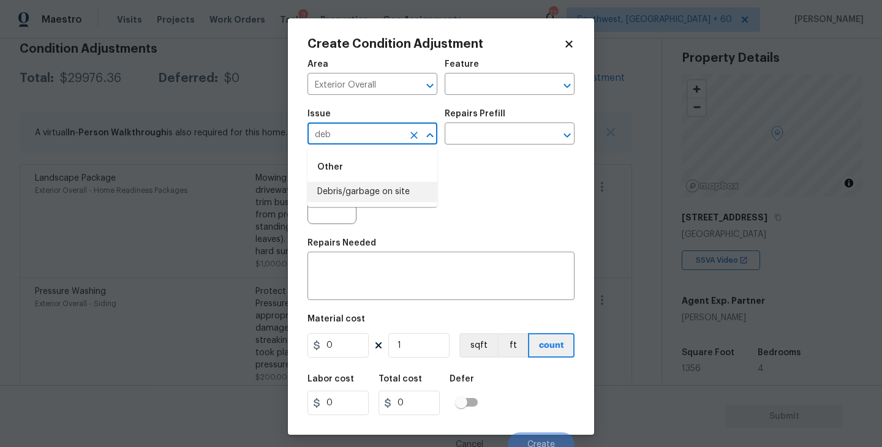
click at [380, 189] on li "Debris/garbage on site" at bounding box center [373, 192] width 130 height 20
type input "Debris/garbage on site"
click at [454, 161] on div "Photos" at bounding box center [441, 192] width 267 height 80
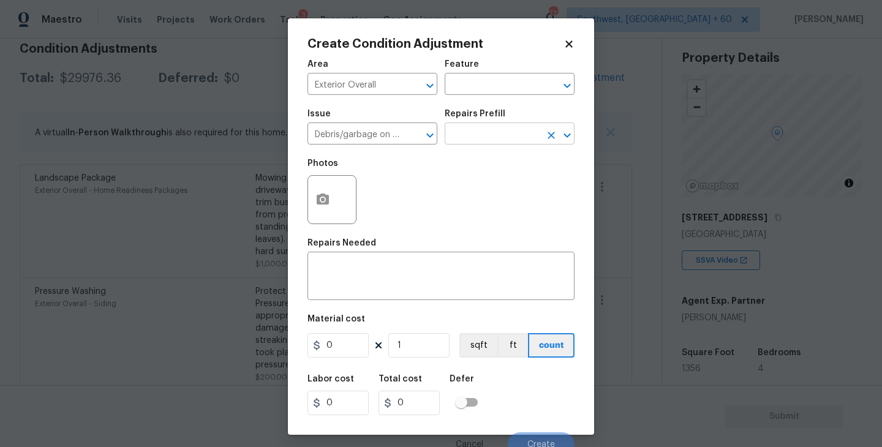
click at [490, 135] on input "text" at bounding box center [493, 135] width 96 height 19
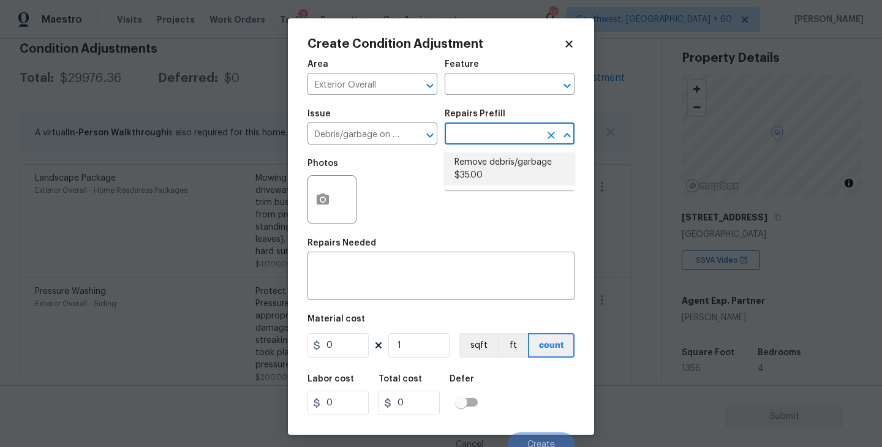
click at [492, 163] on li "Remove debris/garbage $35.00" at bounding box center [510, 169] width 130 height 33
type textarea "Remove, haul off, and properly dispose of any debris left by seller to offsite …"
type input "35"
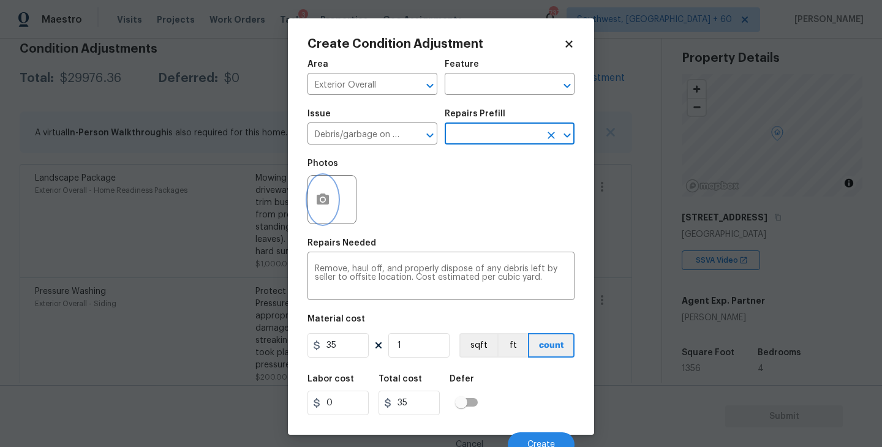
click at [334, 208] on button "button" at bounding box center [322, 200] width 29 height 48
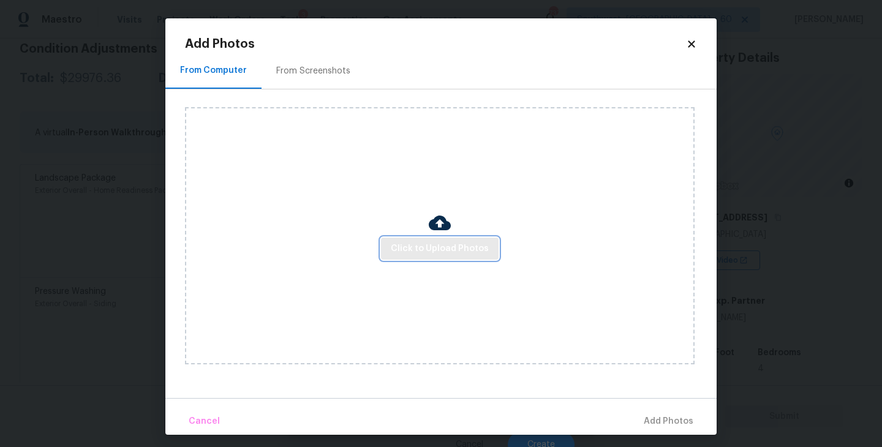
click at [411, 246] on span "Click to Upload Photos" at bounding box center [440, 248] width 98 height 15
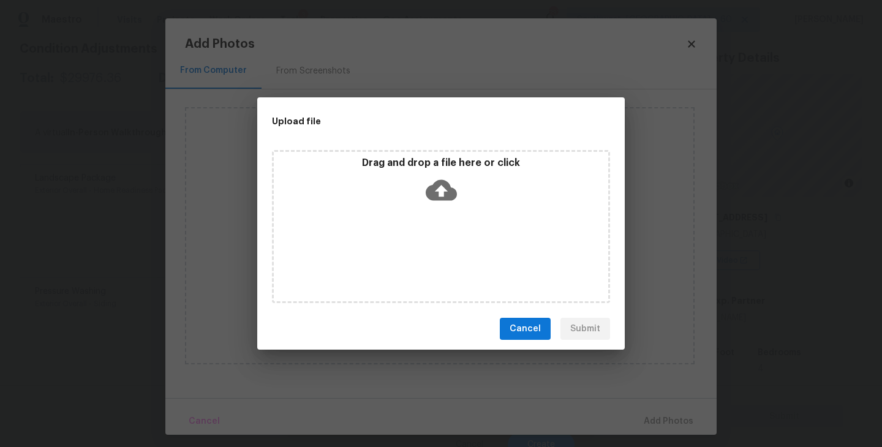
click at [436, 216] on div "Drag and drop a file here or click" at bounding box center [441, 226] width 338 height 153
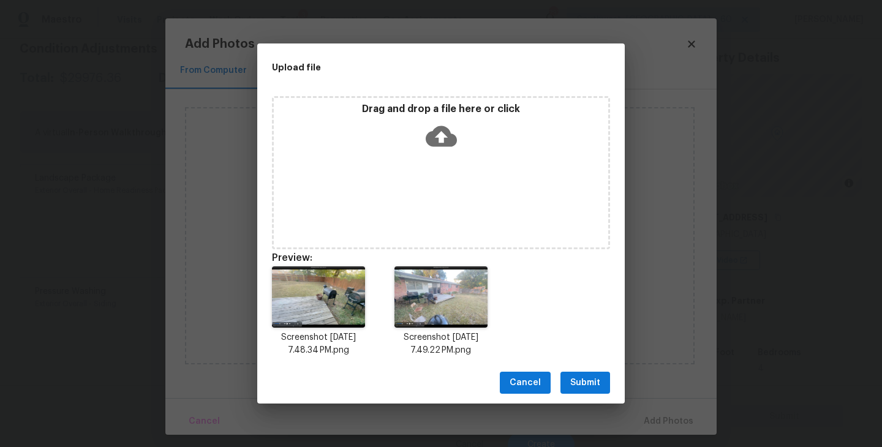
click at [578, 385] on span "Submit" at bounding box center [585, 383] width 30 height 15
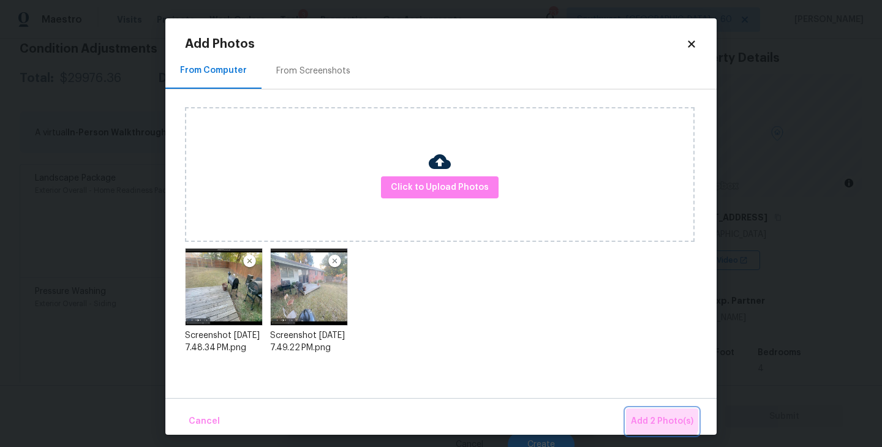
click at [644, 412] on button "Add 2 Photo(s)" at bounding box center [662, 422] width 72 height 26
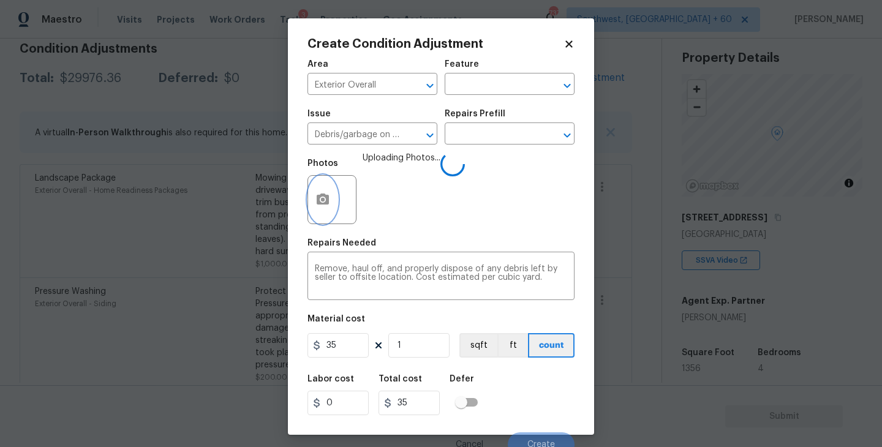
scroll to position [10, 0]
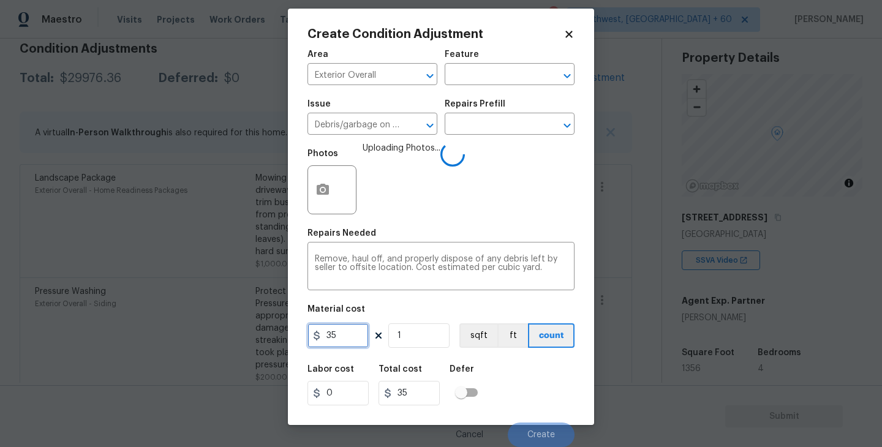
drag, startPoint x: 349, startPoint y: 336, endPoint x: 262, endPoint y: 336, distance: 87.0
click at [262, 336] on div "Create Condition Adjustment Area Exterior Overall ​ Feature ​ Issue Debris/garb…" at bounding box center [441, 223] width 882 height 447
type input "250"
click at [514, 384] on div "Labor cost 0 Total cost 250 Defer" at bounding box center [441, 385] width 267 height 55
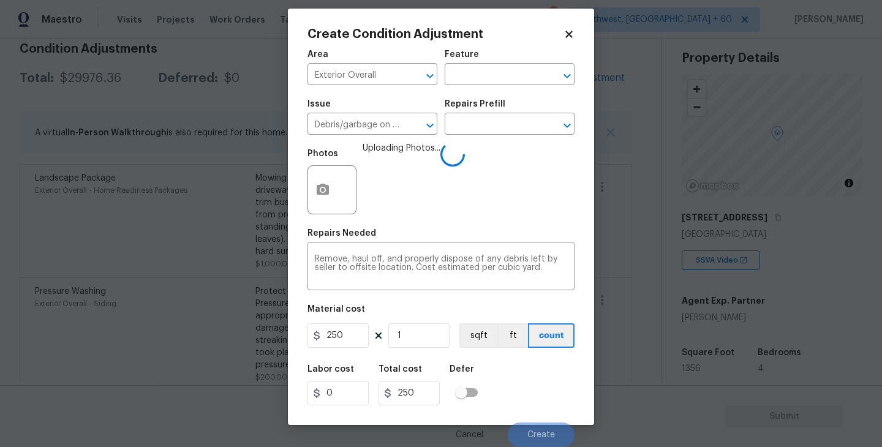
click at [514, 384] on div "Labor cost 0 Total cost 250 Defer" at bounding box center [441, 385] width 267 height 55
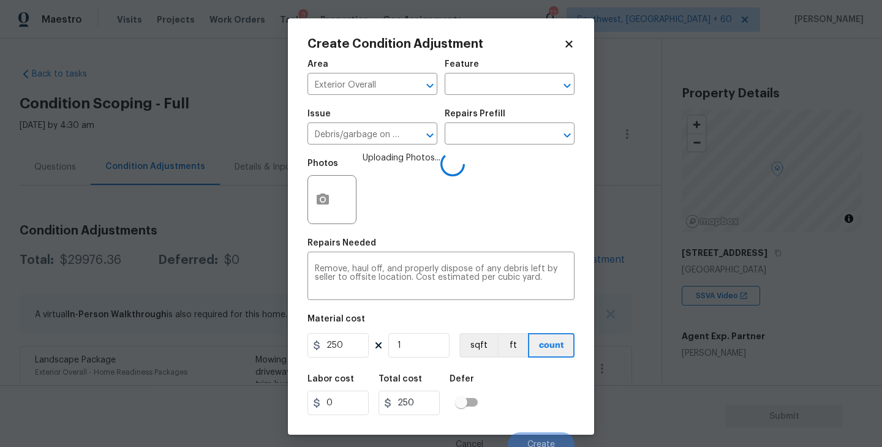
scroll to position [10, 0]
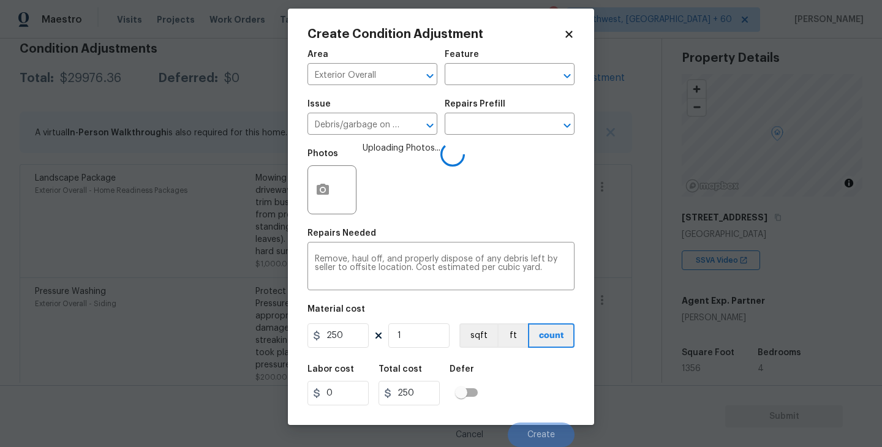
click at [541, 388] on div "Labor cost 0 Total cost 250 Defer" at bounding box center [441, 385] width 267 height 55
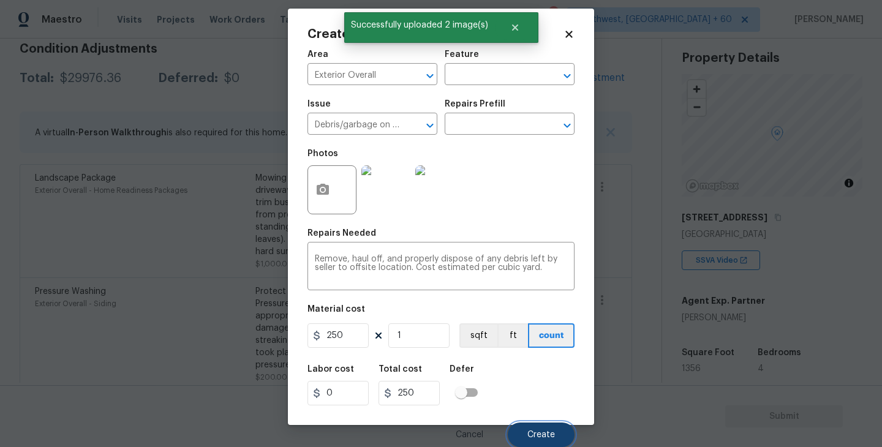
click at [533, 436] on span "Create" at bounding box center [541, 435] width 28 height 9
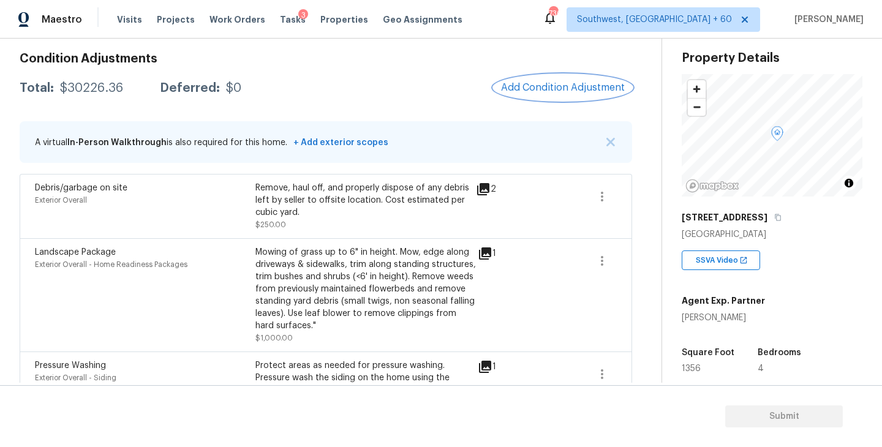
scroll to position [129, 0]
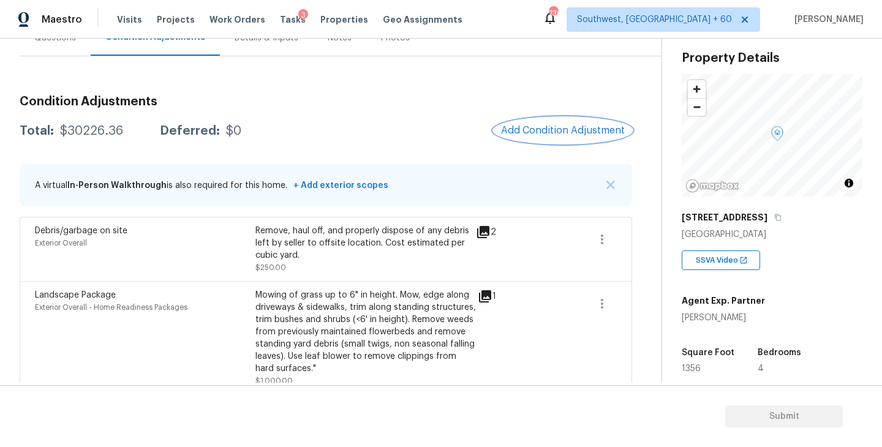
click at [540, 129] on span "Add Condition Adjustment" at bounding box center [563, 130] width 124 height 11
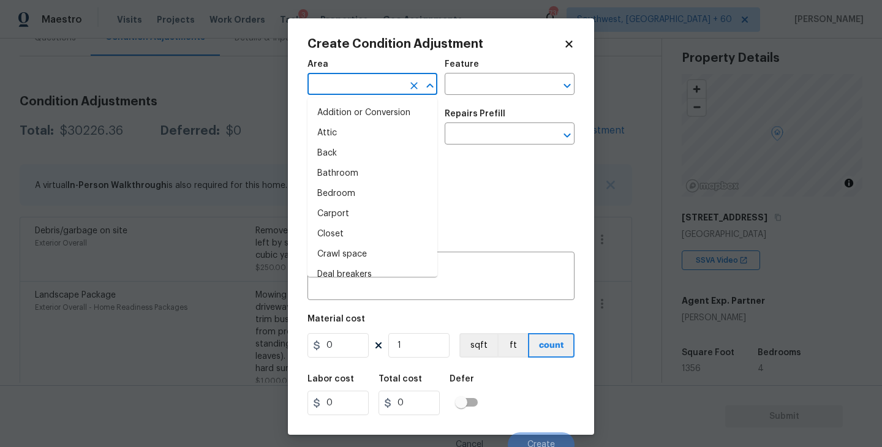
click at [388, 90] on input "text" at bounding box center [356, 85] width 96 height 19
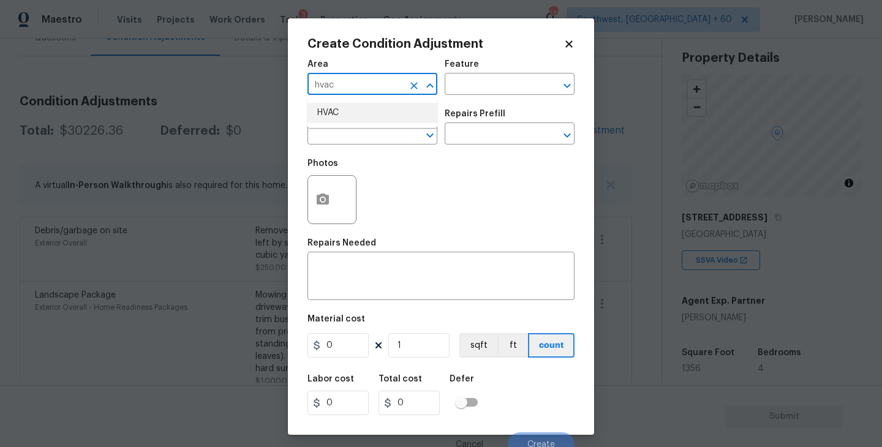
click at [383, 110] on li "HVAC" at bounding box center [373, 113] width 130 height 20
type input "HVAC"
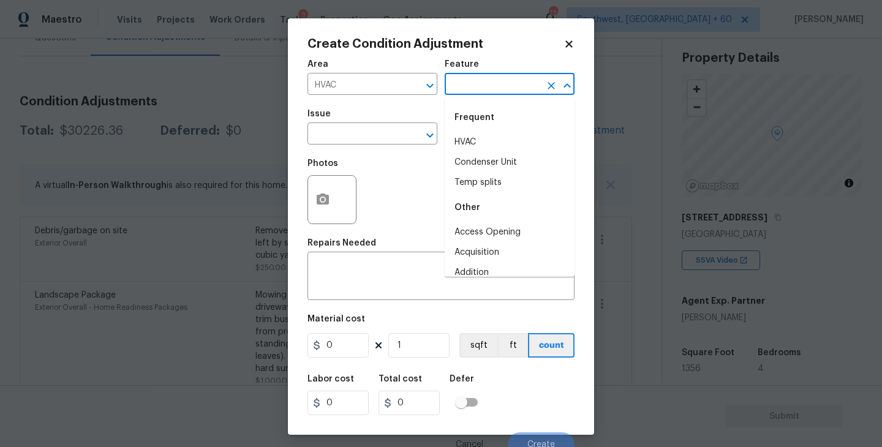
click at [480, 86] on input "text" at bounding box center [493, 85] width 96 height 19
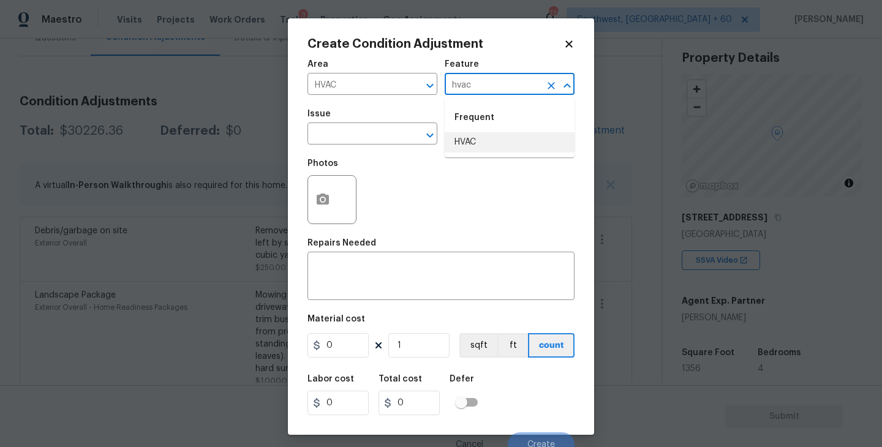
click at [476, 141] on li "HVAC" at bounding box center [510, 142] width 130 height 20
click at [397, 142] on div "​" at bounding box center [373, 135] width 130 height 19
type input "HVAC"
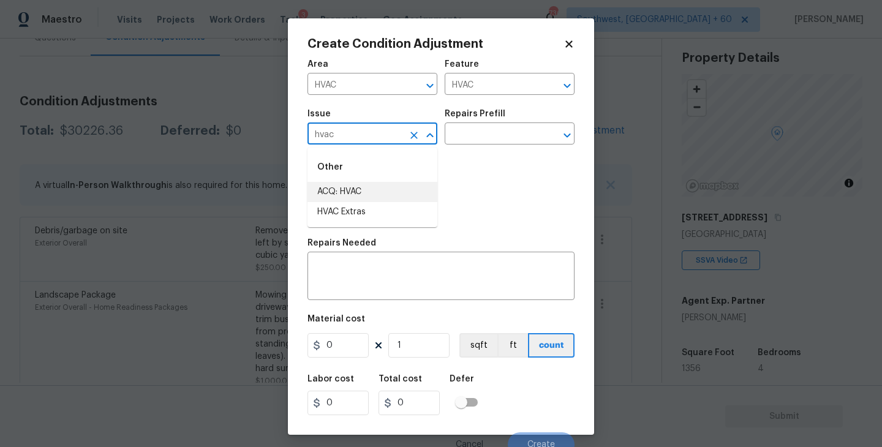
click at [382, 209] on li "HVAC Extras" at bounding box center [373, 212] width 130 height 20
type input "HVAC Extras"
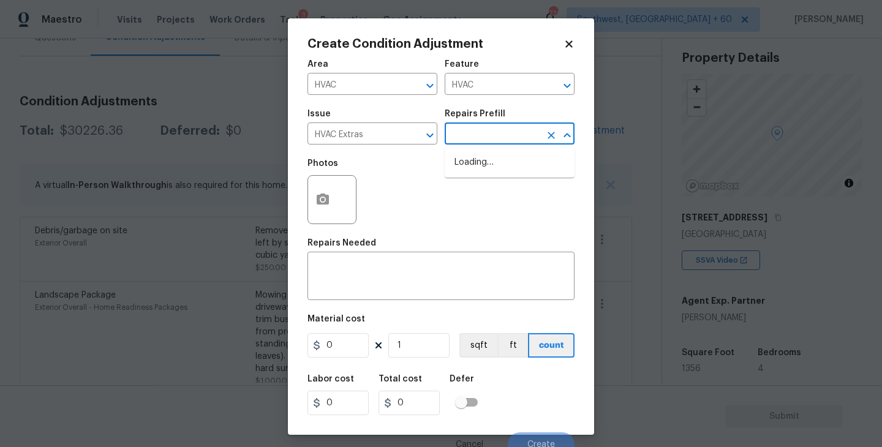
click at [492, 134] on input "text" at bounding box center [493, 135] width 96 height 19
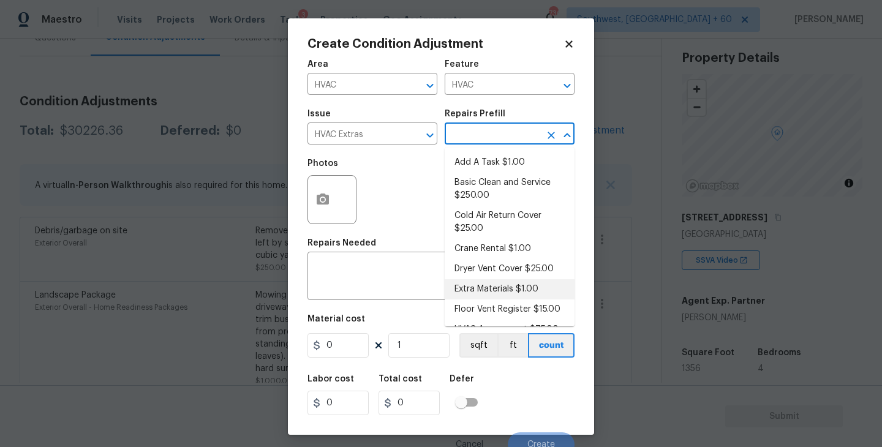
scroll to position [79, 0]
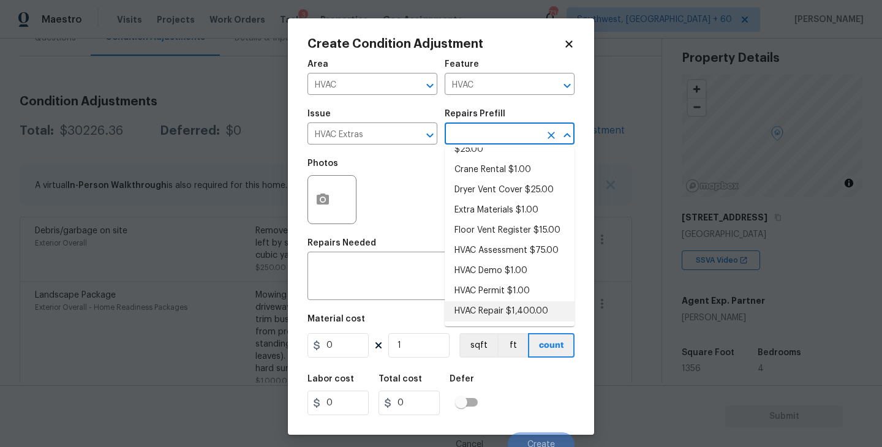
click at [494, 316] on li "HVAC Repair $1,400.00" at bounding box center [510, 311] width 130 height 20
type textarea "HVAC Repair"
type input "1400"
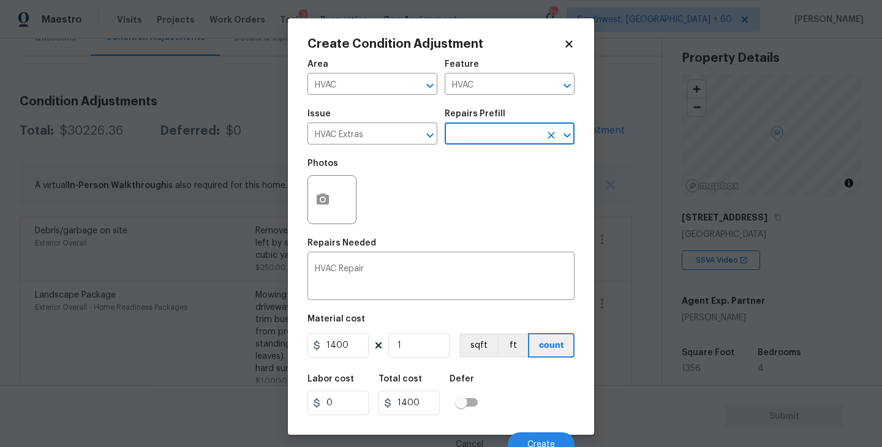
scroll to position [10, 0]
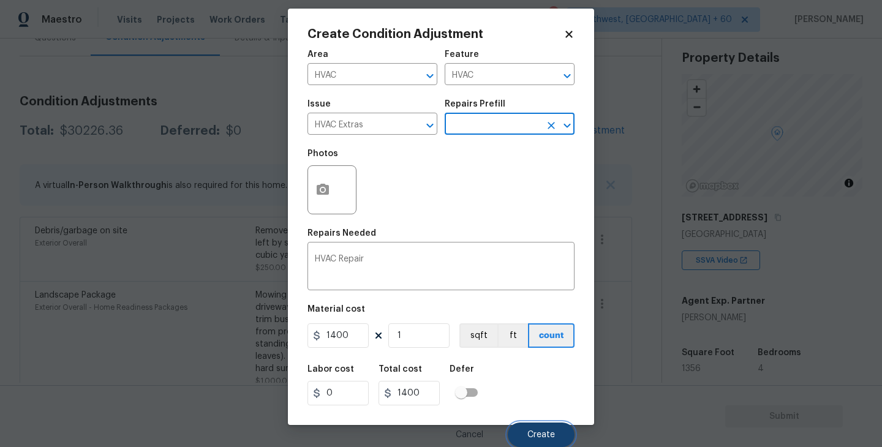
click at [540, 426] on button "Create" at bounding box center [541, 435] width 67 height 25
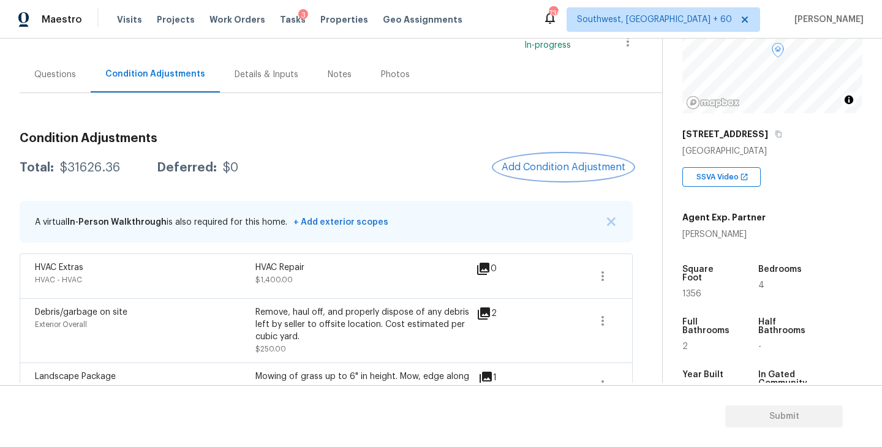
scroll to position [203, 0]
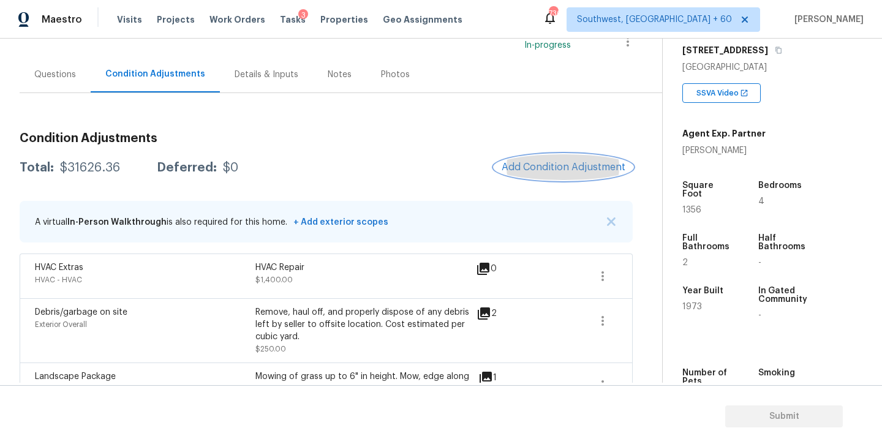
click at [537, 161] on button "Add Condition Adjustment" at bounding box center [563, 167] width 138 height 26
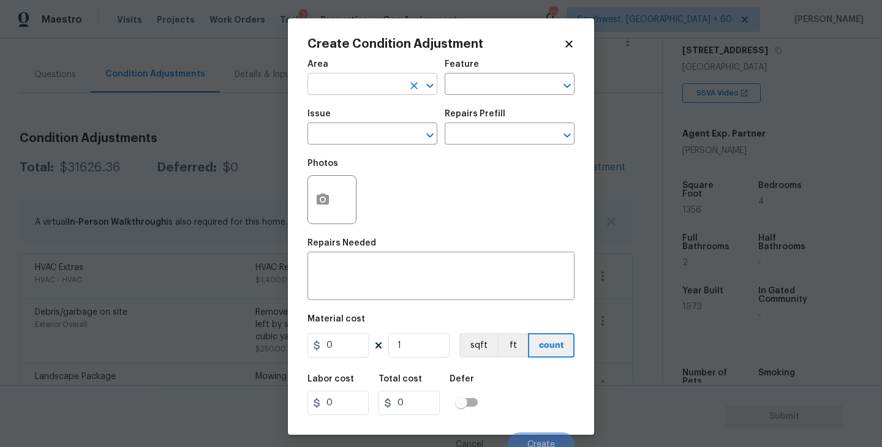
click at [351, 83] on input "text" at bounding box center [356, 85] width 96 height 19
click at [361, 132] on li "Interior Overall" at bounding box center [373, 133] width 130 height 20
type input "Interior Overall"
click at [432, 116] on div "Issue" at bounding box center [373, 118] width 130 height 16
click at [472, 88] on input "text" at bounding box center [493, 85] width 96 height 19
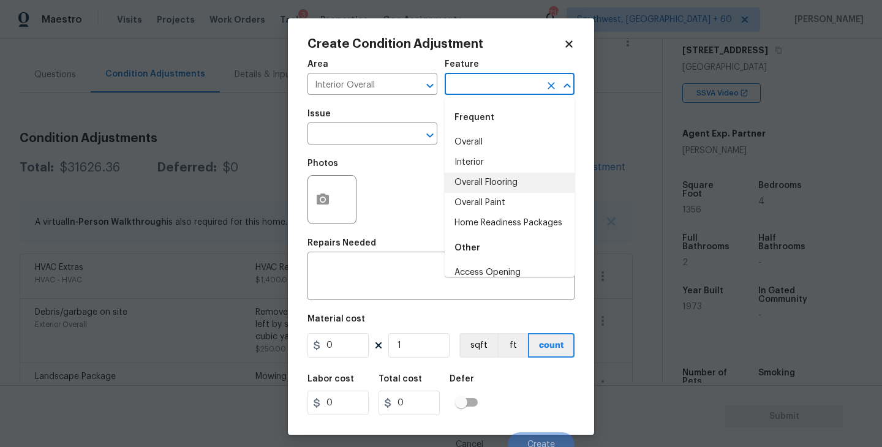
click at [478, 203] on li "Overall Paint" at bounding box center [510, 203] width 130 height 20
type input "Overall Paint"
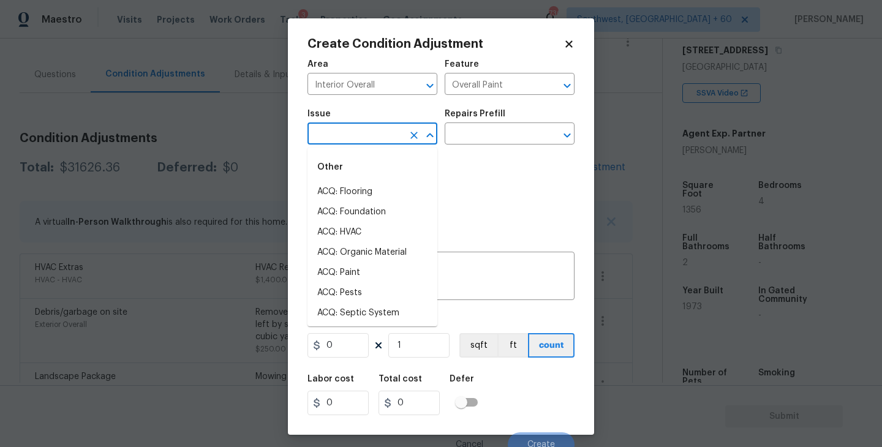
click at [371, 137] on input "text" at bounding box center [356, 135] width 96 height 19
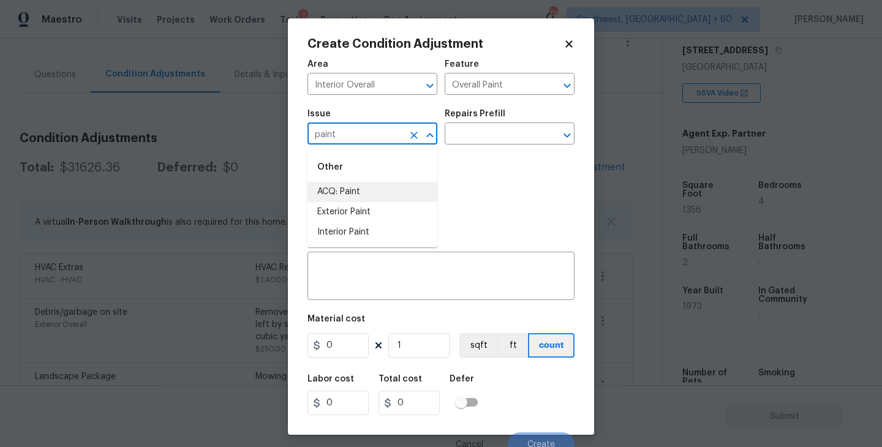
click at [363, 191] on li "ACQ: Paint" at bounding box center [373, 192] width 130 height 20
type input "ACQ: Paint"
click at [483, 139] on input "text" at bounding box center [493, 135] width 96 height 19
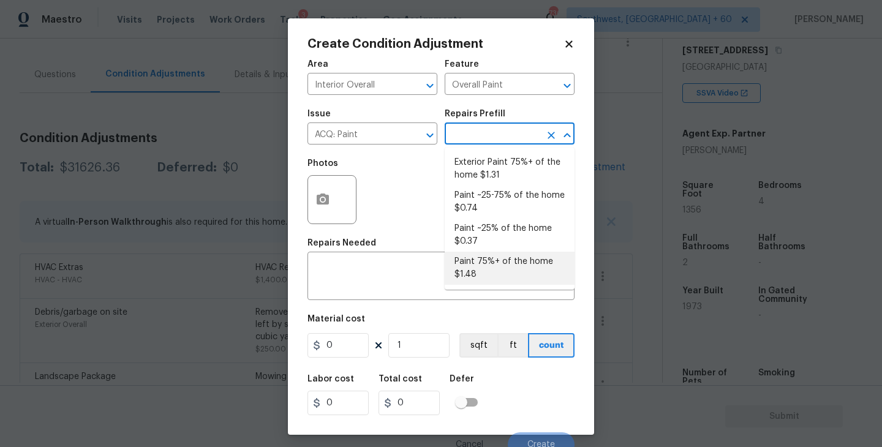
click at [485, 255] on li "Paint 75%+ of the home $1.48" at bounding box center [510, 268] width 130 height 33
type input "Acquisition"
type textarea "Acquisition Scope: 75%+ of the home will likely require interior paint"
type input "1.48"
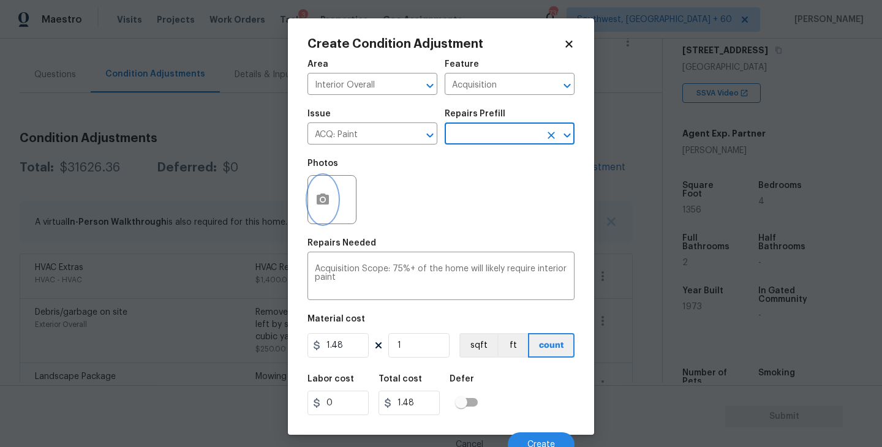
click at [323, 208] on button "button" at bounding box center [322, 200] width 29 height 48
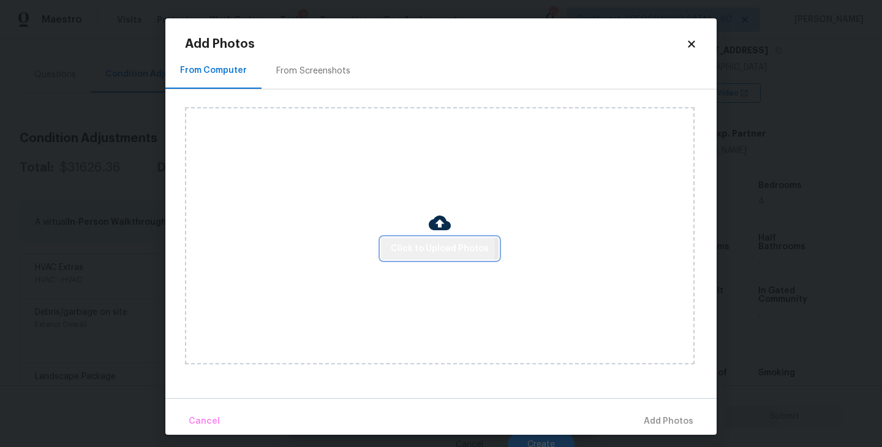
click at [426, 250] on span "Click to Upload Photos" at bounding box center [440, 248] width 98 height 15
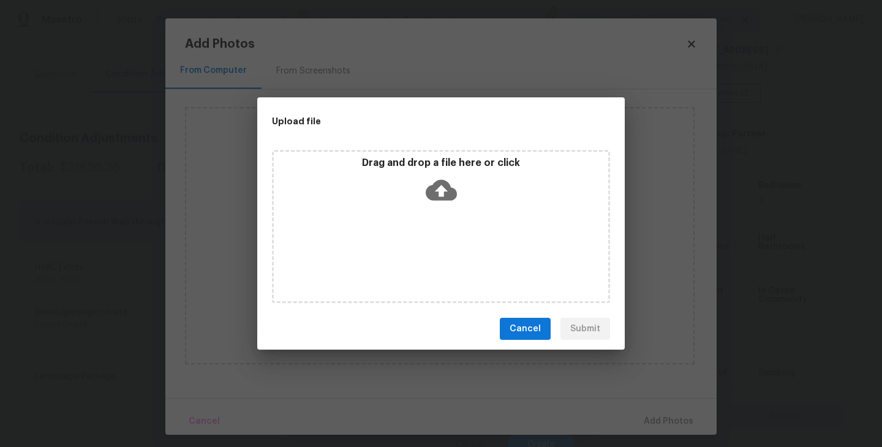
drag, startPoint x: 426, startPoint y: 250, endPoint x: 434, endPoint y: 235, distance: 17.3
click at [434, 235] on div "Drag and drop a file here or click" at bounding box center [441, 226] width 338 height 153
